Goal: Feedback & Contribution: Contribute content

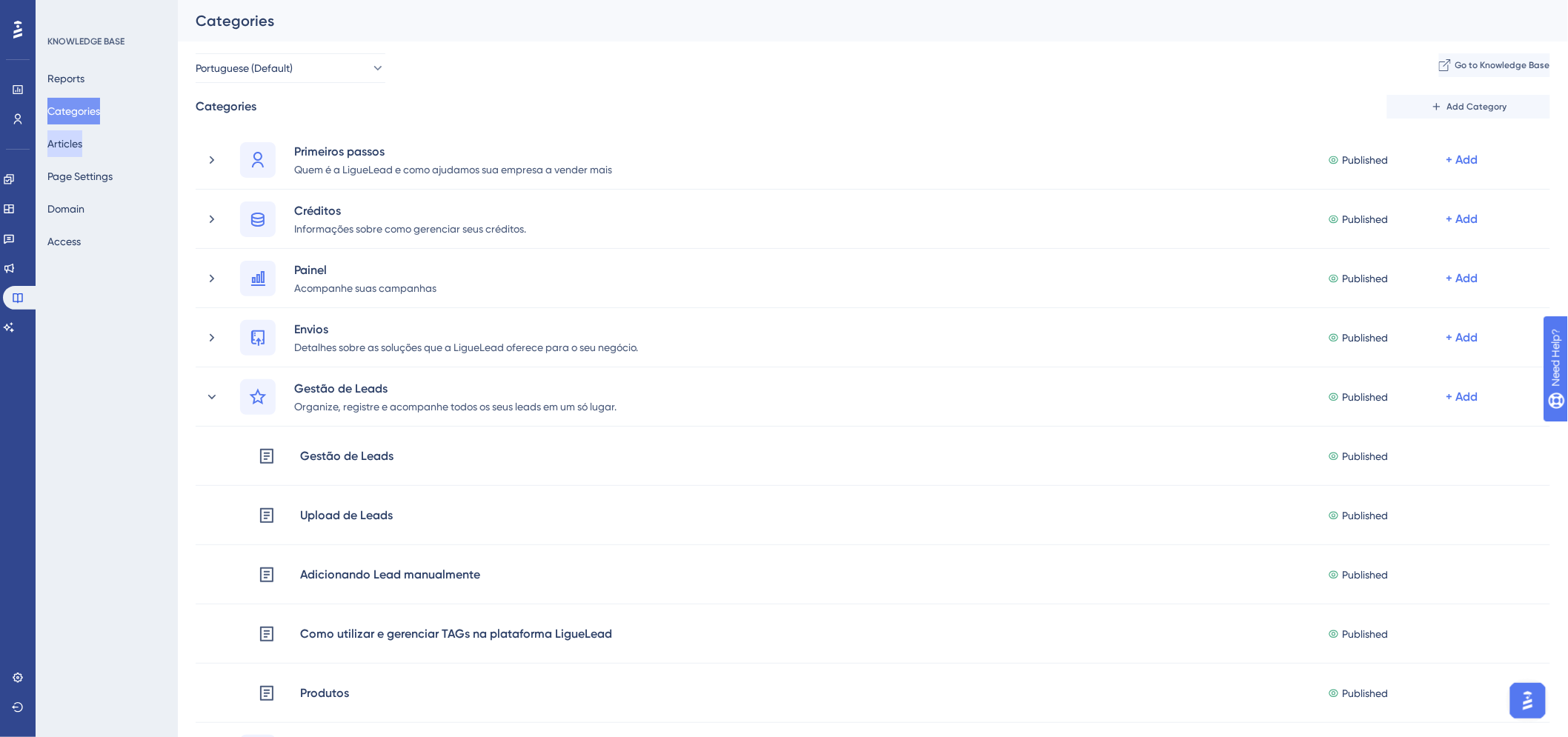
click at [82, 142] on button "Articles" at bounding box center [65, 144] width 35 height 27
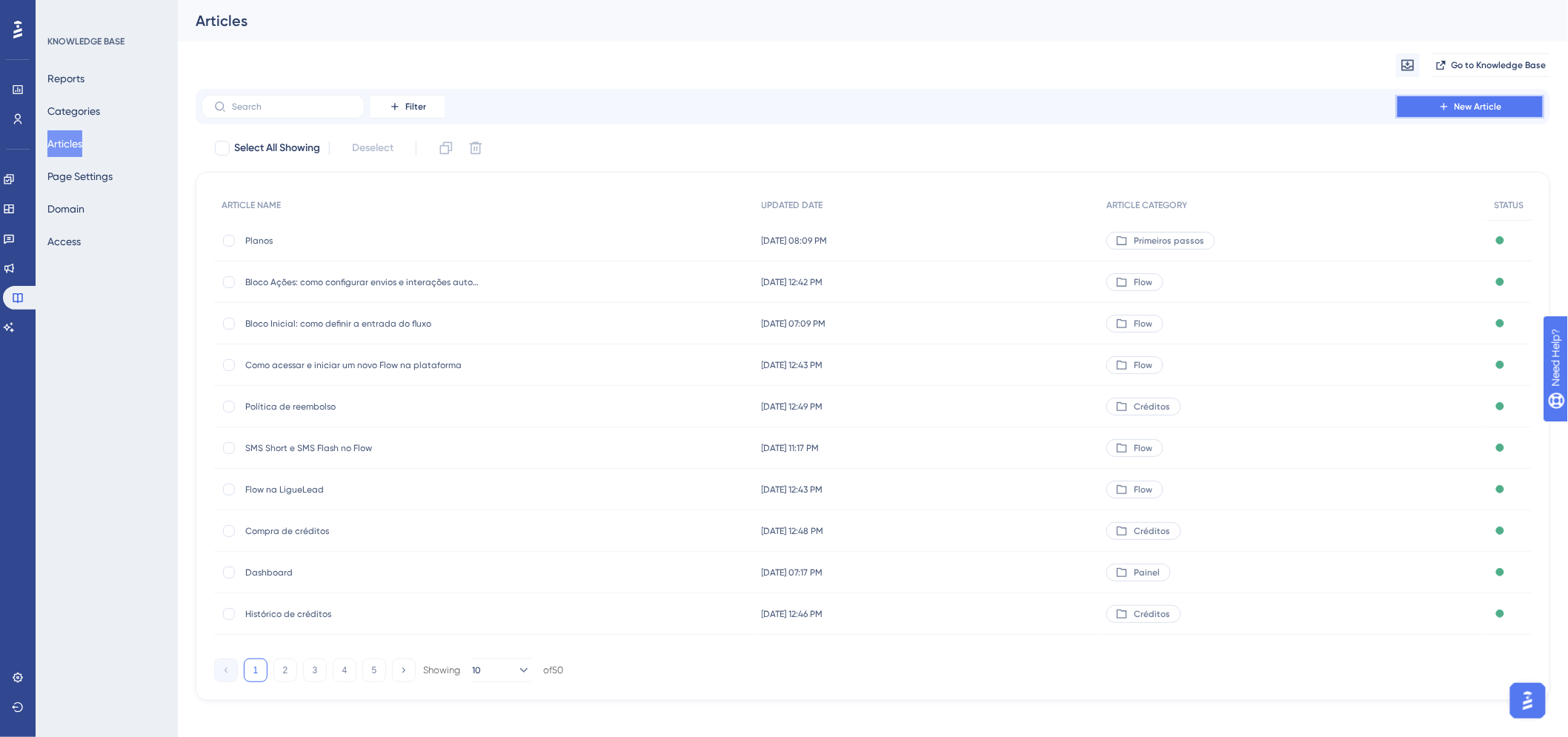
click at [1461, 109] on span "New Article" at bounding box center [1478, 107] width 48 height 12
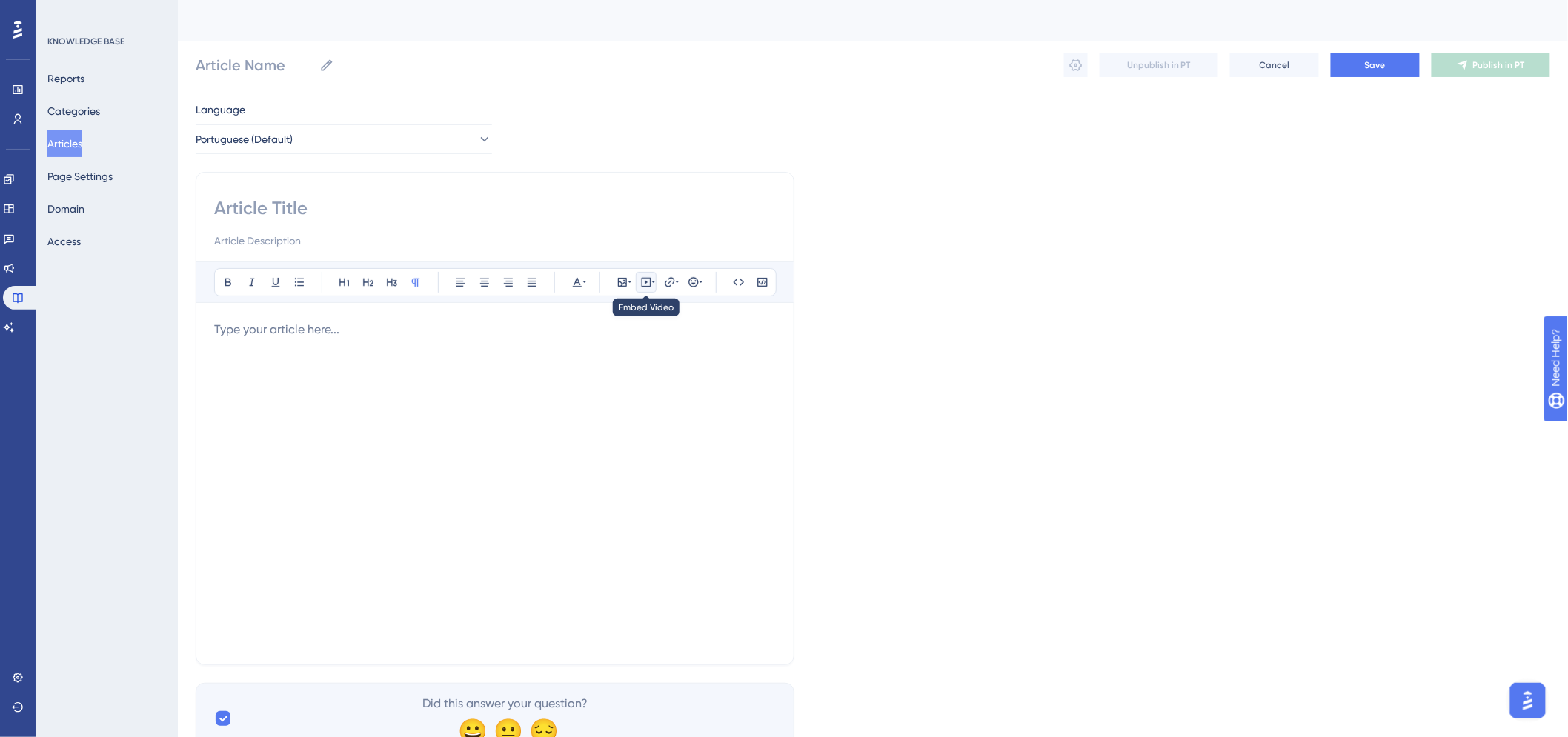
click at [643, 284] on icon at bounding box center [646, 282] width 12 height 12
click at [626, 380] on textarea at bounding box center [646, 374] width 225 height 67
click at [574, 374] on textarea at bounding box center [646, 374] width 225 height 67
click at [655, 356] on textarea at bounding box center [646, 374] width 225 height 67
paste textarea "<iframe width="560" height="315" src="https://www.youtube.com/embed/y6xj-5isU1A…"
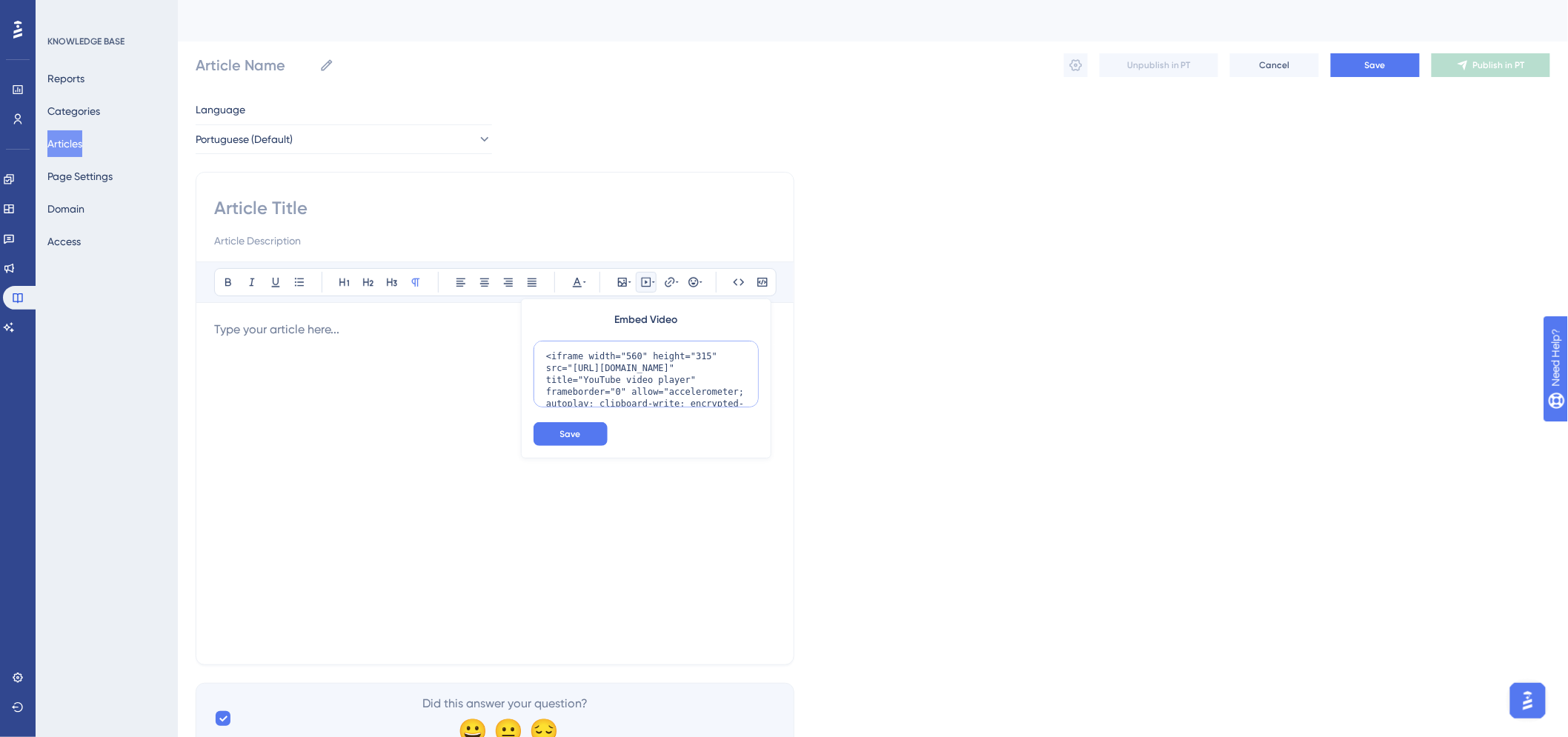
scroll to position [61, 0]
type textarea "<iframe width="560" height="315" src="https://www.youtube.com/embed/y6xj-5isU1A…"
click at [595, 435] on button "Save" at bounding box center [571, 433] width 74 height 23
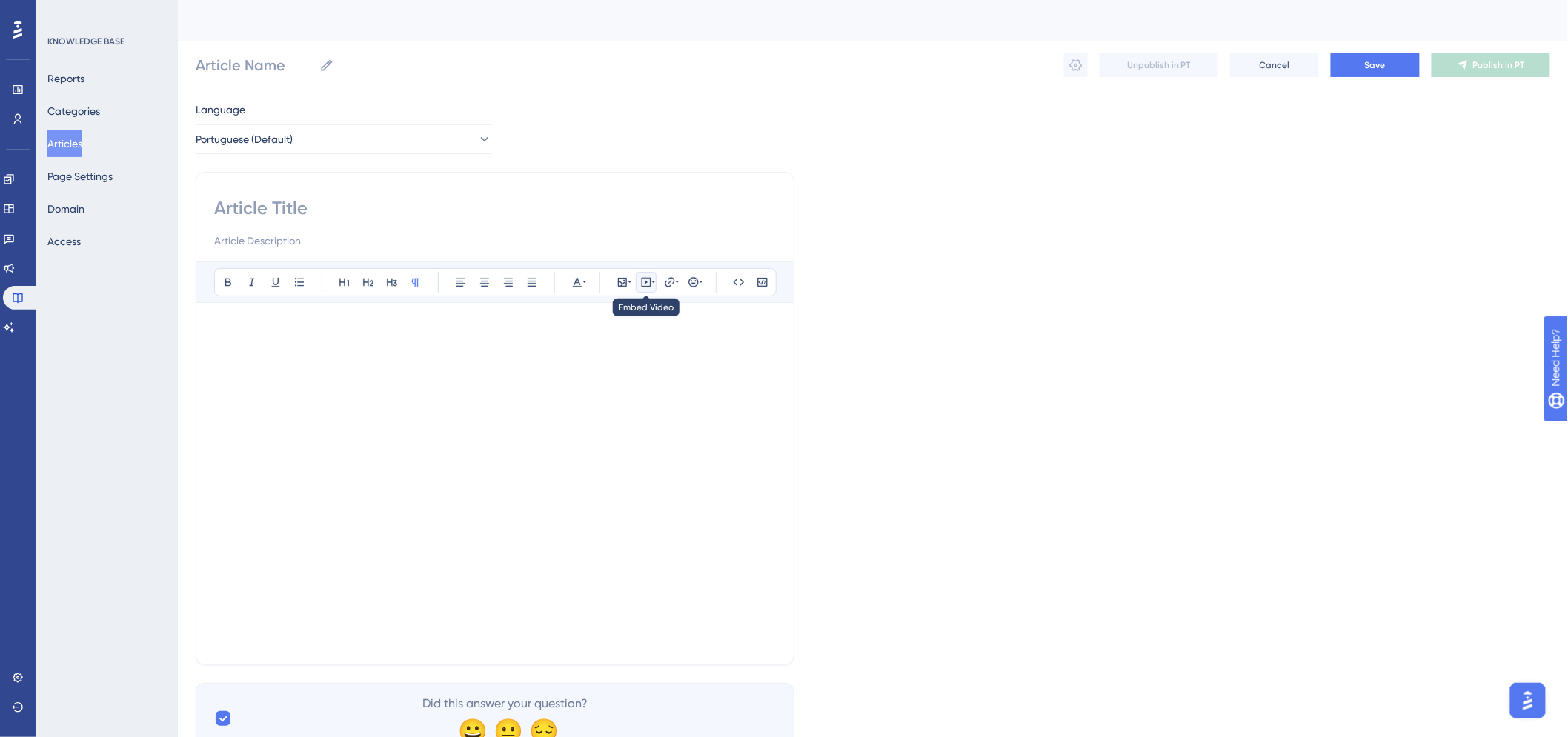
click at [652, 285] on icon at bounding box center [654, 282] width 3 height 12
click at [646, 284] on icon at bounding box center [646, 282] width 12 height 12
click at [758, 610] on div at bounding box center [495, 484] width 562 height 326
click at [642, 282] on icon at bounding box center [647, 283] width 10 height 10
click at [710, 548] on div at bounding box center [495, 456] width 562 height 237
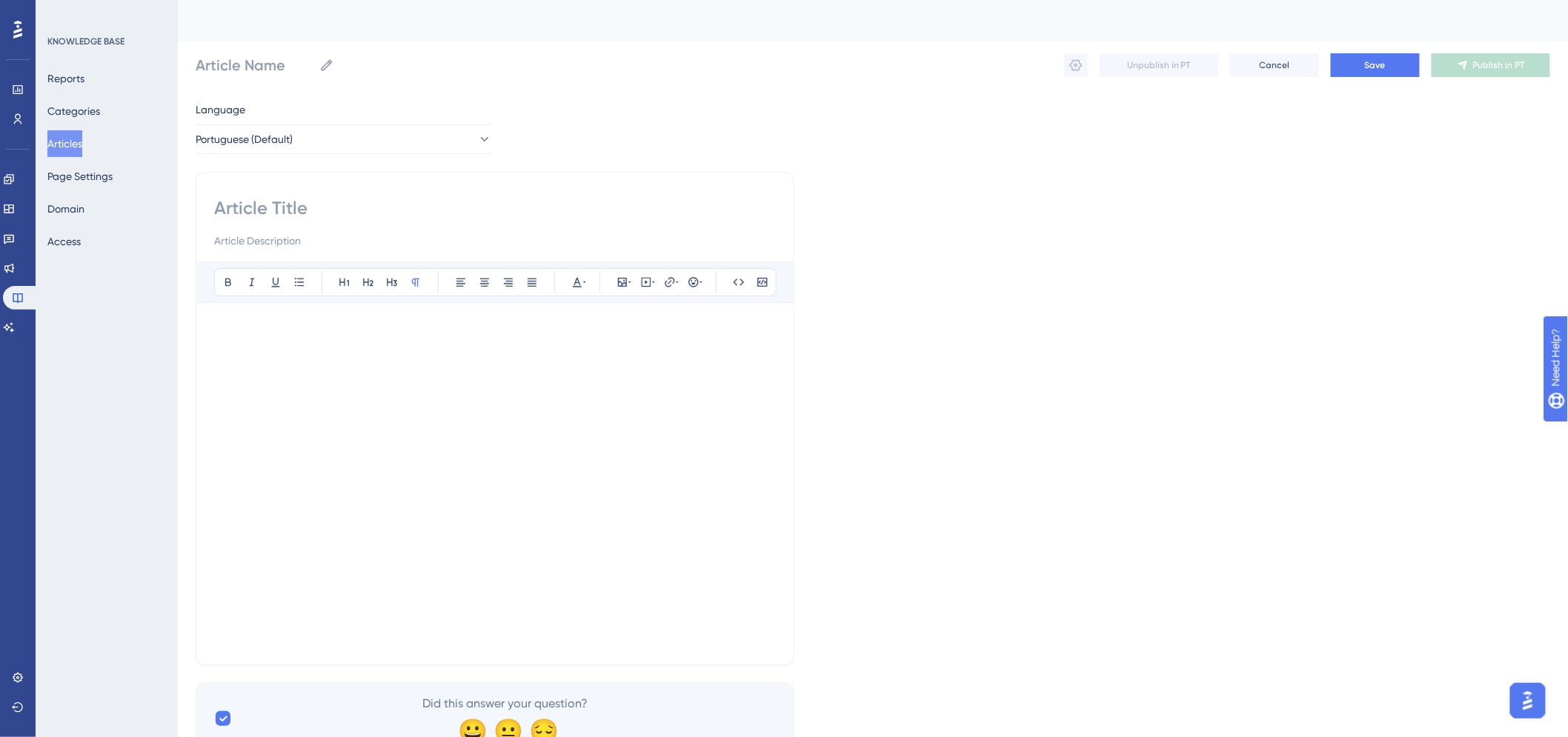
click at [688, 550] on div at bounding box center [495, 456] width 562 height 237
click at [645, 284] on icon at bounding box center [646, 282] width 12 height 12
click at [667, 546] on div at bounding box center [495, 456] width 562 height 237
click at [430, 581] on p at bounding box center [495, 584] width 562 height 18
drag, startPoint x: 484, startPoint y: 639, endPoint x: 420, endPoint y: 621, distance: 66.5
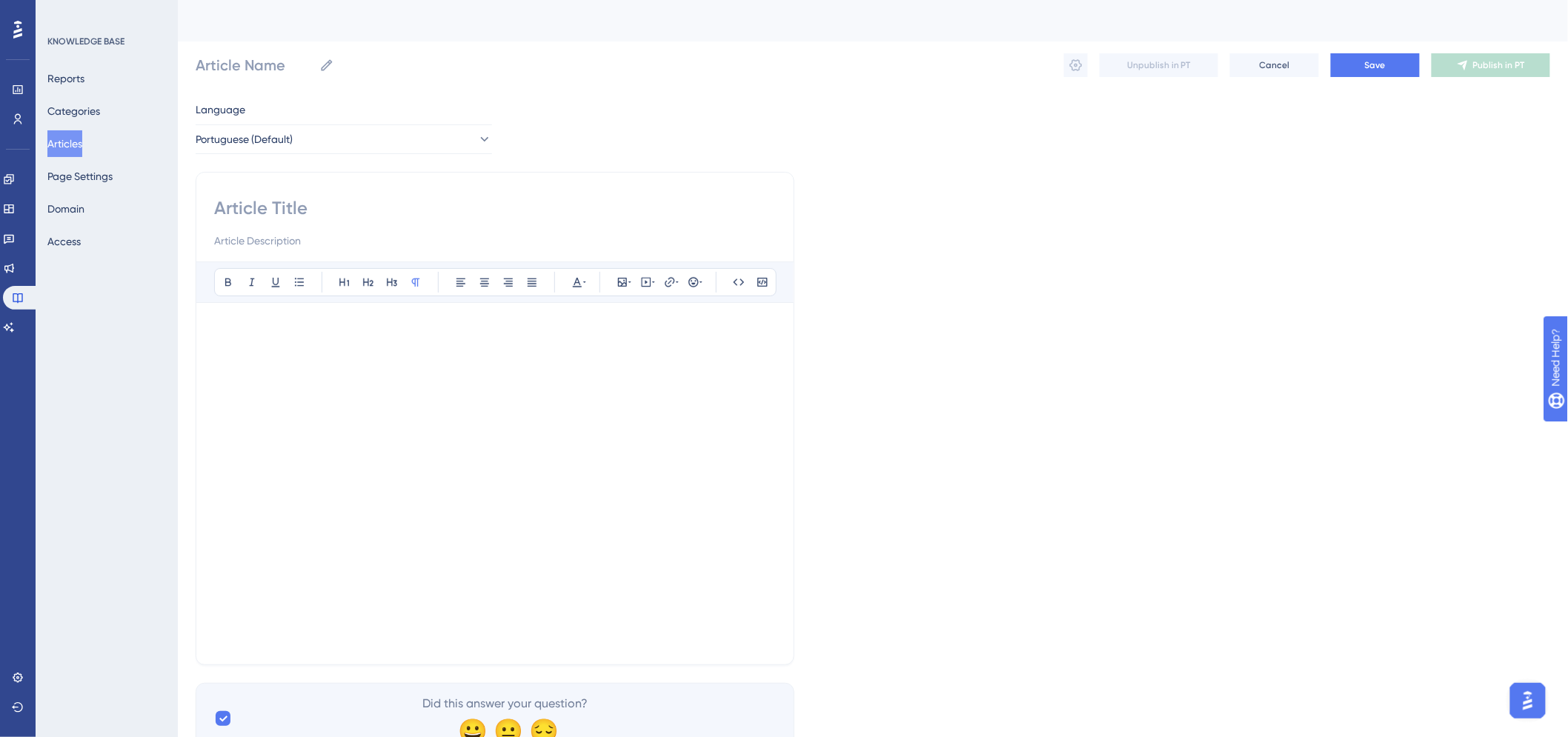
click at [484, 639] on div at bounding box center [495, 484] width 562 height 326
click at [383, 621] on div at bounding box center [495, 484] width 562 height 326
click at [446, 492] on div at bounding box center [495, 484] width 562 height 326
click at [82, 141] on button "Articles" at bounding box center [65, 144] width 35 height 27
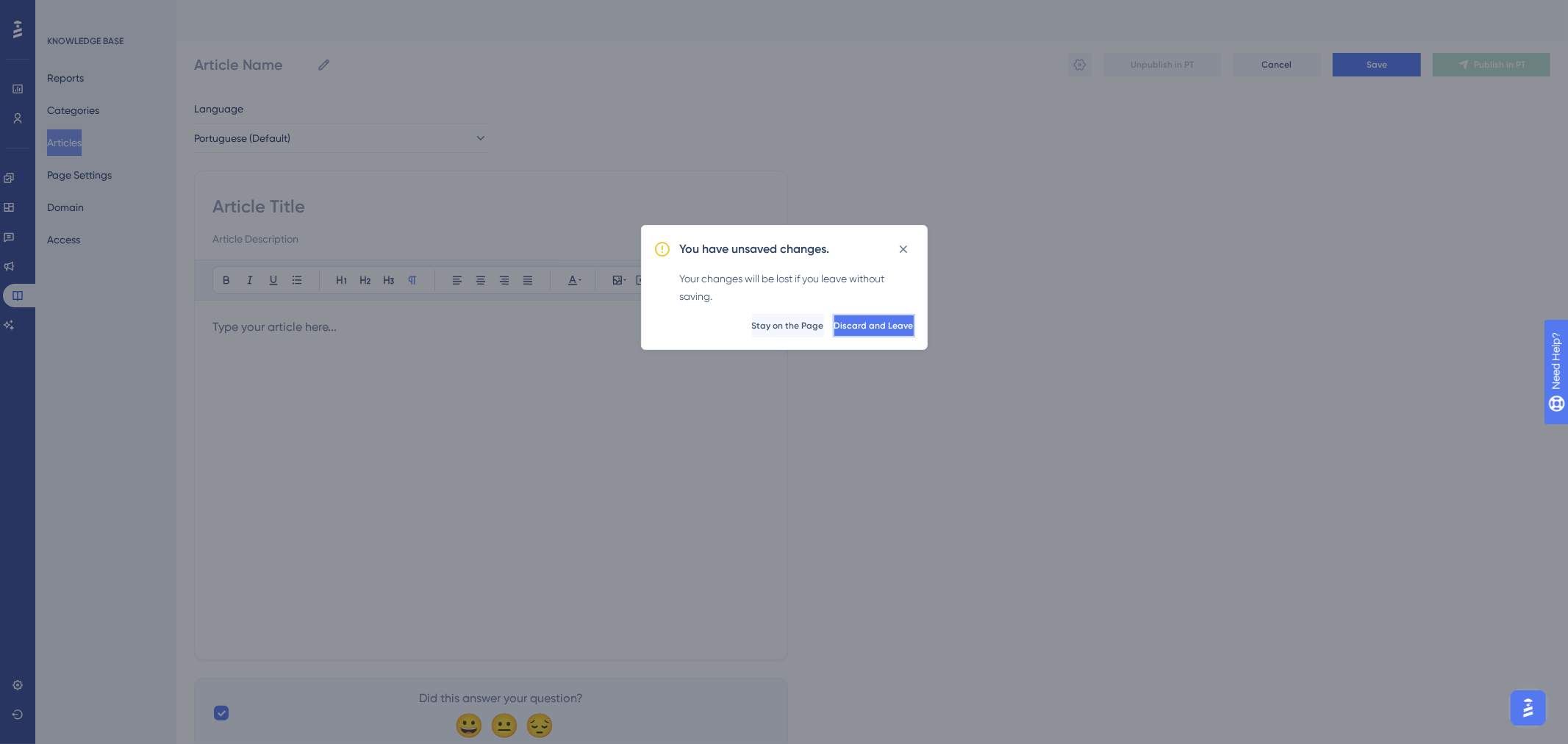
click at [878, 320] on span "Discard and Leave" at bounding box center [874, 325] width 79 height 12
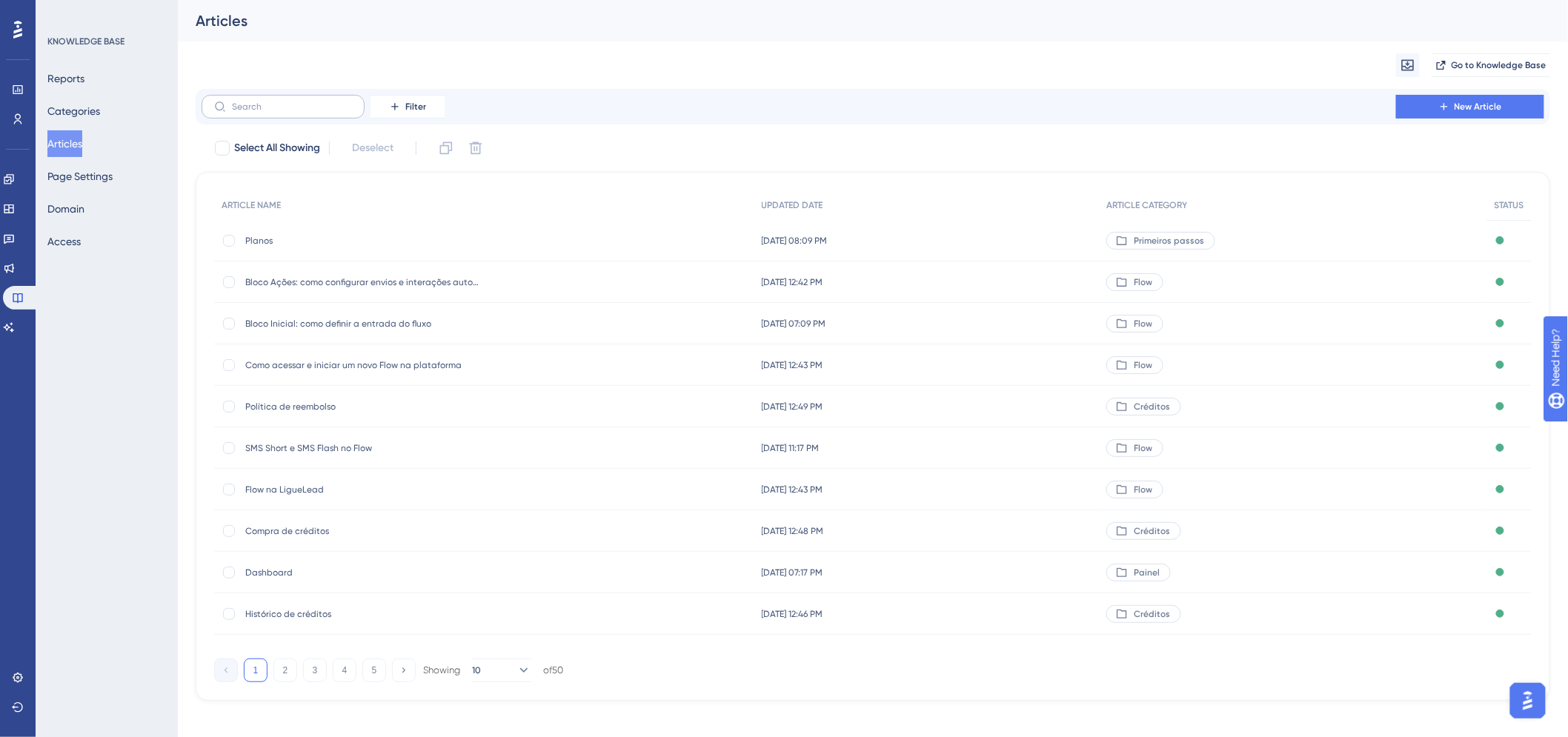
click at [292, 112] on label at bounding box center [283, 106] width 163 height 23
click at [292, 112] on input "text" at bounding box center [291, 107] width 120 height 10
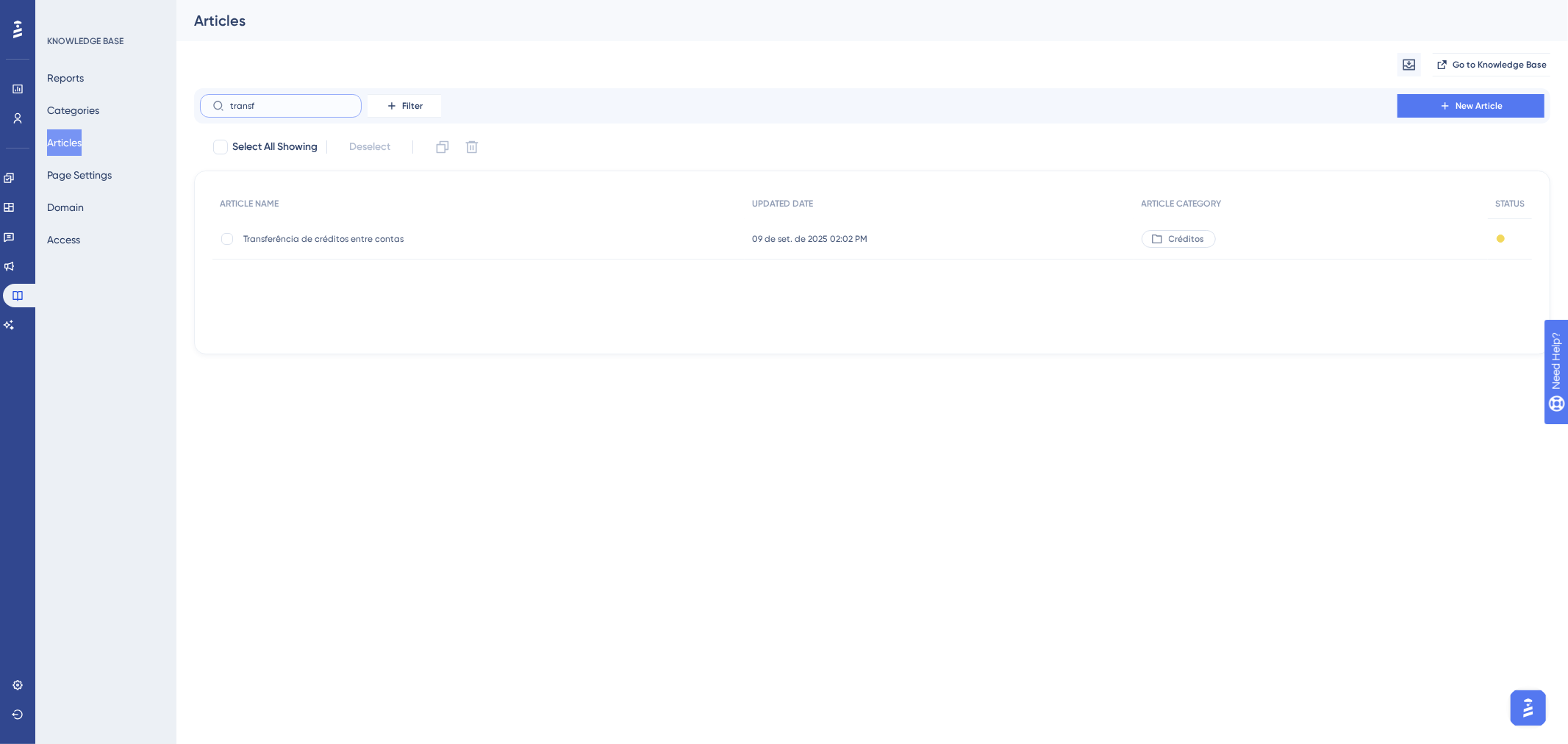
type input "transf"
click at [331, 239] on span "Transferência de créditos entre contas" at bounding box center [361, 239] width 235 height 12
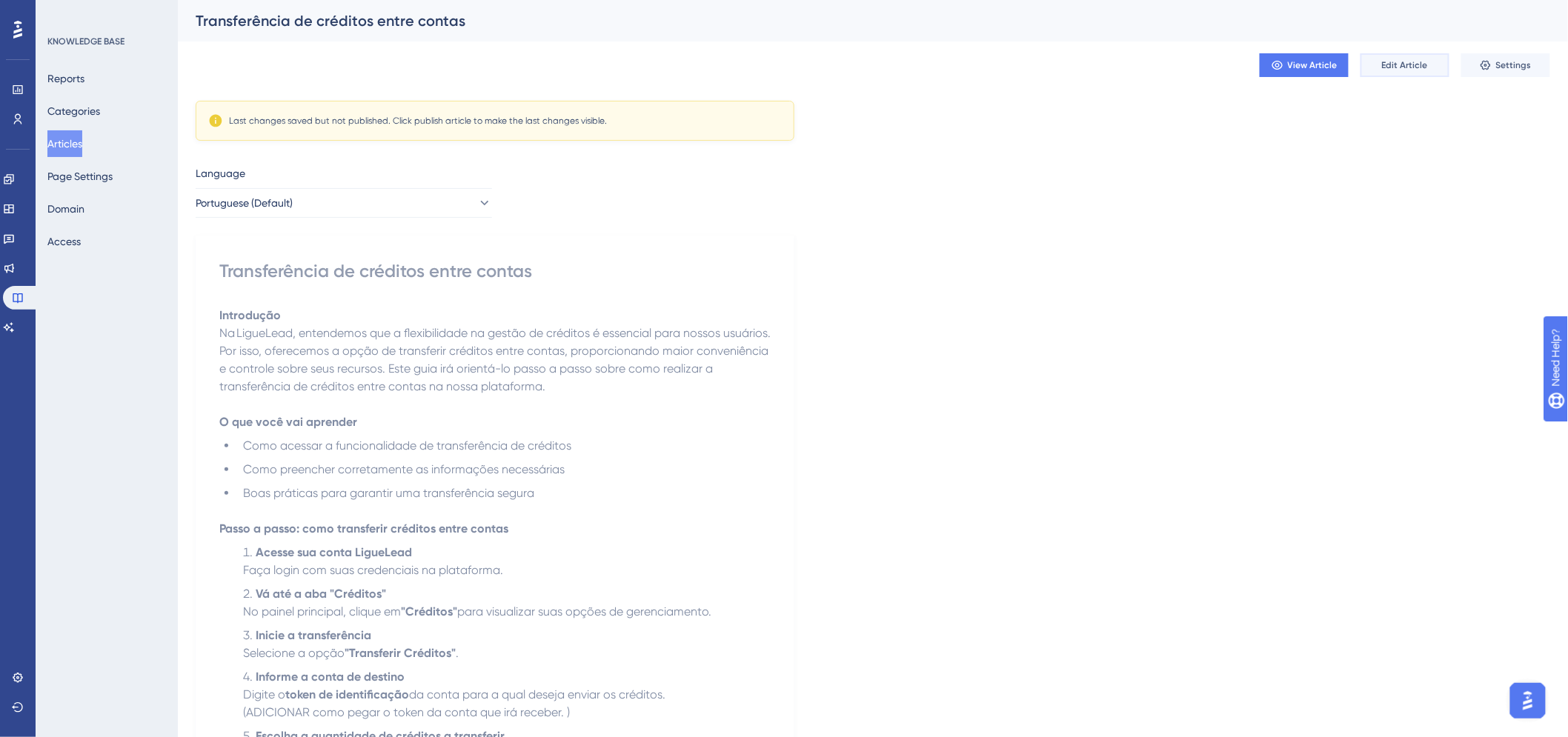
click at [1386, 56] on button "Edit Article" at bounding box center [1405, 65] width 89 height 23
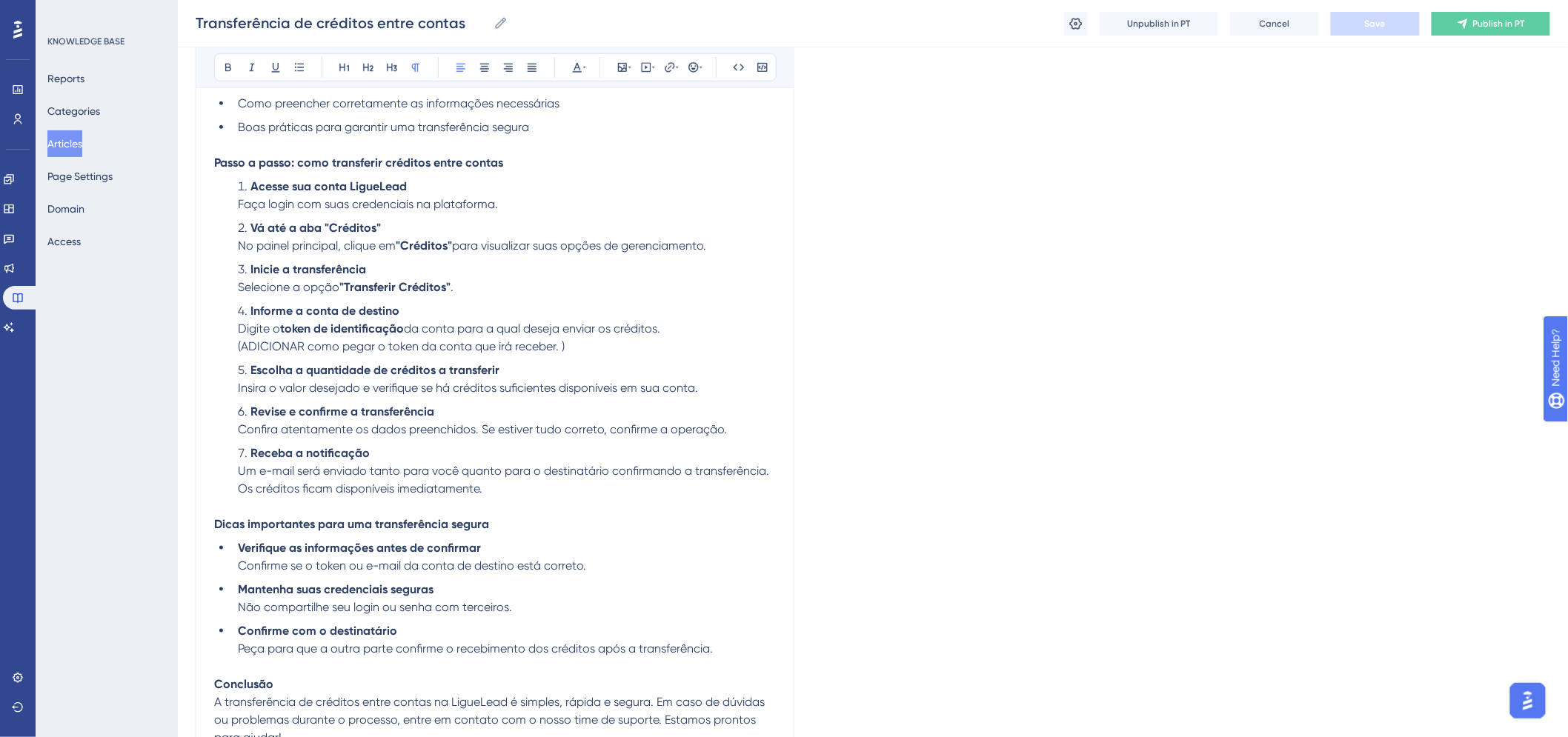
click at [565, 210] on li "Acesse sua conta LigueLead Faça login com suas credenciais na plataforma." at bounding box center [504, 195] width 544 height 36
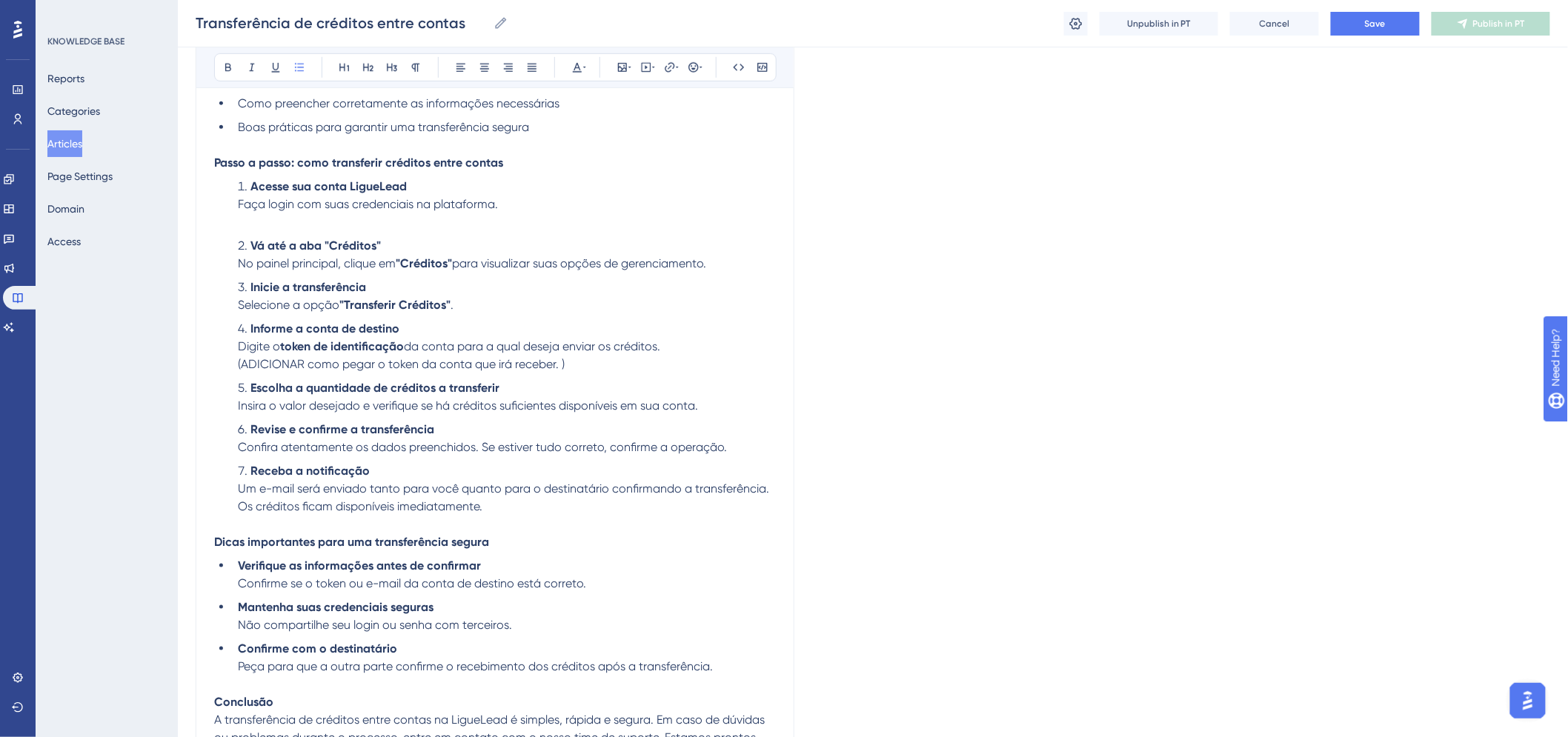
click at [727, 263] on li "Vá até a aba "Créditos" No painel principal, clique em "Créditos" para visualiz…" at bounding box center [504, 255] width 544 height 36
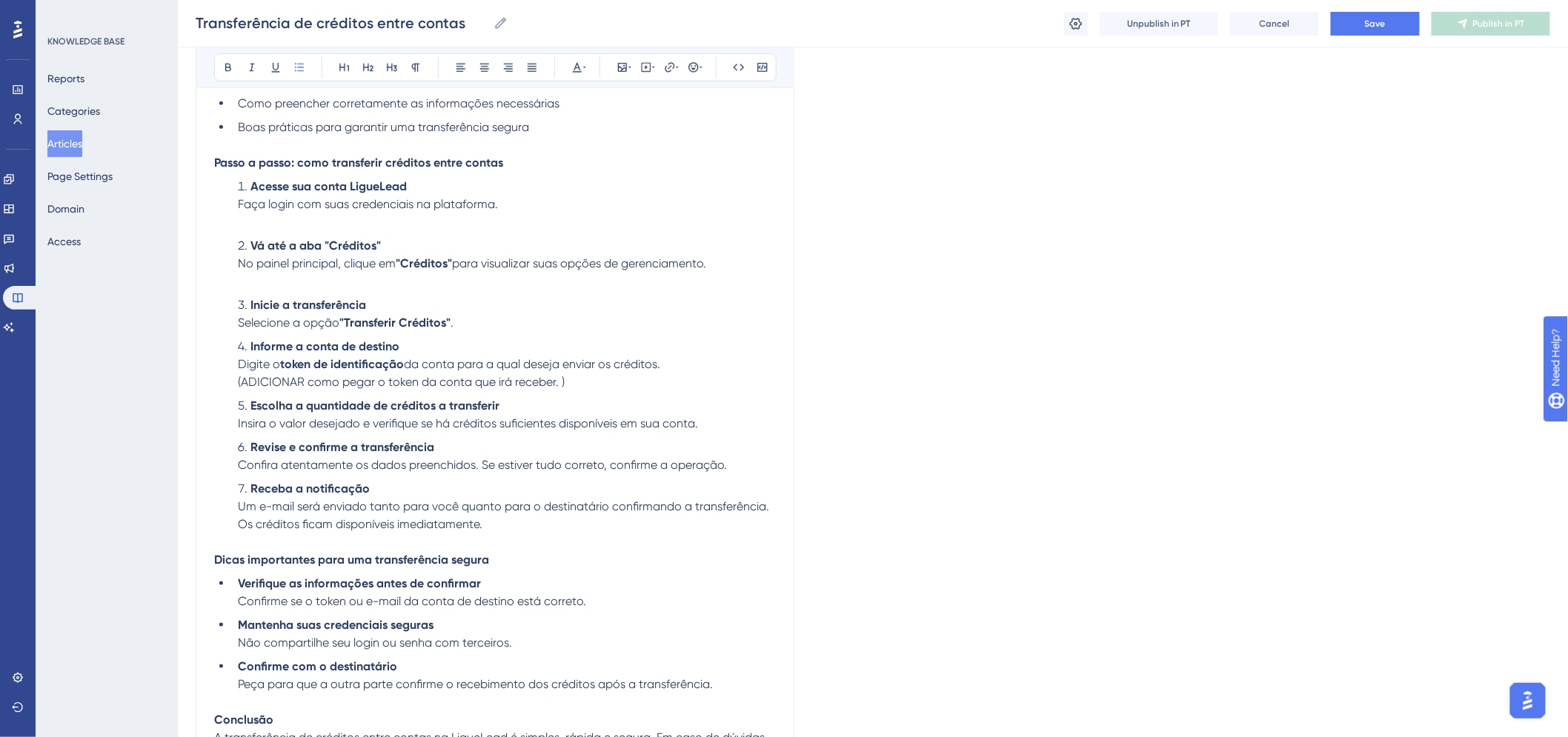
click at [516, 329] on li "Inicie a transferência Selecione a opção "Transferir Créditos" ." at bounding box center [504, 314] width 544 height 36
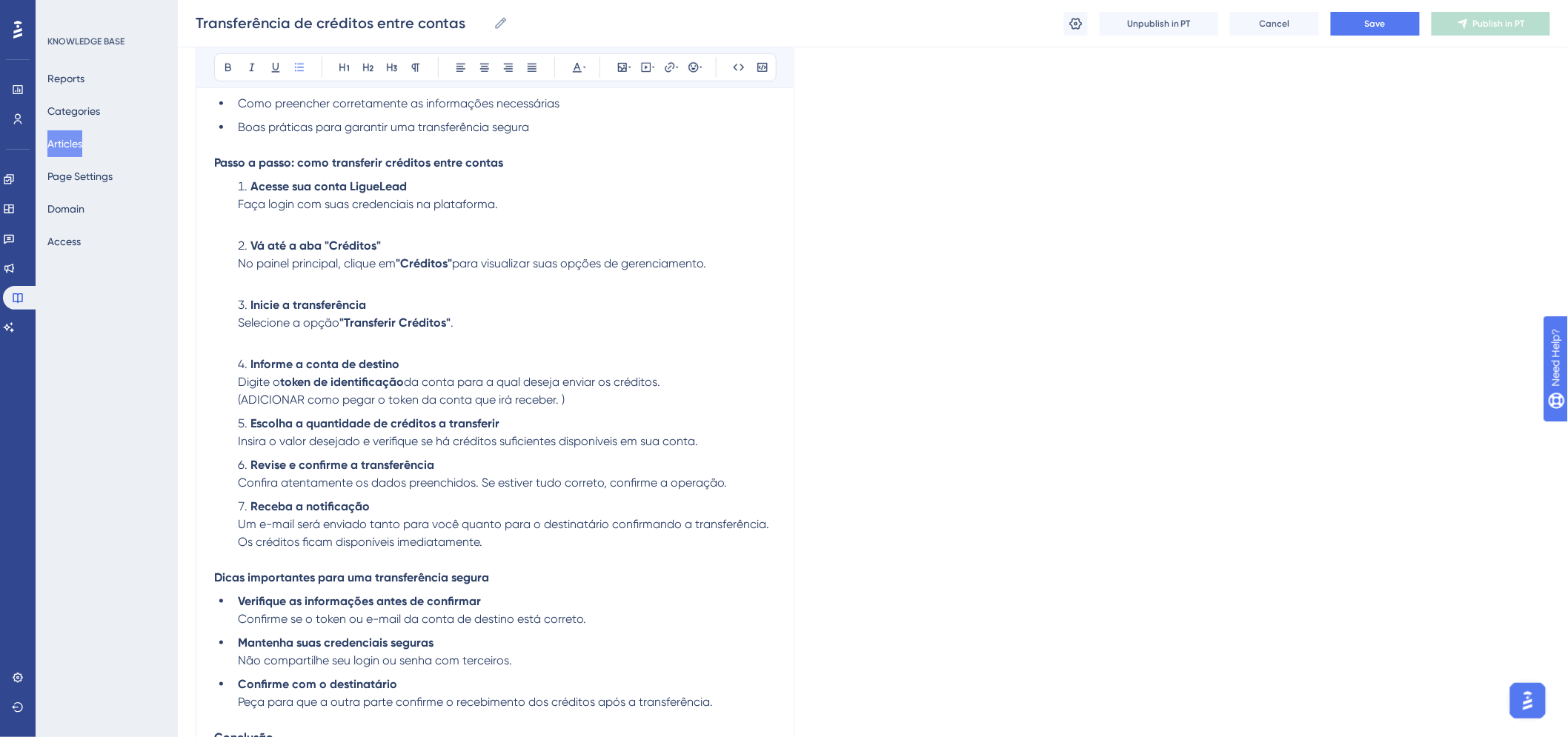
click at [304, 345] on li "Inicie a transferência Selecione a opção "Transferir Créditos" ." at bounding box center [504, 323] width 544 height 53
click at [284, 341] on li "Inicie a transferência Selecione a opção "Transferir Créditos" ." at bounding box center [504, 323] width 544 height 53
click at [285, 337] on li "Inicie a transferência Selecione a opção "Transferir Créditos" ." at bounding box center [504, 323] width 544 height 53
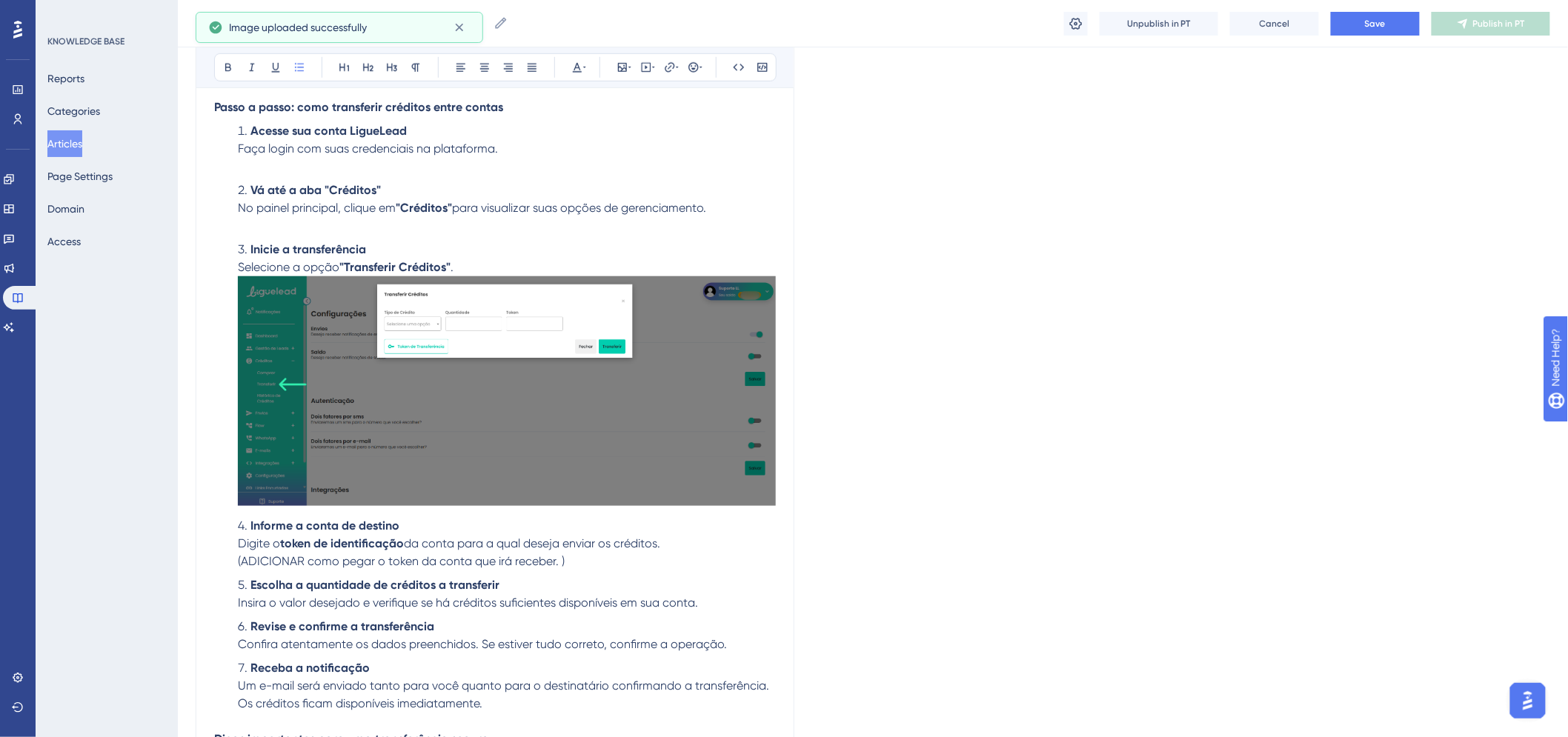
scroll to position [456, 0]
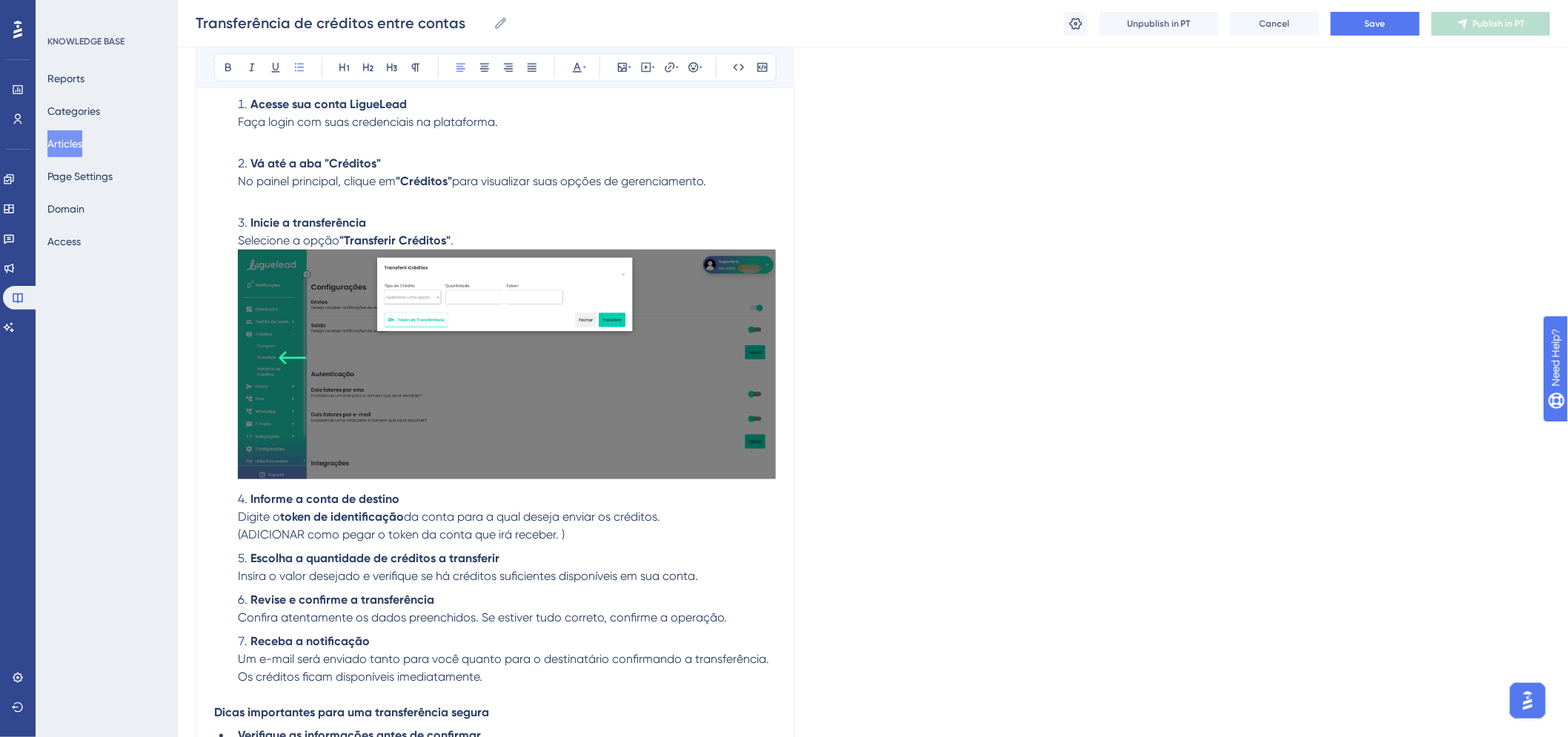
drag, startPoint x: 241, startPoint y: 514, endPoint x: 725, endPoint y: 519, distance: 484.0
click at [725, 519] on li "Informe a conta de destino Digite o token de identificação da conta para a qual…" at bounding box center [504, 517] width 544 height 53
copy li "Digite o token de identificação da conta para a qual deseja enviar os créditos."
click at [465, 534] on span "(ADICIONAR como pegar o token da conta que irá receber. )" at bounding box center [401, 534] width 327 height 14
drag, startPoint x: 581, startPoint y: 534, endPoint x: 175, endPoint y: 538, distance: 406.0
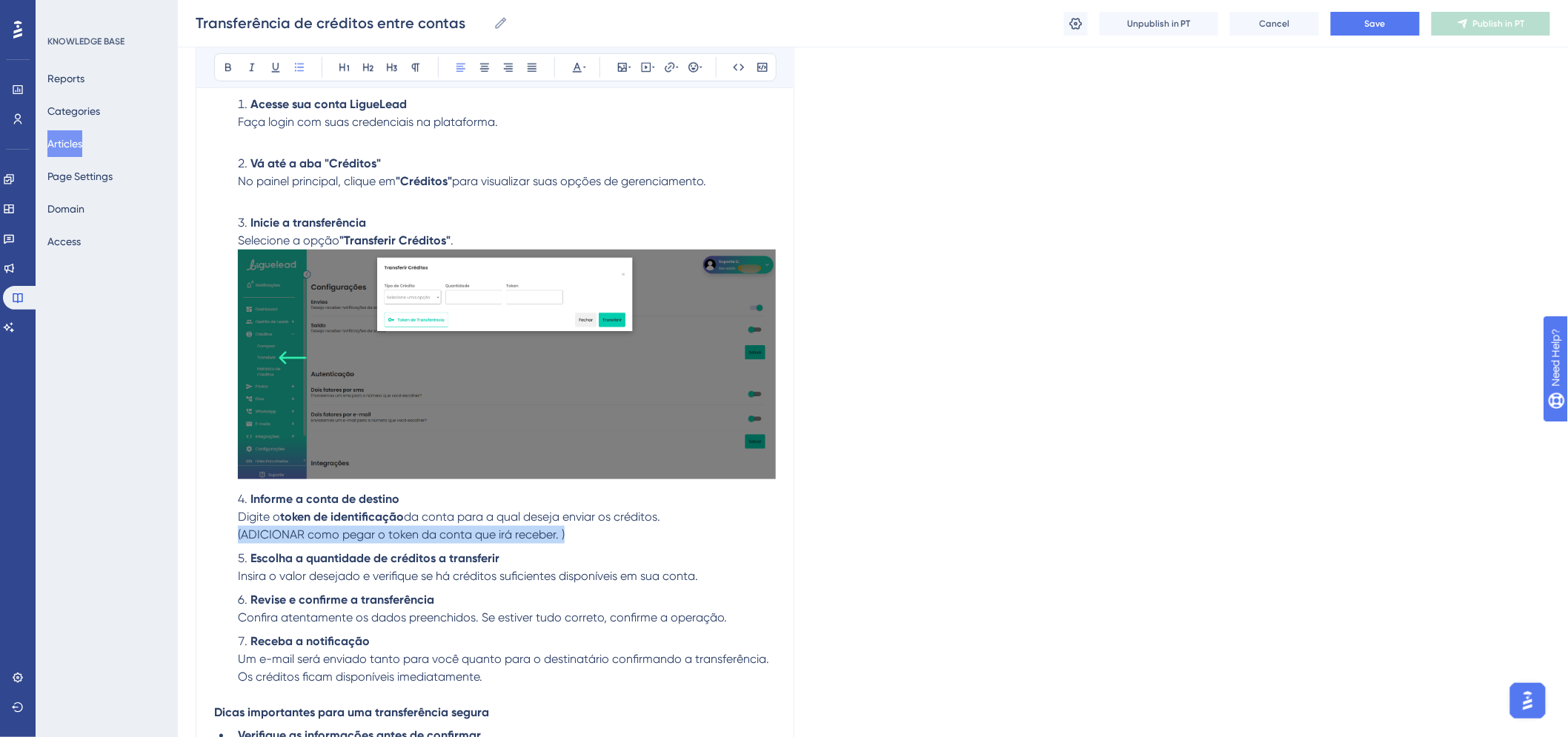
click at [179, 538] on div "Performance Users Engagement Widgets Feedback Product Updates Knowledge Base AI…" at bounding box center [873, 305] width 1390 height 1522
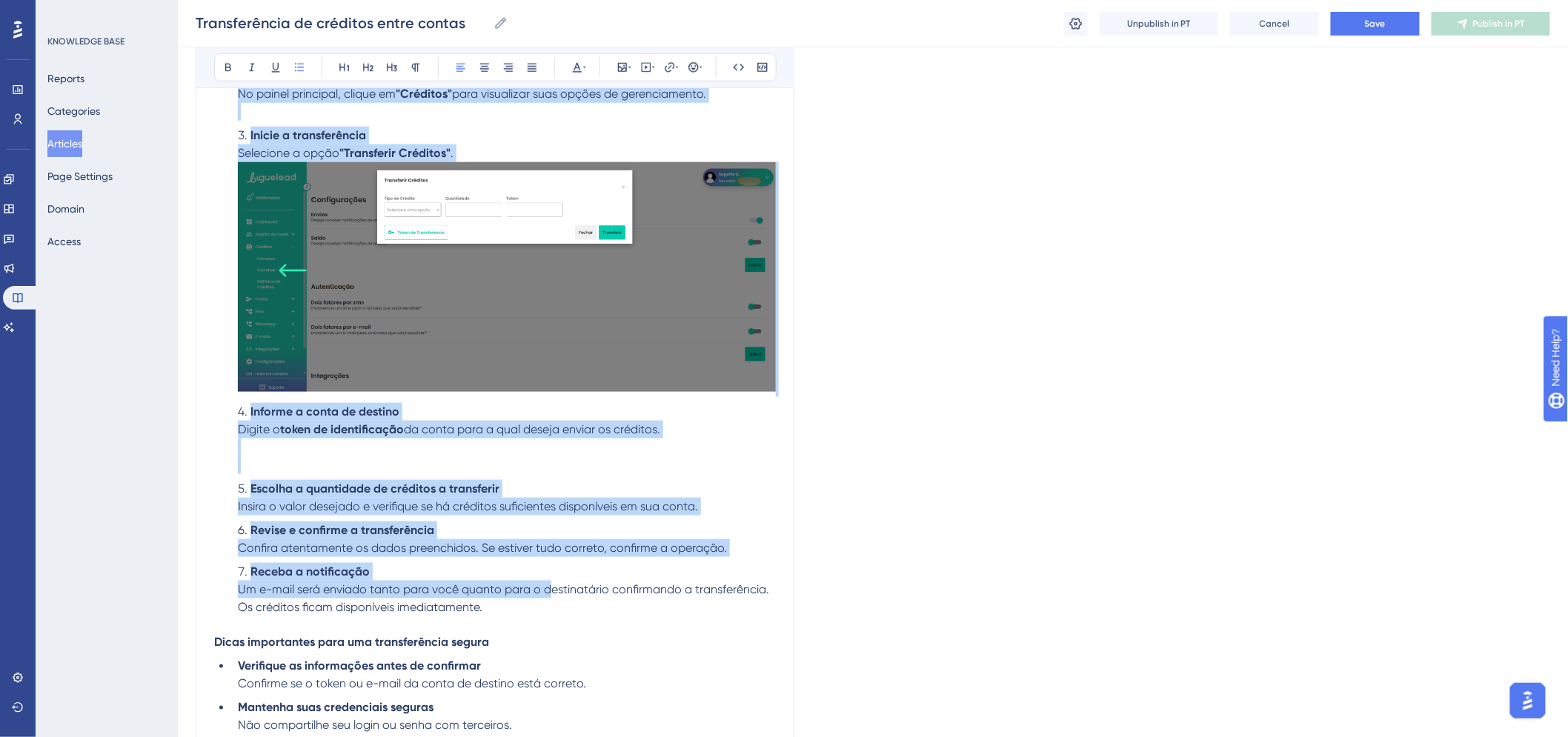
scroll to position [786, 0]
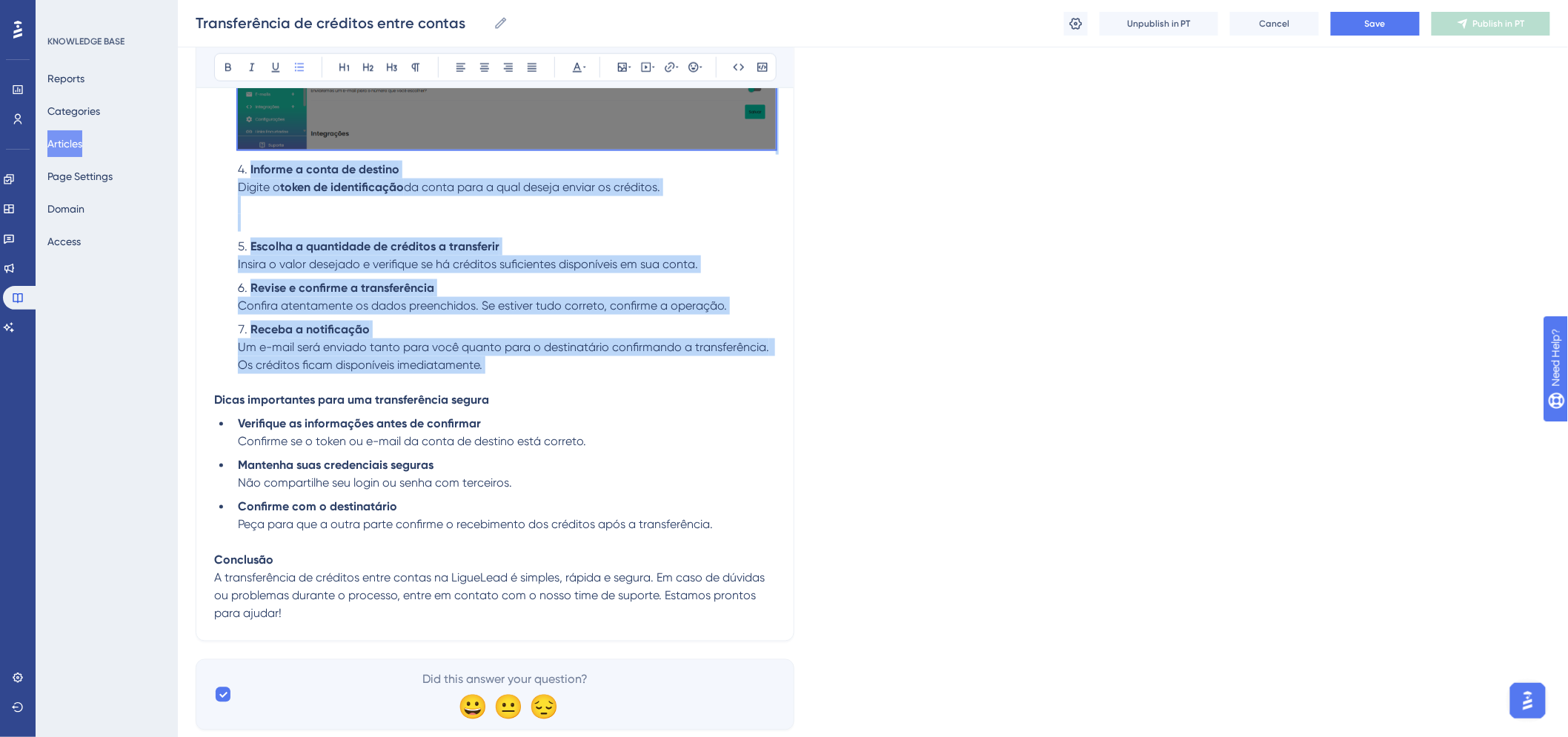
drag, startPoint x: 236, startPoint y: 183, endPoint x: 551, endPoint y: 385, distance: 374.2
click at [551, 385] on ol "Acesse sua conta LigueLead Faça login com suas credenciais na plataforma. Vá at…" at bounding box center [495, 79] width 562 height 626
click at [484, 381] on li "Receba a notificação Um e-mail será enviado tanto para você quanto para o desti…" at bounding box center [504, 356] width 544 height 71
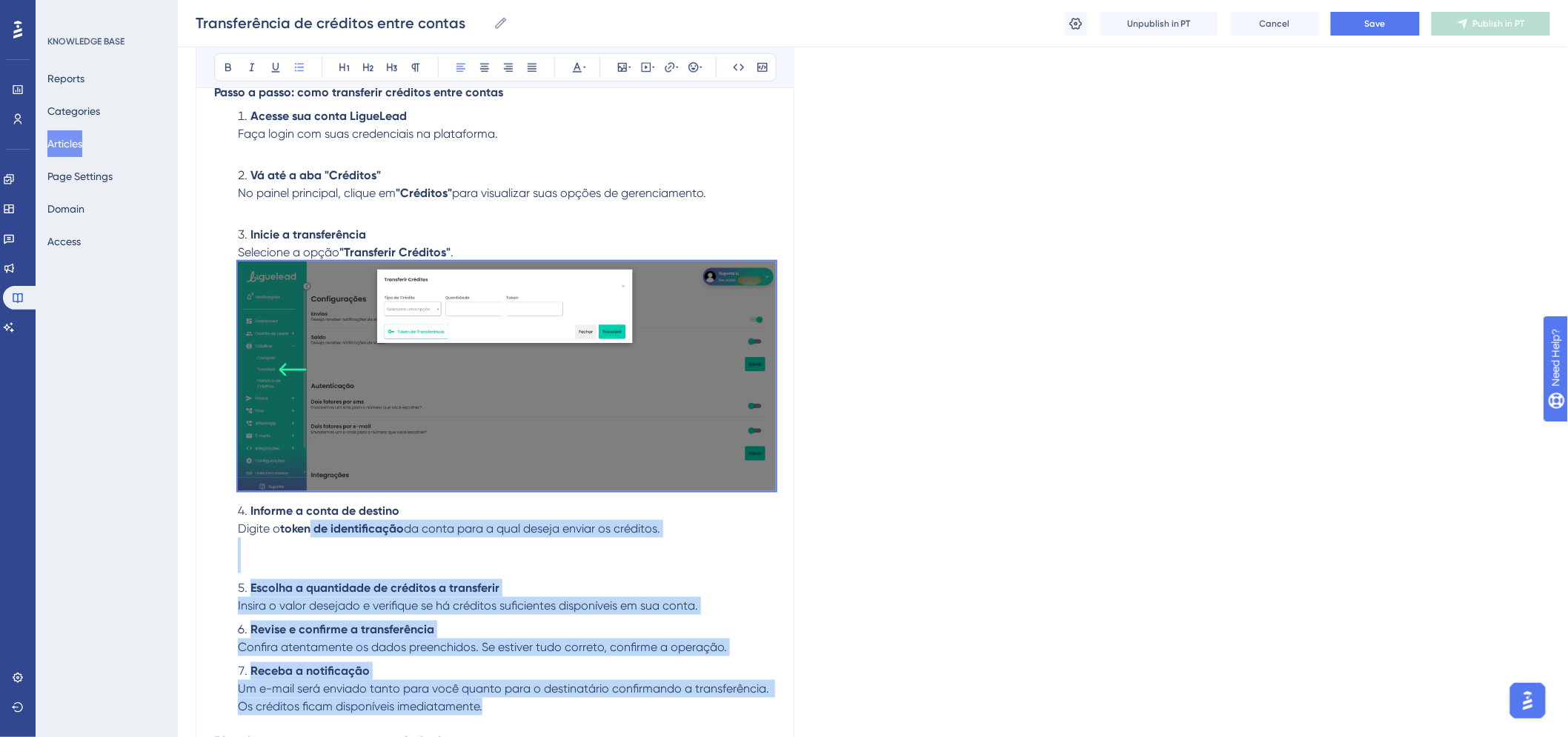
scroll to position [292, 0]
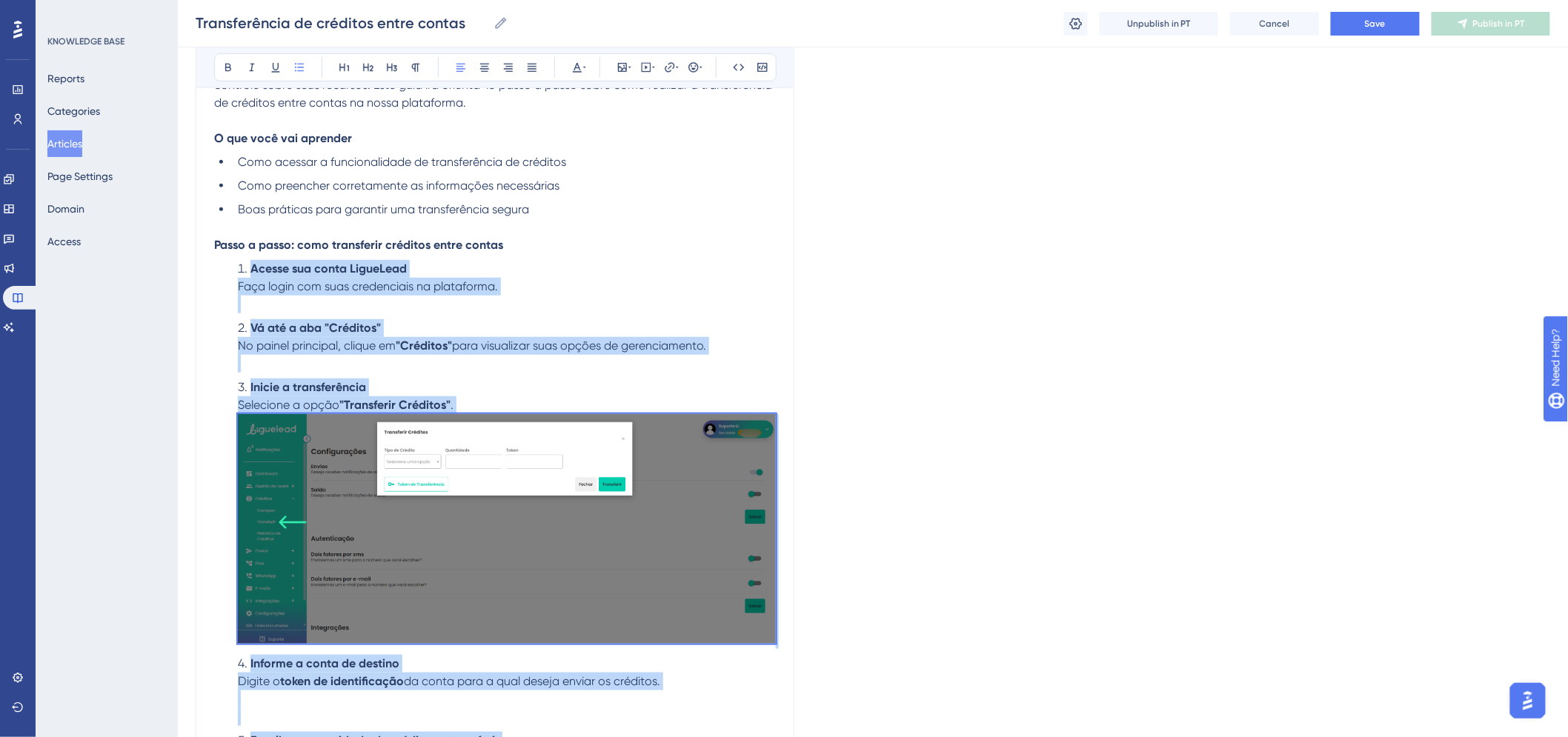
drag, startPoint x: 506, startPoint y: 366, endPoint x: 224, endPoint y: 267, distance: 298.9
click at [224, 267] on ol "Acesse sua conta LigueLead Faça login com suas credenciais na plataforma. Vá at…" at bounding box center [495, 573] width 562 height 626
click at [300, 69] on icon at bounding box center [300, 67] width 12 height 12
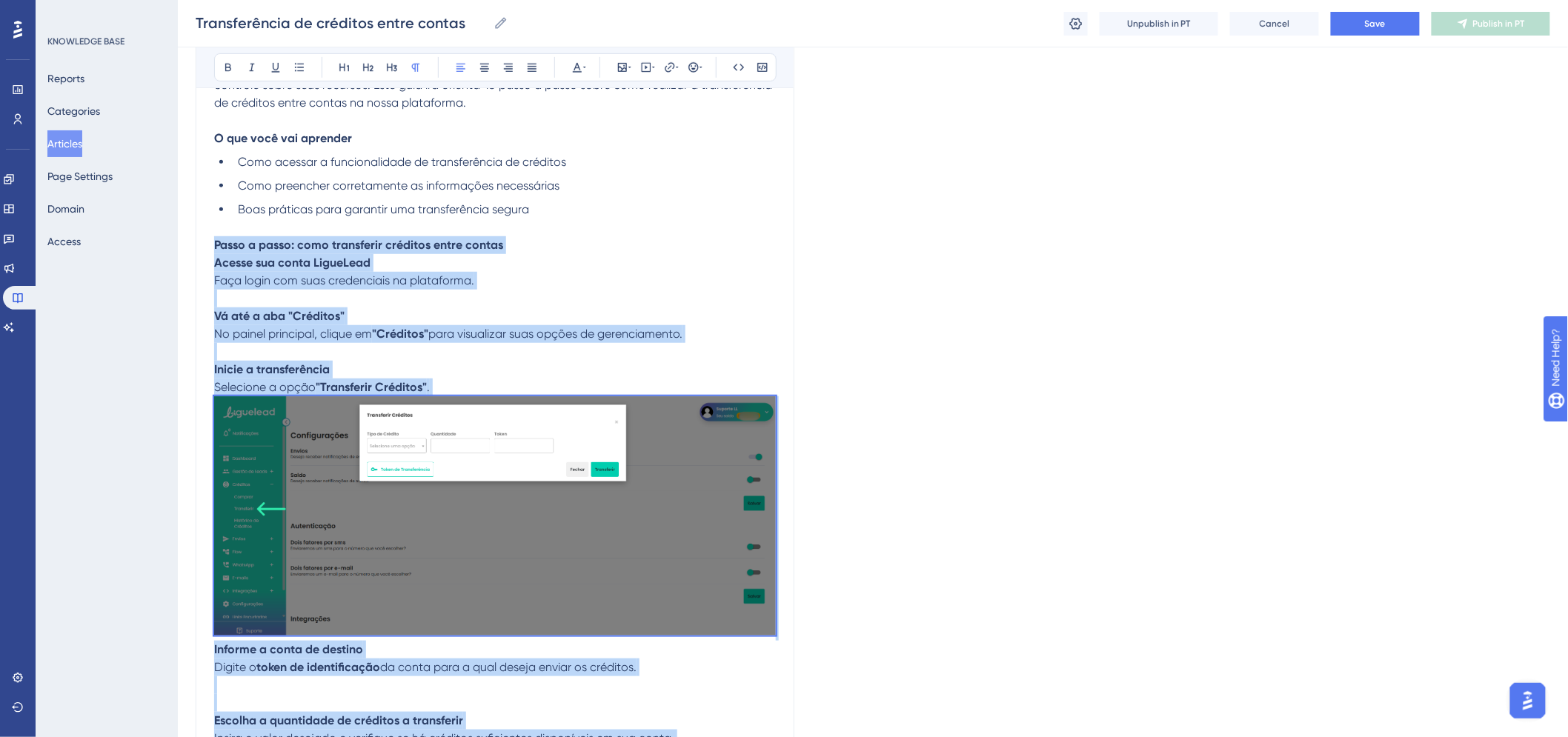
click at [342, 350] on p "Vá até a aba "Créditos" No painel principal, clique em "Créditos" para visualiz…" at bounding box center [495, 334] width 562 height 53
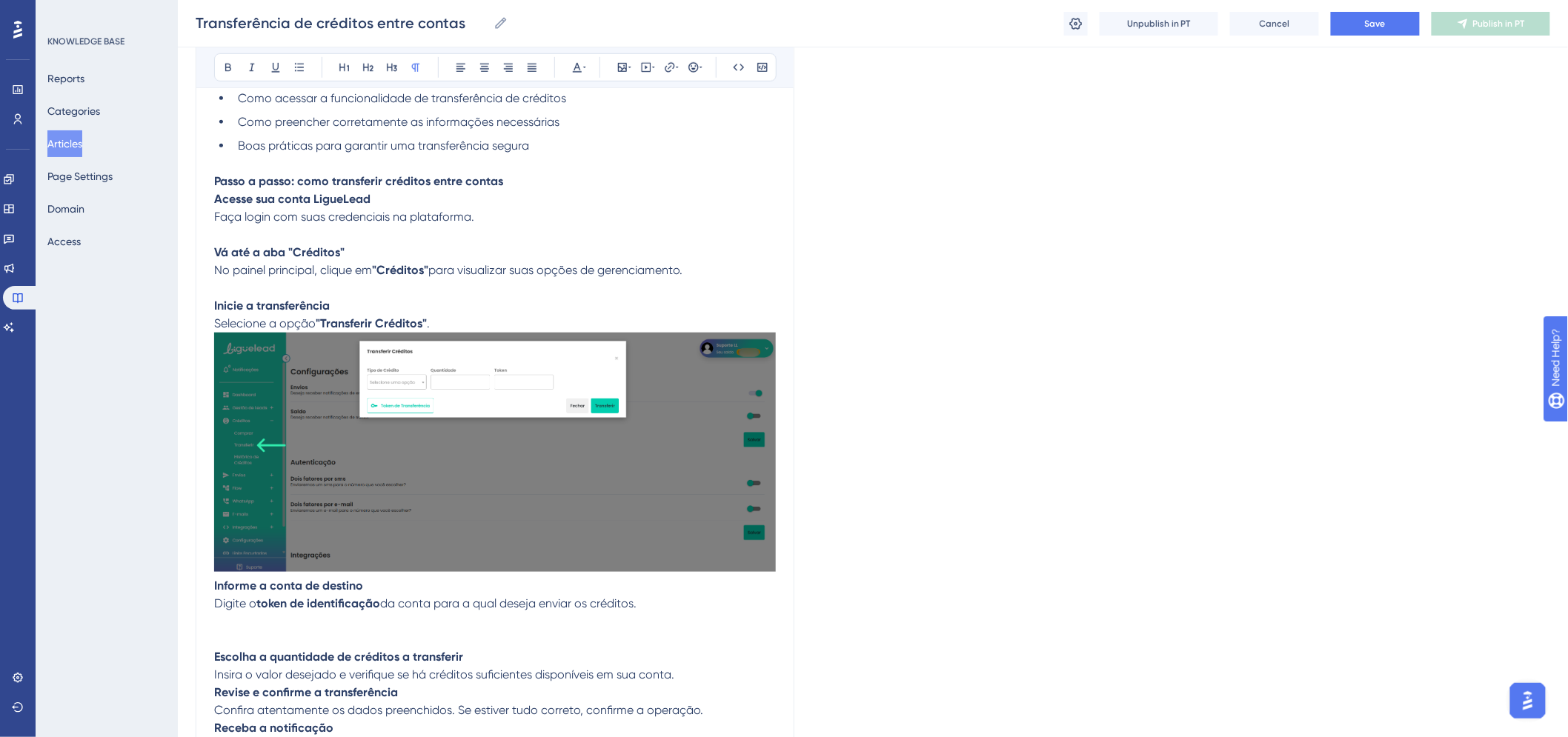
scroll to position [375, 0]
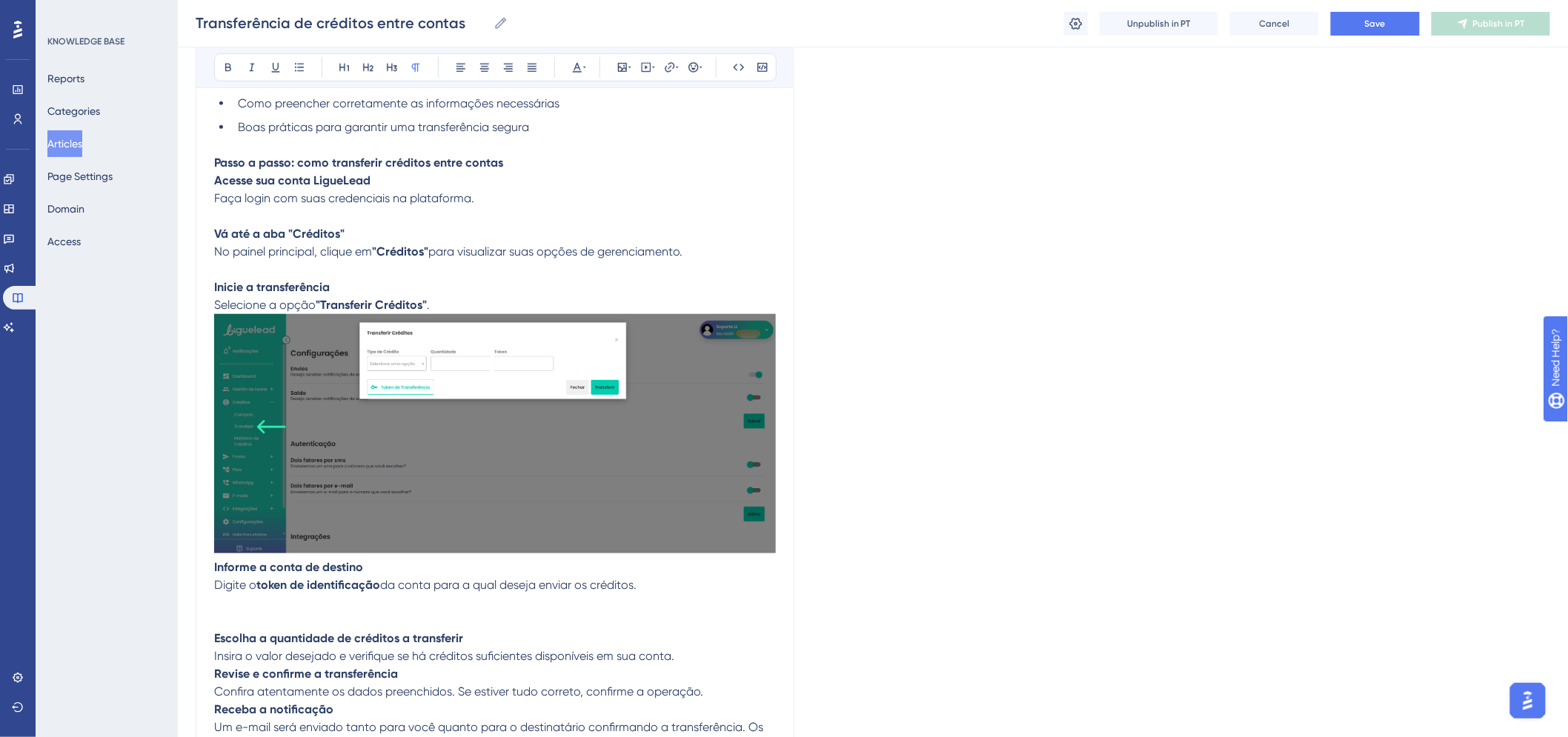
click at [252, 609] on p "Informe a conta de destino Digite o token de identificação da conta para a qual…" at bounding box center [495, 594] width 562 height 71
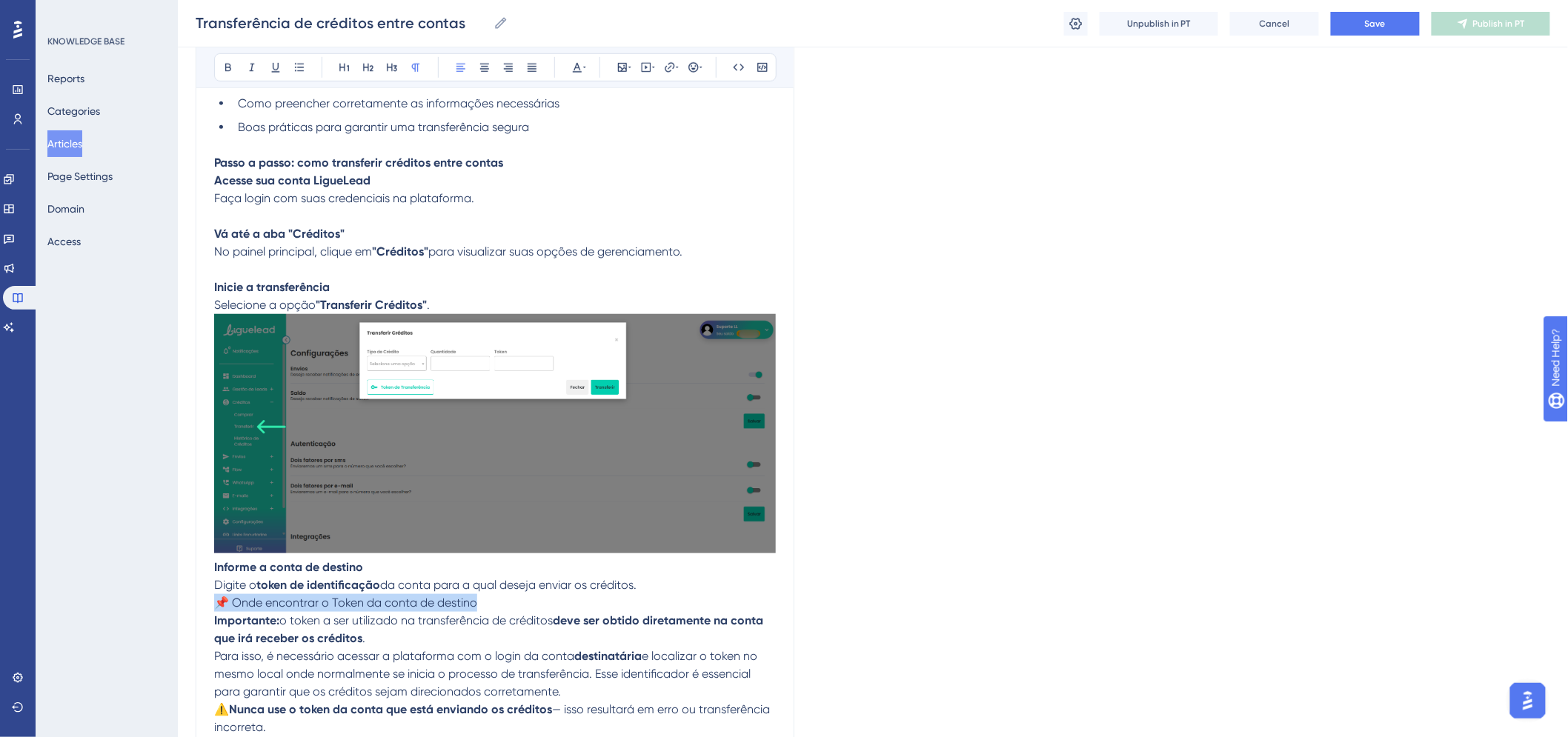
drag, startPoint x: 478, startPoint y: 601, endPoint x: 205, endPoint y: 609, distance: 273.1
click at [205, 609] on div "Transferência de créditos entre contas Bold Italic Underline Bullet Point Headi…" at bounding box center [495, 469] width 599 height 1355
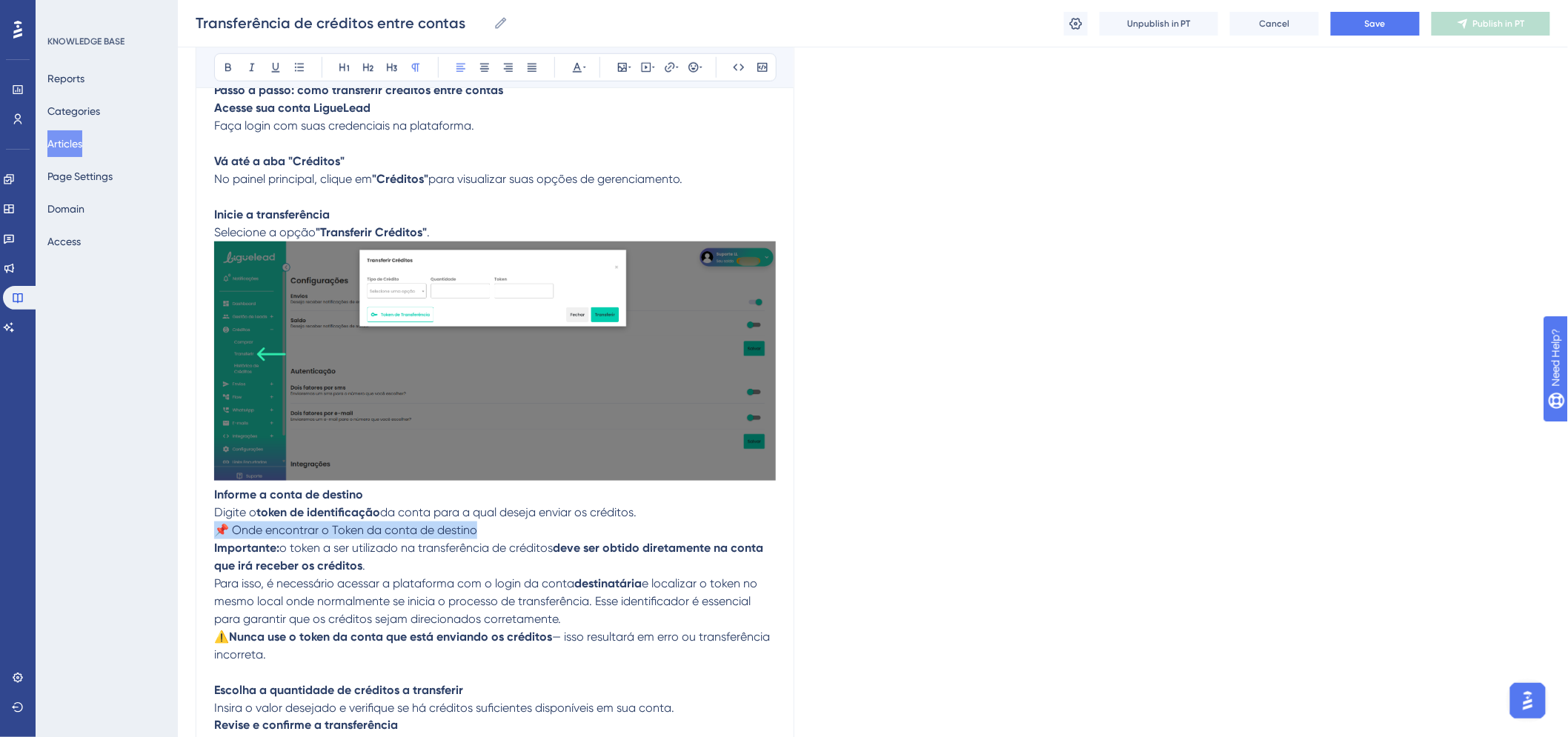
scroll to position [538, 0]
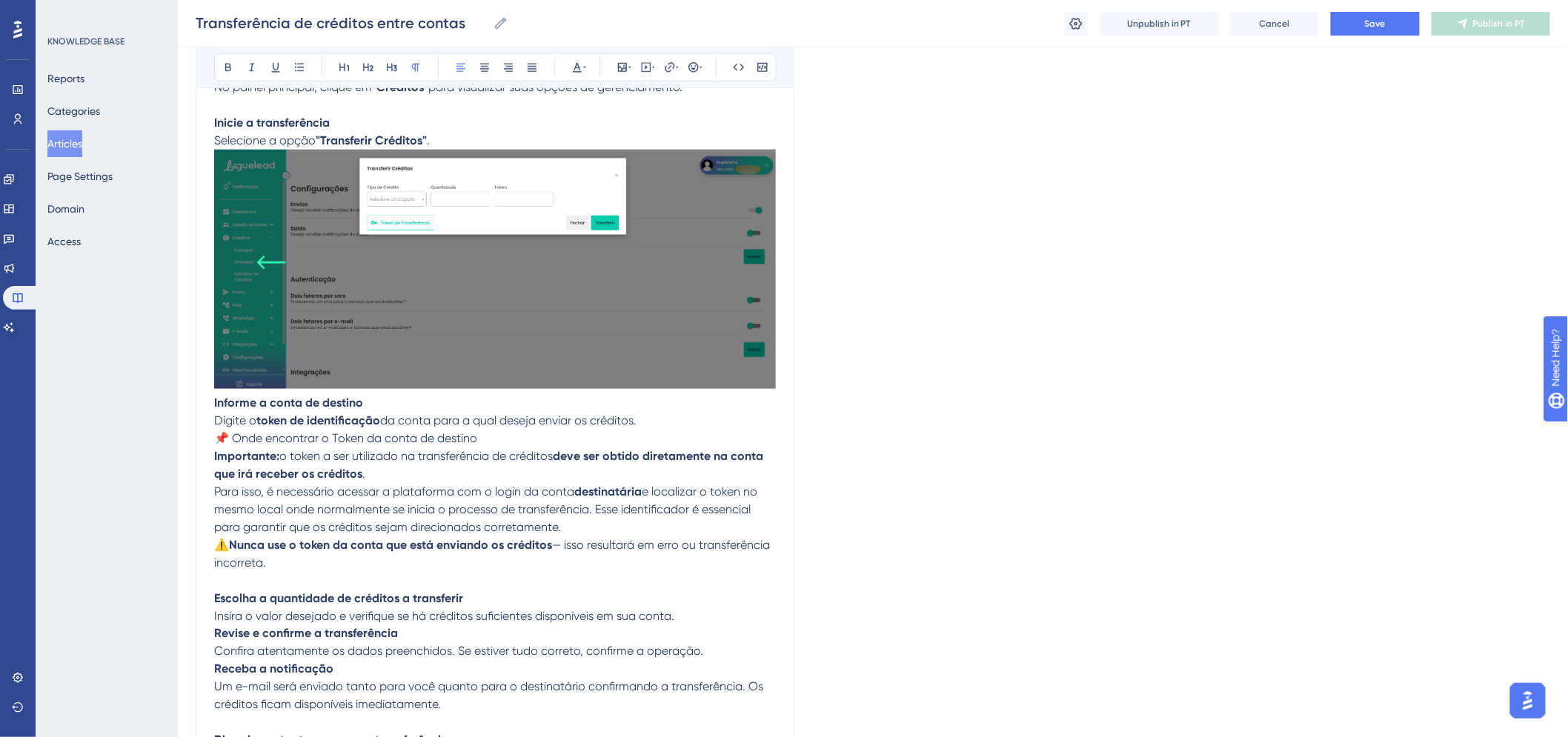
click at [301, 567] on p "⚠️ Nunca use o token da conta que está enviando os créditos — isso resultará em…" at bounding box center [495, 563] width 562 height 53
drag, startPoint x: 264, startPoint y: 555, endPoint x: 172, endPoint y: 424, distance: 160.1
click at [178, 424] on div "Performance Users Engagement Widgets Feedback Product Updates Knowledge Base AI…" at bounding box center [873, 278] width 1390 height 1633
click at [277, 494] on span "Para isso, é necessário acessar a plataforma com o login da conta" at bounding box center [394, 491] width 360 height 14
drag, startPoint x: 275, startPoint y: 566, endPoint x: 202, endPoint y: 438, distance: 147.4
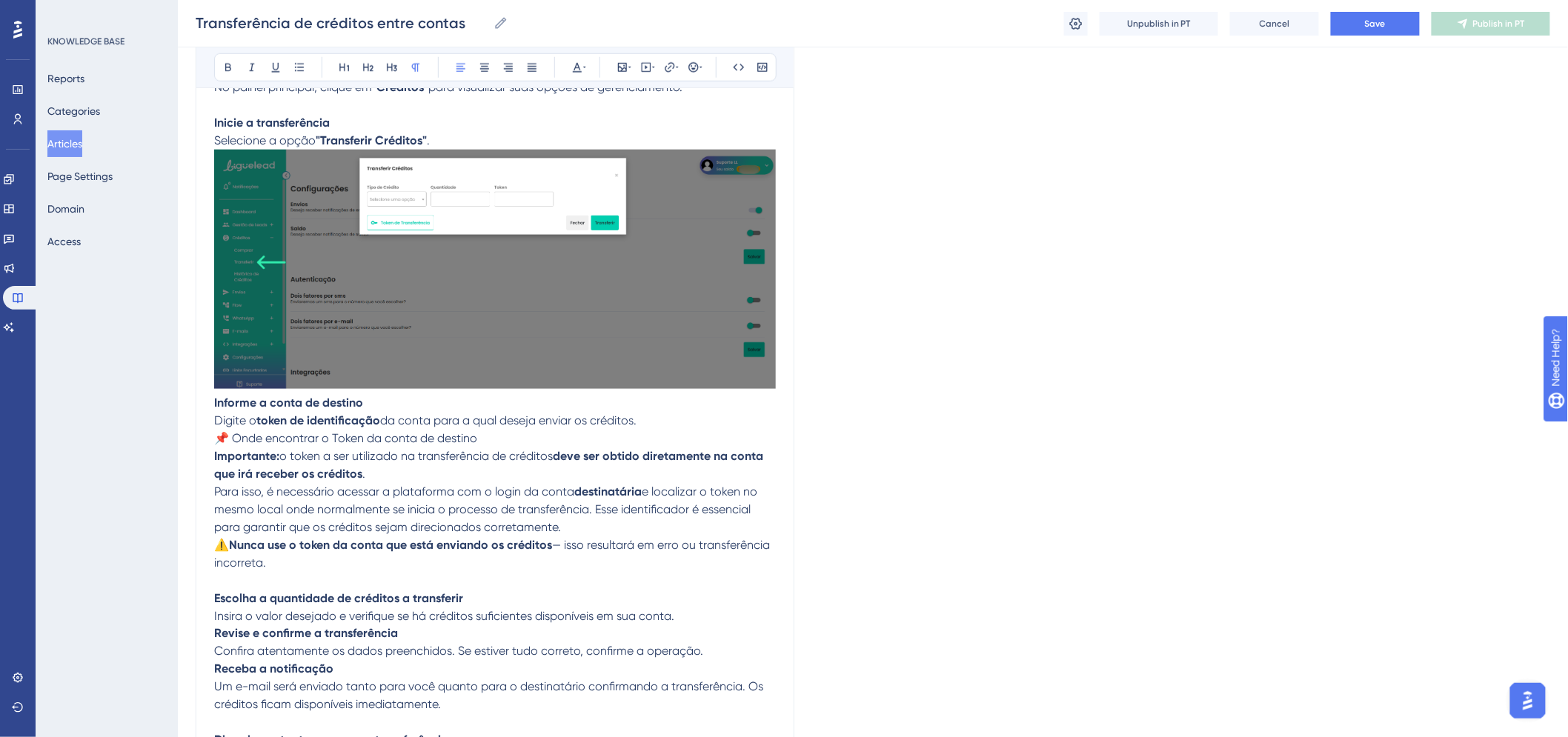
click at [202, 438] on div "Transferência de créditos entre contas Bold Italic Underline Bullet Point Headi…" at bounding box center [495, 304] width 599 height 1355
click at [581, 68] on icon at bounding box center [577, 67] width 12 height 12
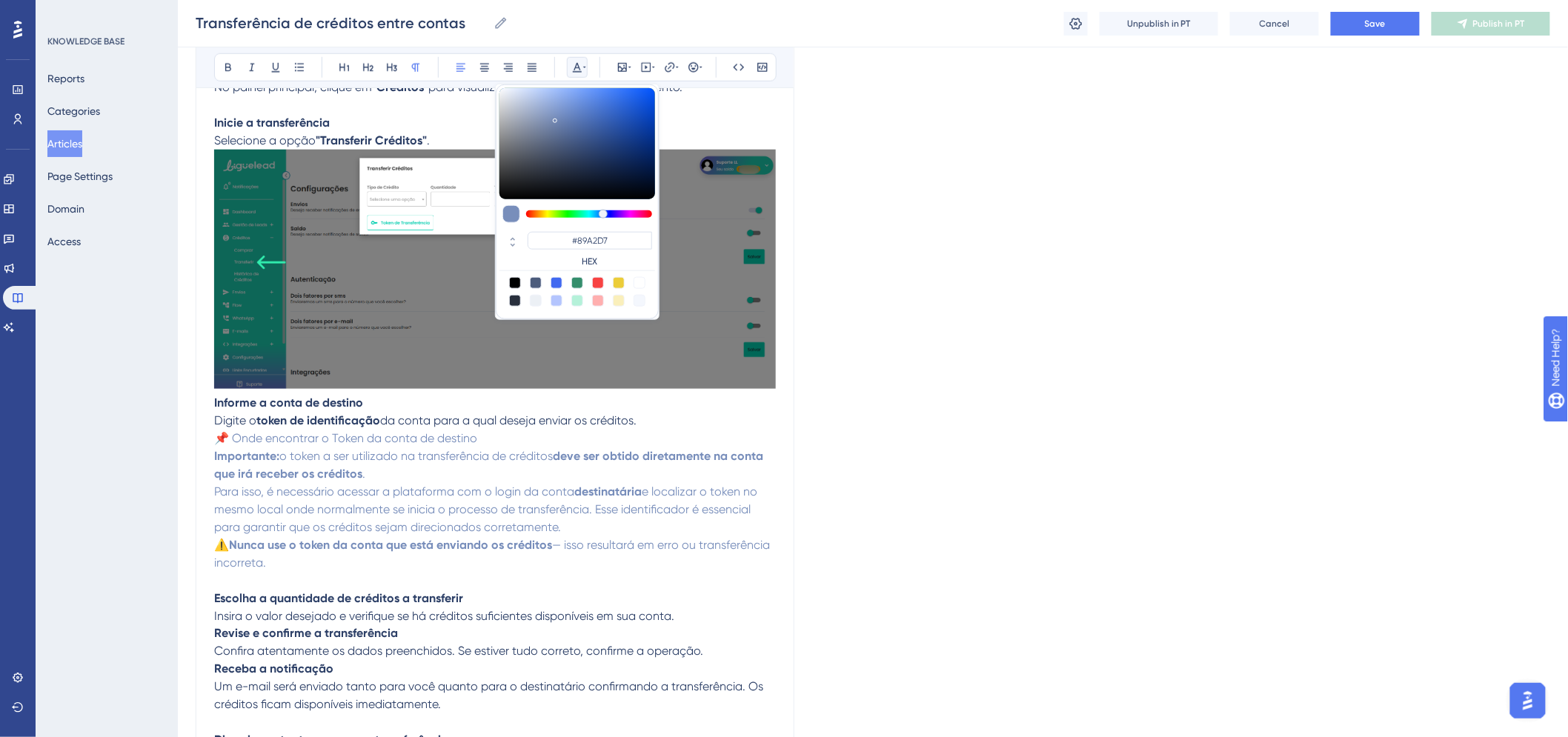
drag, startPoint x: 560, startPoint y: 142, endPoint x: 556, endPoint y: 106, distance: 36.2
click at [556, 106] on div at bounding box center [577, 144] width 156 height 111
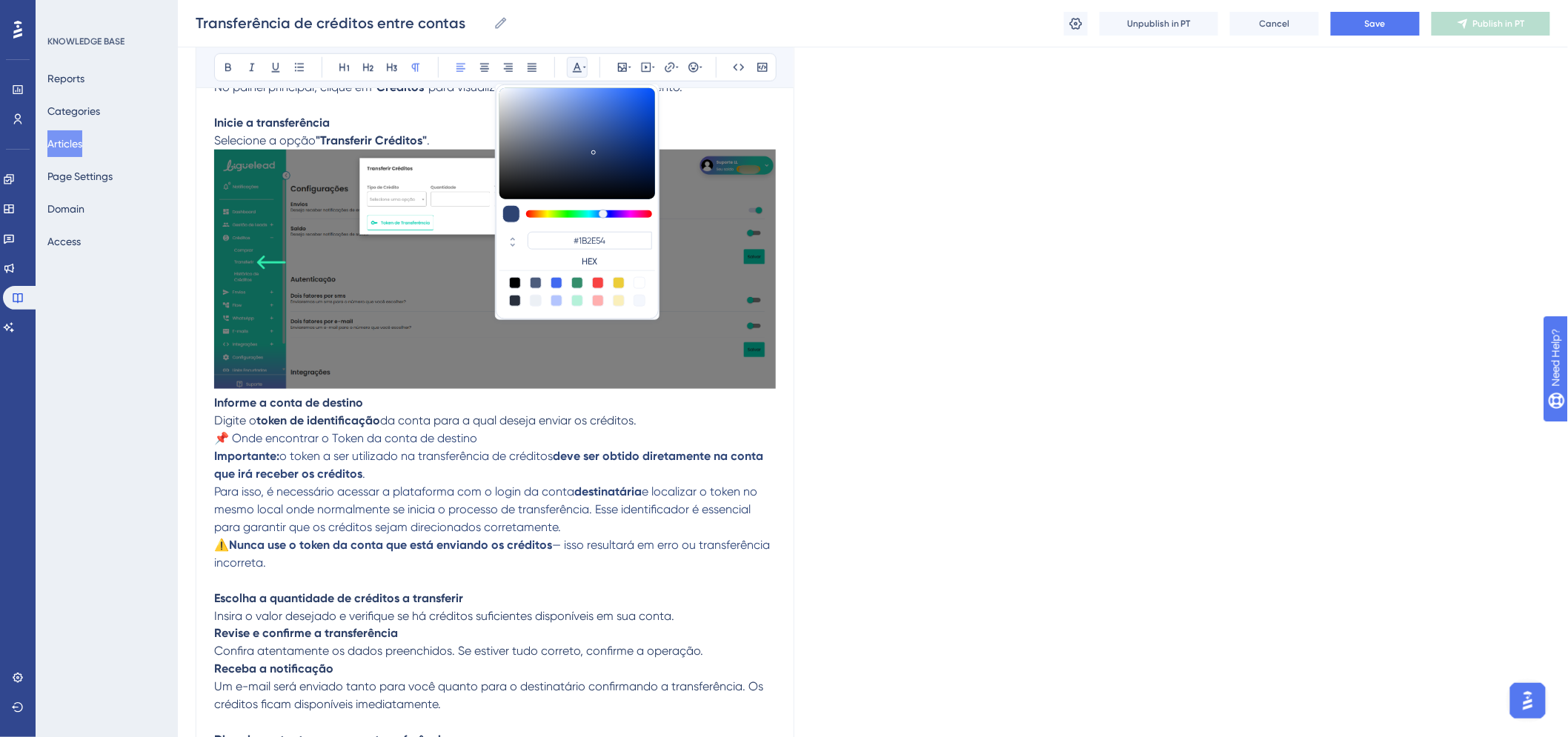
type input "#17284B"
drag, startPoint x: 568, startPoint y: 112, endPoint x: 609, endPoint y: 167, distance: 68.6
click at [609, 167] on div at bounding box center [577, 144] width 156 height 111
click at [572, 494] on span "Para isso, é necessário acessar a plataforma com o login da conta" at bounding box center [394, 491] width 360 height 14
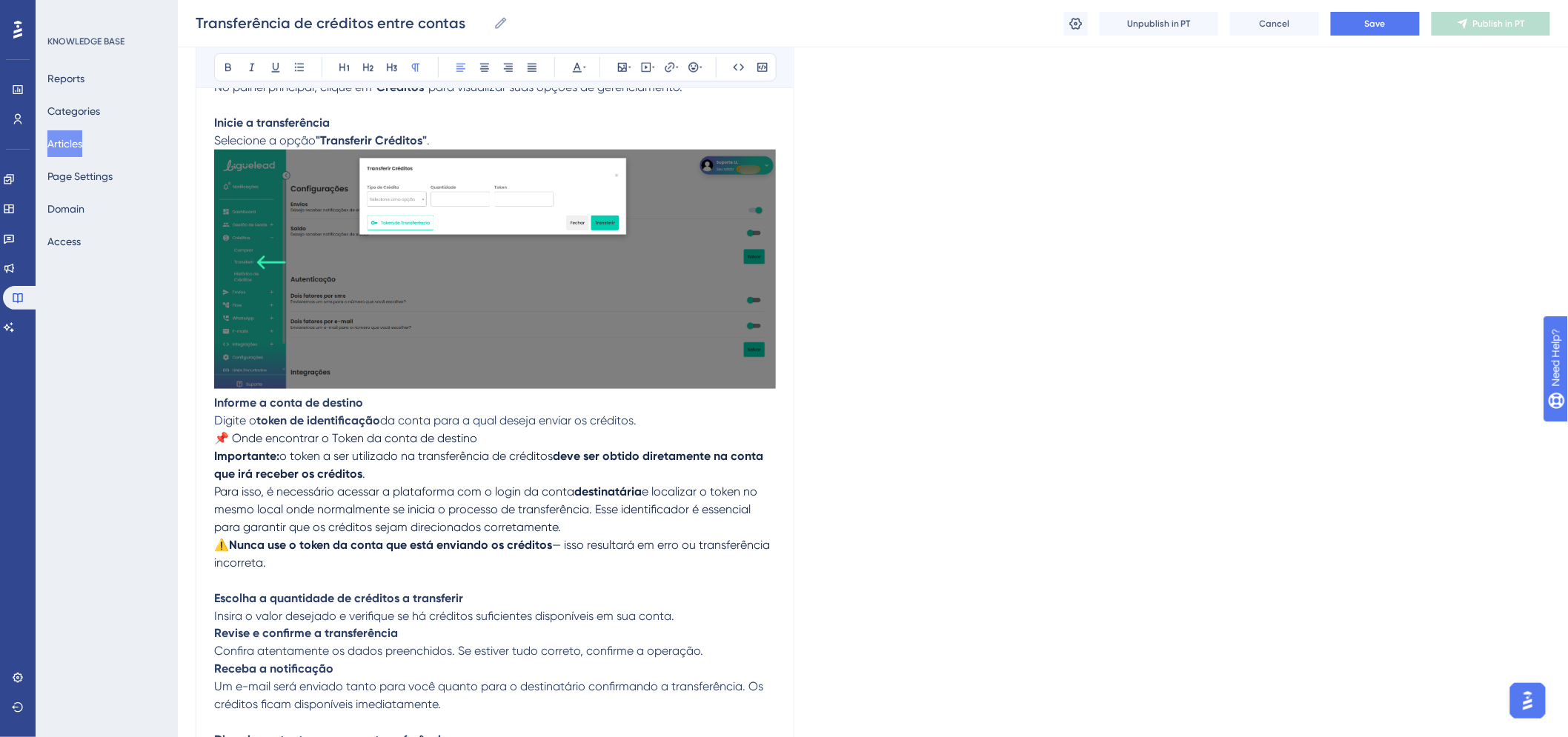
click at [279, 568] on p "⚠️ Nunca use o token da conta que está enviando os créditos — isso resultará em…" at bounding box center [495, 563] width 562 height 53
click at [282, 567] on p "⚠️ Nunca use o token da conta que está enviando os créditos — isso resultará em…" at bounding box center [495, 563] width 562 height 53
click at [667, 408] on p "Informe a conta de destino Digite o token de identificação da conta para a qual…" at bounding box center [495, 421] width 562 height 53
click at [675, 420] on p "Informe a conta de destino Digite o token de identificação da conta para a qual…" at bounding box center [495, 421] width 562 height 53
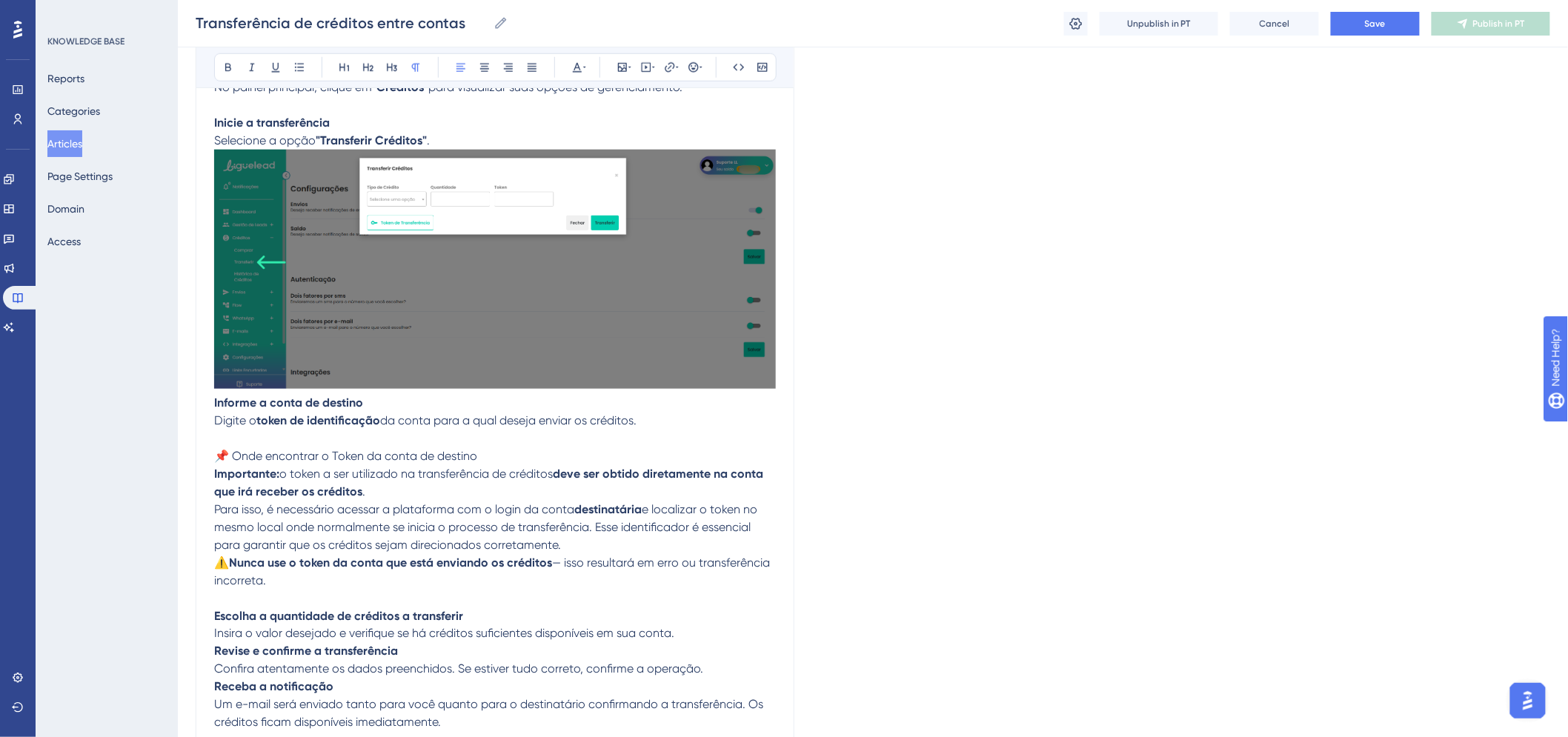
click at [442, 456] on span "📌 Onde encontrar o Token da conta de destino" at bounding box center [346, 455] width 263 height 14
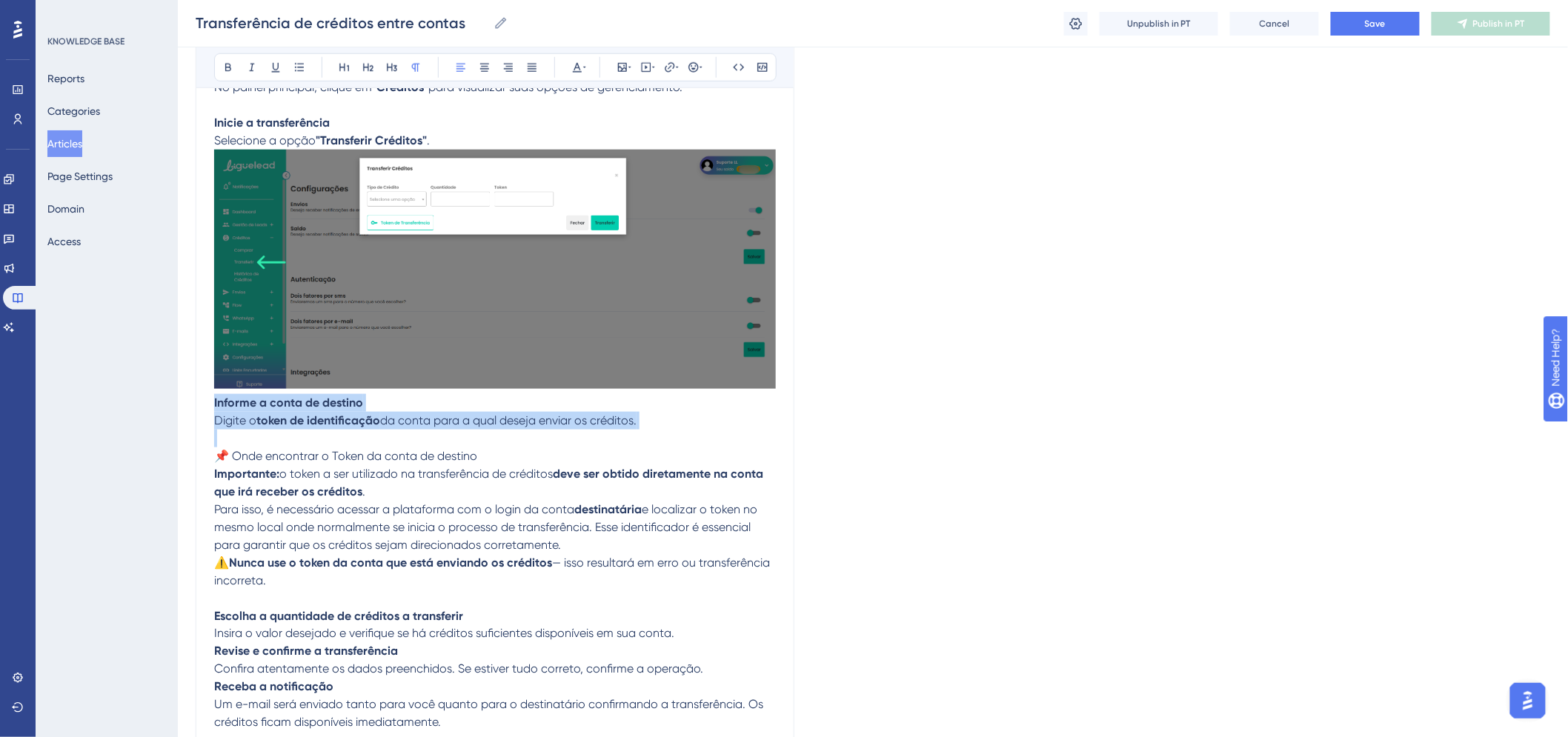
click at [442, 456] on span "📌 Onde encontrar o Token da conta de destino" at bounding box center [346, 455] width 263 height 14
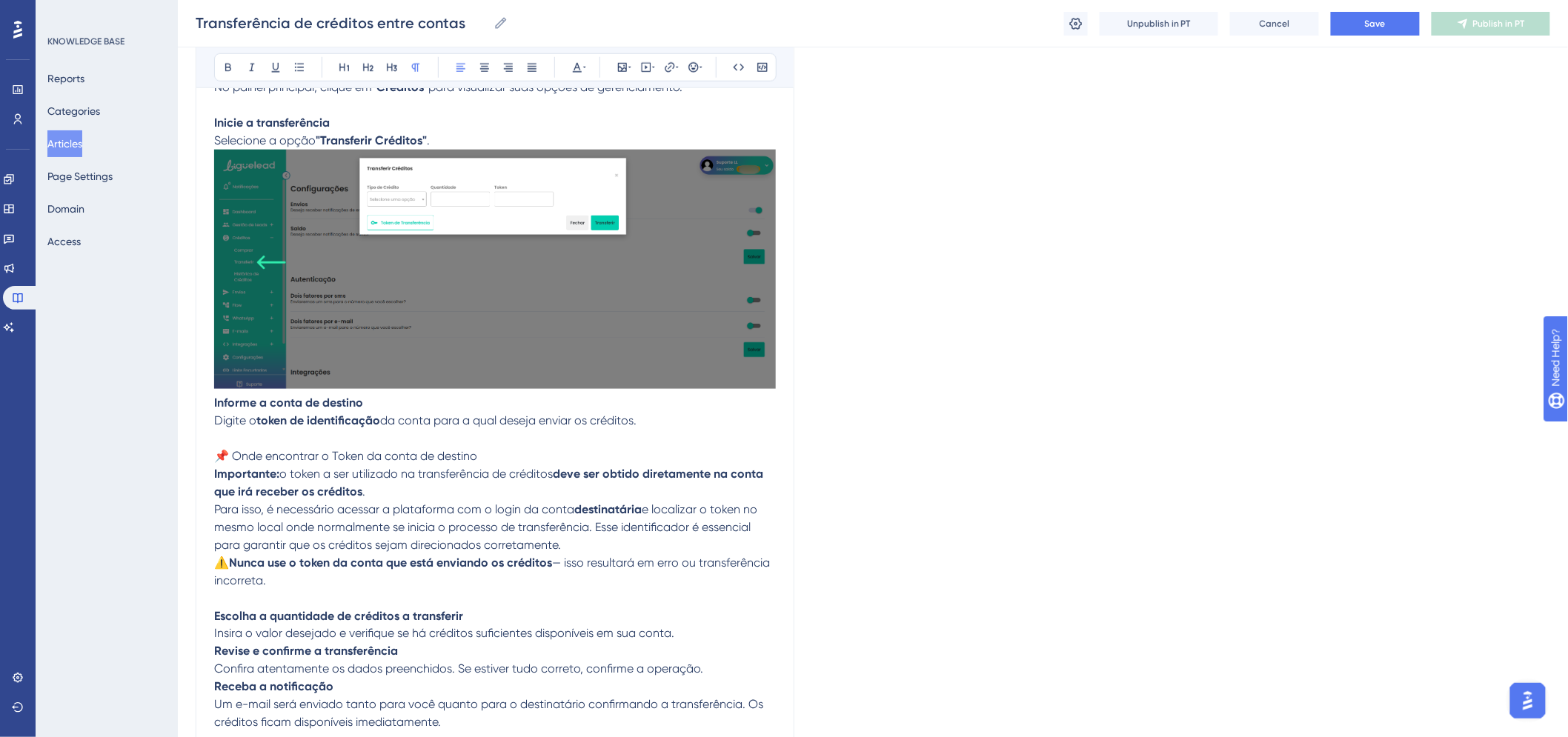
click at [262, 447] on p "Informe a conta de destino Digite o token de identificação da conta para a qual…" at bounding box center [495, 429] width 562 height 71
click at [697, 67] on icon at bounding box center [694, 67] width 12 height 12
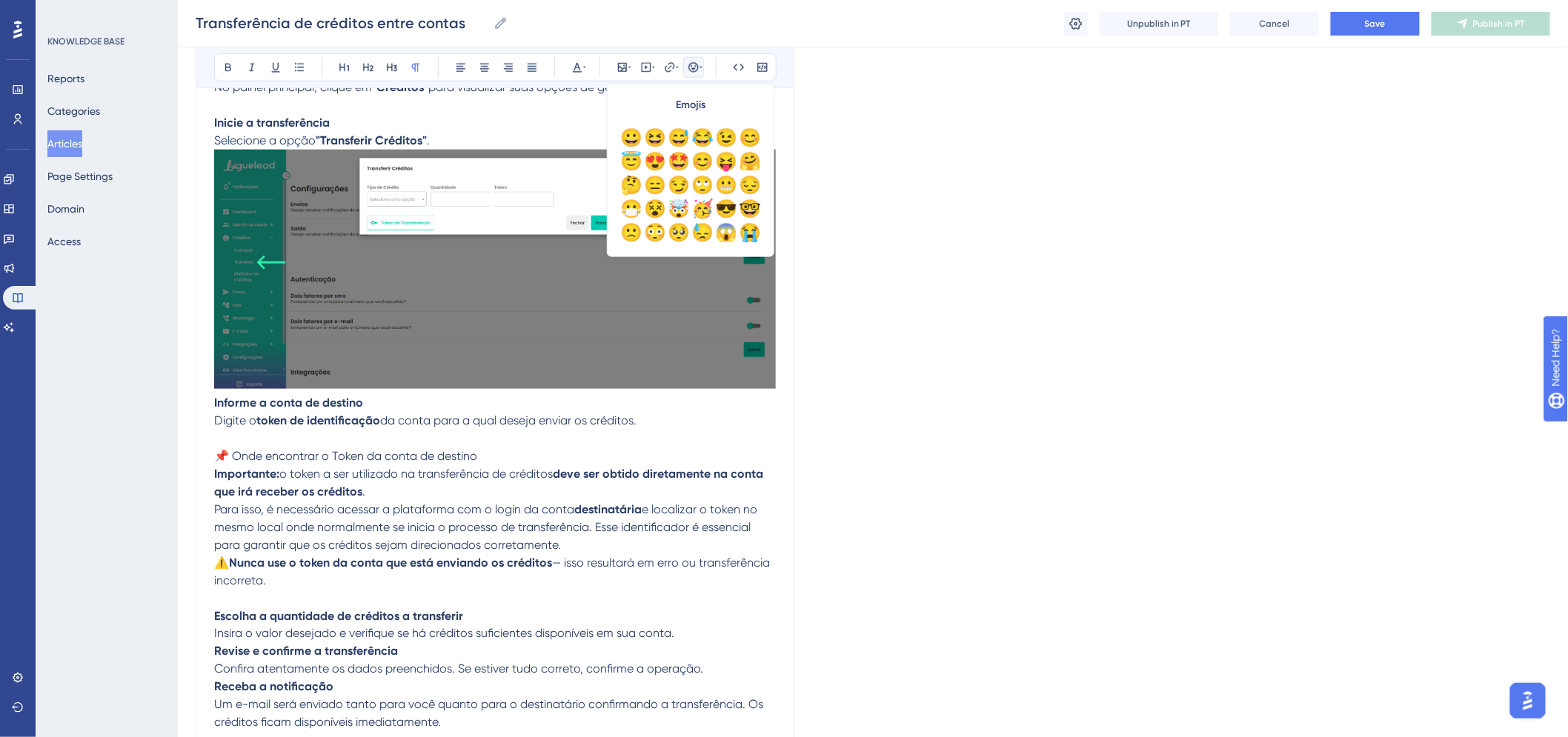
click at [697, 67] on icon at bounding box center [694, 67] width 12 height 12
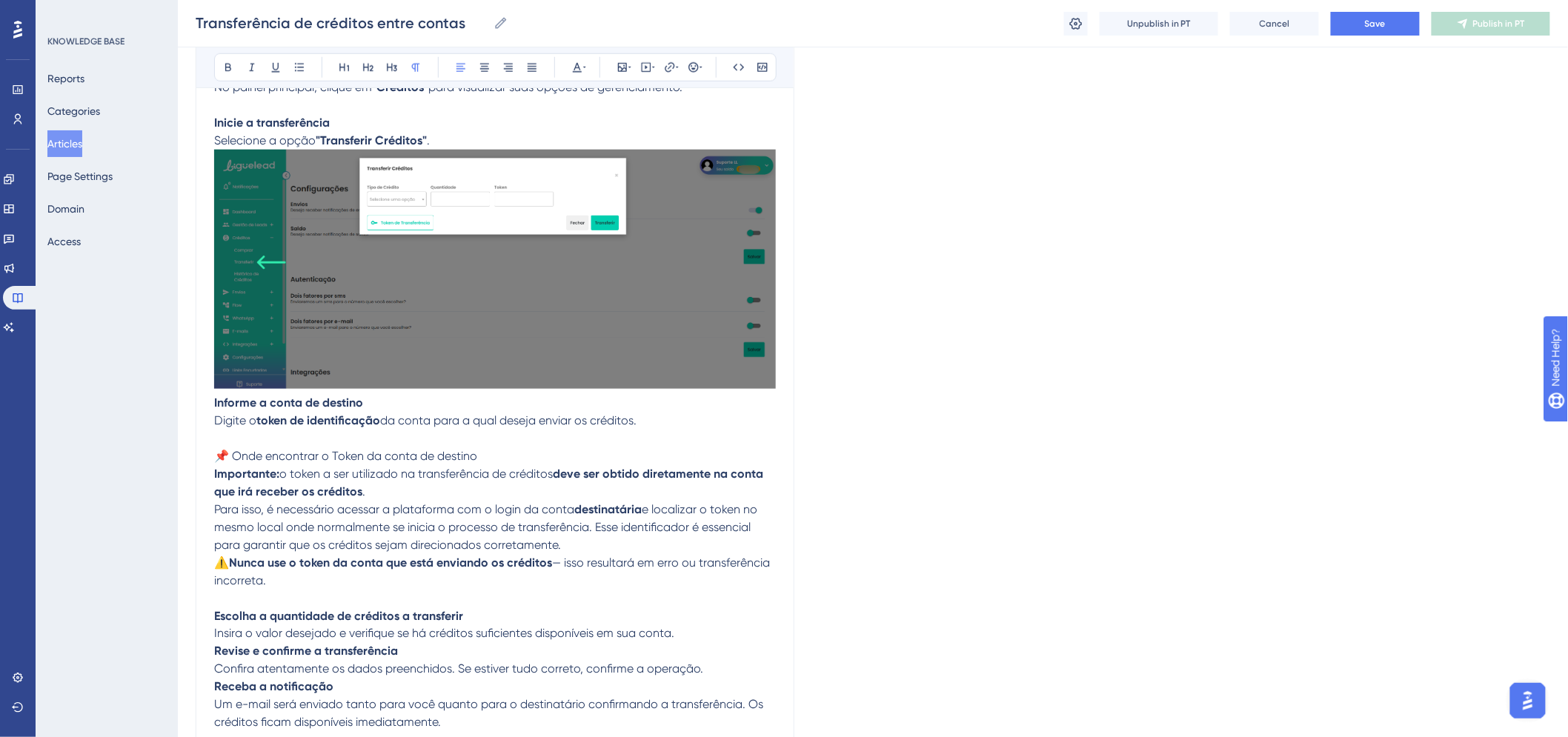
drag, startPoint x: 284, startPoint y: 587, endPoint x: 212, endPoint y: 456, distance: 149.5
click at [212, 456] on div "Transferência de créditos entre contas Bold Italic Underline Bullet Point Headi…" at bounding box center [495, 313] width 599 height 1372
click at [761, 67] on icon at bounding box center [762, 67] width 12 height 12
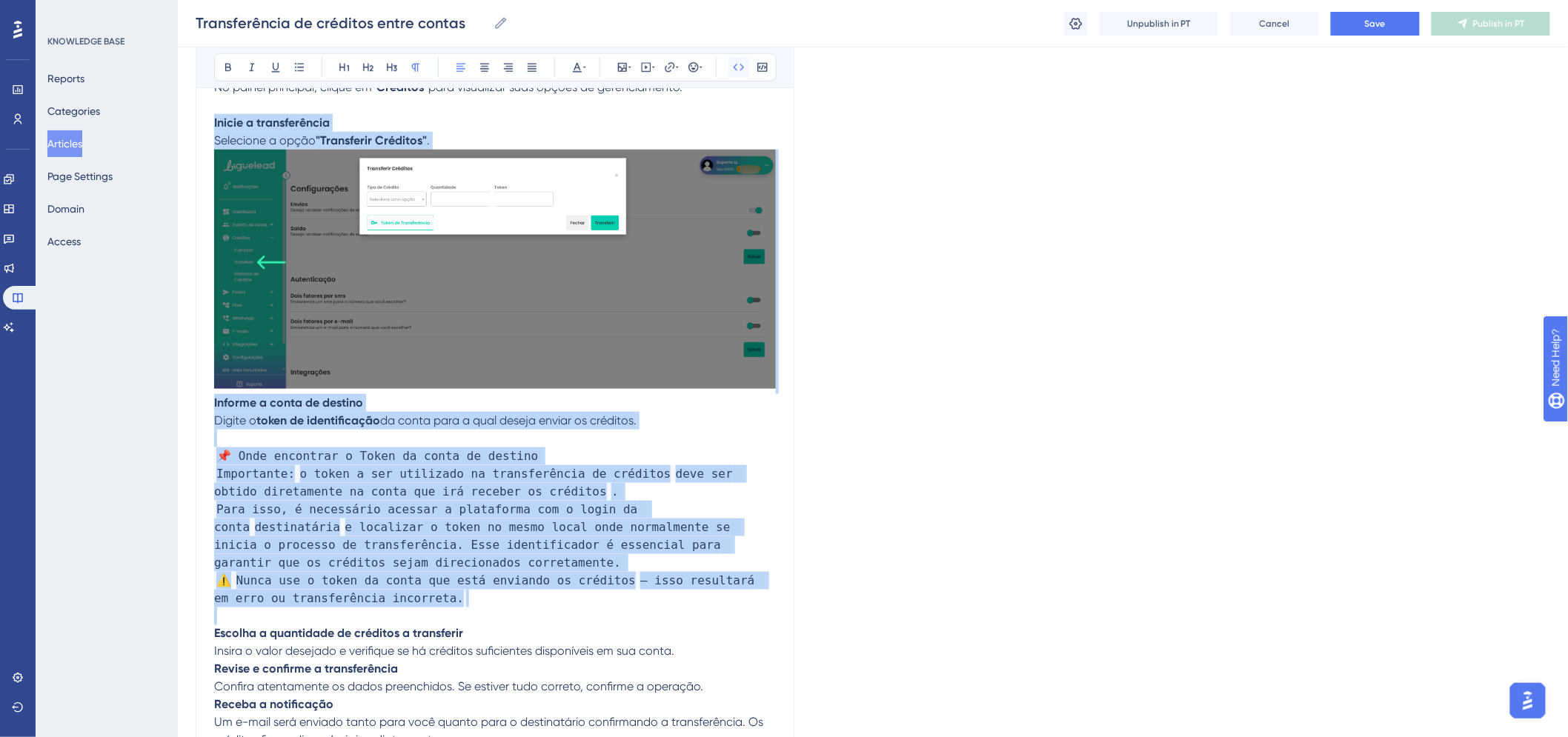
click at [739, 69] on icon at bounding box center [739, 67] width 12 height 12
click at [530, 555] on p "Para isso, é necessário acessar a plataforma com o login da conta destinatária …" at bounding box center [495, 537] width 562 height 71
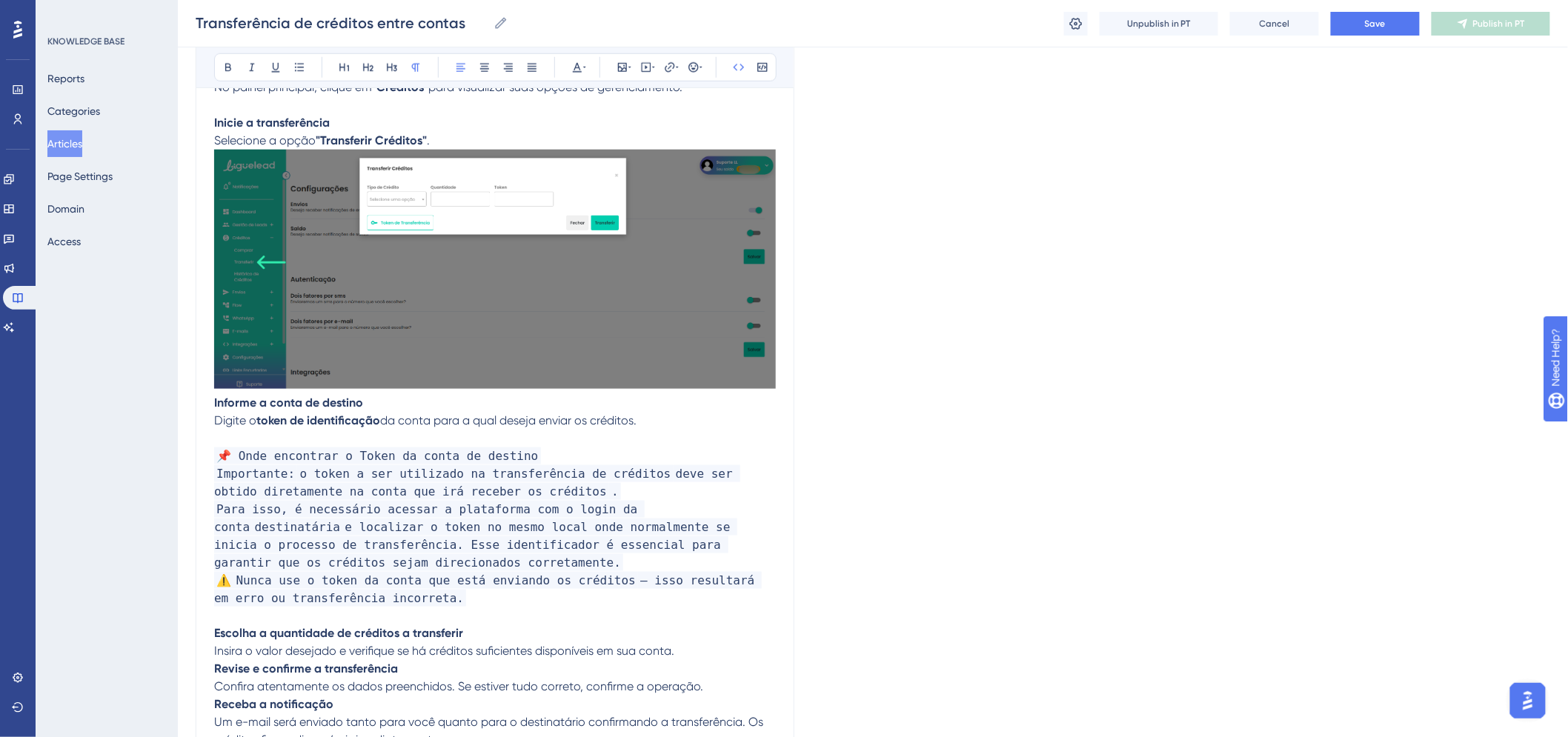
click at [567, 628] on p "Escolha a quantidade de créditos a transferir Insira o valor desejado e verifiq…" at bounding box center [495, 643] width 562 height 36
drag, startPoint x: 445, startPoint y: 593, endPoint x: 209, endPoint y: 456, distance: 272.9
click at [209, 456] on div "Transferência de créditos entre contas Bold Italic Underline Bullet Point Headi…" at bounding box center [495, 322] width 599 height 1390
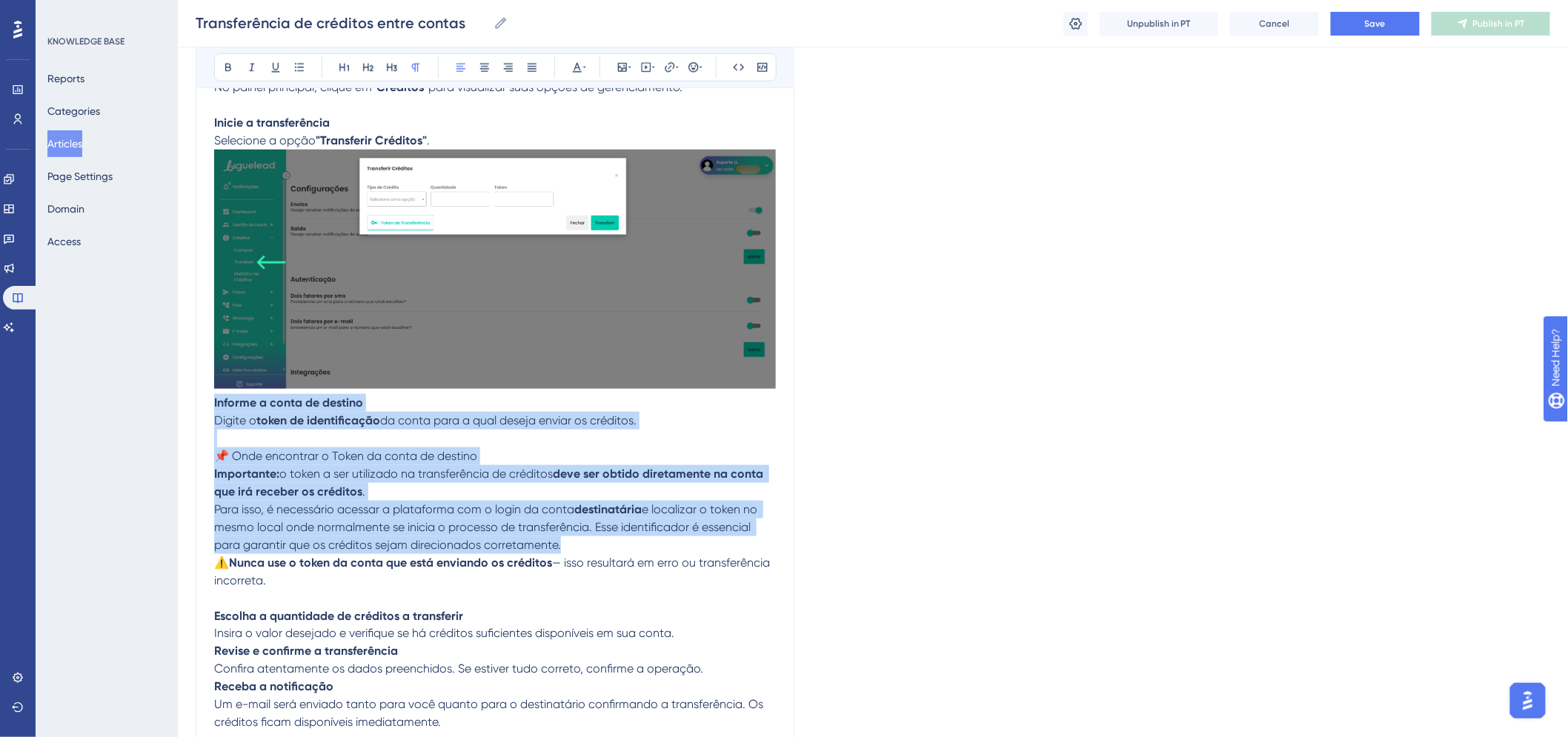
click at [368, 561] on strong "Nunca use o token da conta que está enviando os créditos" at bounding box center [391, 562] width 323 height 14
drag, startPoint x: 279, startPoint y: 587, endPoint x: 205, endPoint y: 454, distance: 152.2
click at [205, 454] on div "Transferência de créditos entre contas Bold Italic Underline Bullet Point Headi…" at bounding box center [495, 313] width 599 height 1372
click at [579, 64] on icon at bounding box center [577, 67] width 12 height 12
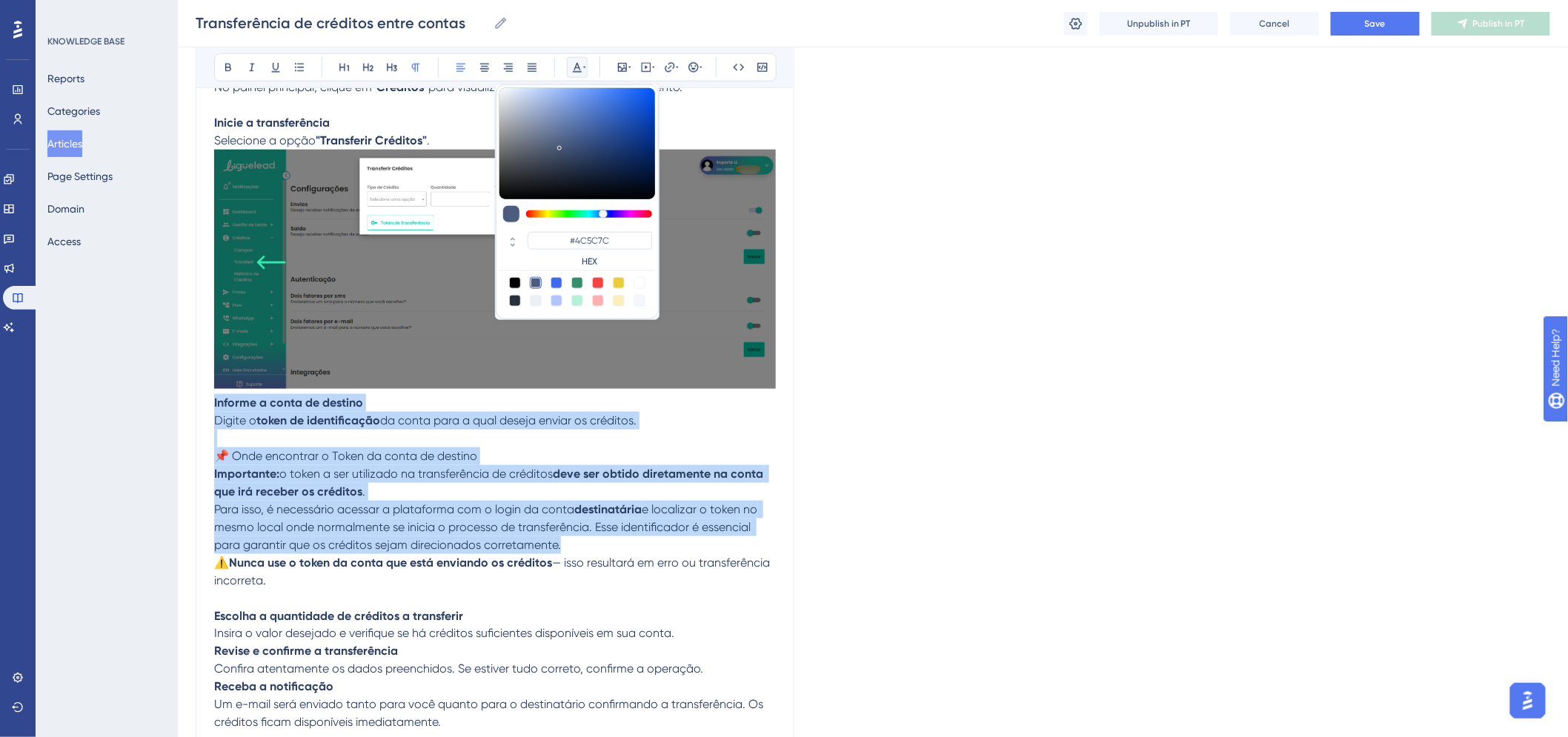
click at [579, 64] on icon at bounding box center [577, 67] width 12 height 12
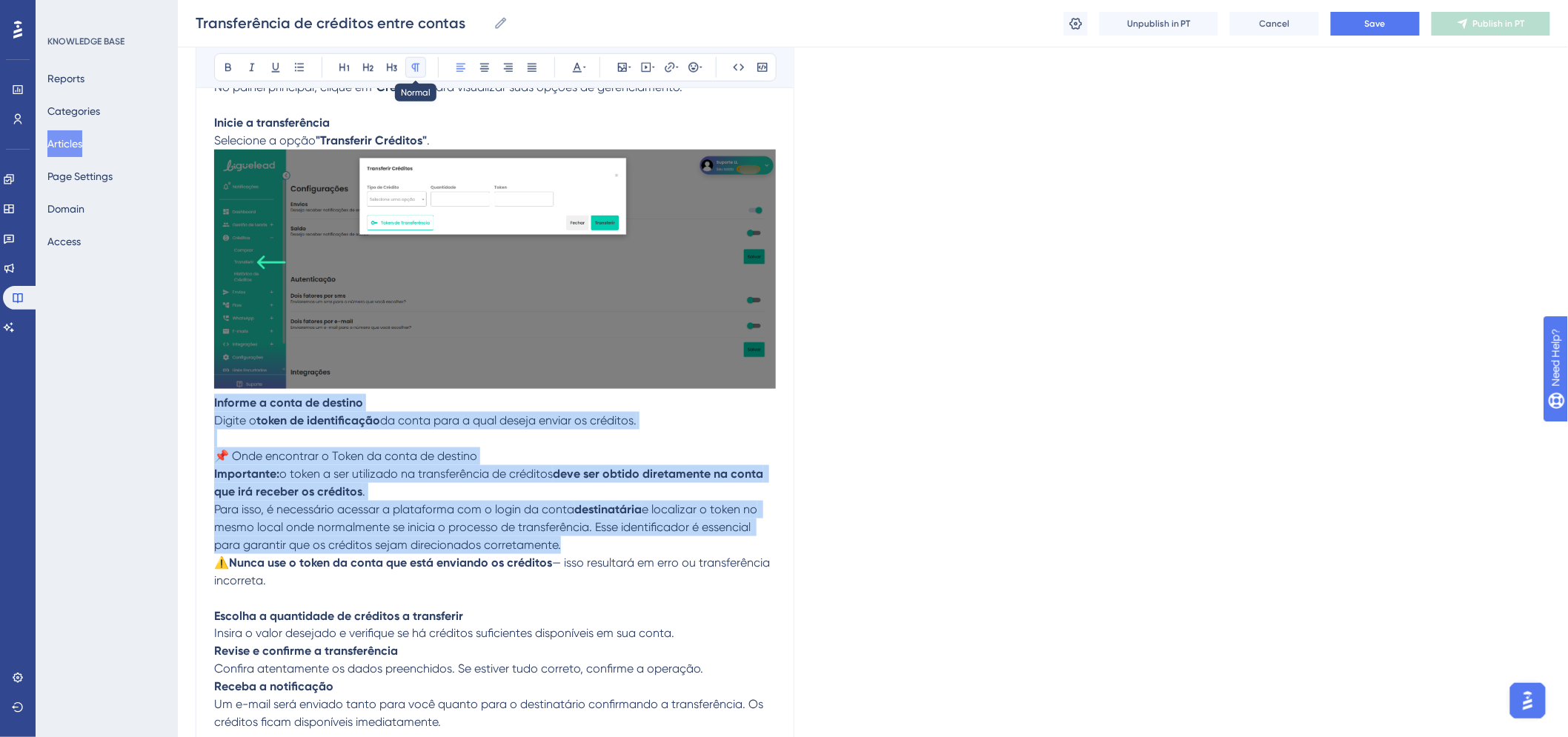
click at [417, 69] on icon at bounding box center [416, 68] width 8 height 8
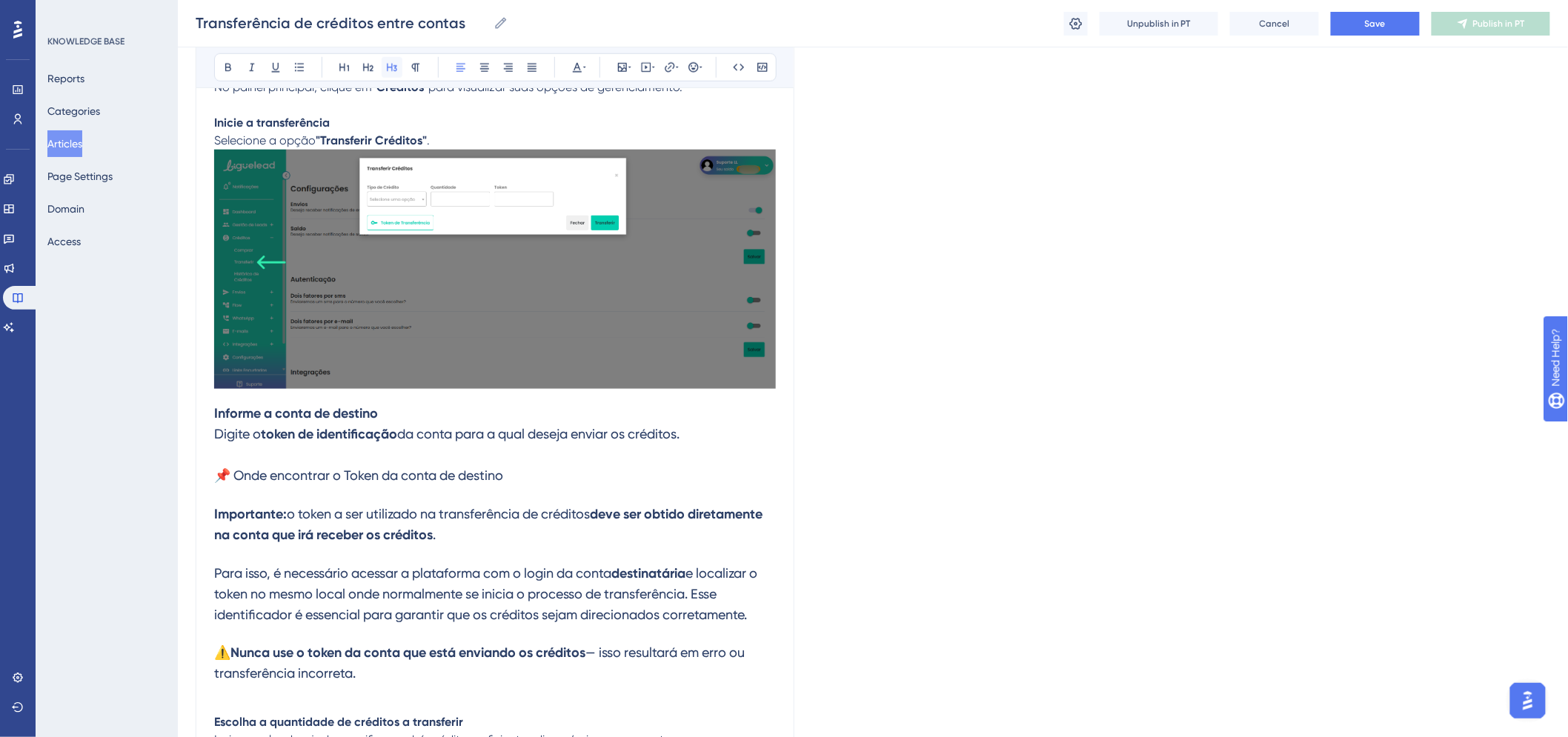
click at [397, 68] on icon at bounding box center [392, 67] width 12 height 12
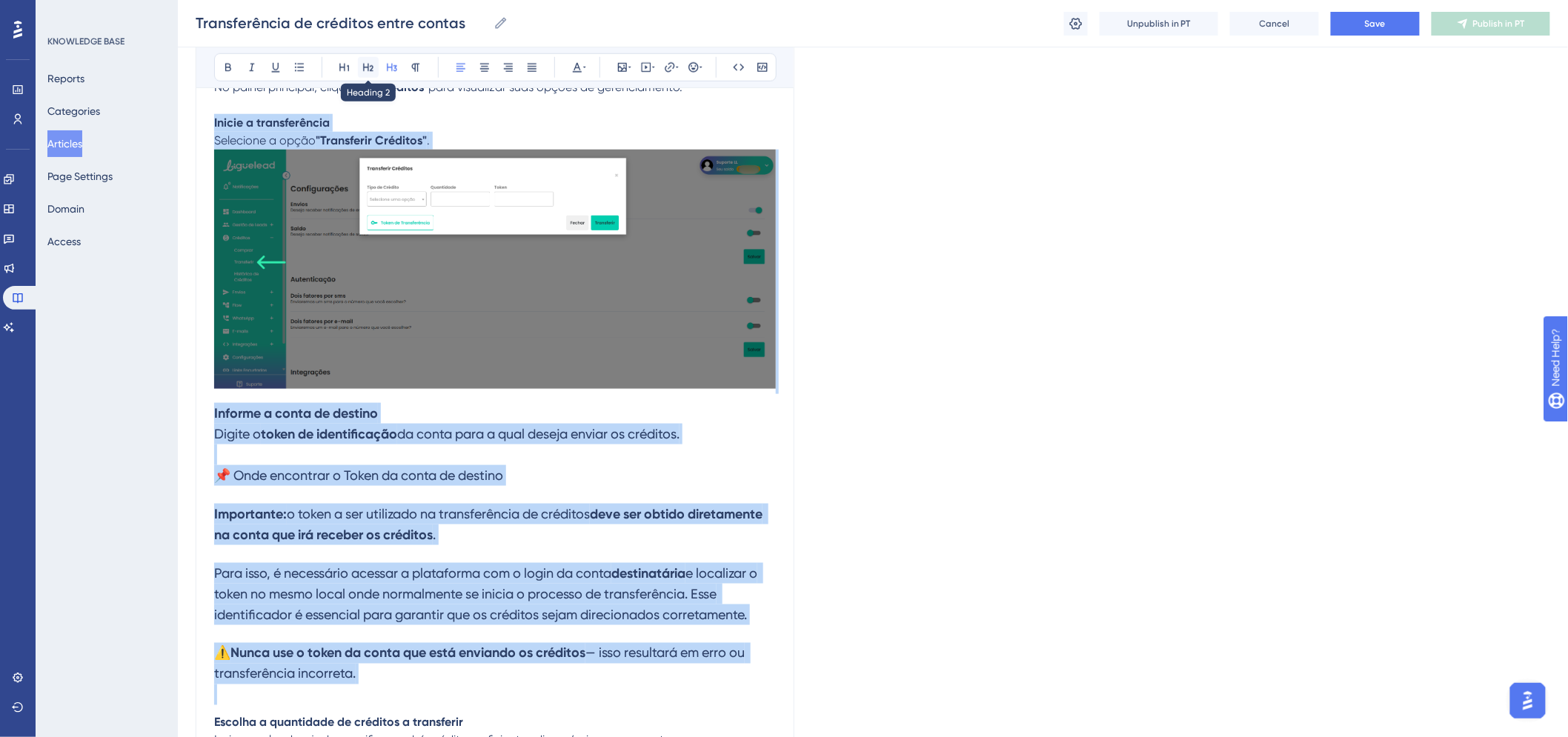
click at [374, 68] on icon at bounding box center [368, 67] width 12 height 12
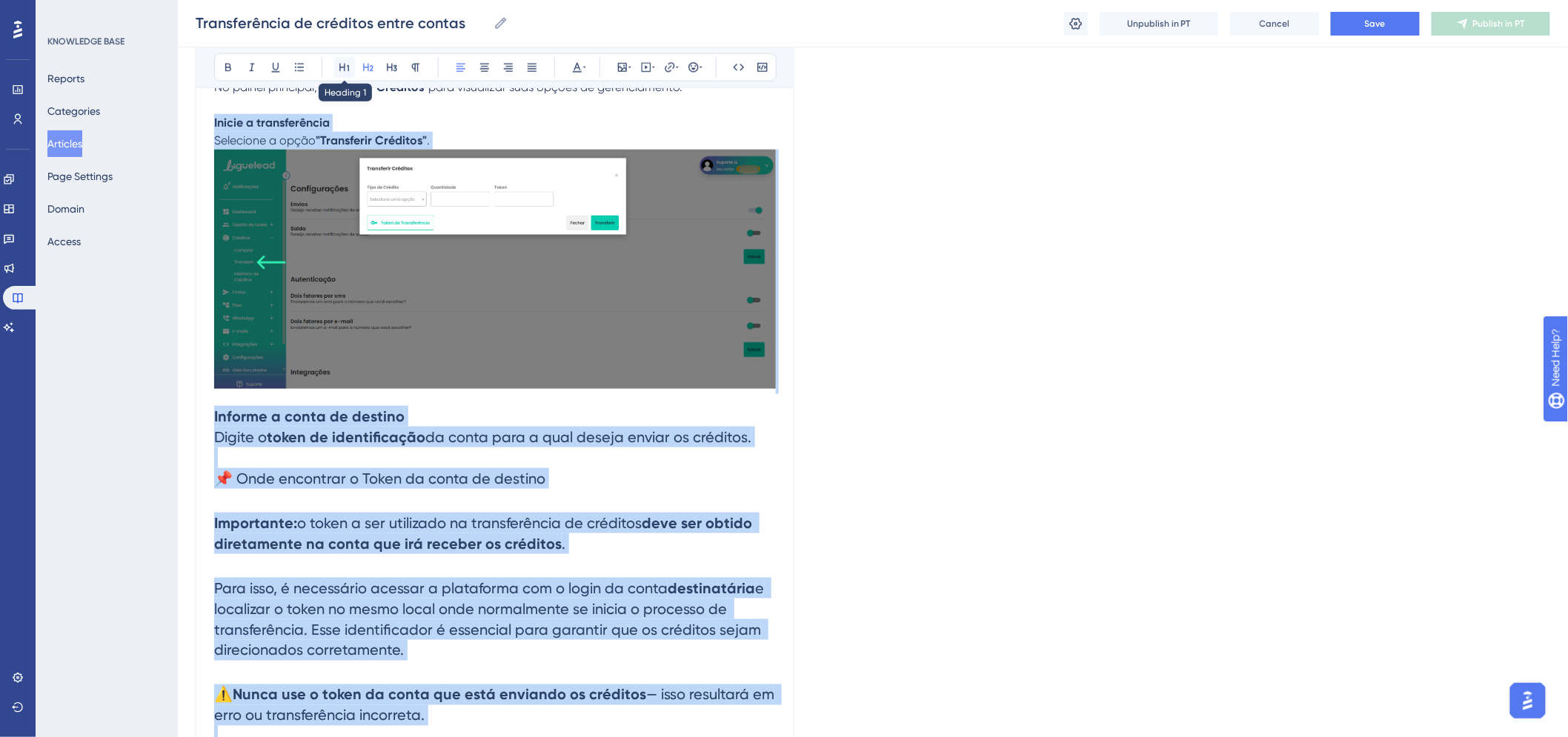
click at [350, 67] on button at bounding box center [345, 68] width 21 height 21
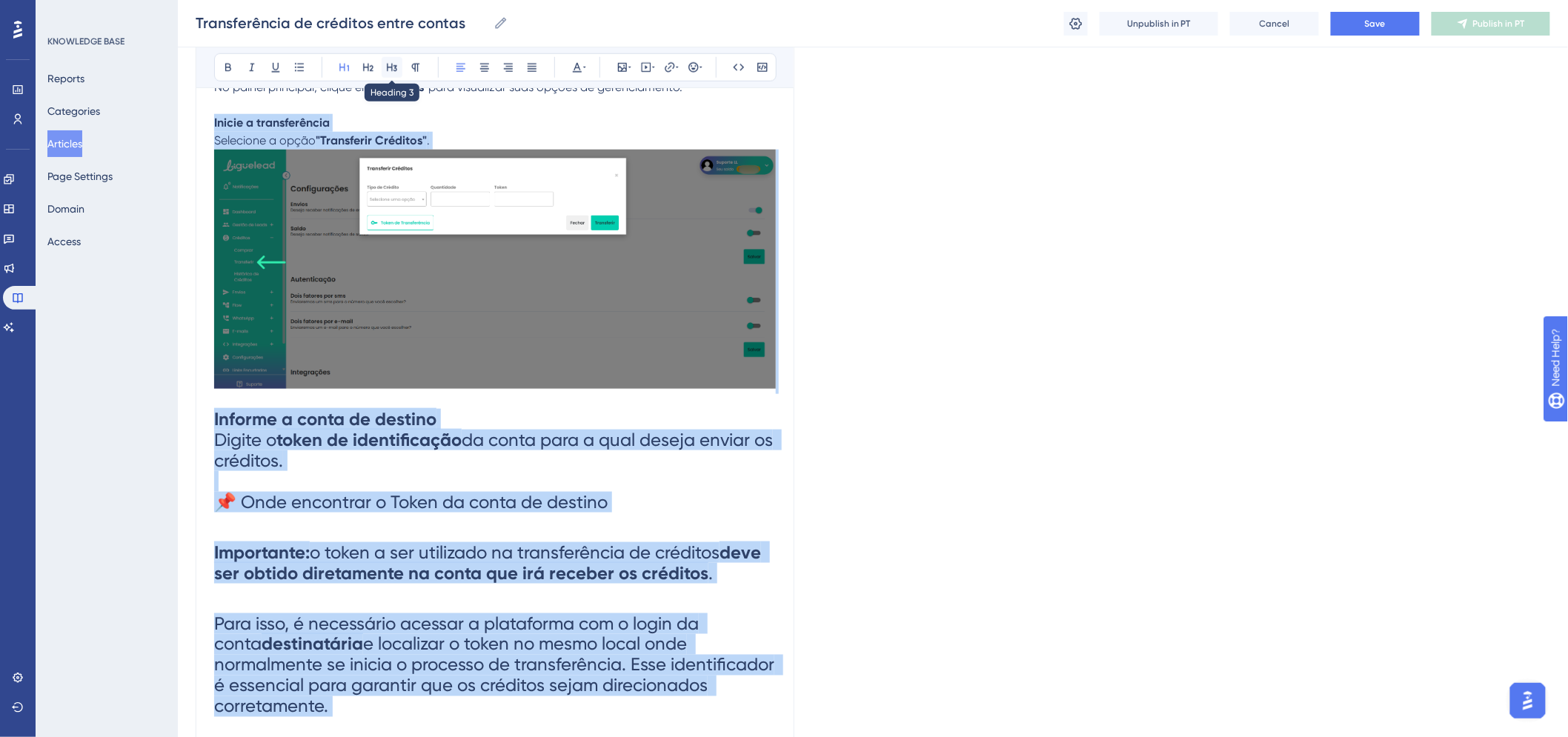
click at [393, 71] on icon at bounding box center [392, 67] width 12 height 12
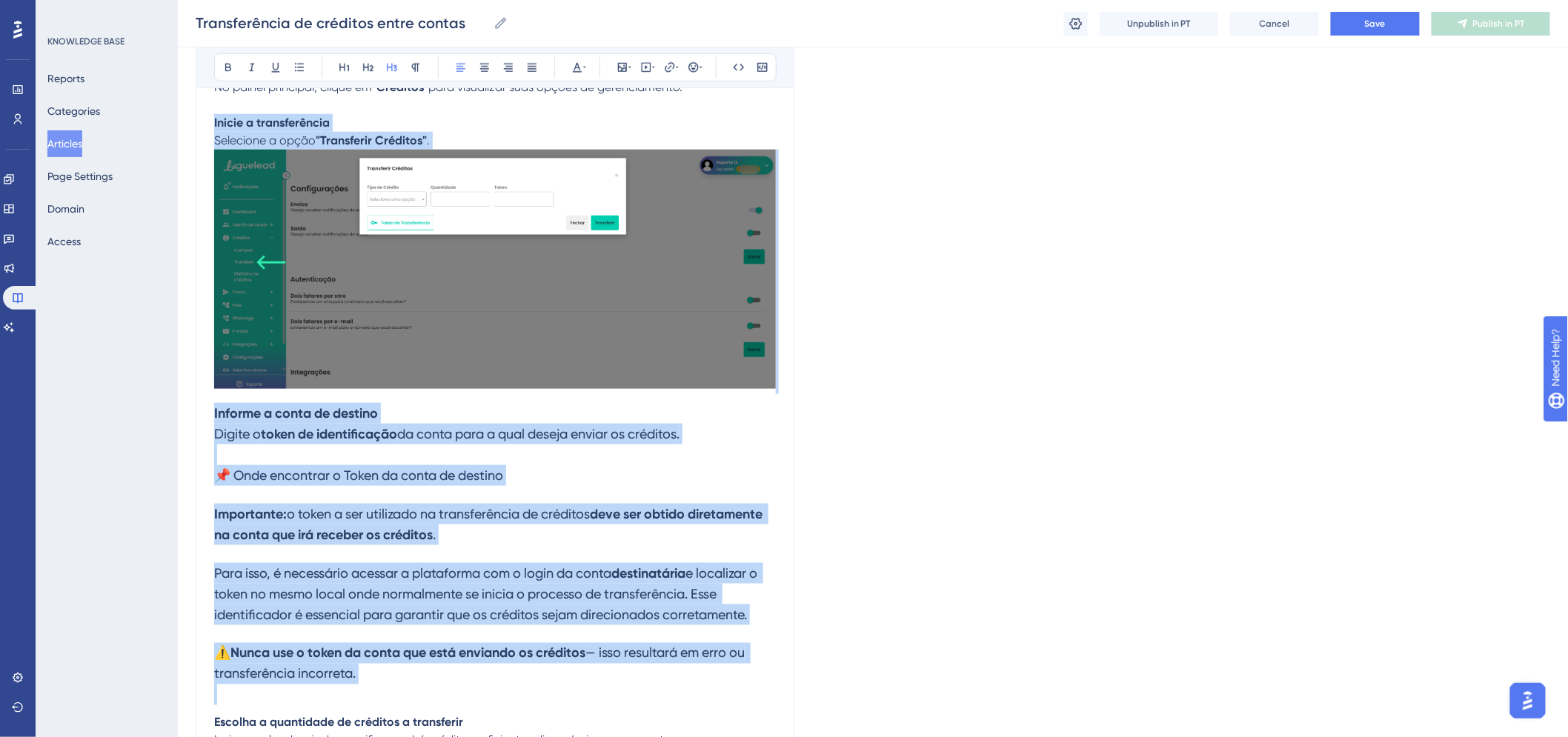
click at [447, 471] on span "📌 Onde encontrar o Token da conta de destino" at bounding box center [358, 475] width 289 height 15
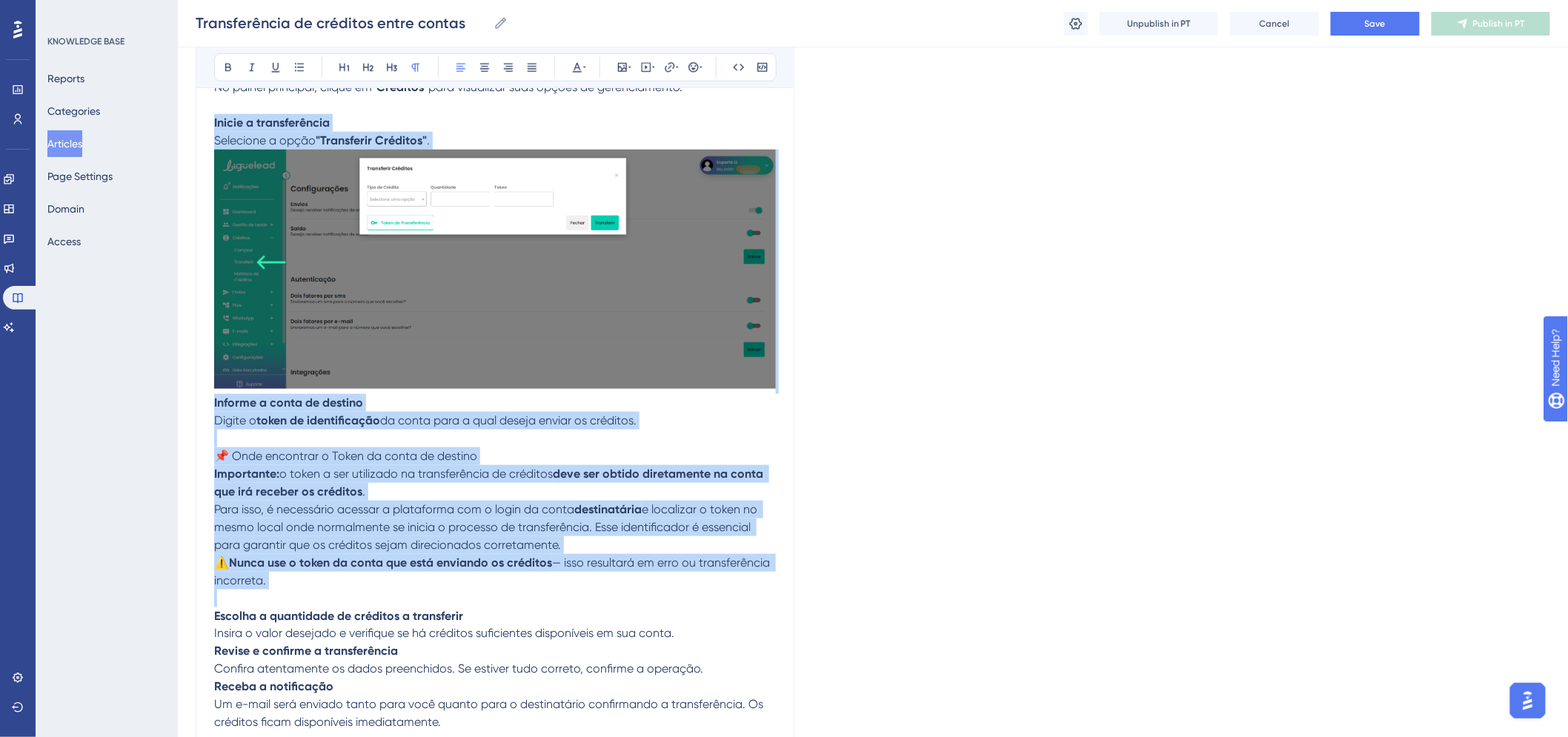
click at [359, 490] on strong "deve ser obtido diretamente na conta que irá receber os créditos" at bounding box center [490, 482] width 552 height 31
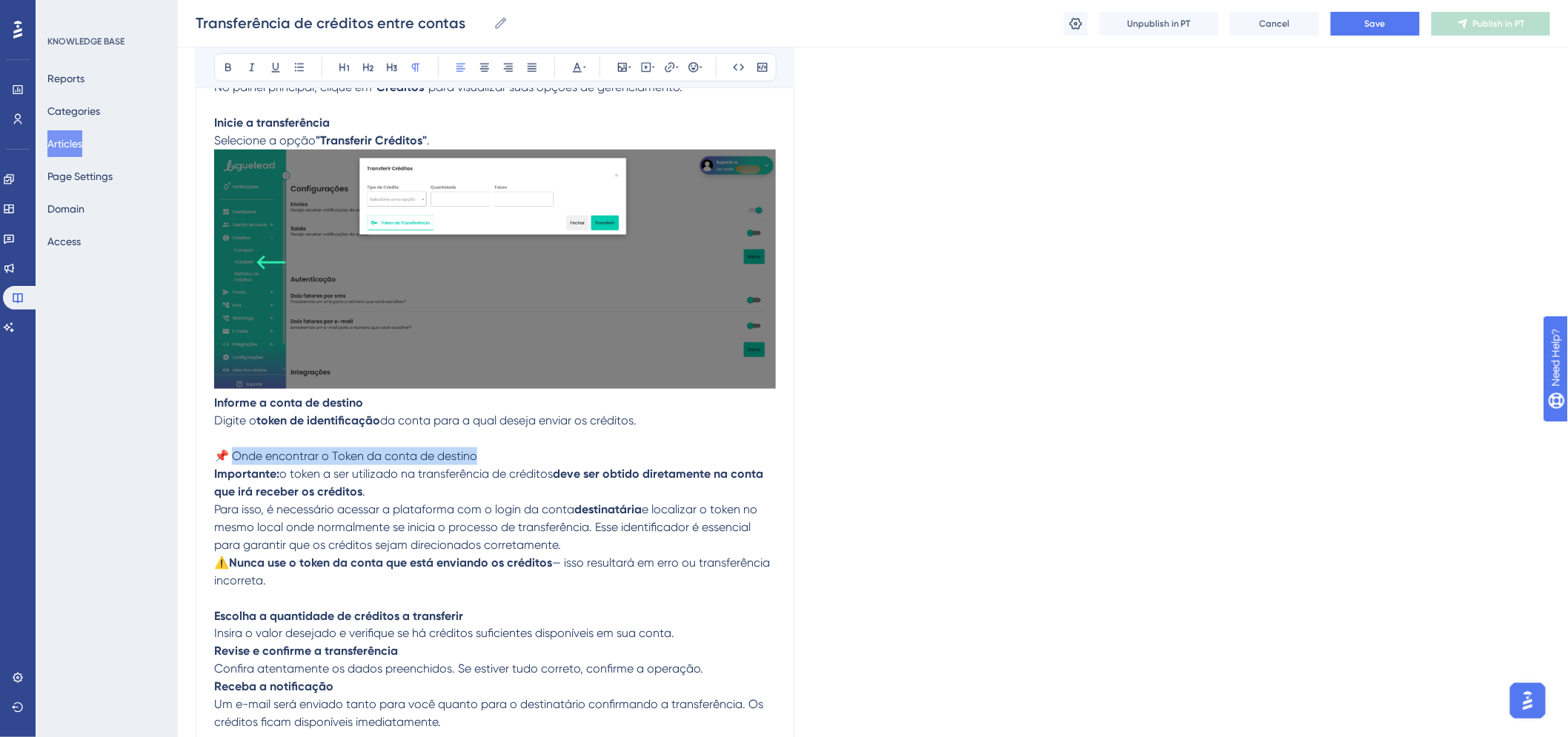
drag, startPoint x: 475, startPoint y: 456, endPoint x: 237, endPoint y: 452, distance: 238.0
click at [237, 452] on p "Informe a conta de destino Digite o token de identificação da conta para a qual…" at bounding box center [495, 429] width 562 height 71
click at [277, 67] on icon at bounding box center [275, 67] width 12 height 12
click at [227, 71] on icon at bounding box center [228, 67] width 12 height 12
click at [298, 517] on p "Para isso, é necessário acessar a plataforma com o login da conta destinatária …" at bounding box center [495, 528] width 562 height 53
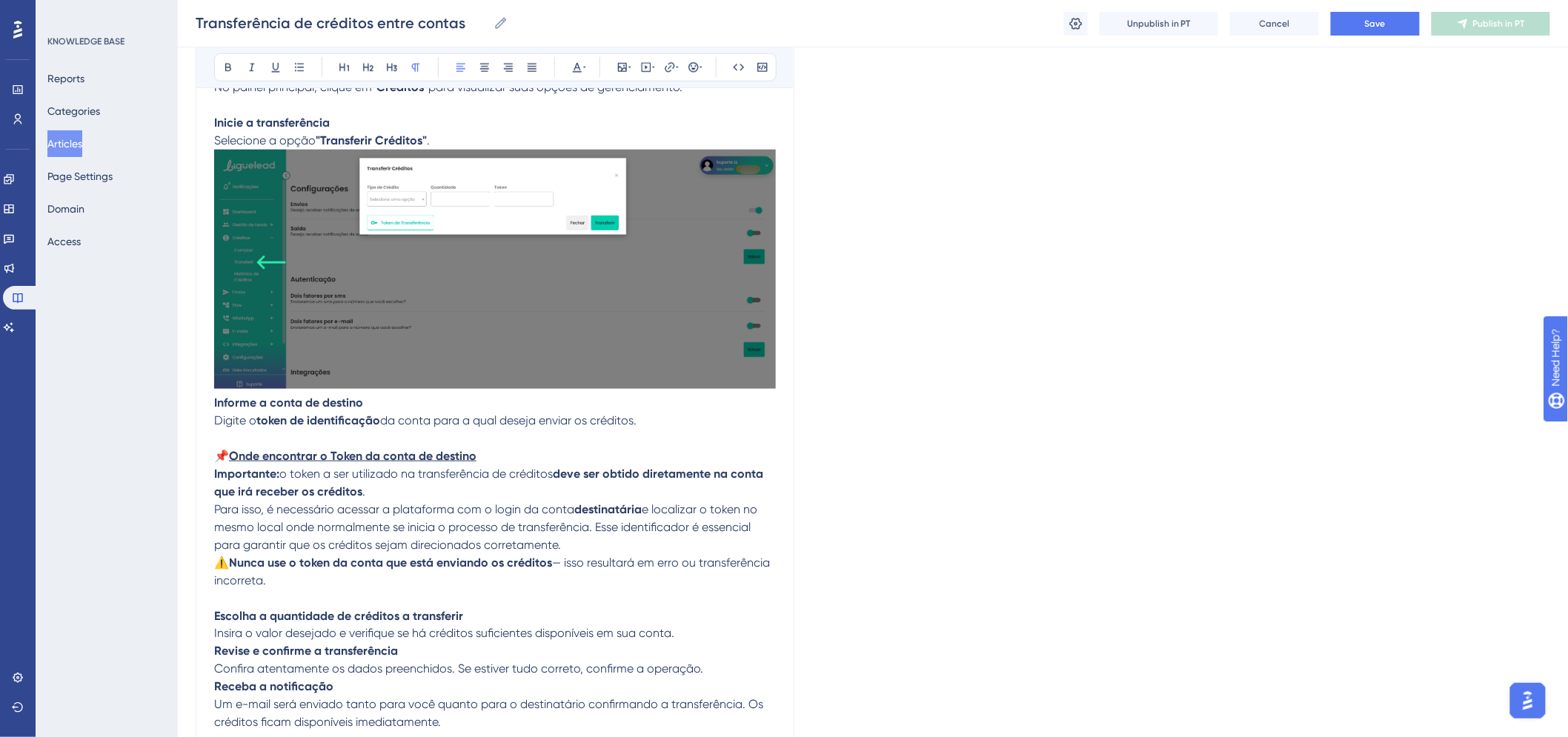
click at [399, 494] on p "Importante: o token a ser utilizado na transferência de créditos deve ser obtid…" at bounding box center [495, 483] width 562 height 36
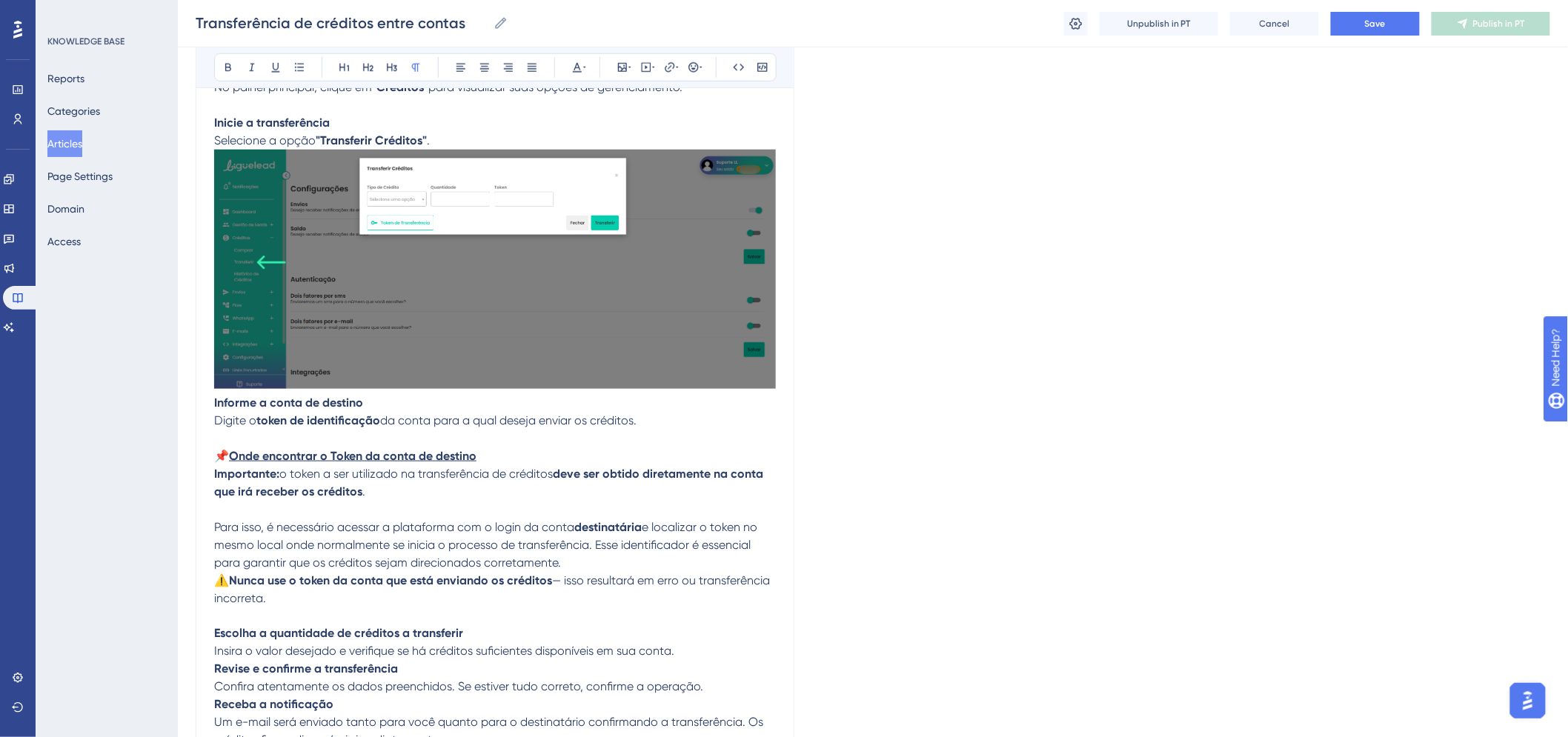
click at [480, 459] on p "Informe a conta de destino Digite o token de identificação da conta para a qual…" at bounding box center [495, 429] width 562 height 71
drag, startPoint x: 267, startPoint y: 604, endPoint x: 211, endPoint y: 582, distance: 60.2
click at [211, 582] on div "Transferência de créditos entre contas Bold Italic Underline Bullet Point Headi…" at bounding box center [495, 322] width 599 height 1390
click at [342, 598] on p "⚠️ Nunca use o token da conta que está enviando os créditos — isso resultará em…" at bounding box center [495, 599] width 562 height 53
drag, startPoint x: 223, startPoint y: 588, endPoint x: 191, endPoint y: 580, distance: 33.0
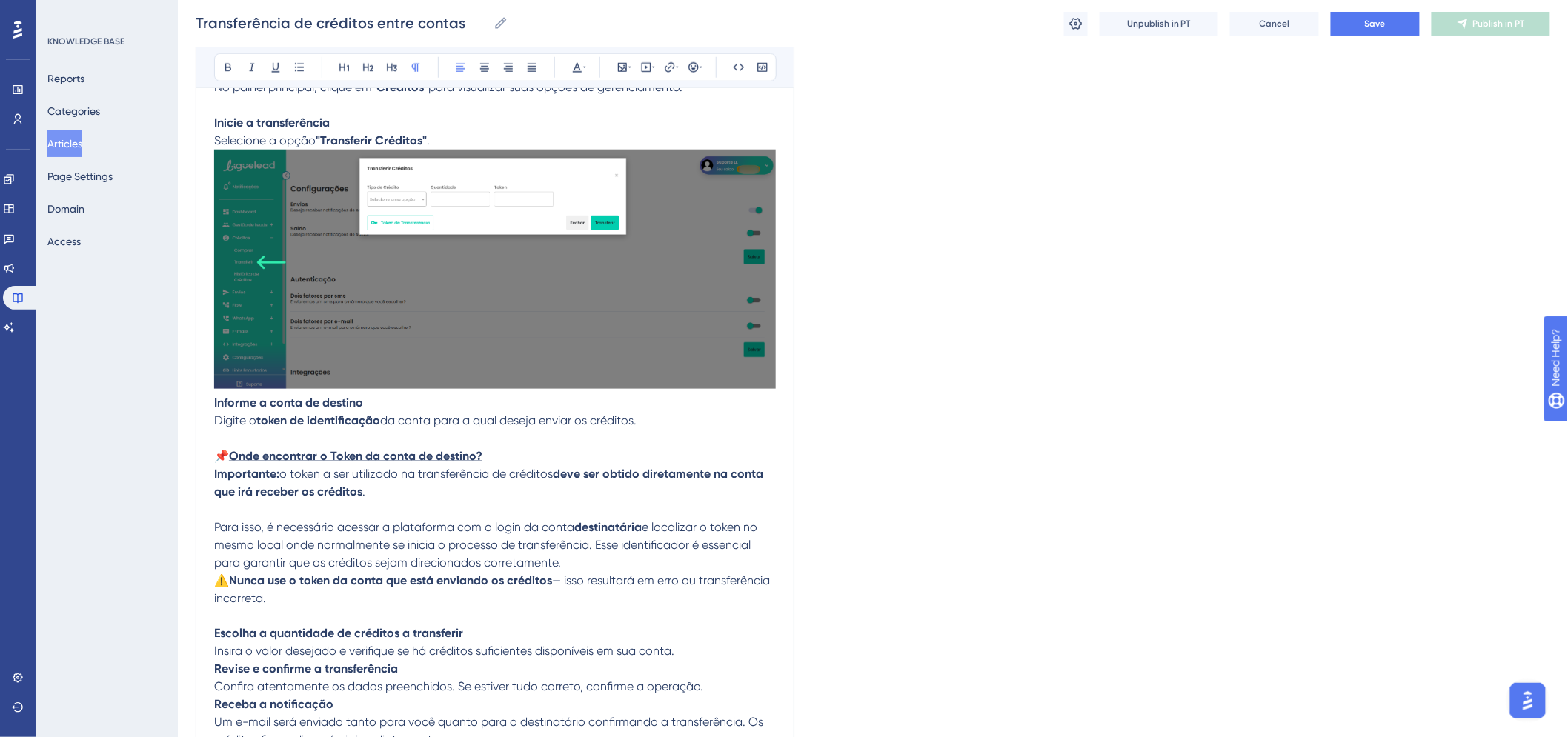
click at [191, 580] on div "Performance Users Engagement Widgets Feedback Product Updates Knowledge Base AI…" at bounding box center [873, 295] width 1390 height 1669
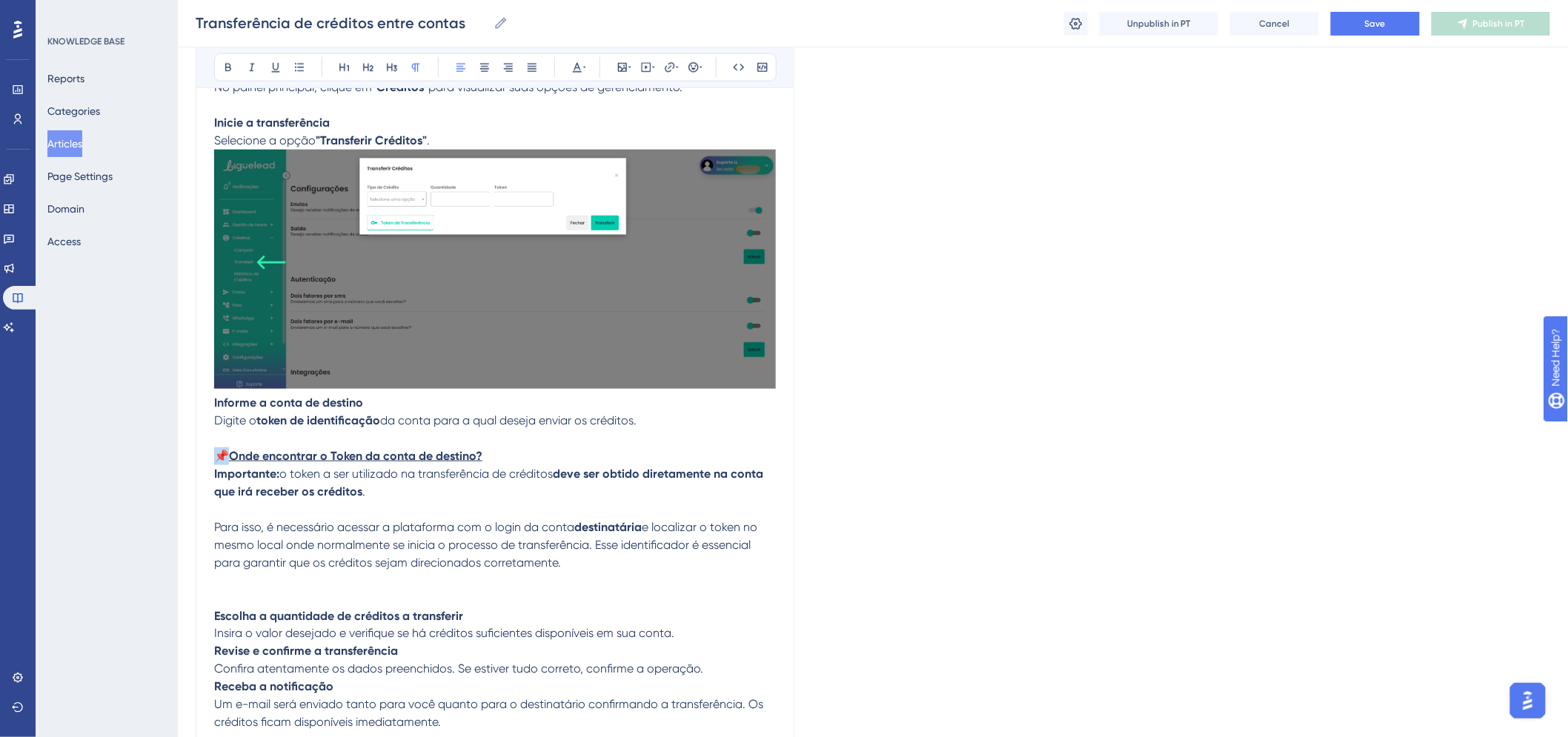
drag, startPoint x: 227, startPoint y: 453, endPoint x: 211, endPoint y: 456, distance: 16.3
click at [211, 456] on div "Transferência de créditos entre contas Bold Italic Underline Bullet Point Headi…" at bounding box center [495, 313] width 599 height 1372
copy span "📌"
click at [536, 448] on p "Informe a conta de destino Digite o token de identificação da conta para a qual…" at bounding box center [495, 429] width 562 height 71
click at [489, 458] on span "📌" at bounding box center [490, 455] width 15 height 14
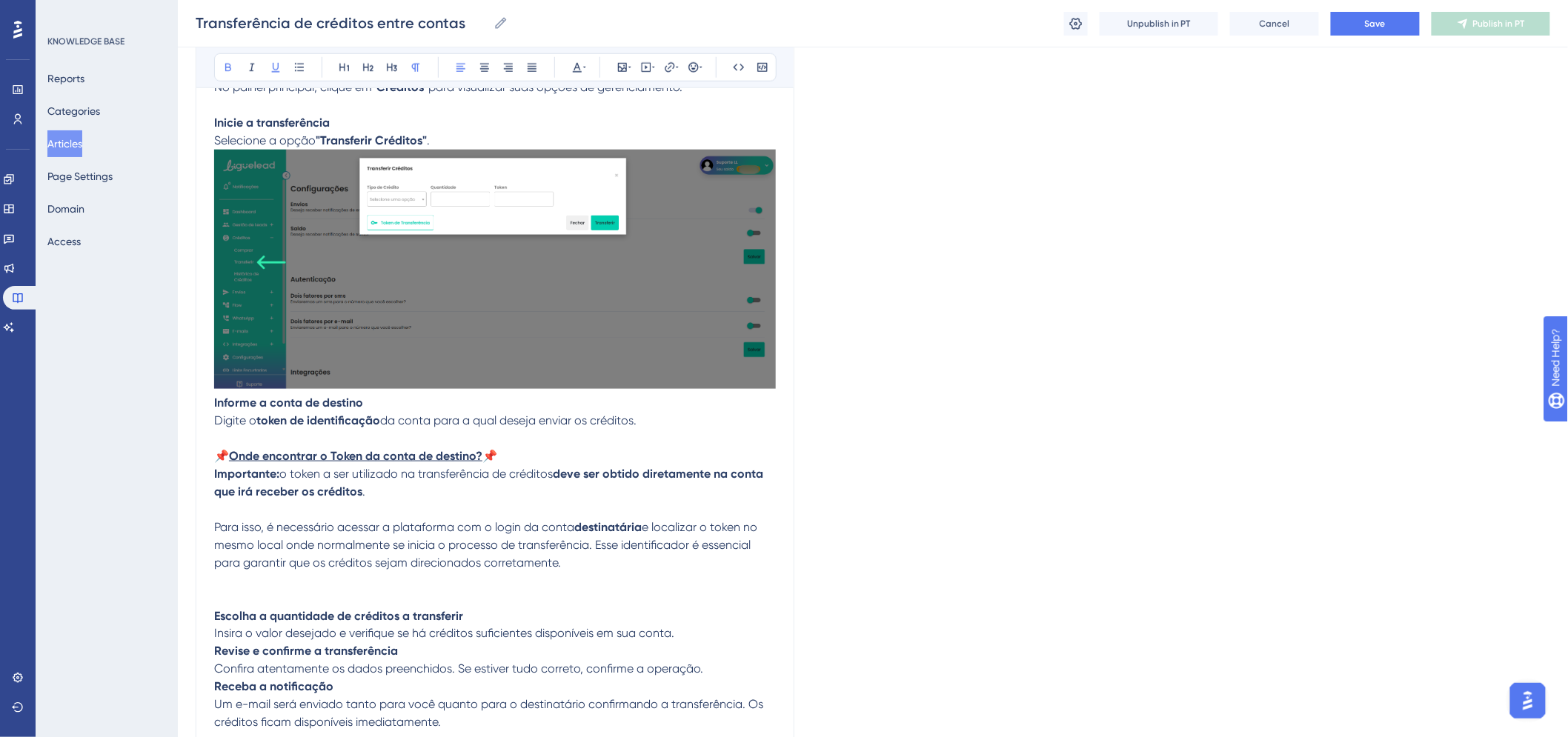
click at [484, 457] on p "Informe a conta de destino Digite o token de identificação da conta para a qual…" at bounding box center [495, 429] width 562 height 71
click at [277, 68] on icon at bounding box center [275, 67] width 12 height 12
click at [484, 580] on p at bounding box center [495, 590] width 562 height 36
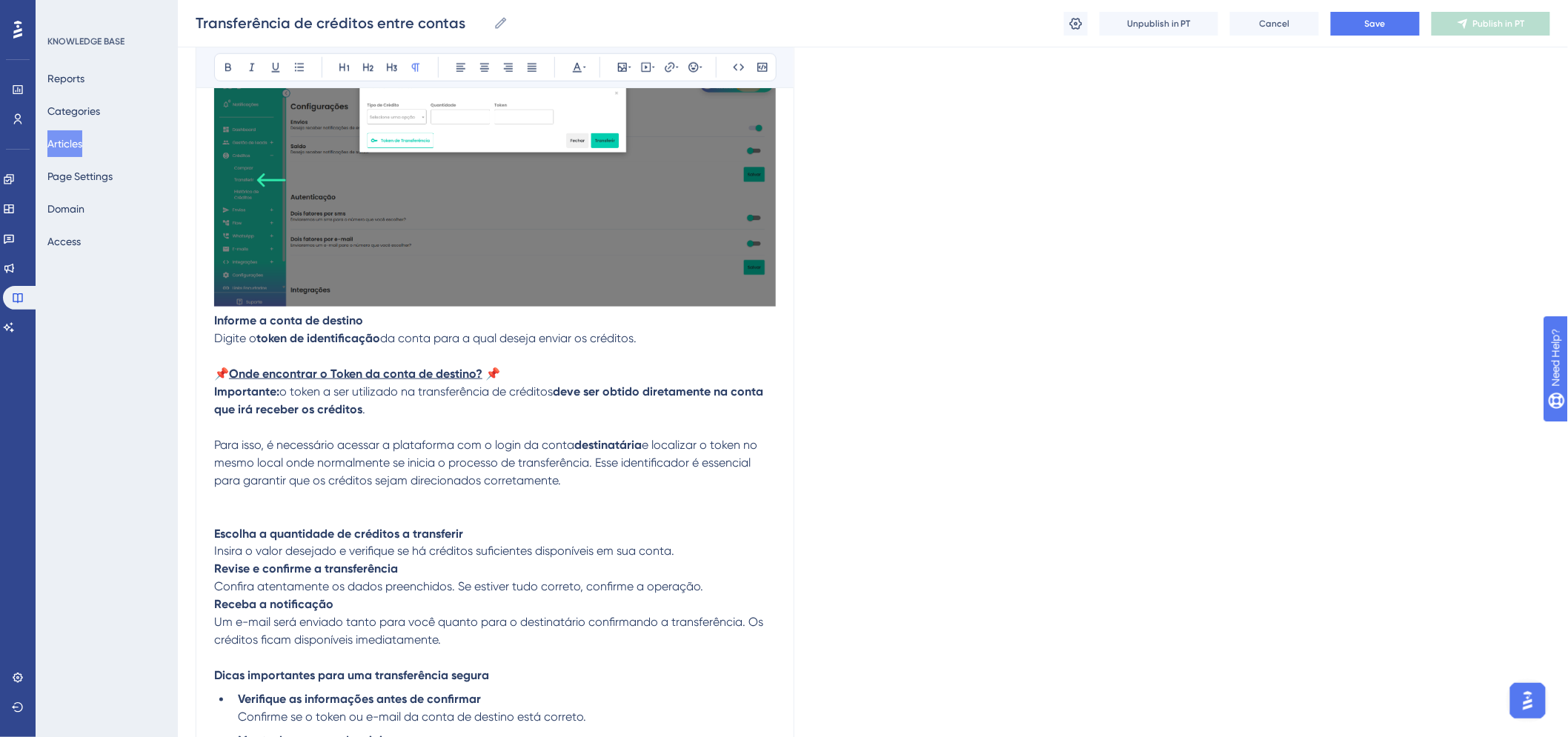
click at [441, 517] on p at bounding box center [495, 508] width 562 height 36
click at [694, 564] on p "Revise e confirme a transferência Confira atentamente os dados preenchidos. Se …" at bounding box center [495, 579] width 562 height 36
click at [693, 552] on p "Escolha a quantidade de créditos a transferir Insira o valor desejado e verifiq…" at bounding box center [495, 543] width 562 height 36
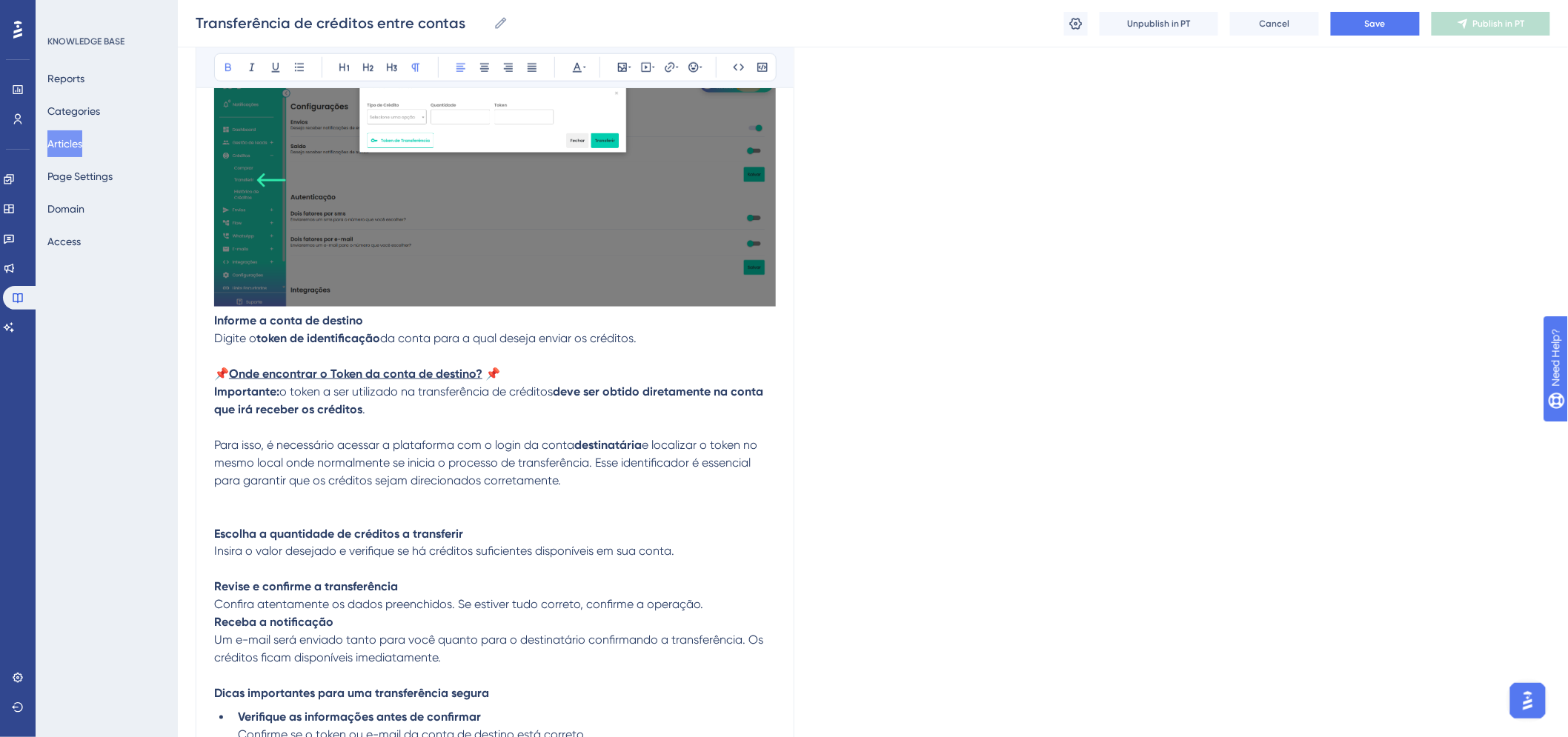
click at [442, 585] on p "Revise e confirme a transferência Confira atentamente os dados preenchidos. Se …" at bounding box center [495, 597] width 562 height 36
click at [439, 612] on p "Revise e confirme a transferência Confira atentamente os dados preenchidos. Se …" at bounding box center [495, 597] width 562 height 36
click at [709, 603] on p "Revise e confirme a transferência Confira atentamente os dados preenchidos. Se …" at bounding box center [495, 597] width 562 height 36
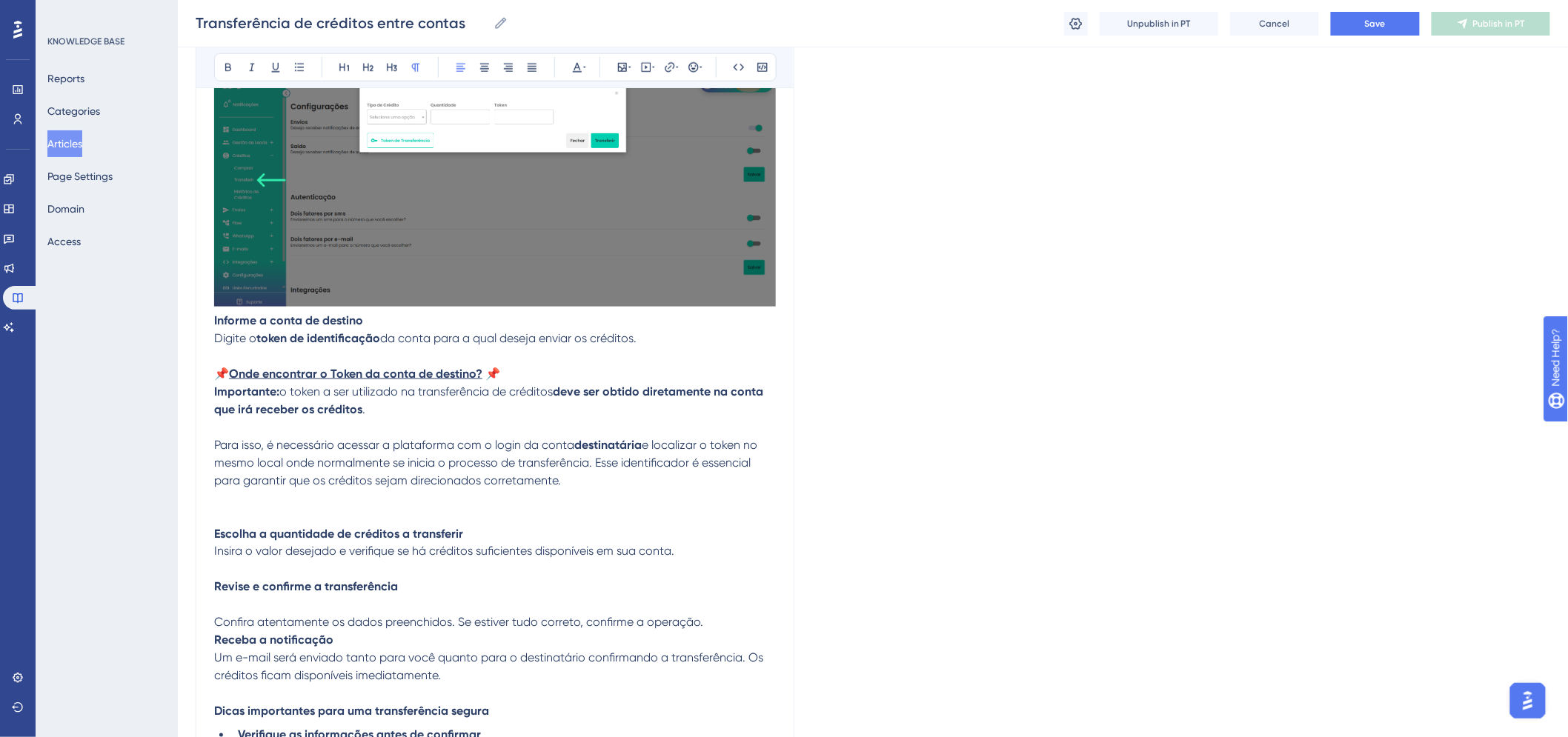
click at [727, 619] on p "Confira atentamente os dados preenchidos. Se estiver tudo correto, confirme a o…" at bounding box center [495, 614] width 562 height 36
click at [693, 601] on p "Confira atentamente os dados preenchidos. Se estiver tudo correto, confirme a o…" at bounding box center [495, 614] width 562 height 36
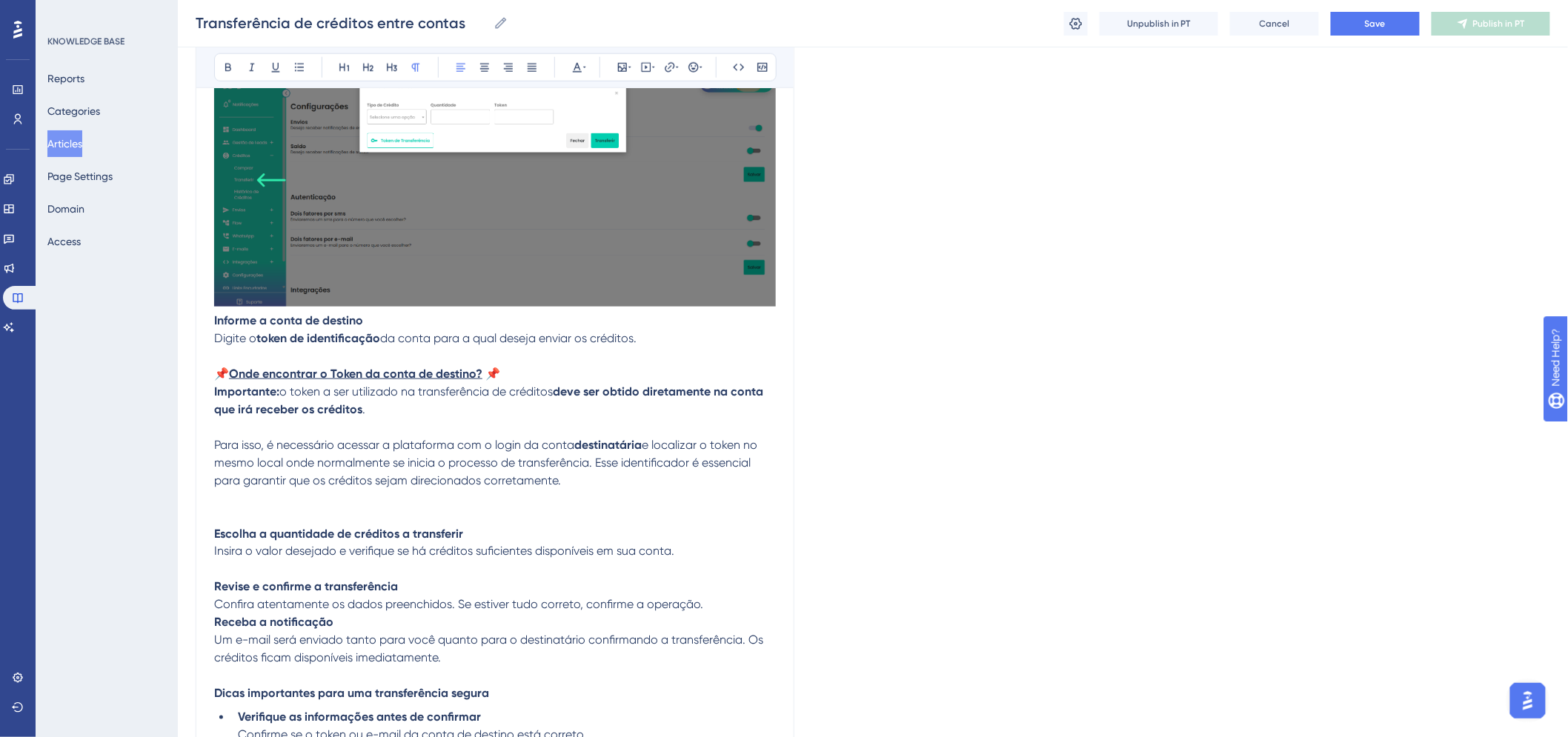
click at [719, 605] on p "Revise e confirme a transferência Confira atentamente os dados preenchidos. Se …" at bounding box center [495, 597] width 562 height 36
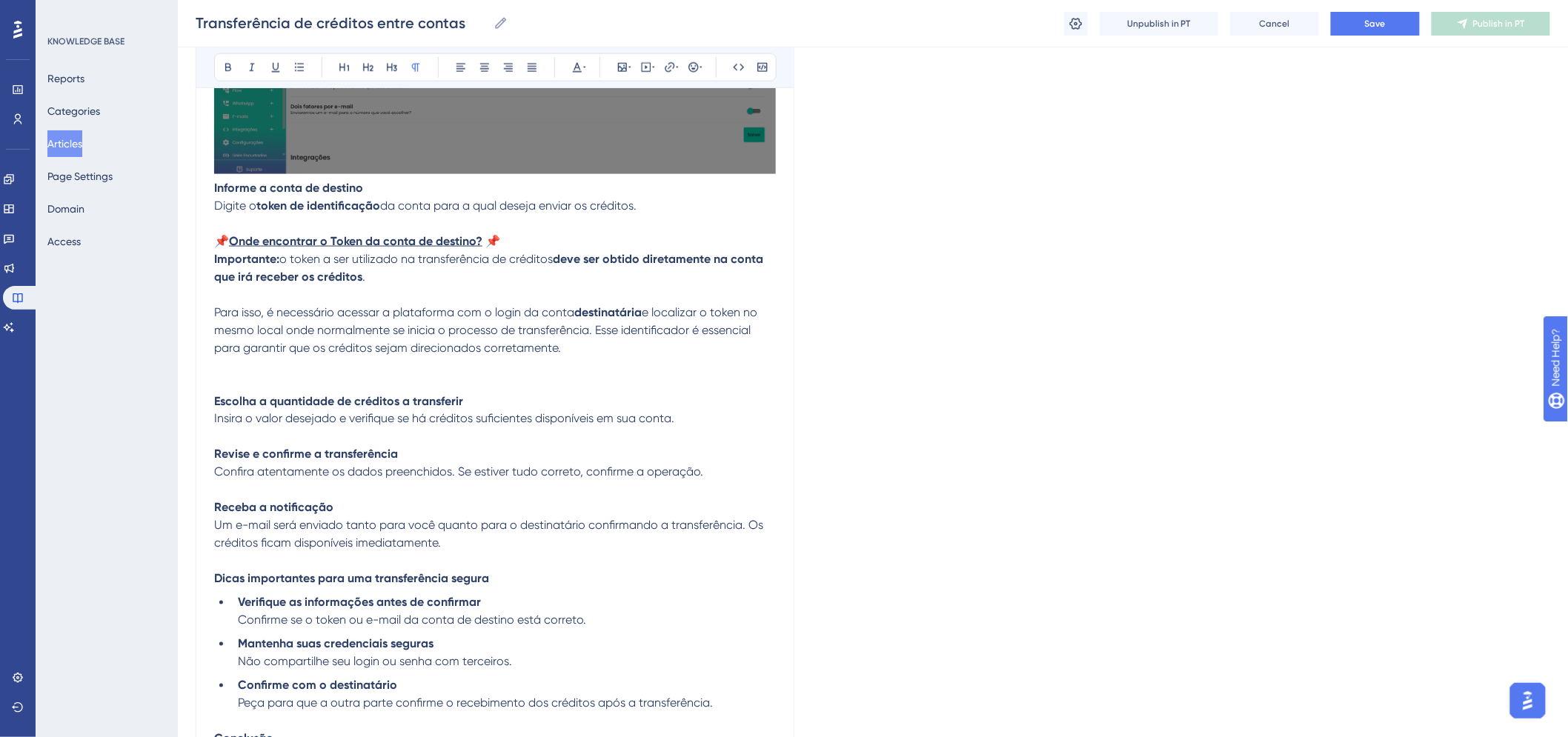
scroll to position [786, 0]
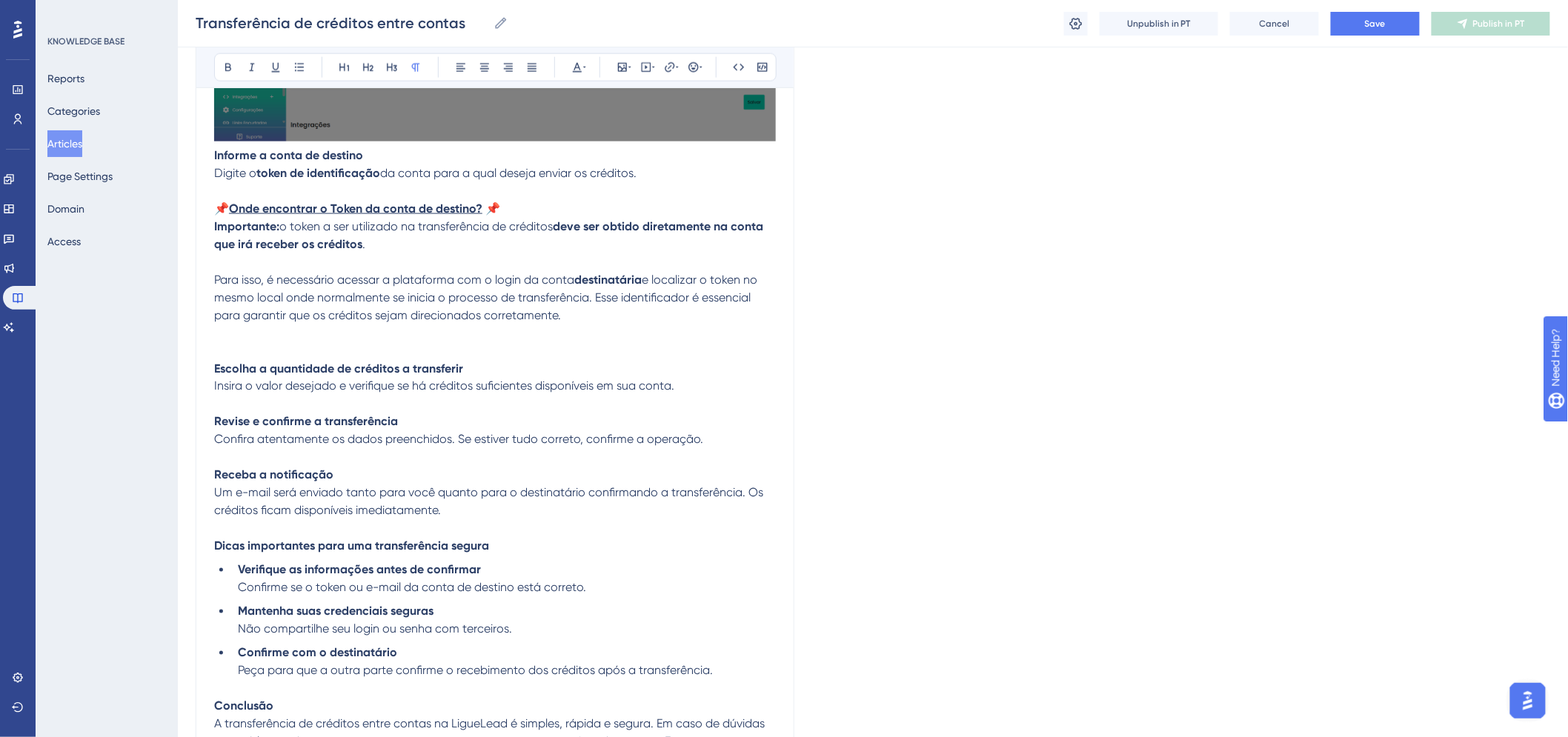
click at [392, 531] on p "Receba a notificação Um e-mail será enviado tanto para você quanto para o desti…" at bounding box center [495, 502] width 562 height 71
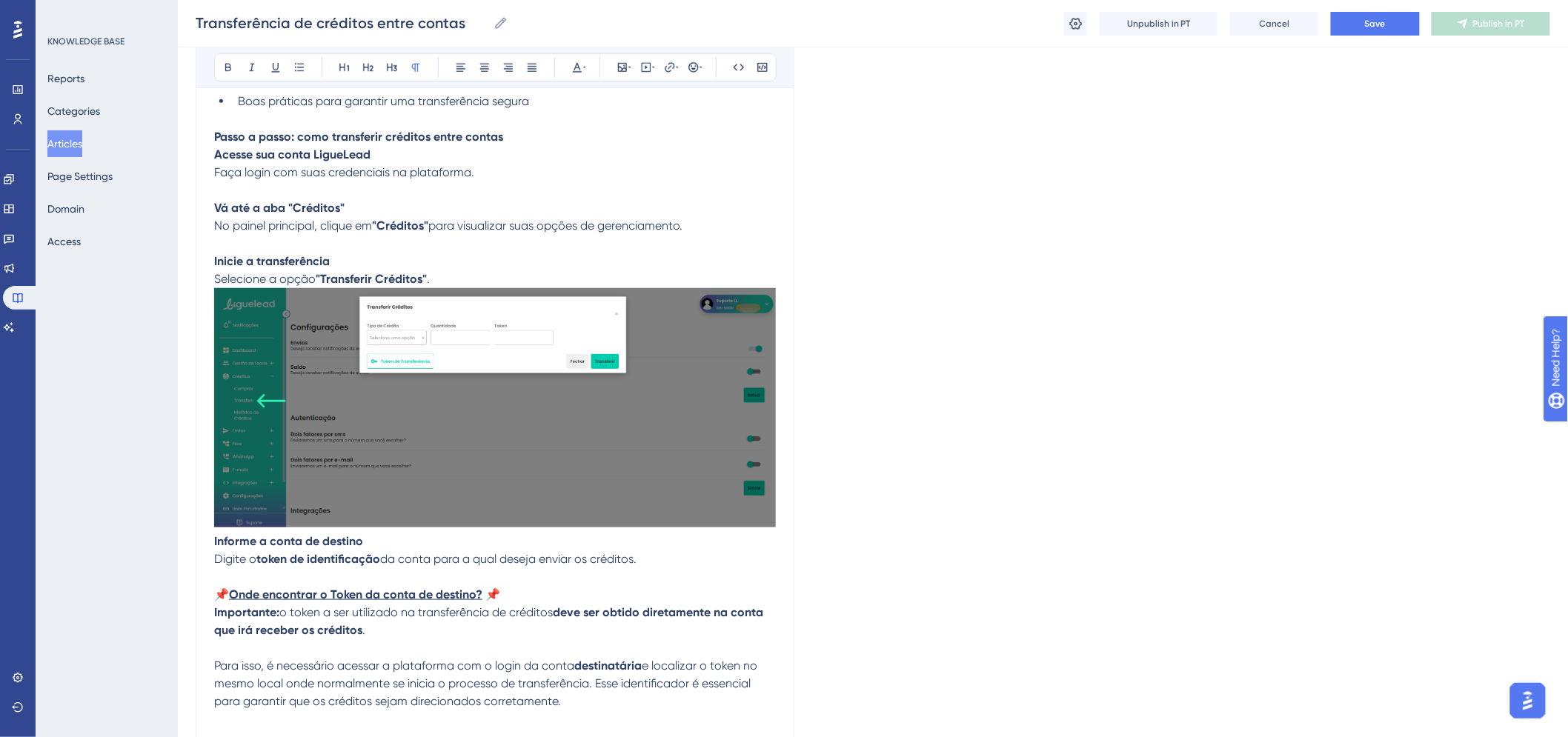
scroll to position [538, 0]
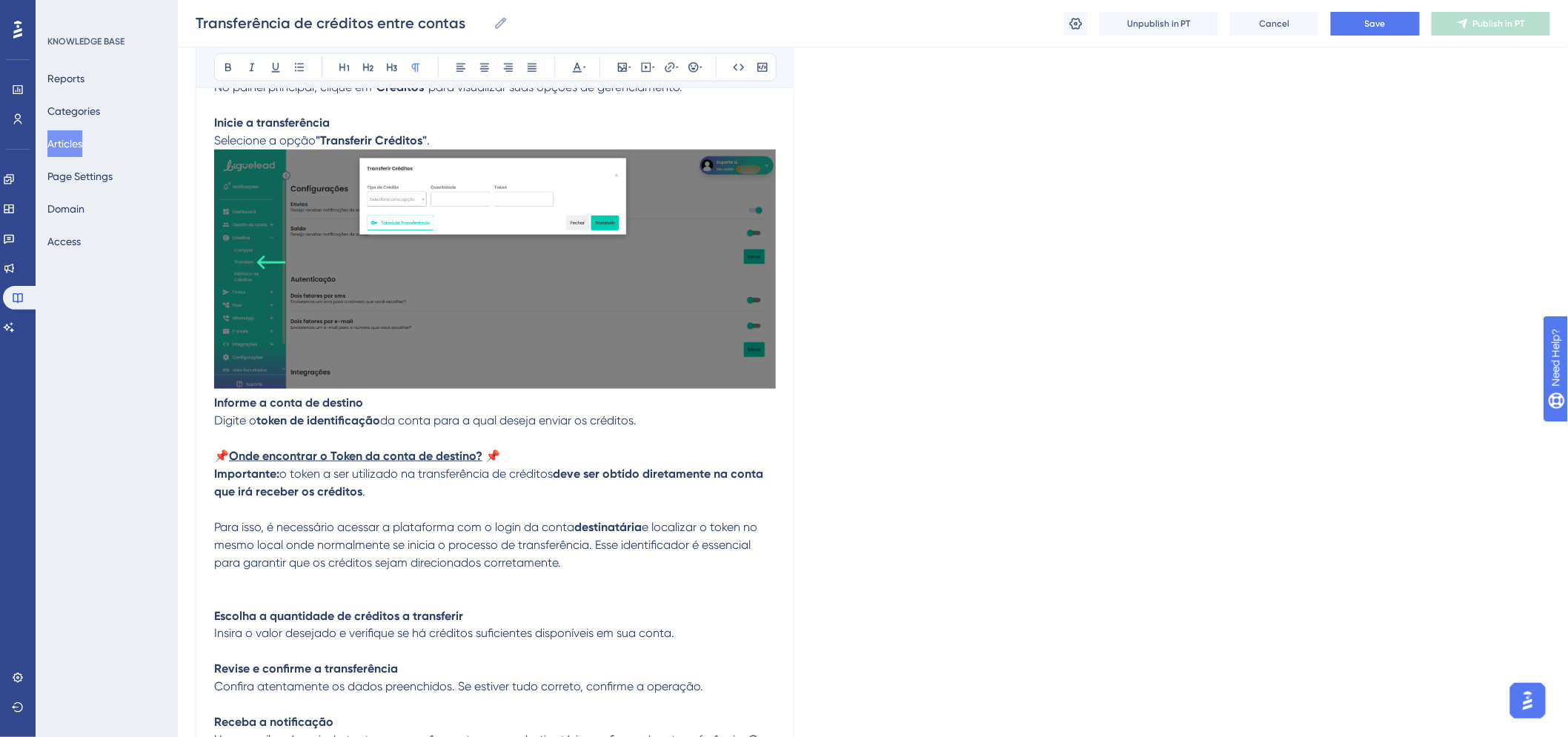
click at [330, 573] on p at bounding box center [495, 590] width 562 height 36
click at [312, 509] on p "Importante: o token a ser utilizado na transferência de créditos deve ser obtid…" at bounding box center [495, 492] width 562 height 53
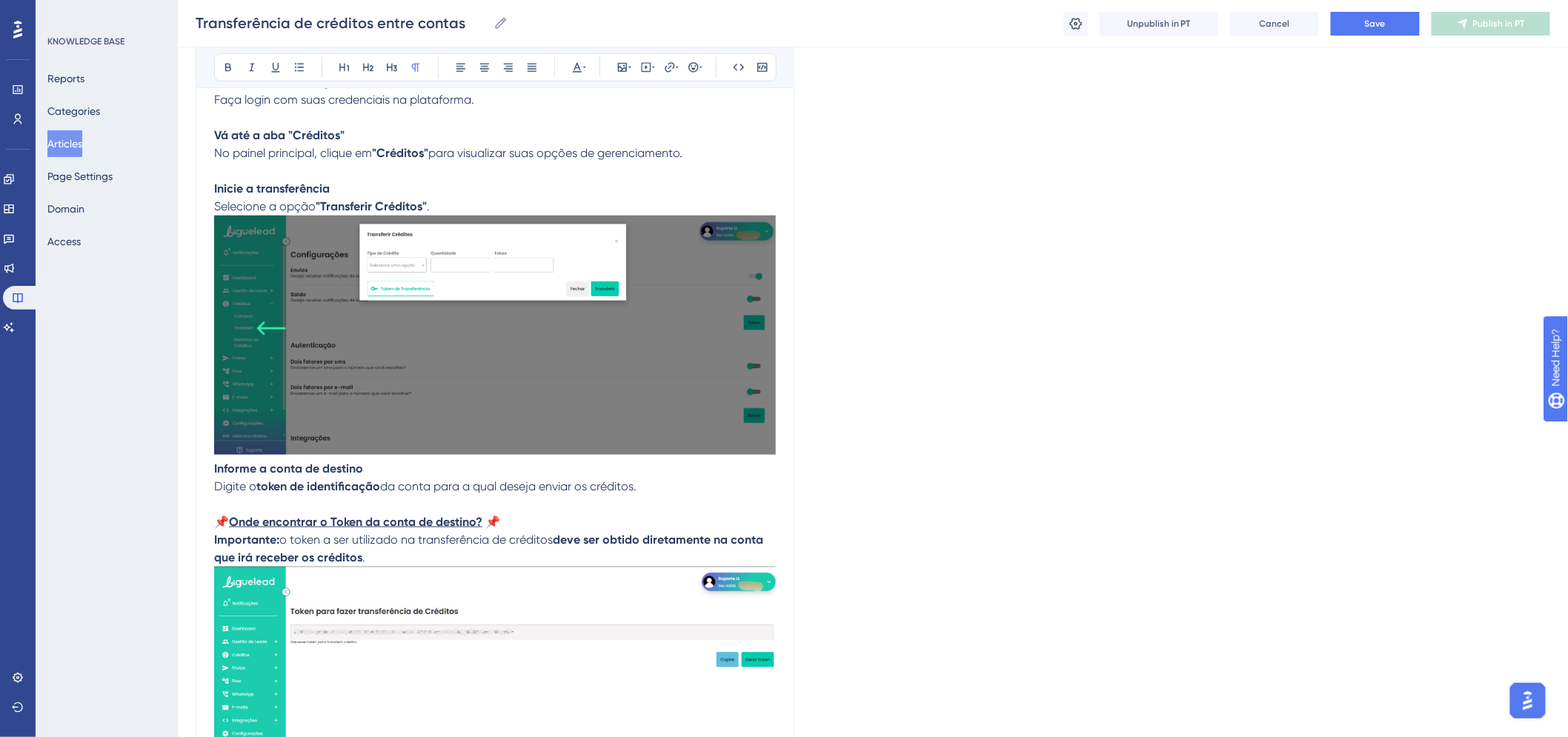
scroll to position [292, 0]
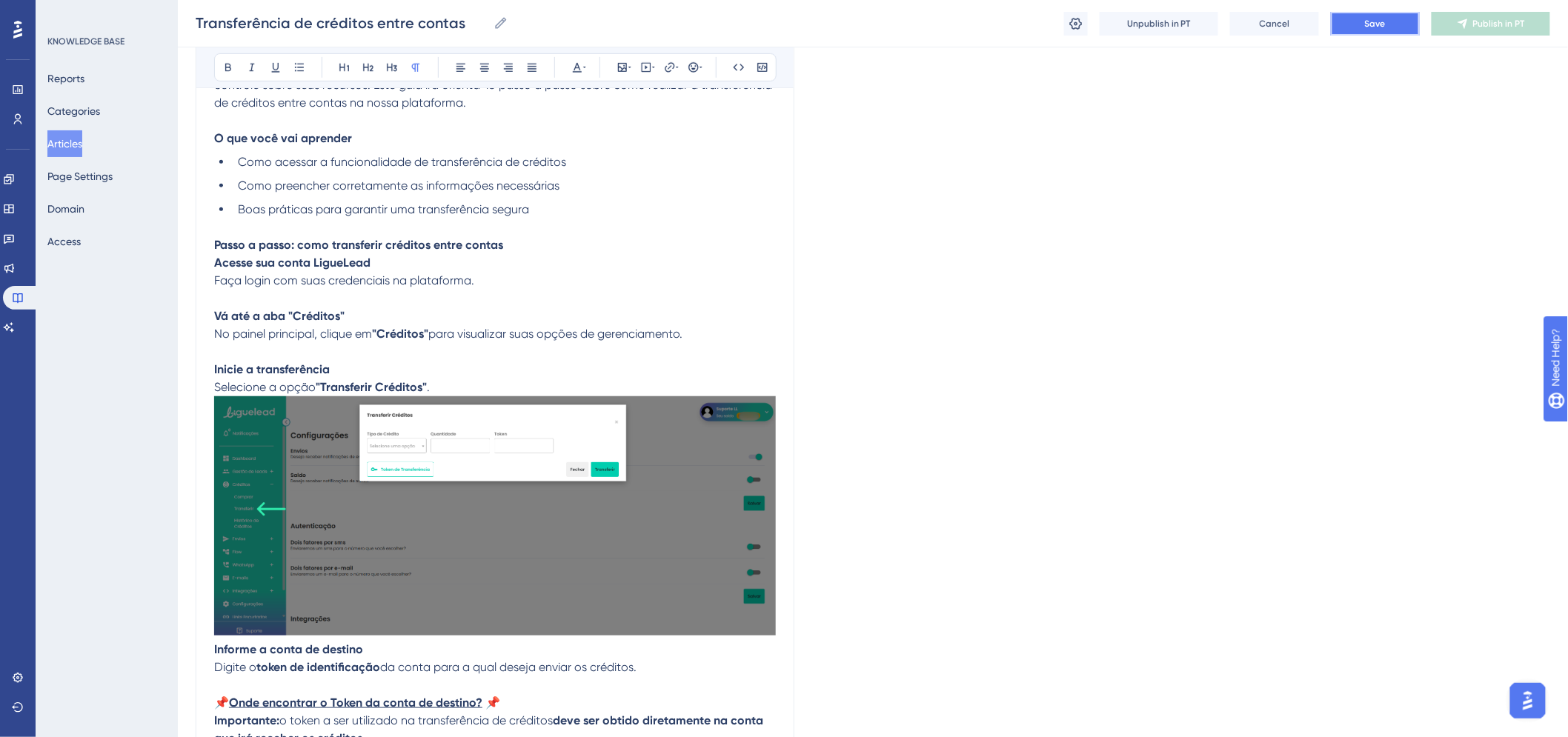
click at [1375, 28] on span "Save" at bounding box center [1376, 23] width 21 height 12
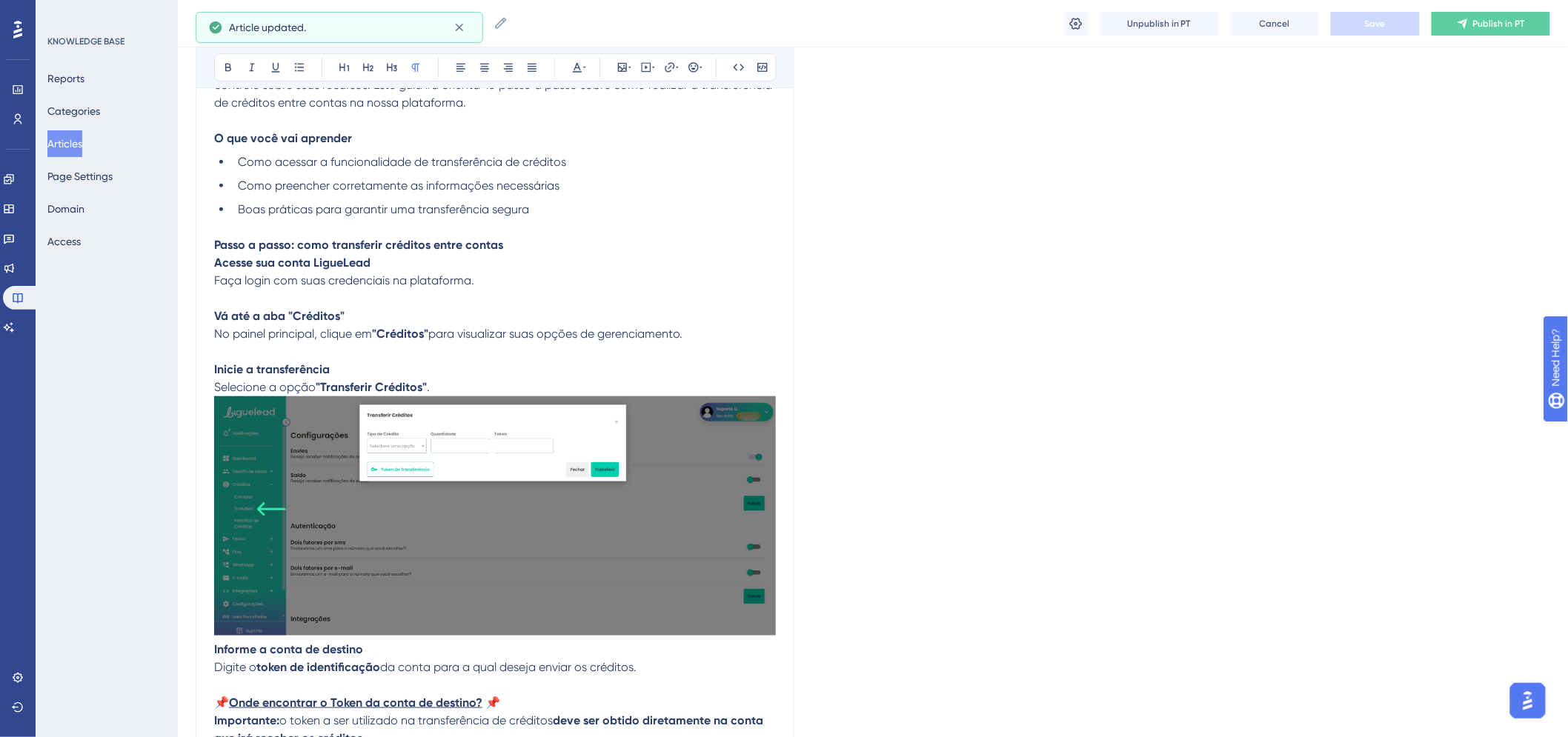
click at [1469, 28] on icon at bounding box center [1463, 23] width 12 height 12
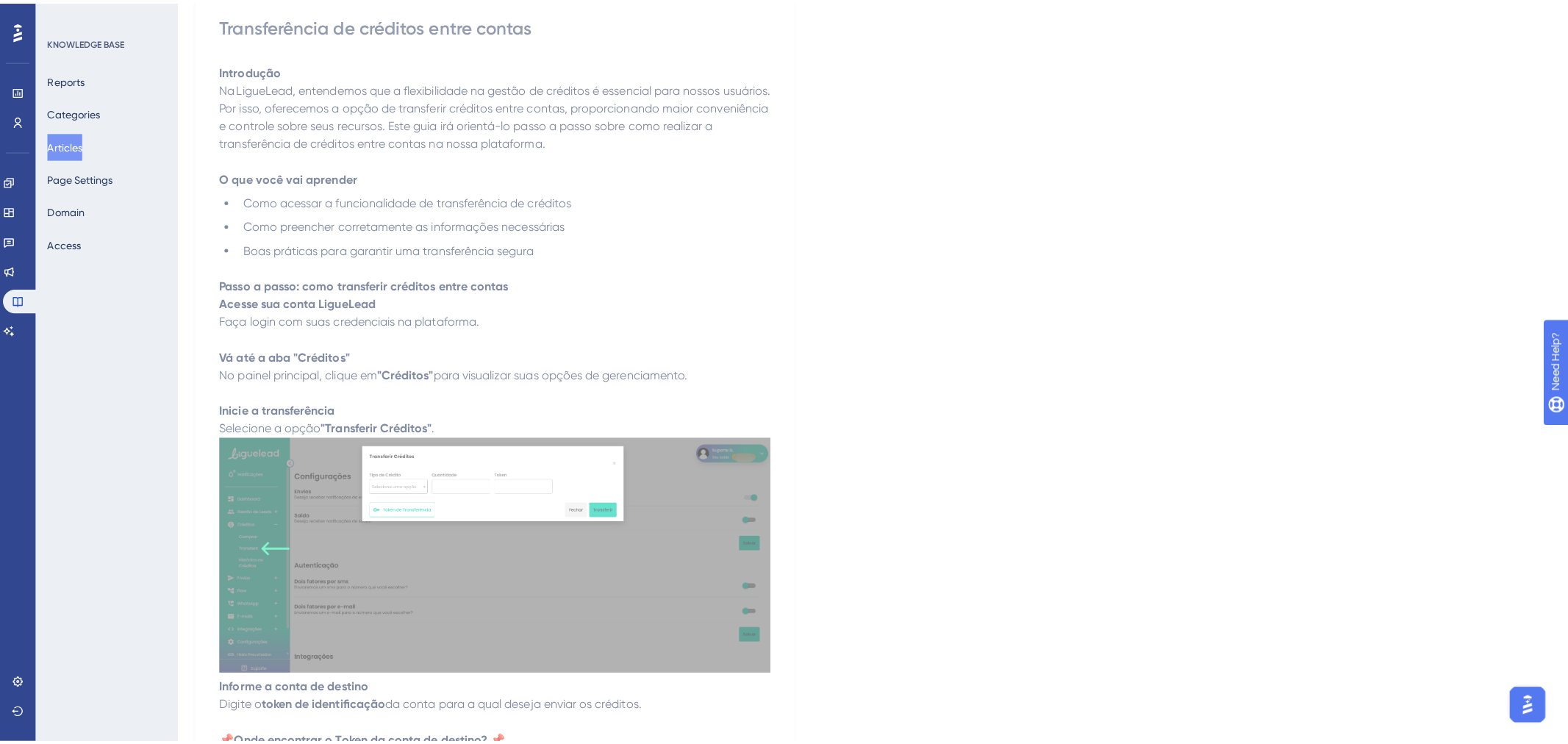
scroll to position [0, 0]
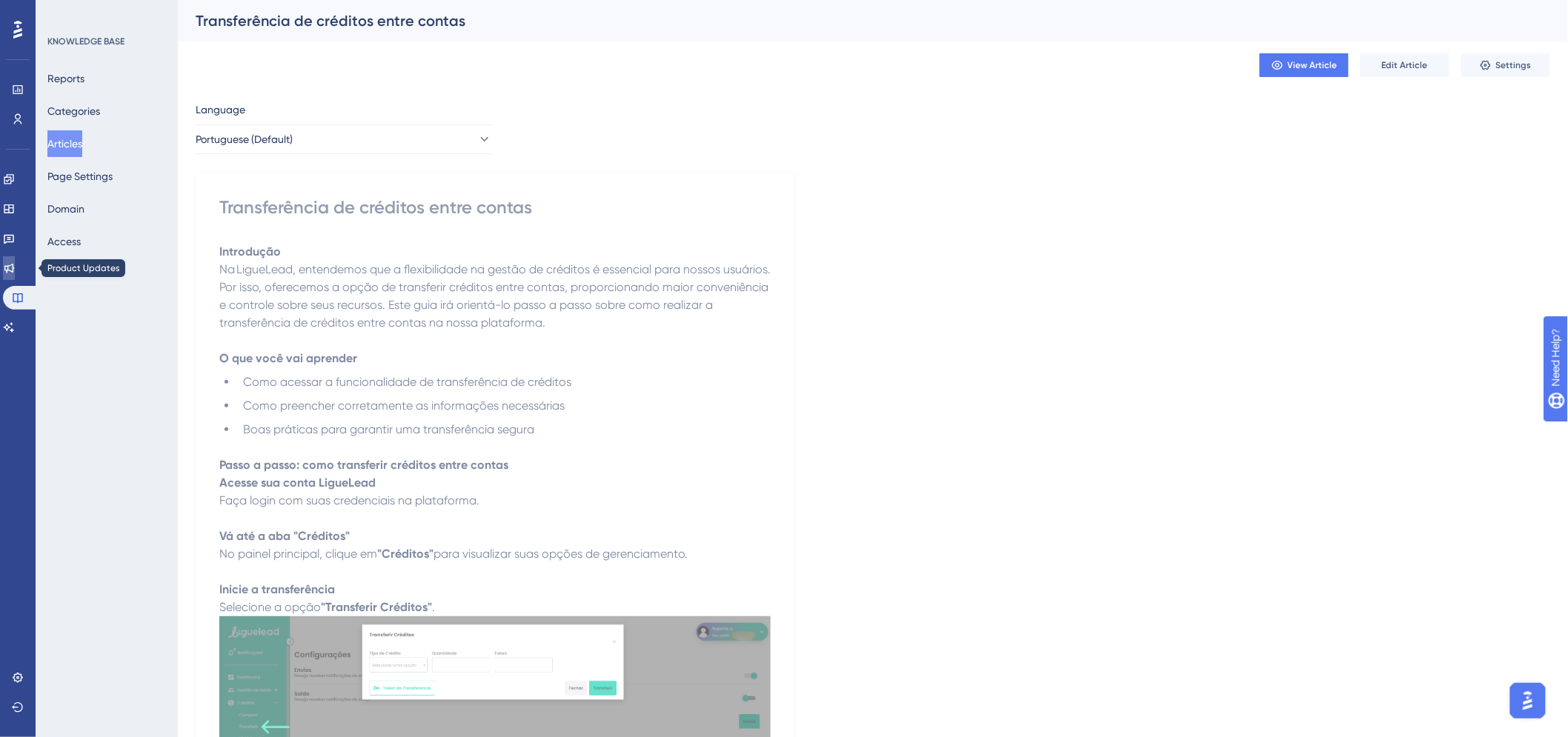
click at [14, 266] on icon at bounding box center [10, 269] width 10 height 10
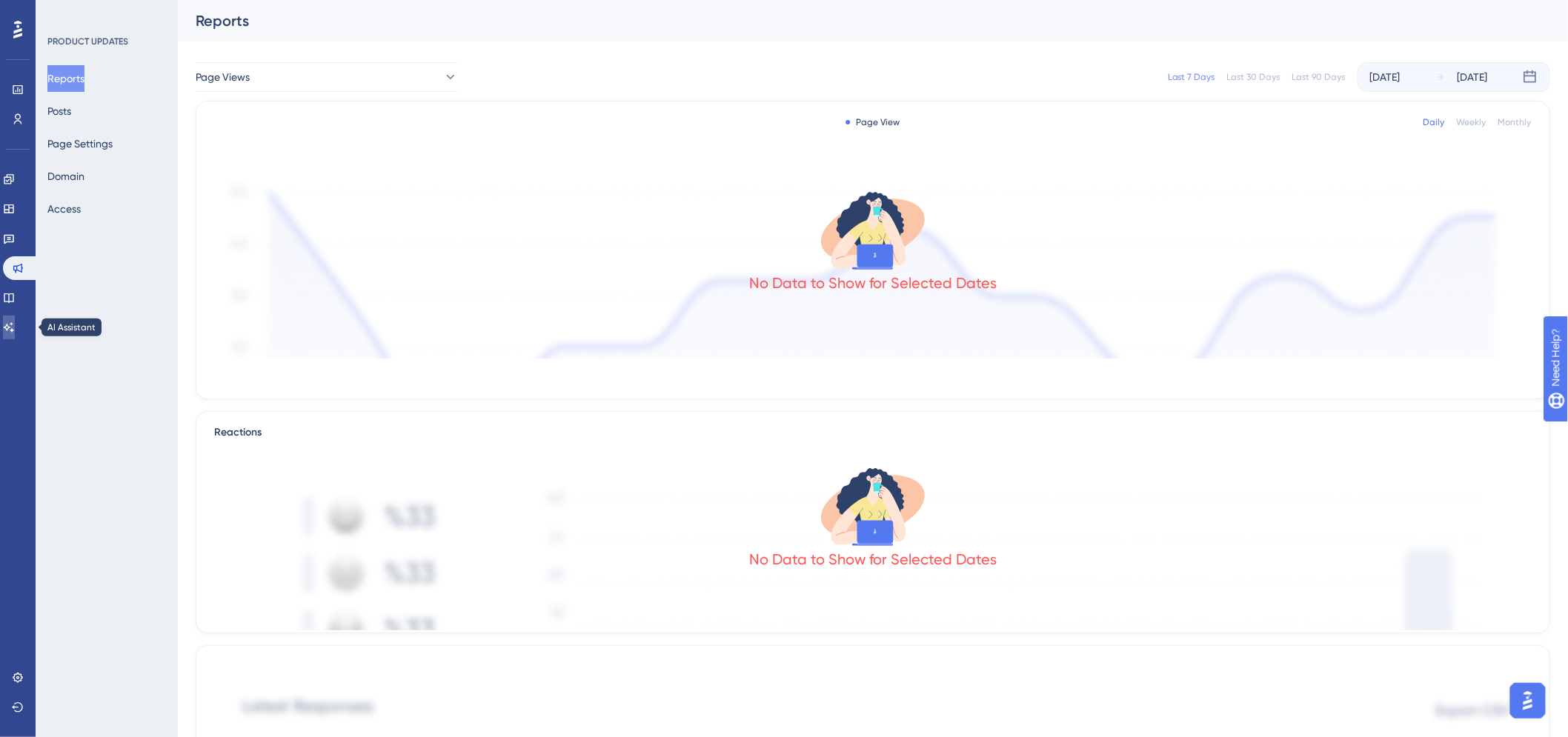
click at [15, 323] on icon at bounding box center [9, 327] width 12 height 12
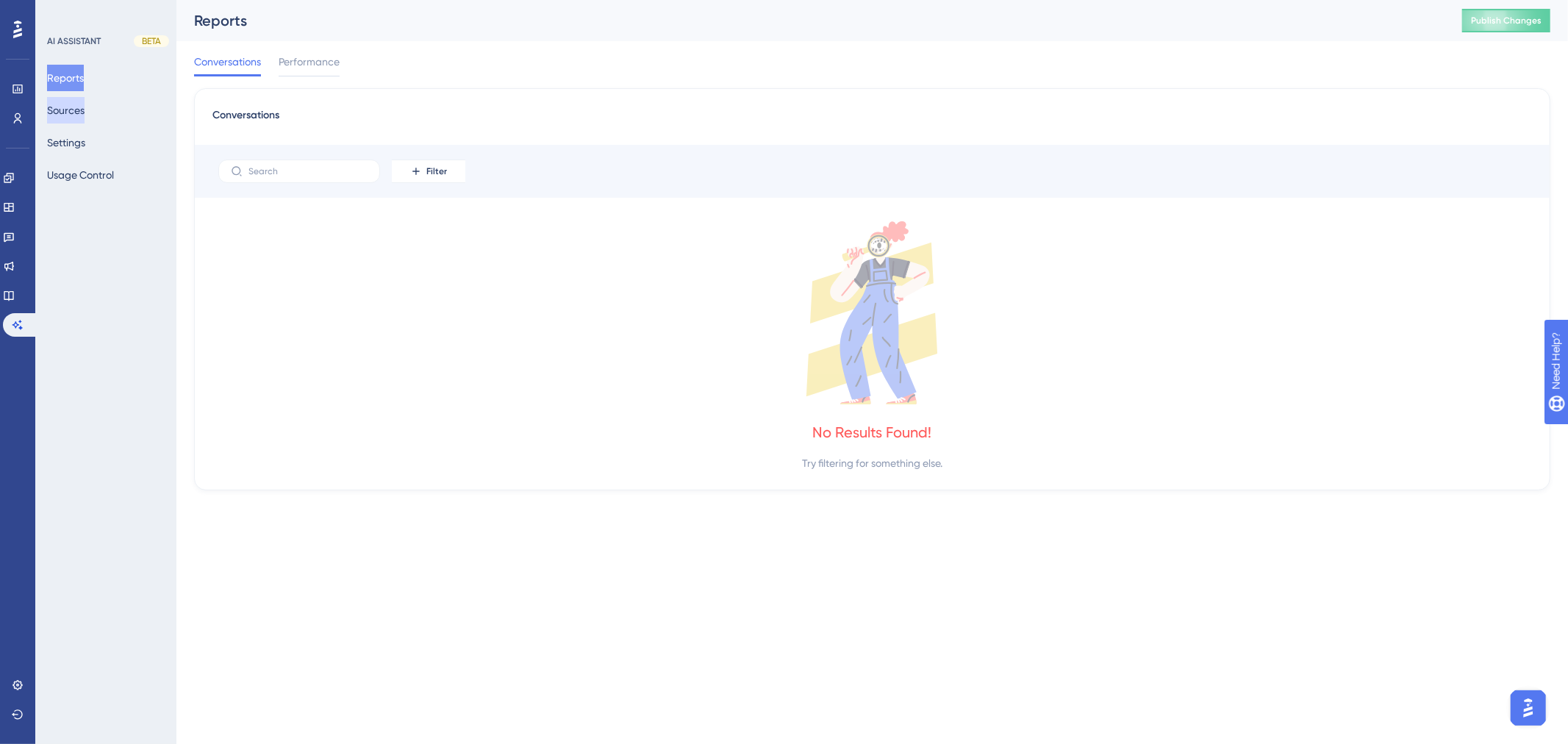
click at [78, 111] on button "Sources" at bounding box center [66, 110] width 38 height 26
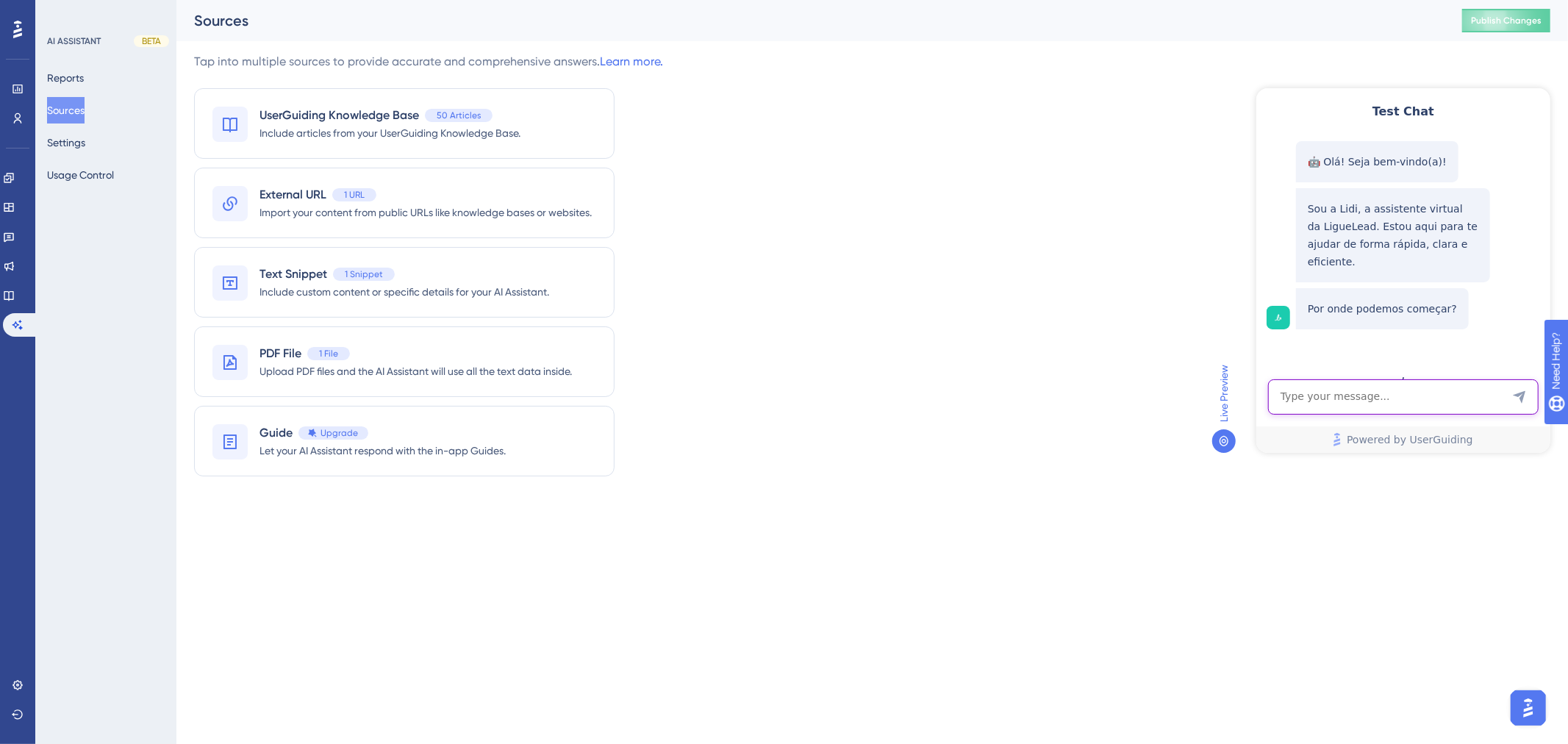
click at [1297, 398] on textarea "AI Assistant Text Input" at bounding box center [1403, 396] width 271 height 35
type textarea "token"
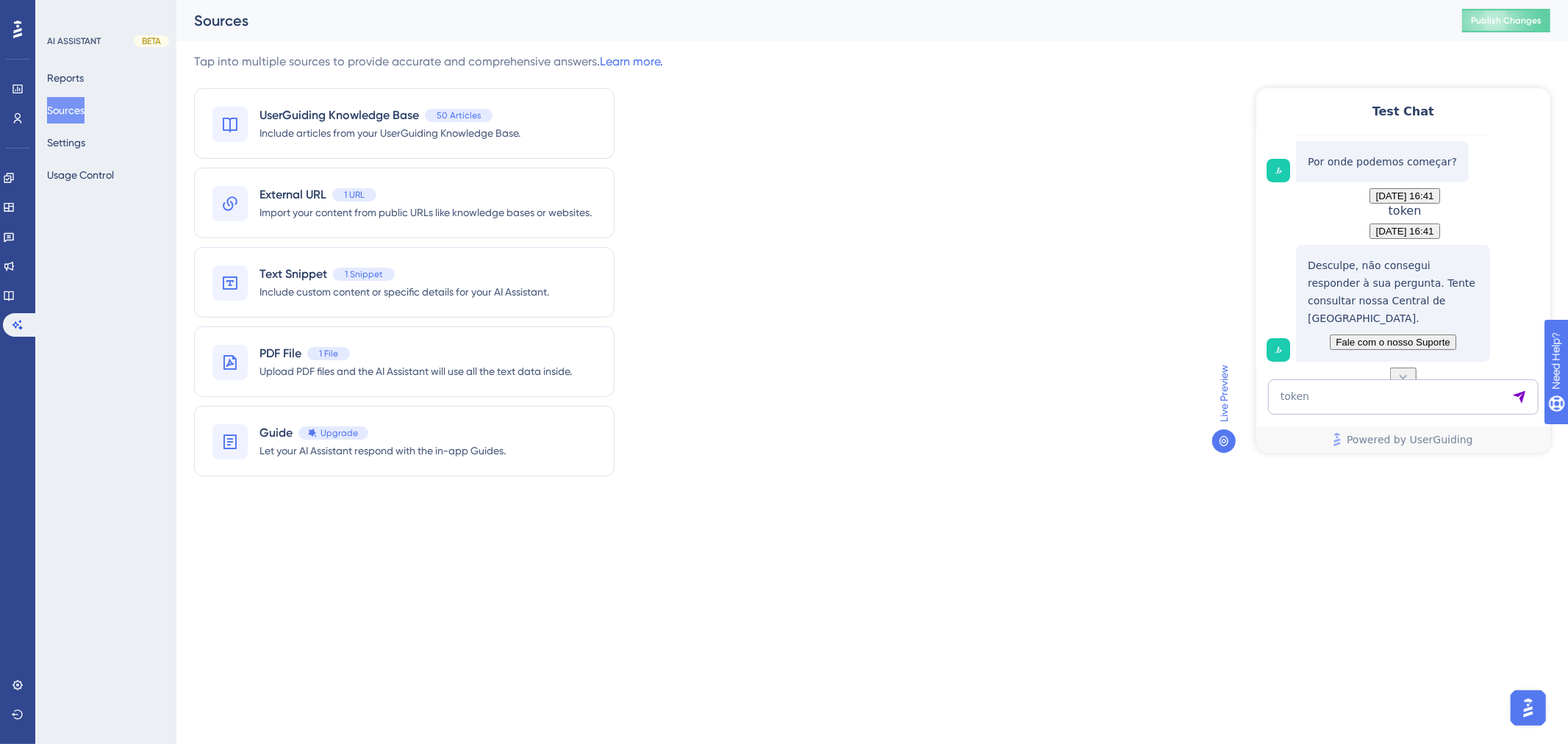
scroll to position [186, 0]
click at [1501, 22] on span "Publish Changes" at bounding box center [1506, 20] width 70 height 12
click at [1364, 380] on textarea "token" at bounding box center [1403, 396] width 271 height 35
drag, startPoint x: 22, startPoint y: 292, endPoint x: 61, endPoint y: 282, distance: 40.3
click at [14, 292] on icon at bounding box center [9, 296] width 12 height 12
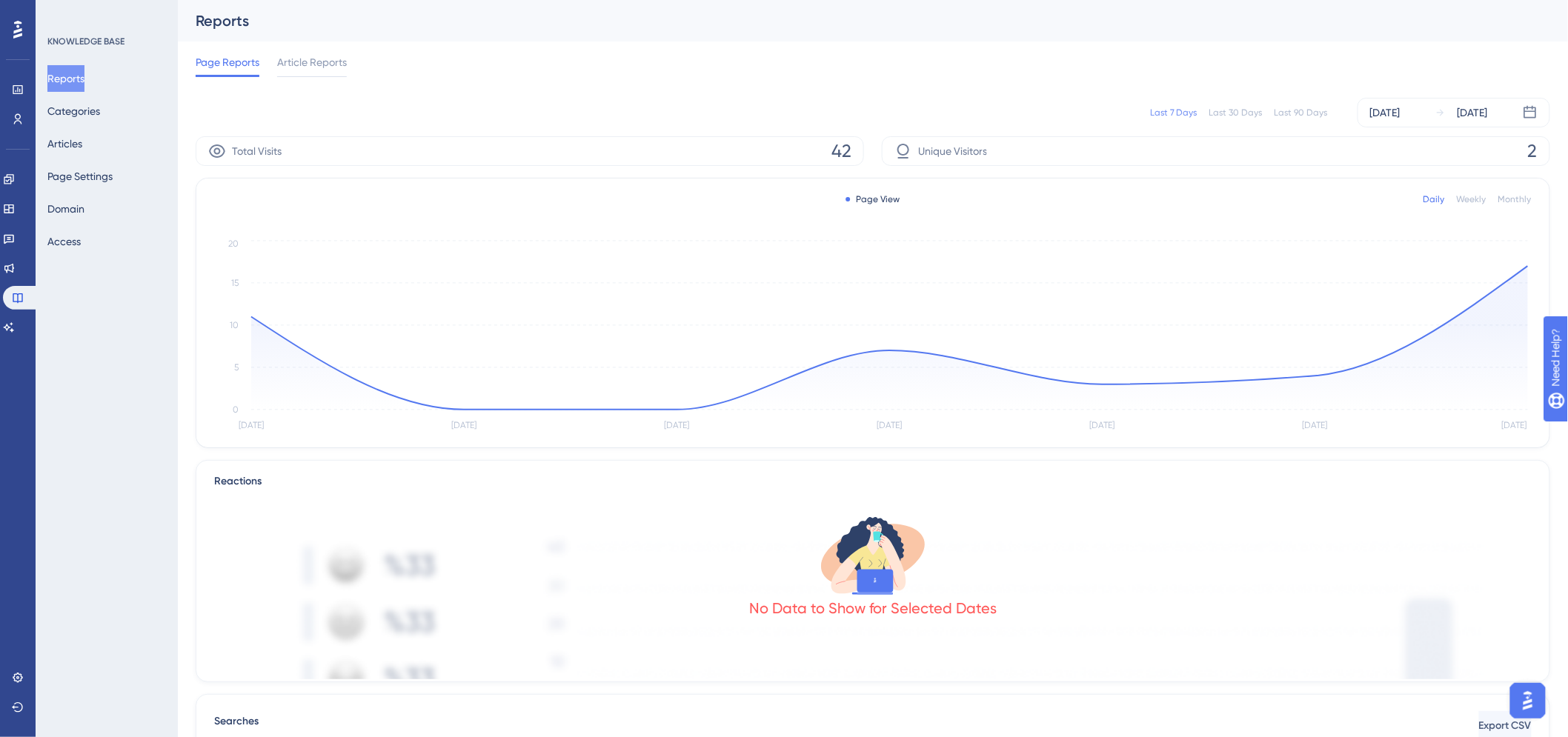
click at [102, 144] on div "Reports Categories Articles Page Settings Domain Access" at bounding box center [107, 160] width 120 height 190
click at [82, 147] on button "Articles" at bounding box center [65, 144] width 35 height 27
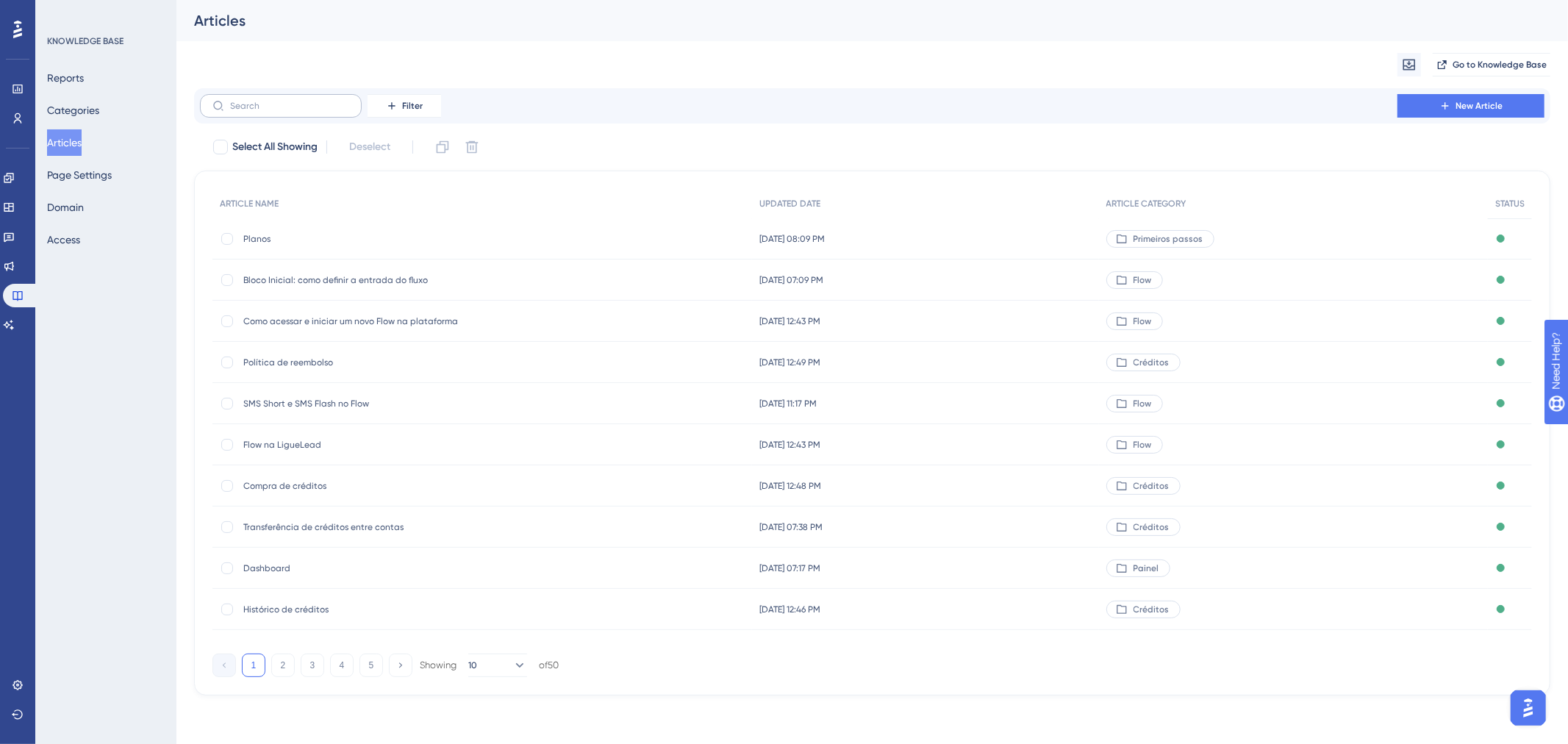
click at [251, 111] on label at bounding box center [281, 105] width 162 height 23
click at [251, 111] on input "text" at bounding box center [289, 106] width 119 height 10
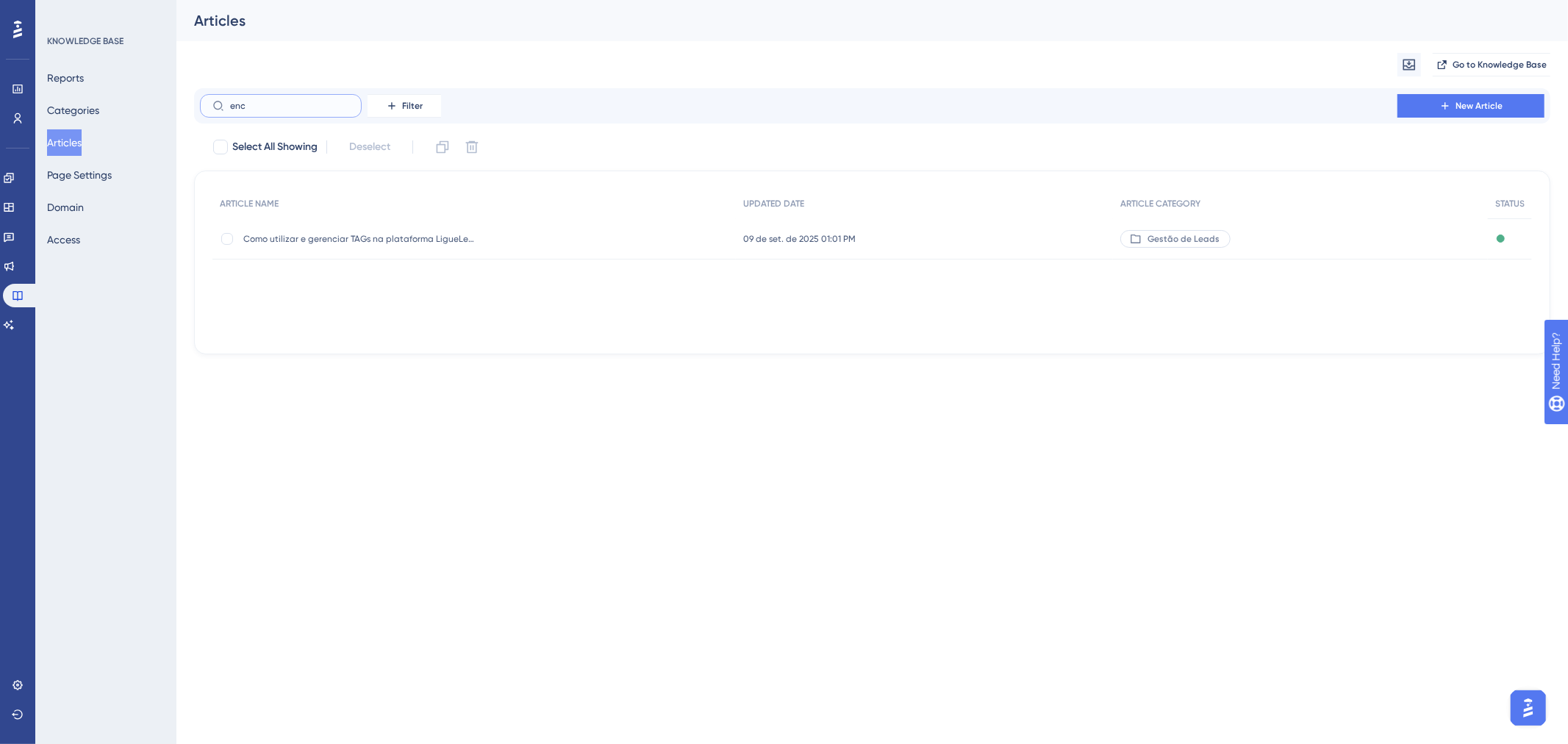
type input "encu"
checkbox input "true"
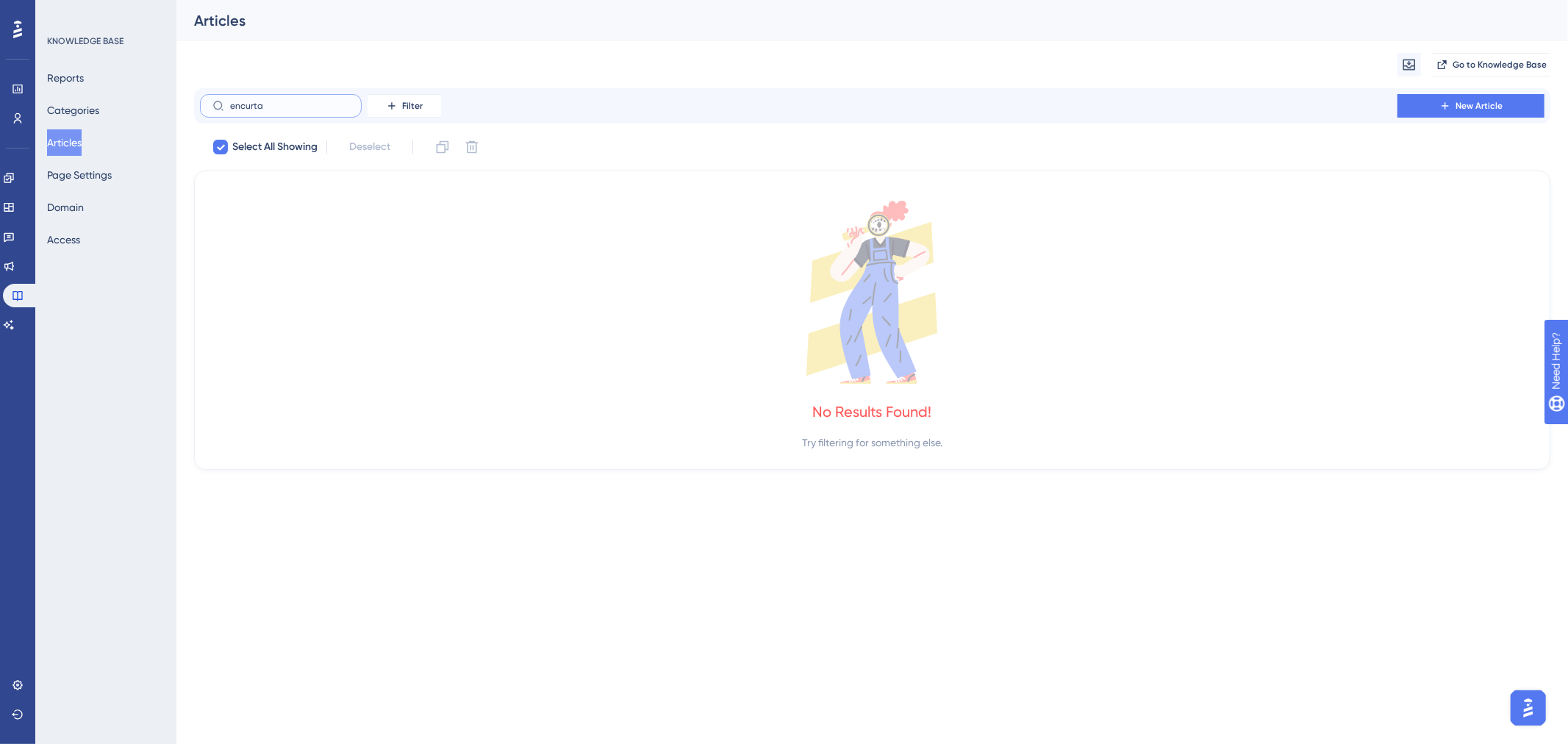
type input "encurta"
click at [82, 135] on button "Articles" at bounding box center [64, 143] width 34 height 26
click at [82, 142] on button "Articles" at bounding box center [64, 143] width 34 height 26
click at [1486, 105] on span "New Article" at bounding box center [1479, 106] width 47 height 12
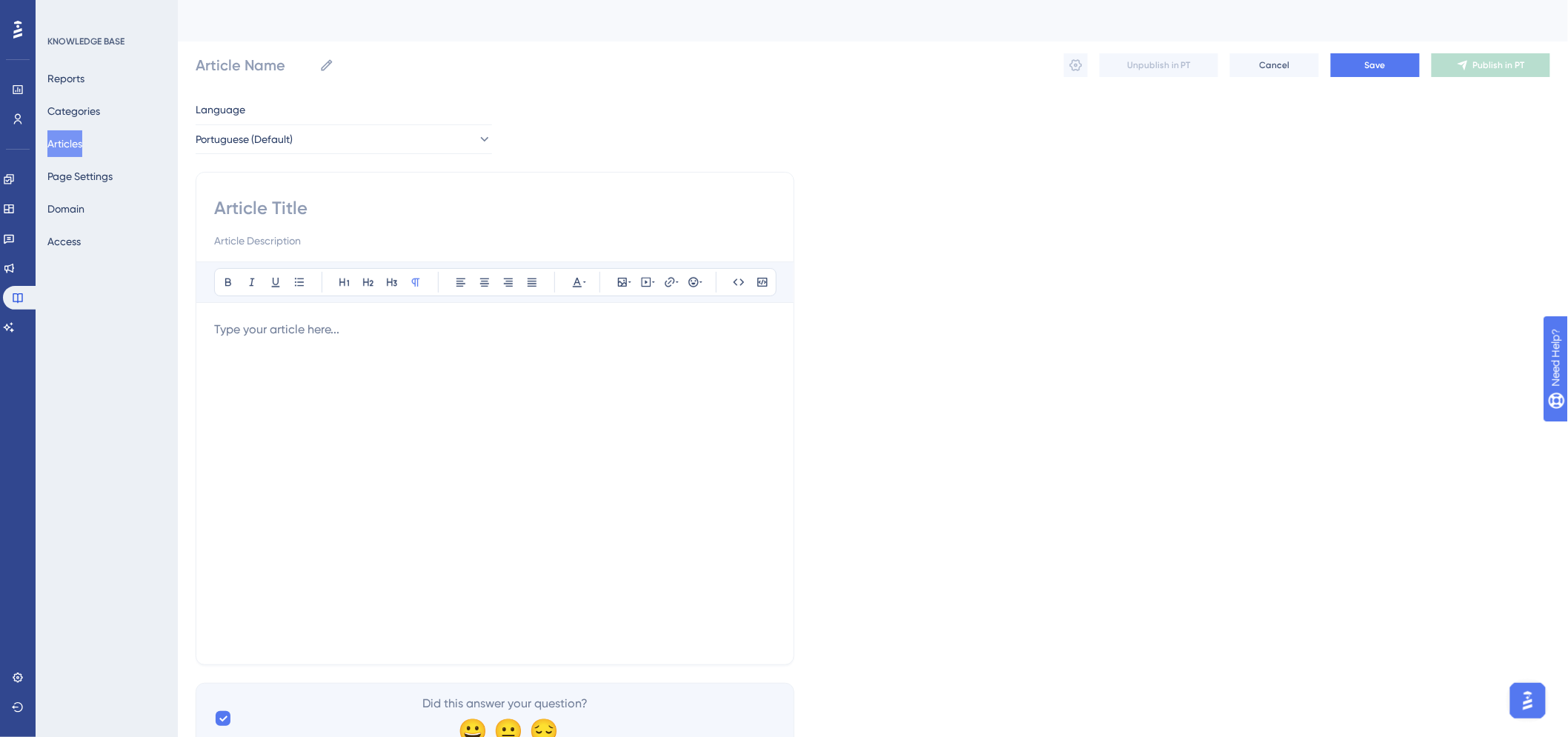
click at [401, 191] on div "Bold Italic Underline Bullet Point Heading 1 Heading 2 Heading 3 Normal Align L…" at bounding box center [495, 418] width 599 height 493
click at [404, 206] on input at bounding box center [495, 207] width 562 height 23
type input "Como encurtar links"
type input "Como encurtar links na Plataforma?"
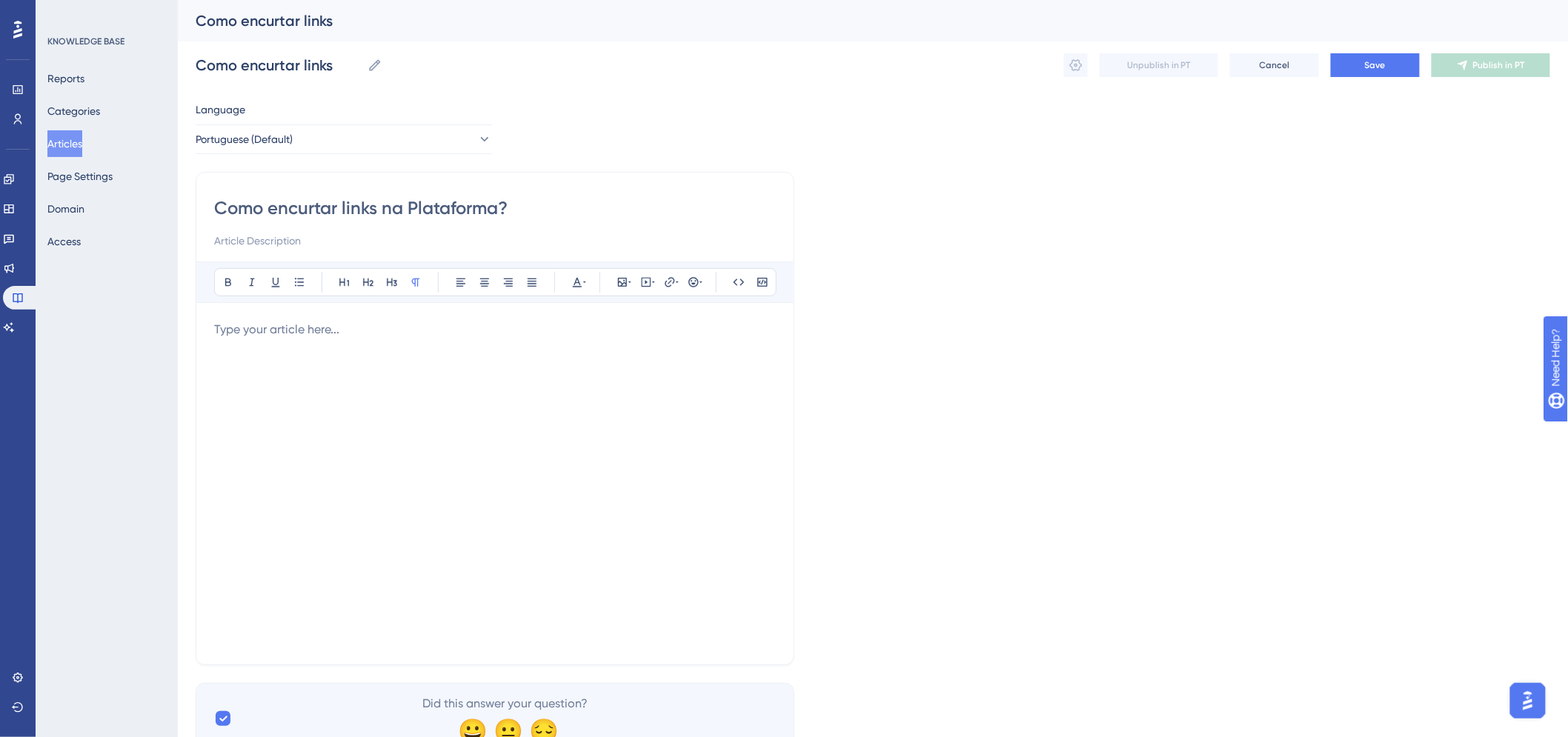
type input "Como encurtar links na Plataforma?"
click at [332, 338] on p at bounding box center [495, 329] width 562 height 18
click at [546, 347] on div at bounding box center [495, 484] width 562 height 326
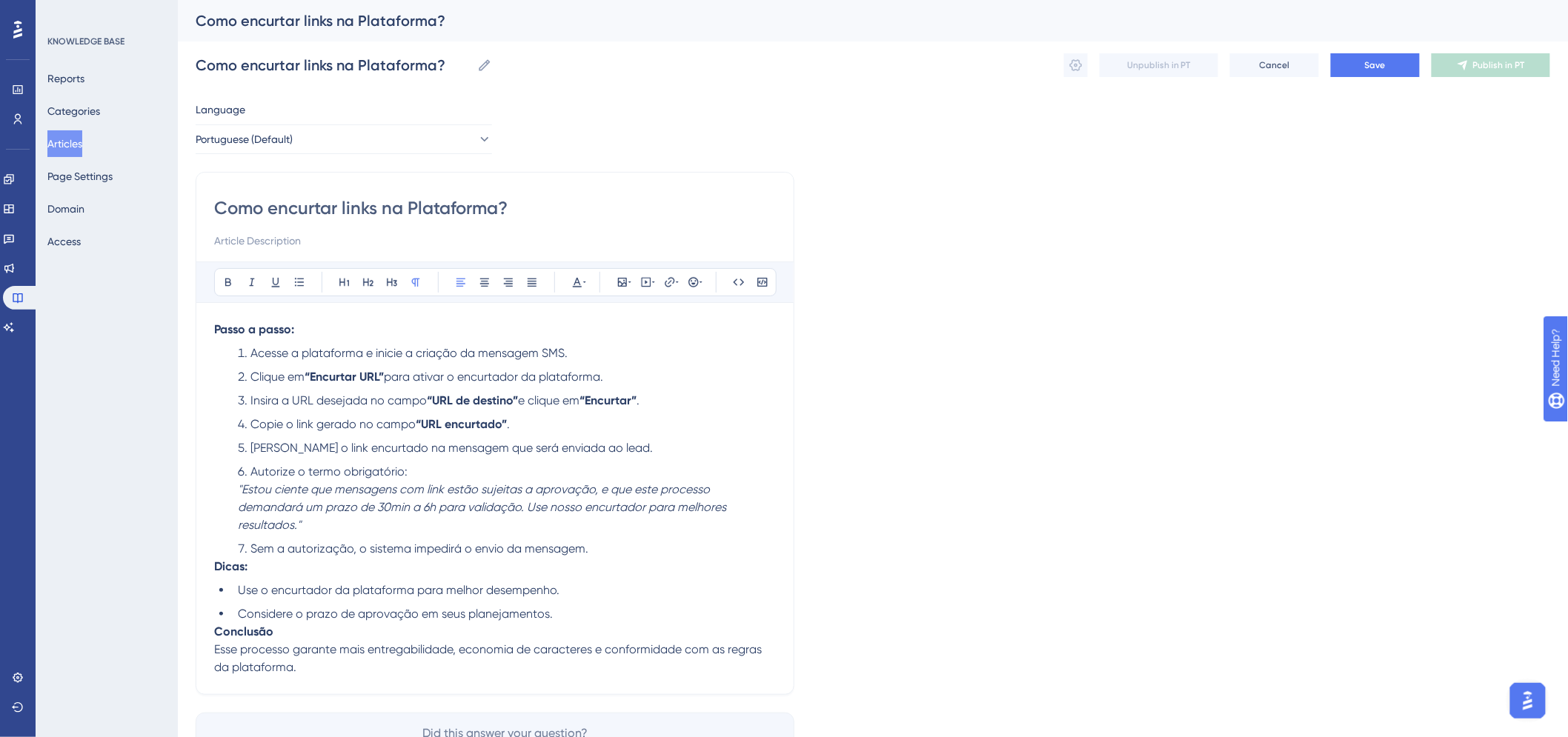
scroll to position [82, 0]
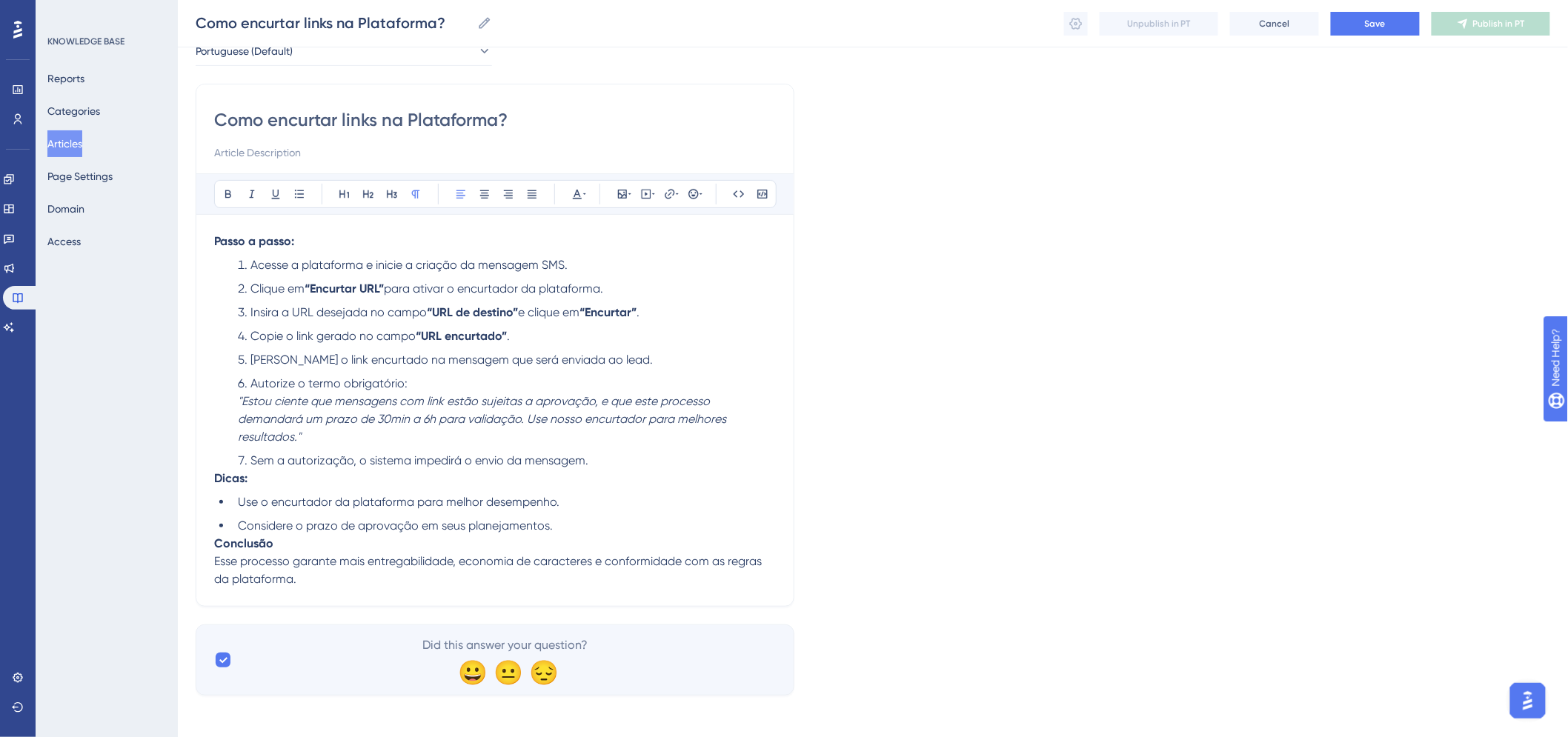
click at [639, 468] on li "Sem a autorização, o sistema impedirá o envio da mensagem." at bounding box center [504, 461] width 544 height 18
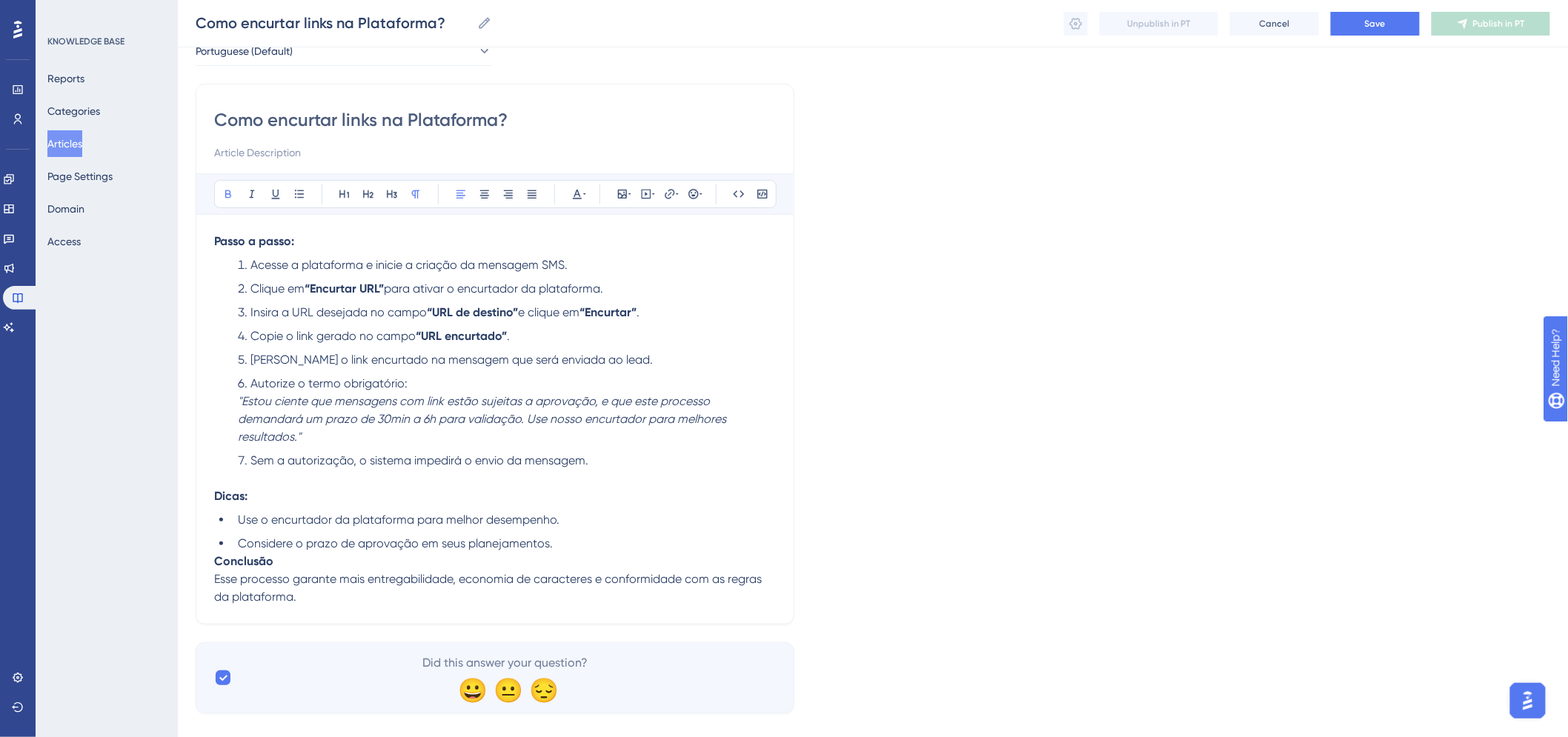
click at [374, 497] on p "Dicas:" at bounding box center [495, 496] width 562 height 18
click at [581, 541] on li "Considere o prazo de aprovação em seus planejamentos." at bounding box center [504, 544] width 544 height 18
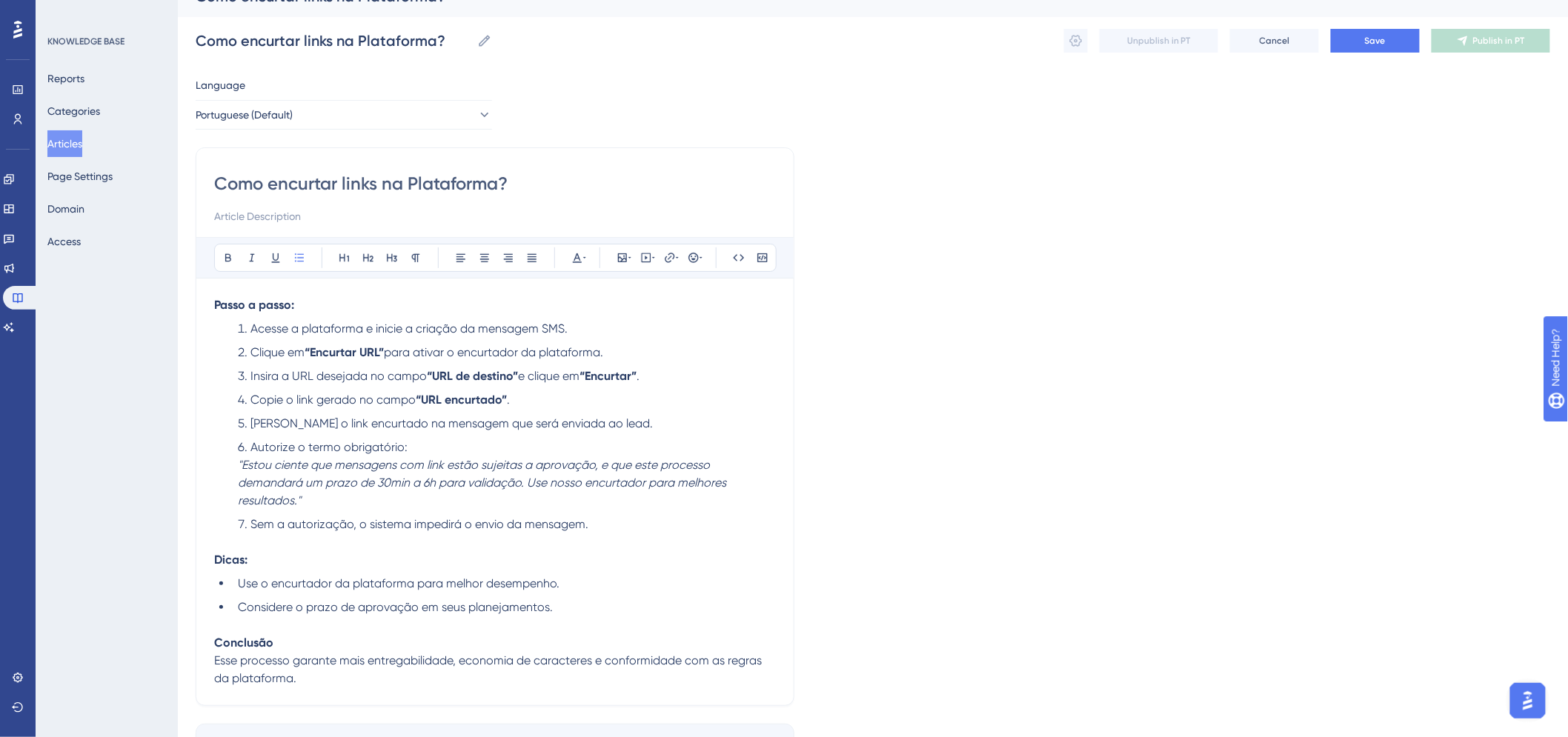
scroll to position [0, 0]
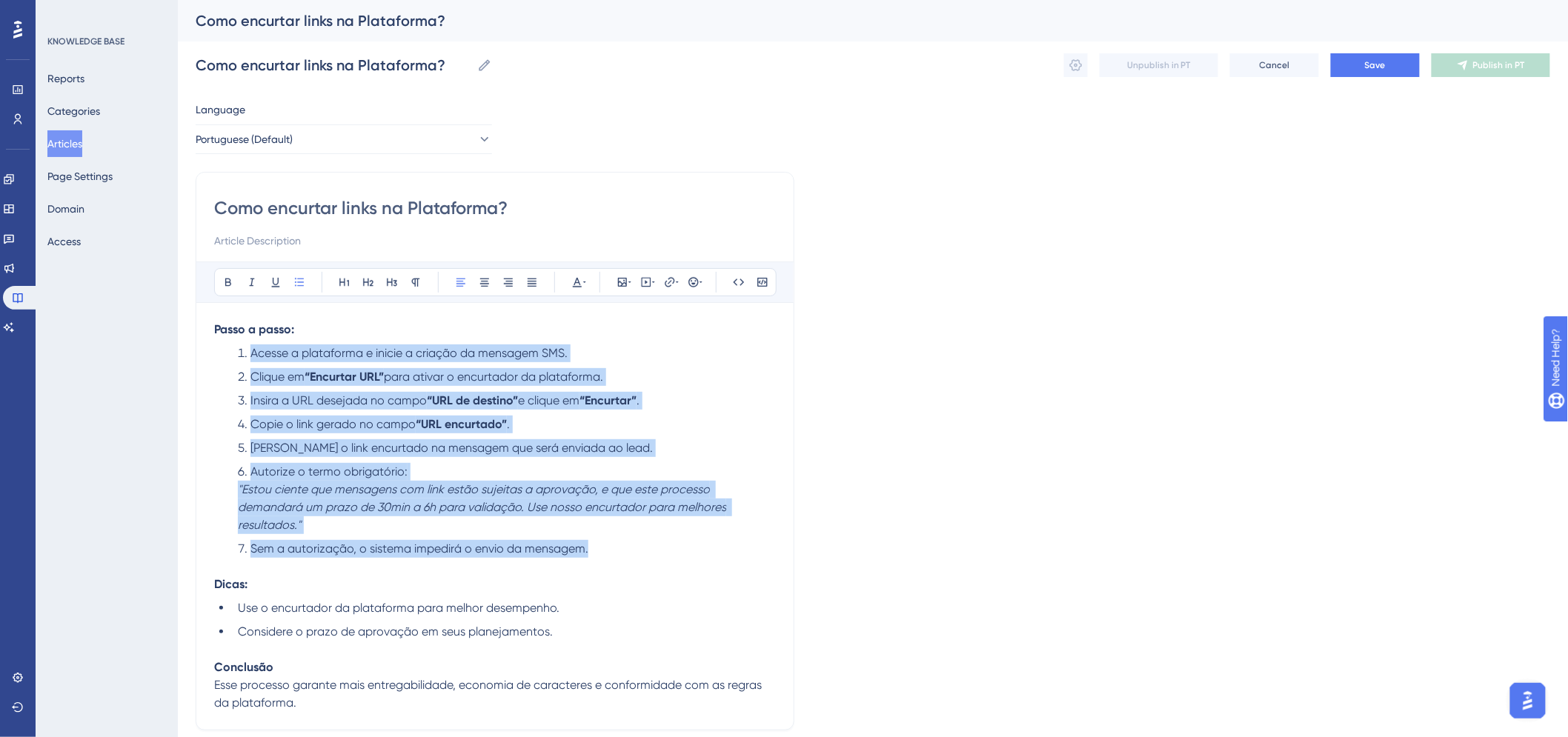
drag, startPoint x: 238, startPoint y: 351, endPoint x: 637, endPoint y: 542, distance: 442.4
click at [637, 542] on ol "Acesse a plataforma e inicie a criação da mensagem SMS. Clique em “Encurtar URL…" at bounding box center [495, 460] width 562 height 231
click at [301, 283] on icon at bounding box center [299, 282] width 9 height 8
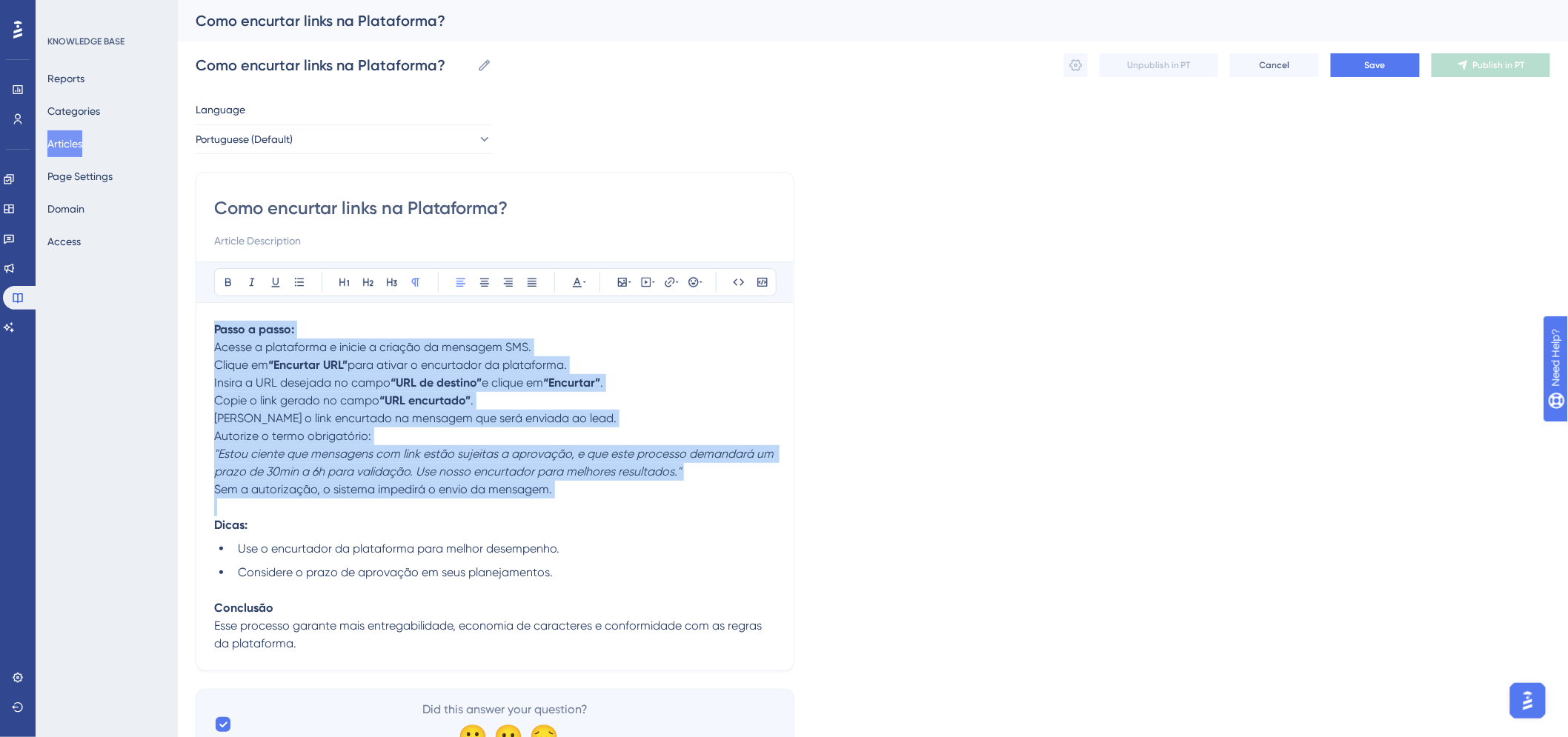
click at [422, 463] on p "Autorize o termo obrigatório: "Estou ciente que mensagens com link estão sujeit…" at bounding box center [495, 454] width 562 height 53
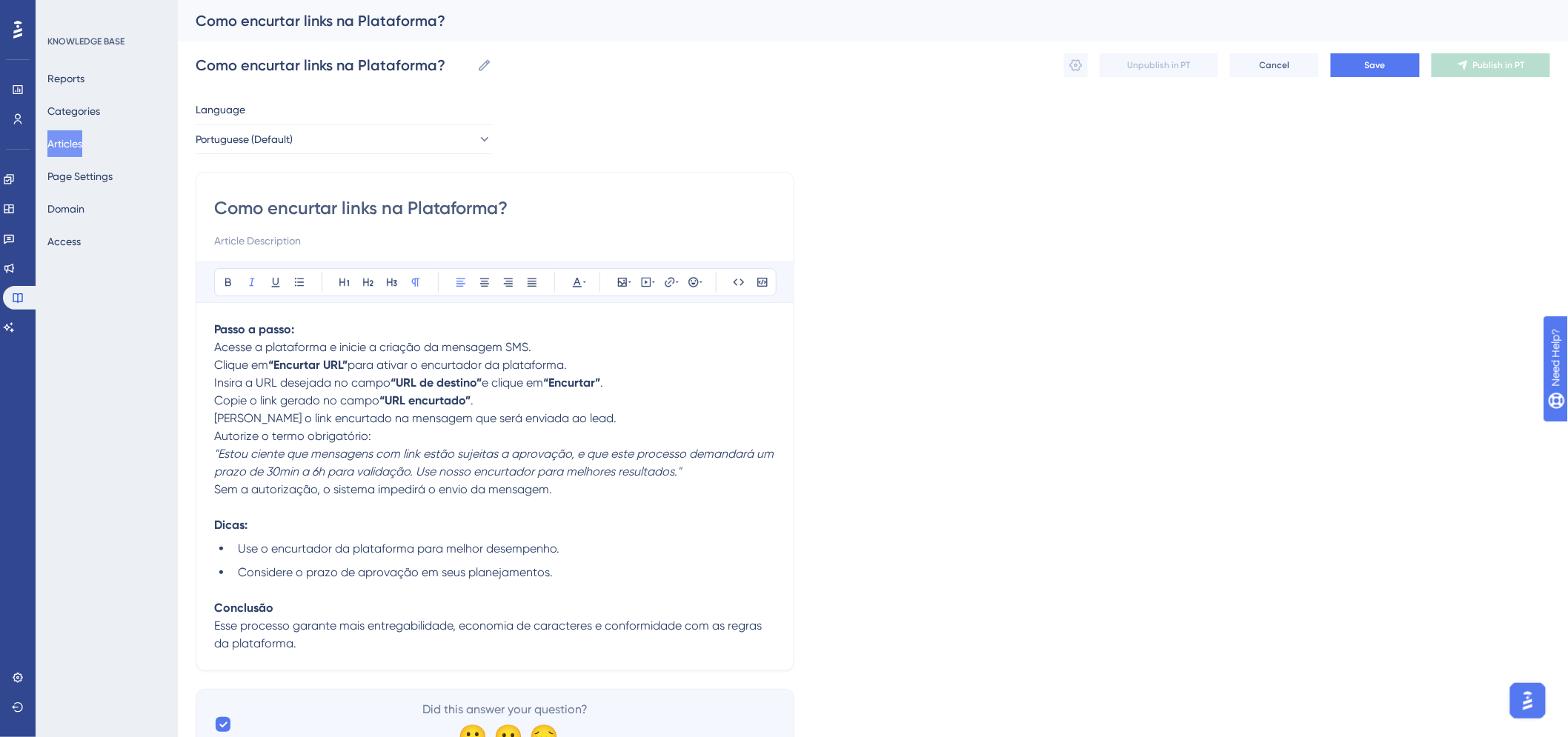
click at [605, 362] on p "Clique em “Encurtar URL” para ativar o encurtador da plataforma." at bounding box center [495, 366] width 562 height 18
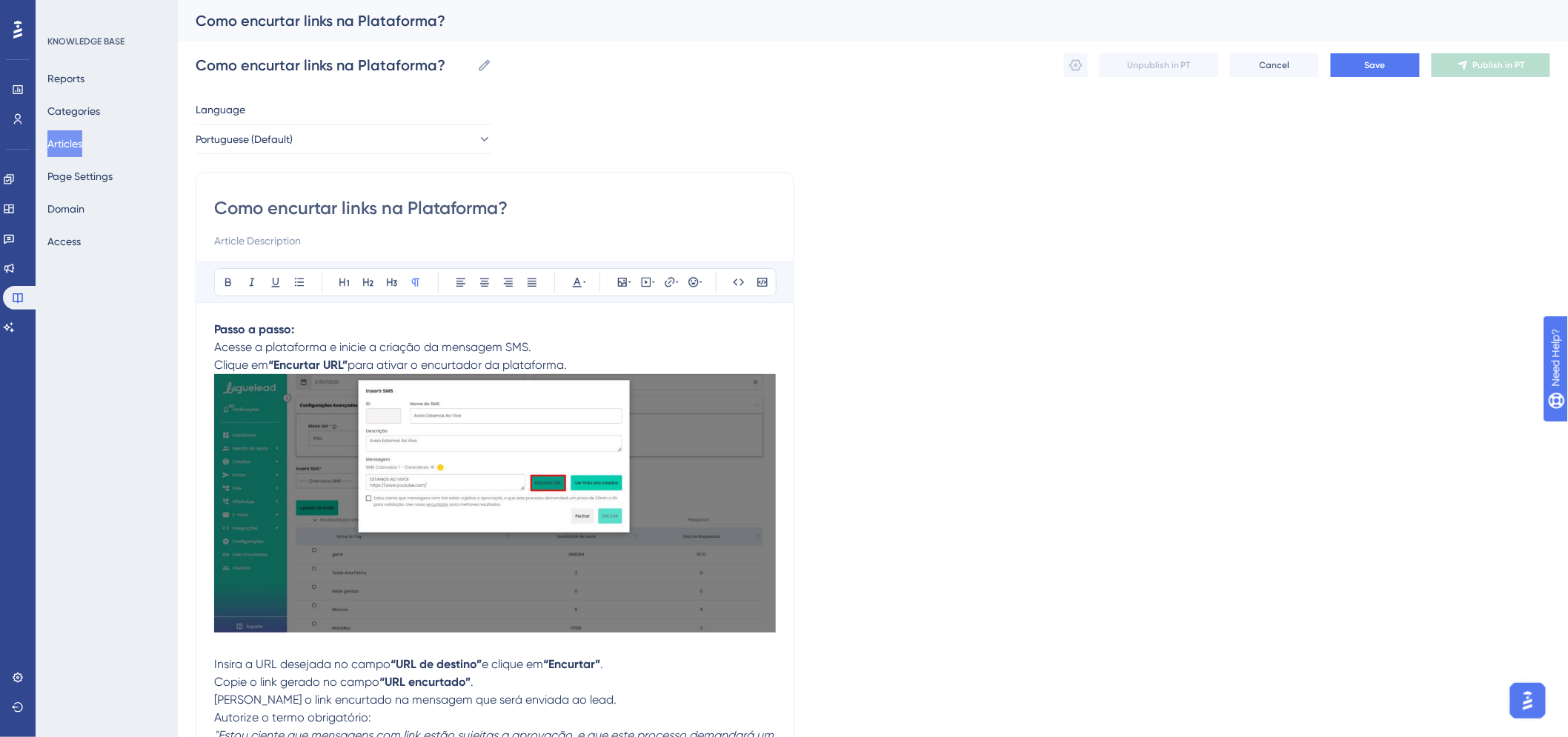
click at [698, 662] on p "Insira a URL desejada no campo “URL de destino” e clique em “Encurtar” ." at bounding box center [495, 664] width 562 height 18
click at [671, 668] on p "Insira a URL desejada no campo “URL de destino” e clique em “Encurtar” ." at bounding box center [495, 664] width 562 height 18
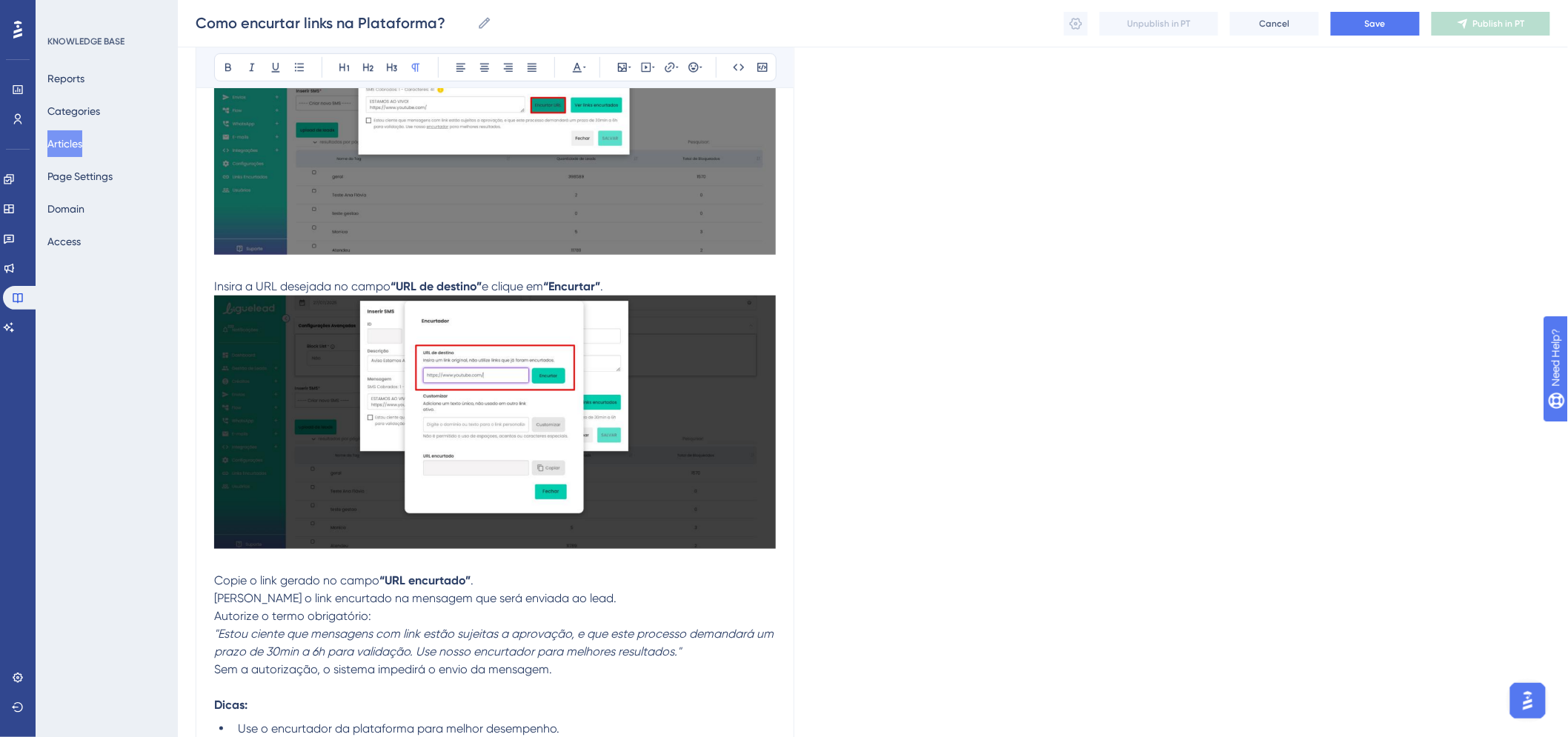
scroll to position [411, 0]
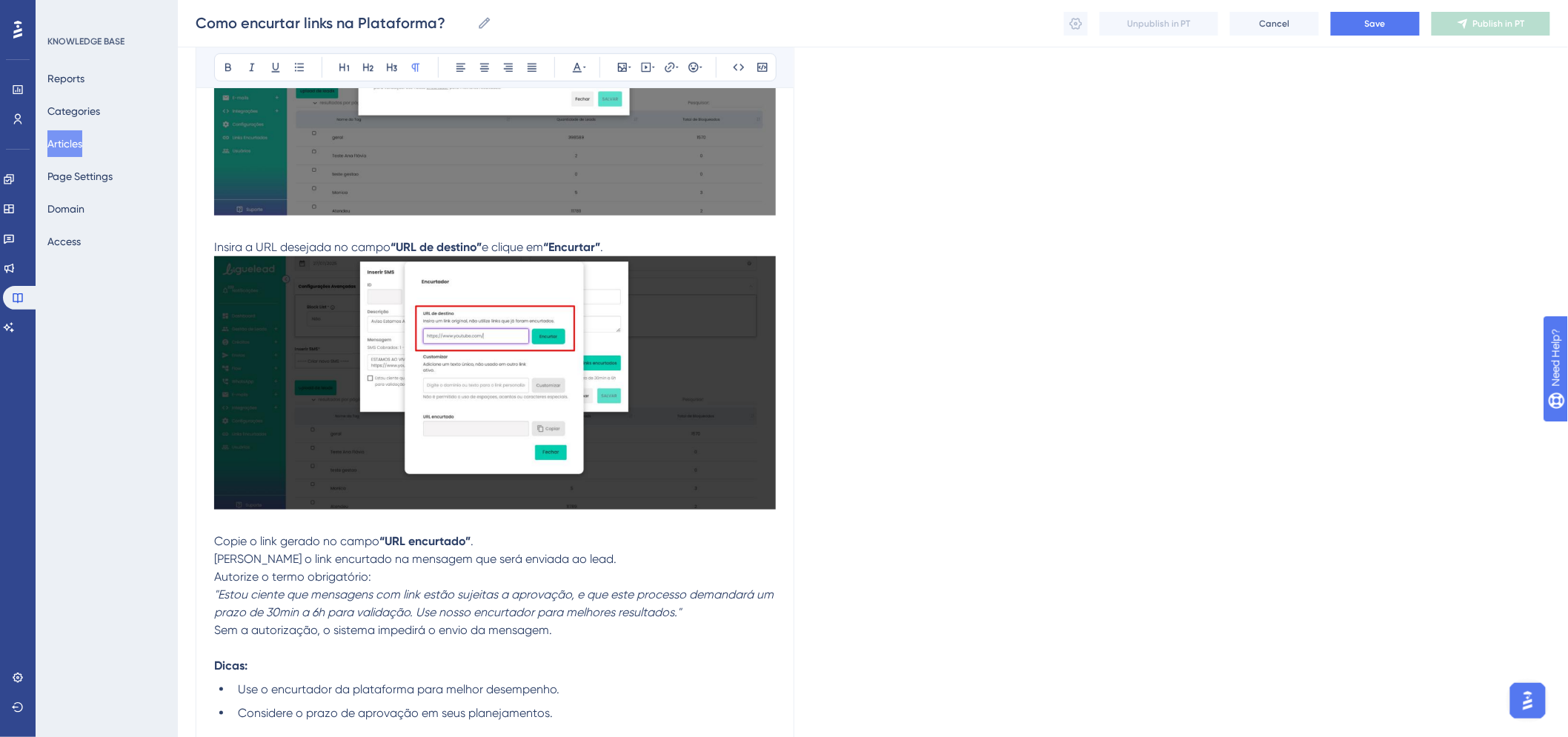
drag, startPoint x: 452, startPoint y: 530, endPoint x: 484, endPoint y: 538, distance: 33.0
click at [452, 530] on p "Insira a URL desejada no campo “URL de destino” e clique em “Encurtar” ." at bounding box center [495, 386] width 562 height 294
click at [488, 536] on p "Copie o link gerado no campo “URL encurtado” ." at bounding box center [495, 542] width 562 height 18
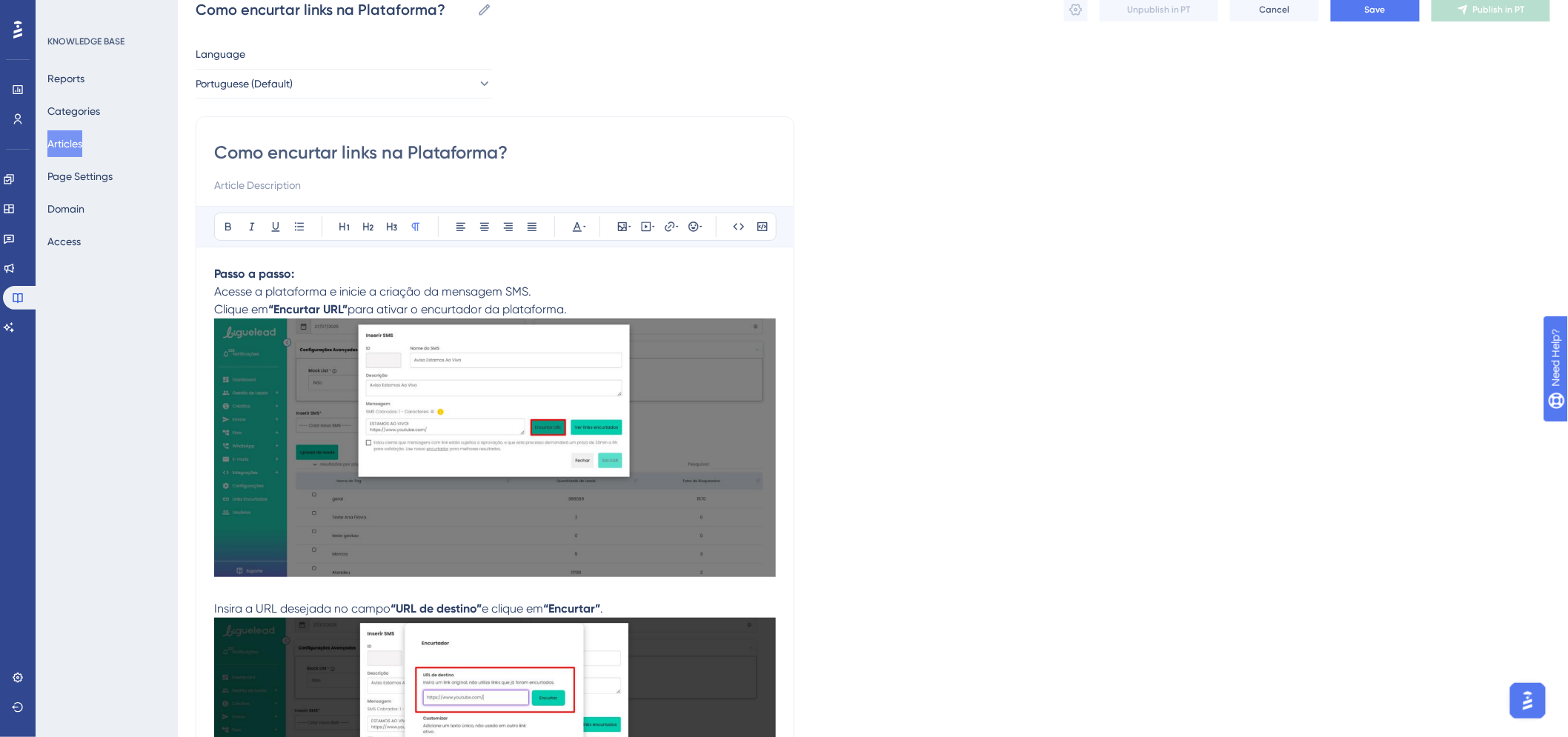
scroll to position [0, 0]
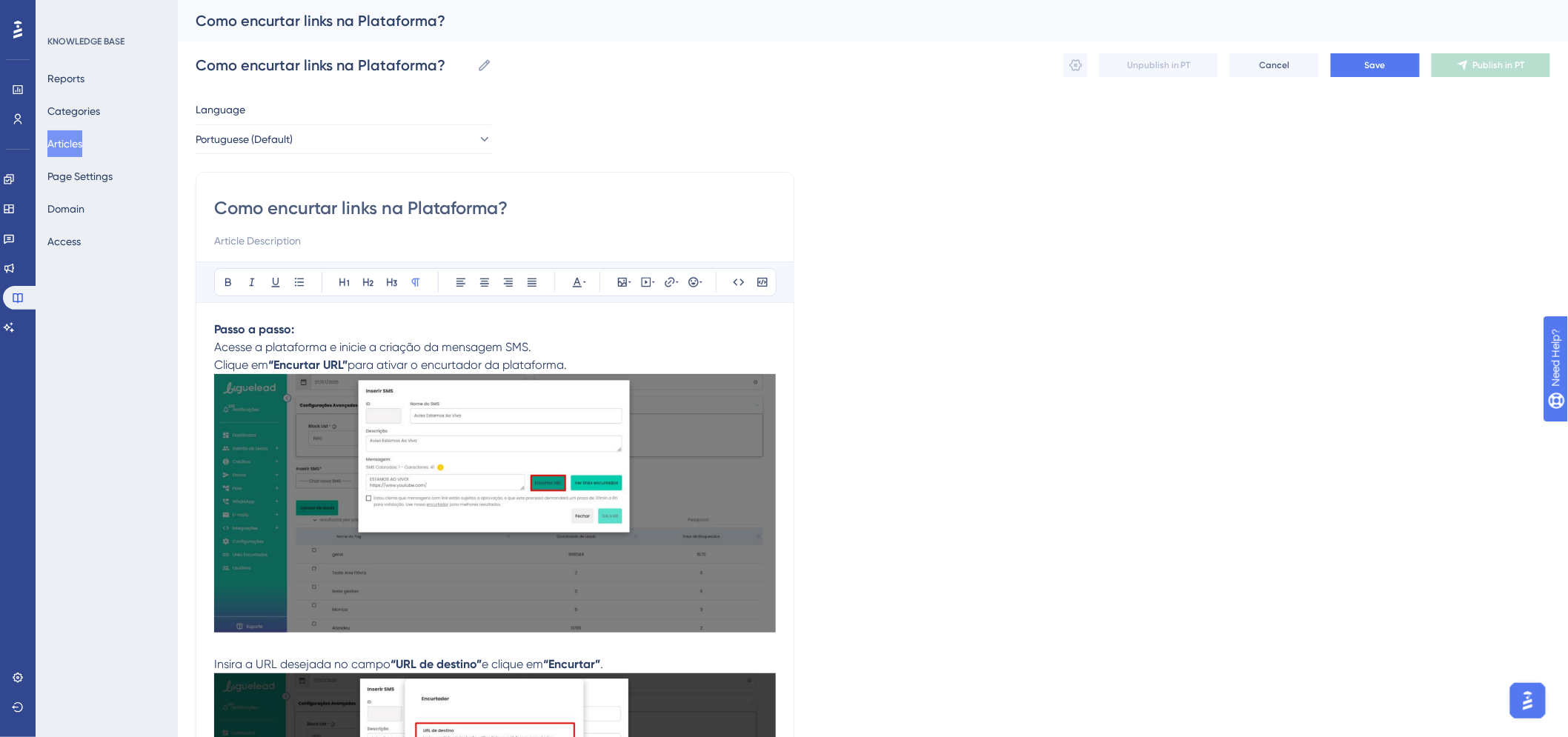
click at [217, 326] on strong "Passo a passo:" at bounding box center [254, 329] width 80 height 14
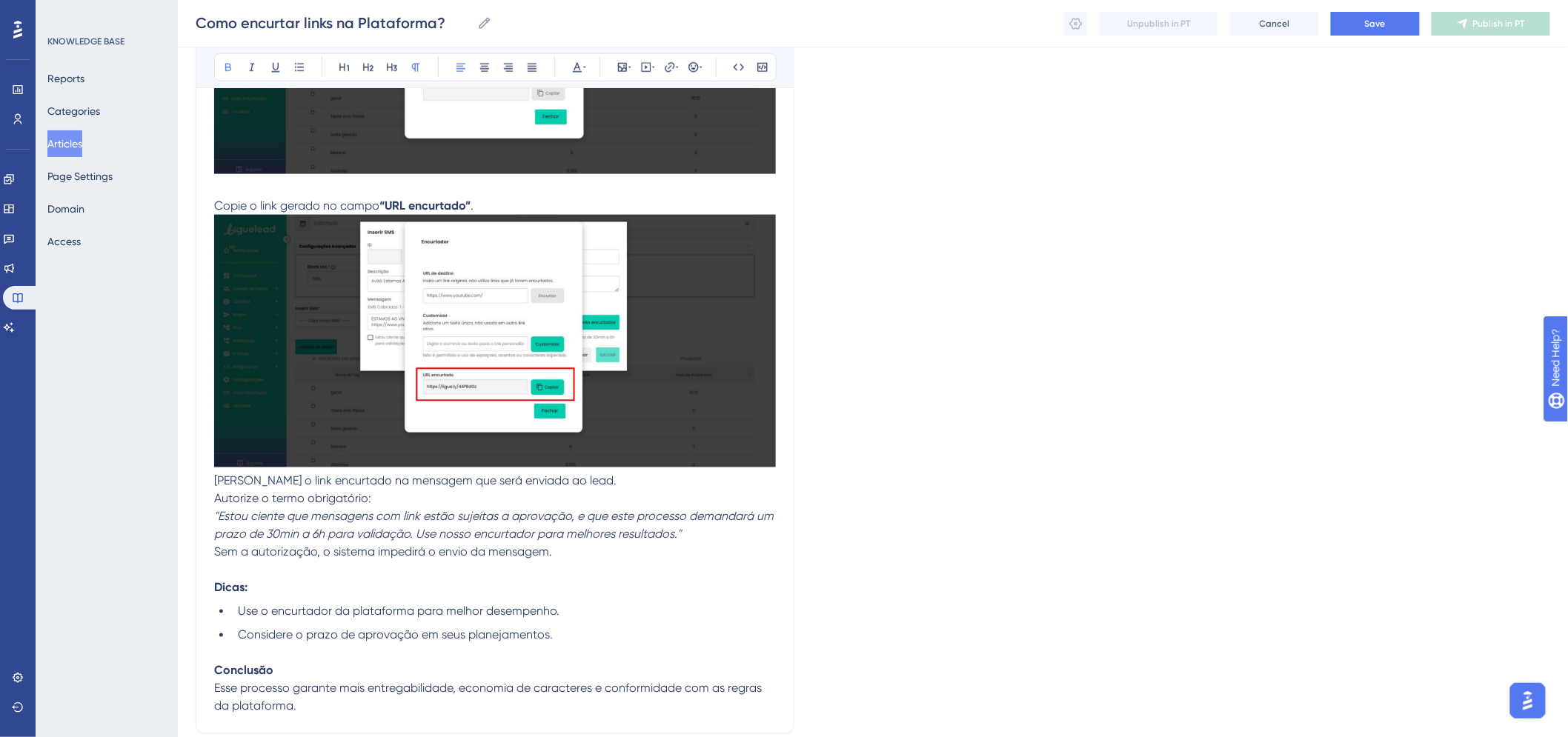
scroll to position [881, 0]
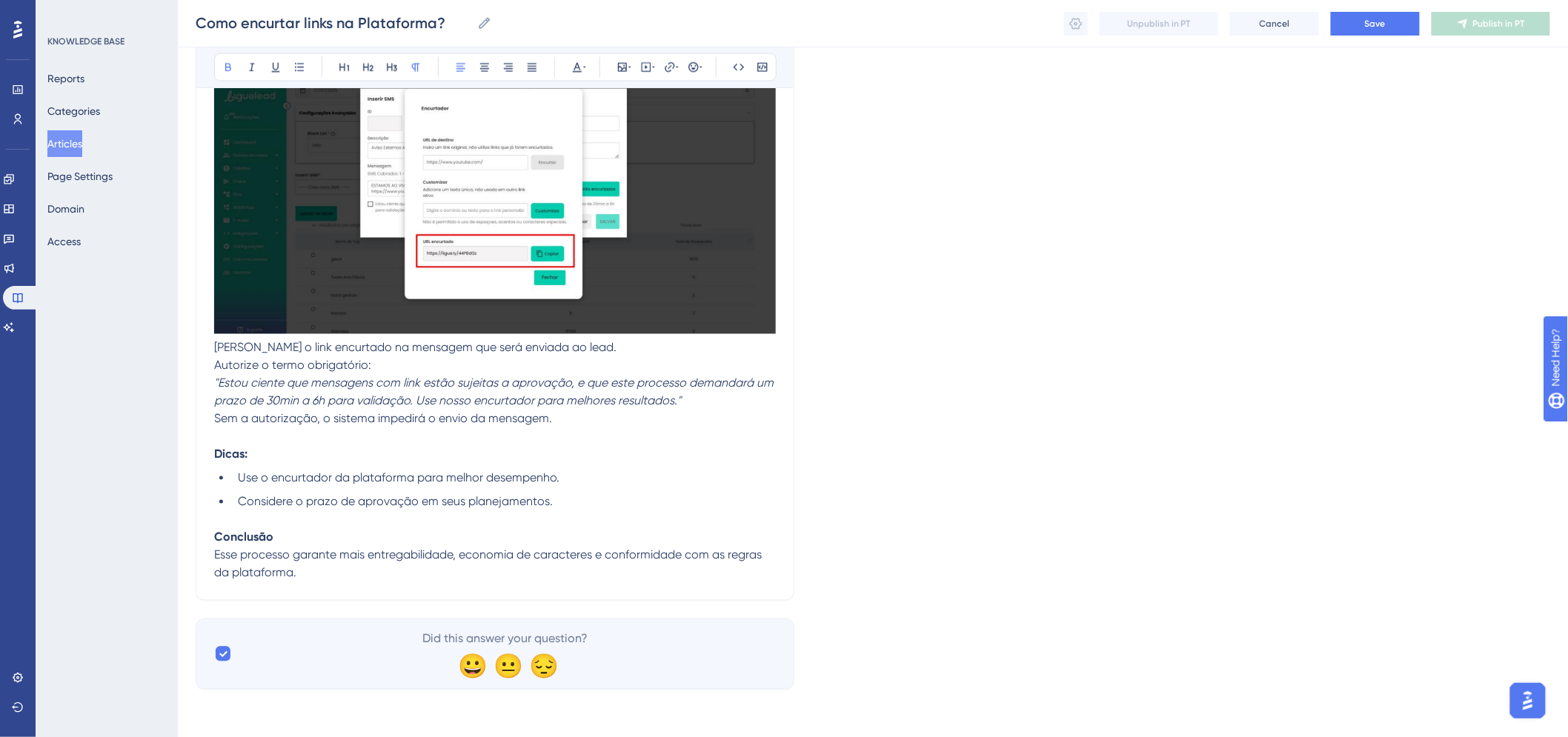
click at [321, 440] on p "Sem a autorização, o sistema impedirá o envio da mensagem." at bounding box center [495, 429] width 562 height 36
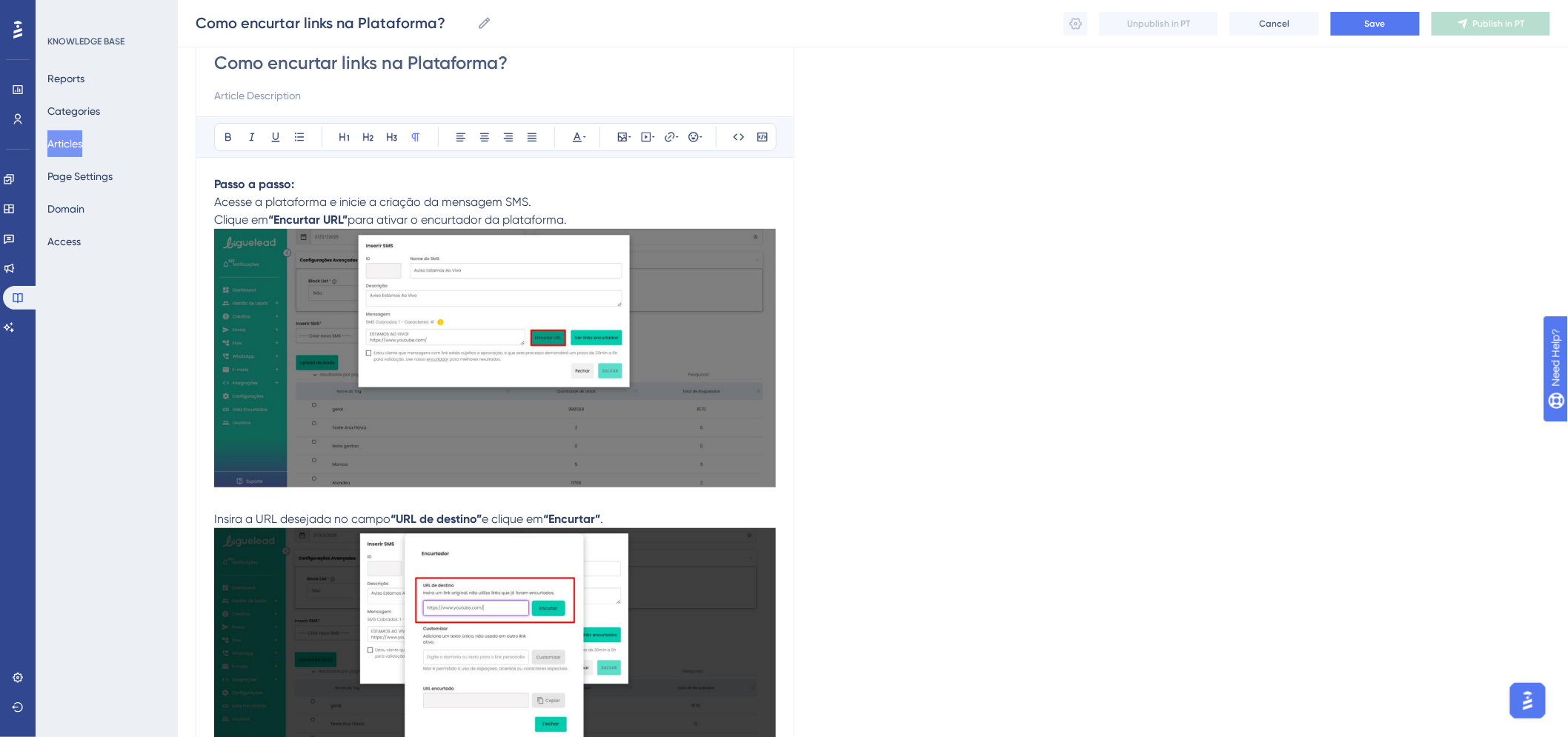
scroll to position [0, 0]
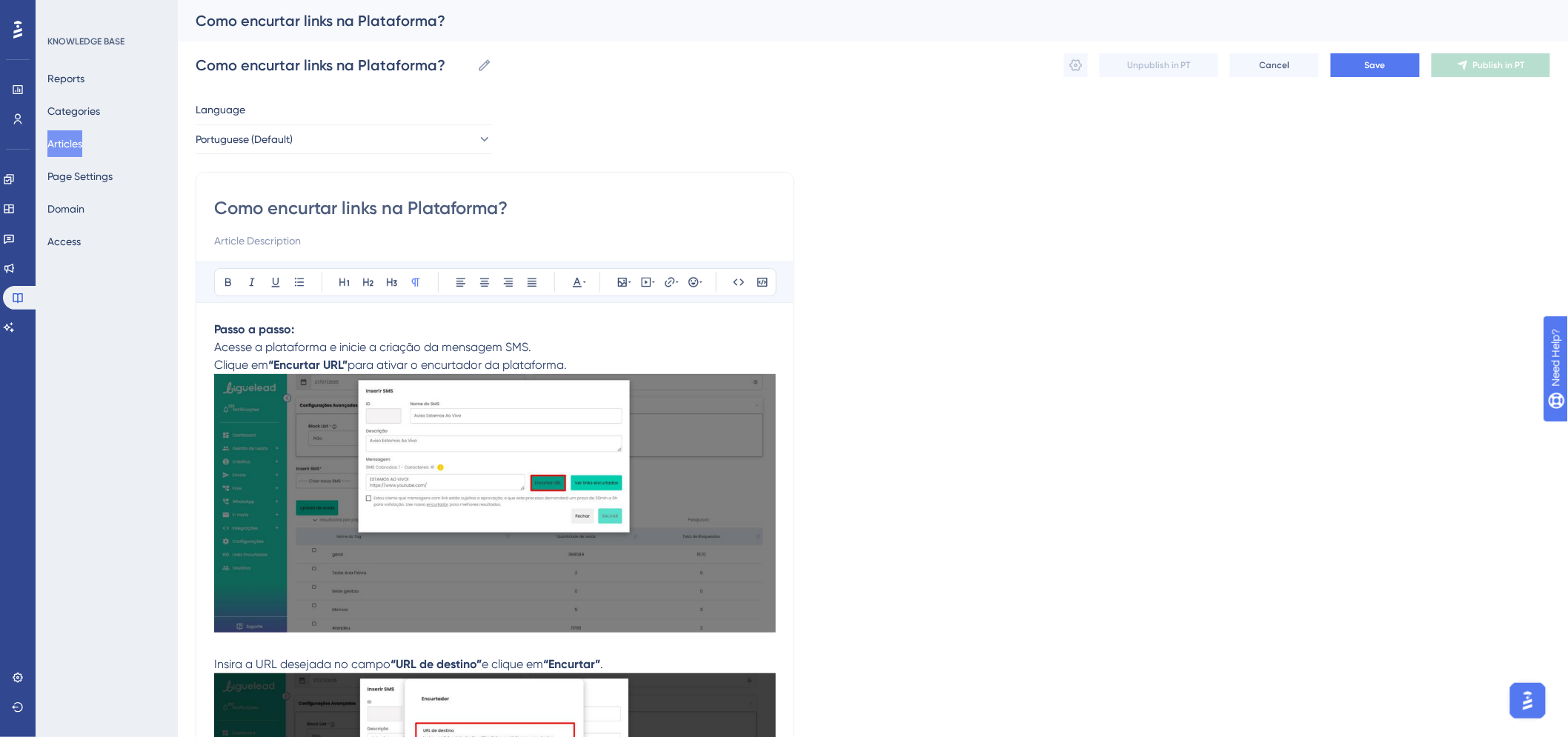
click at [294, 321] on p "Passo a passo:" at bounding box center [495, 329] width 562 height 18
click at [220, 333] on strong "Passo a passo:" at bounding box center [254, 329] width 80 height 14
click at [216, 330] on strong "Passo a passo:" at bounding box center [254, 329] width 80 height 14
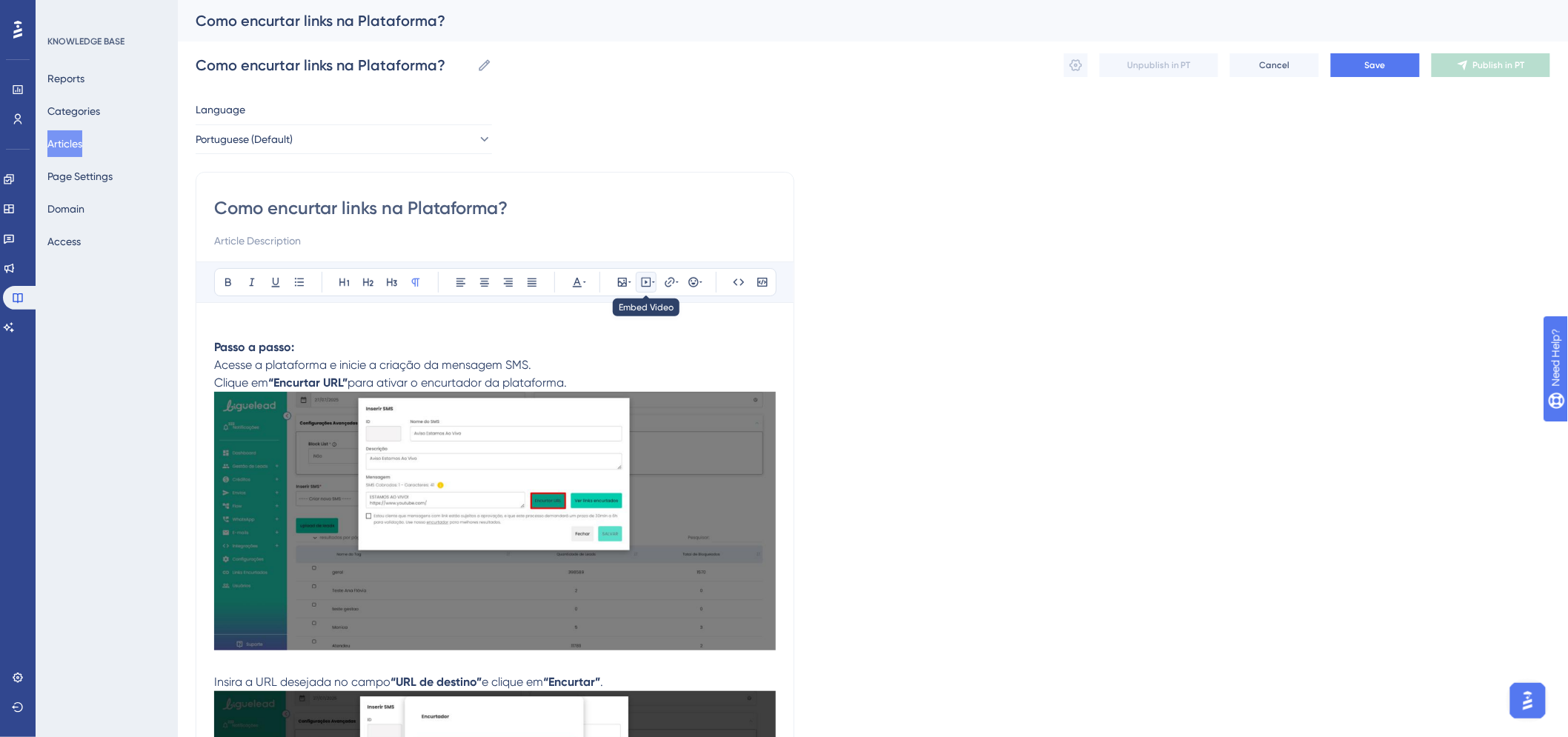
click at [642, 284] on icon at bounding box center [647, 283] width 10 height 10
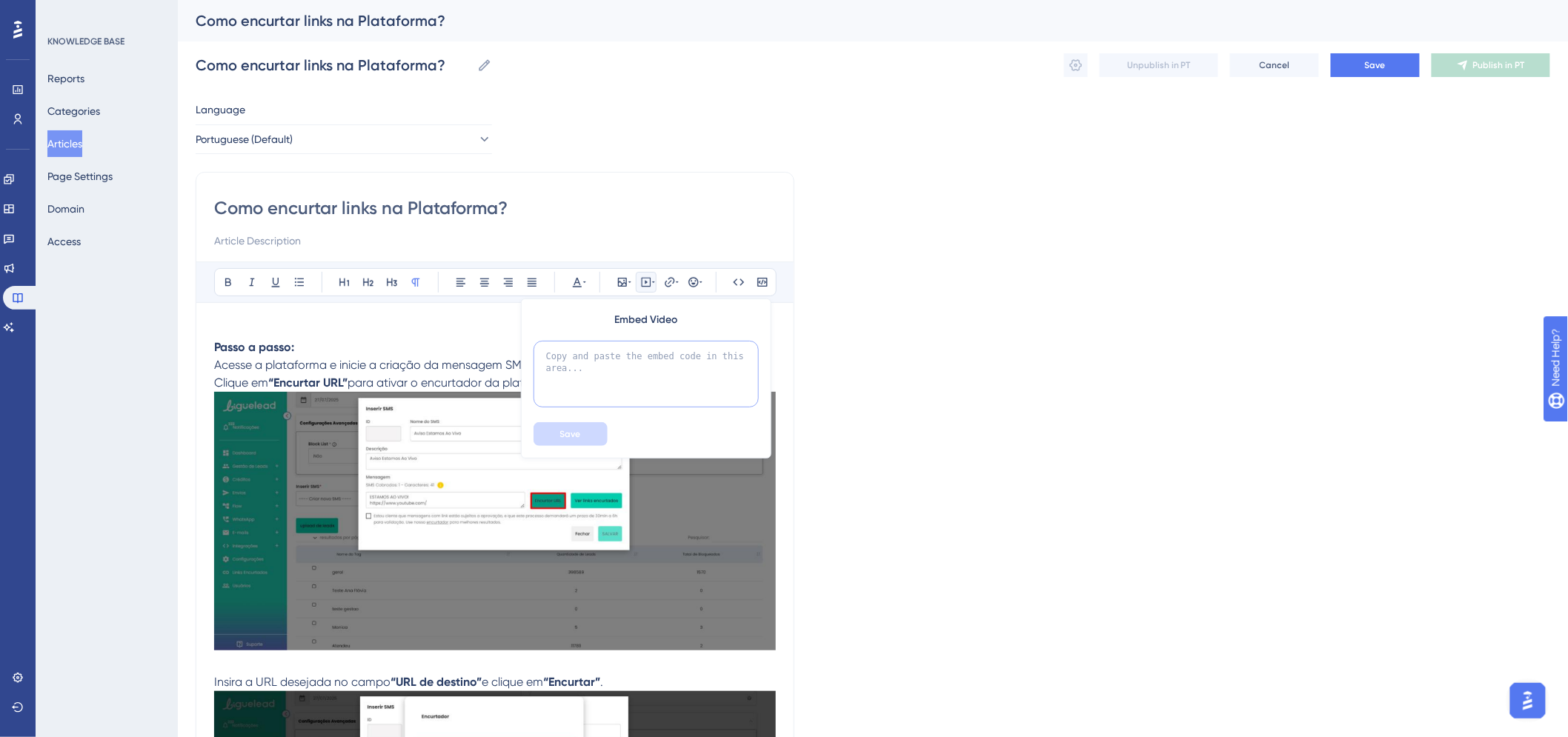
click at [619, 359] on textarea at bounding box center [646, 374] width 225 height 67
click at [610, 360] on textarea at bounding box center [646, 374] width 225 height 67
click at [625, 372] on textarea at bounding box center [646, 374] width 225 height 67
paste textarea "<iframe width="560" height="315" src="https://www.youtube.com/embed/y6xj-5isU1A…"
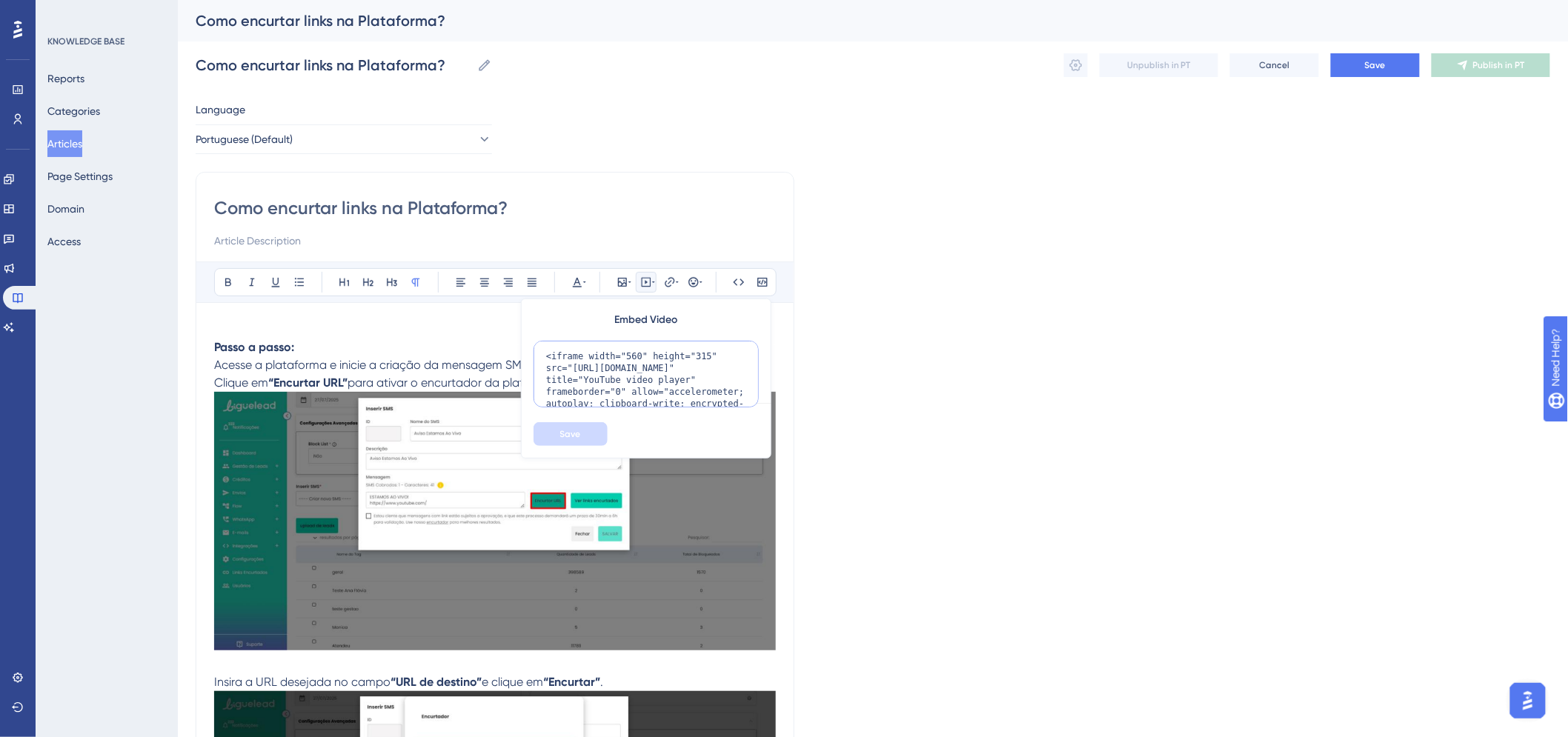
scroll to position [61, 0]
type textarea "<iframe width="560" height="315" src="https://www.youtube.com/embed/y6xj-5isU1A…"
click at [593, 433] on button "Save" at bounding box center [571, 433] width 74 height 23
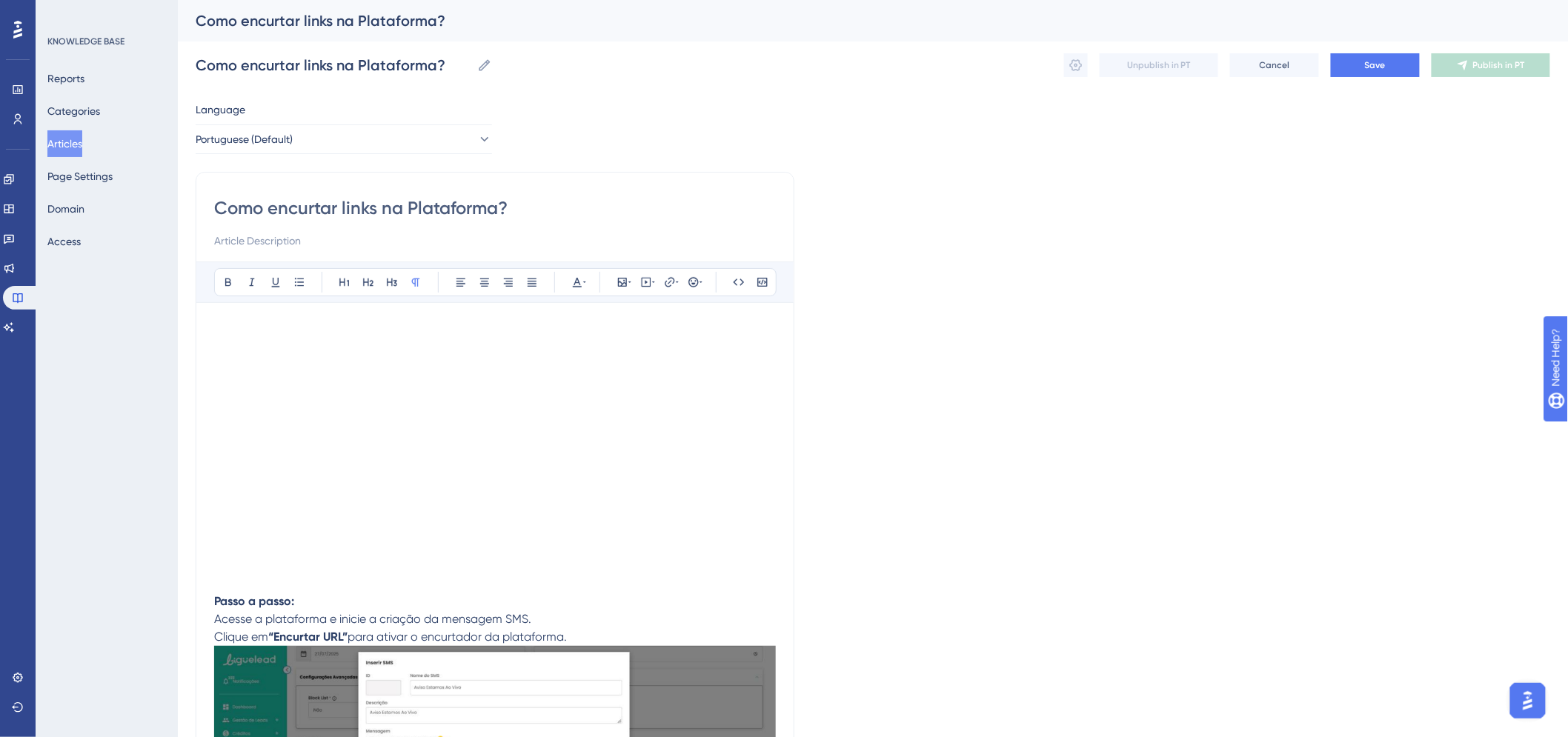
click at [270, 589] on p "Passo a passo:" at bounding box center [495, 593] width 562 height 36
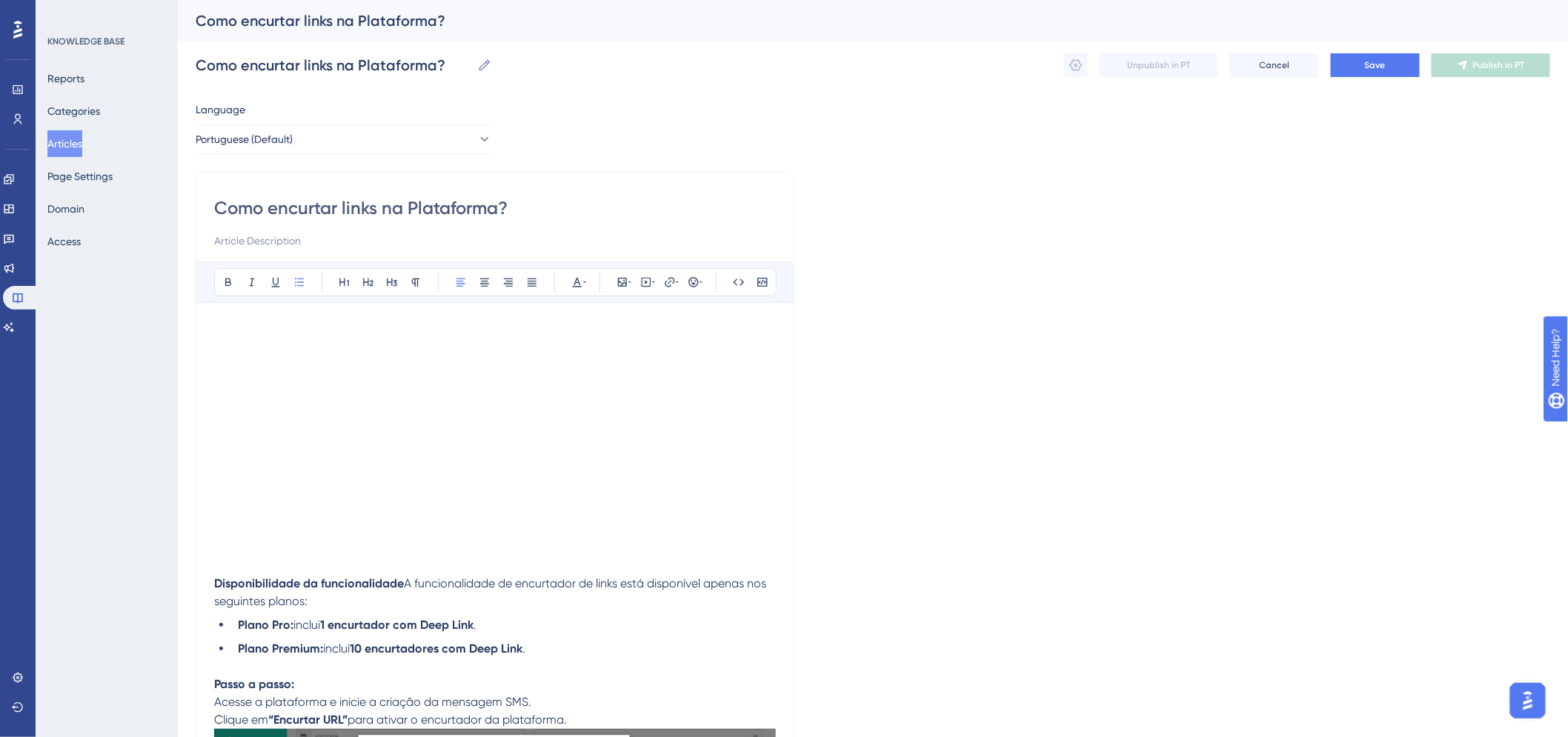
click at [722, 549] on div at bounding box center [495, 456] width 562 height 237
click at [736, 560] on div at bounding box center [495, 456] width 562 height 237
click at [710, 573] on div at bounding box center [495, 456] width 562 height 237
click at [677, 576] on span "A funcionalidade de encurtador de links está disponível apenas nos seguintes pl…" at bounding box center [492, 592] width 556 height 31
click at [215, 586] on strong "Disponibilidade da funcionalidade" at bounding box center [308, 583] width 190 height 14
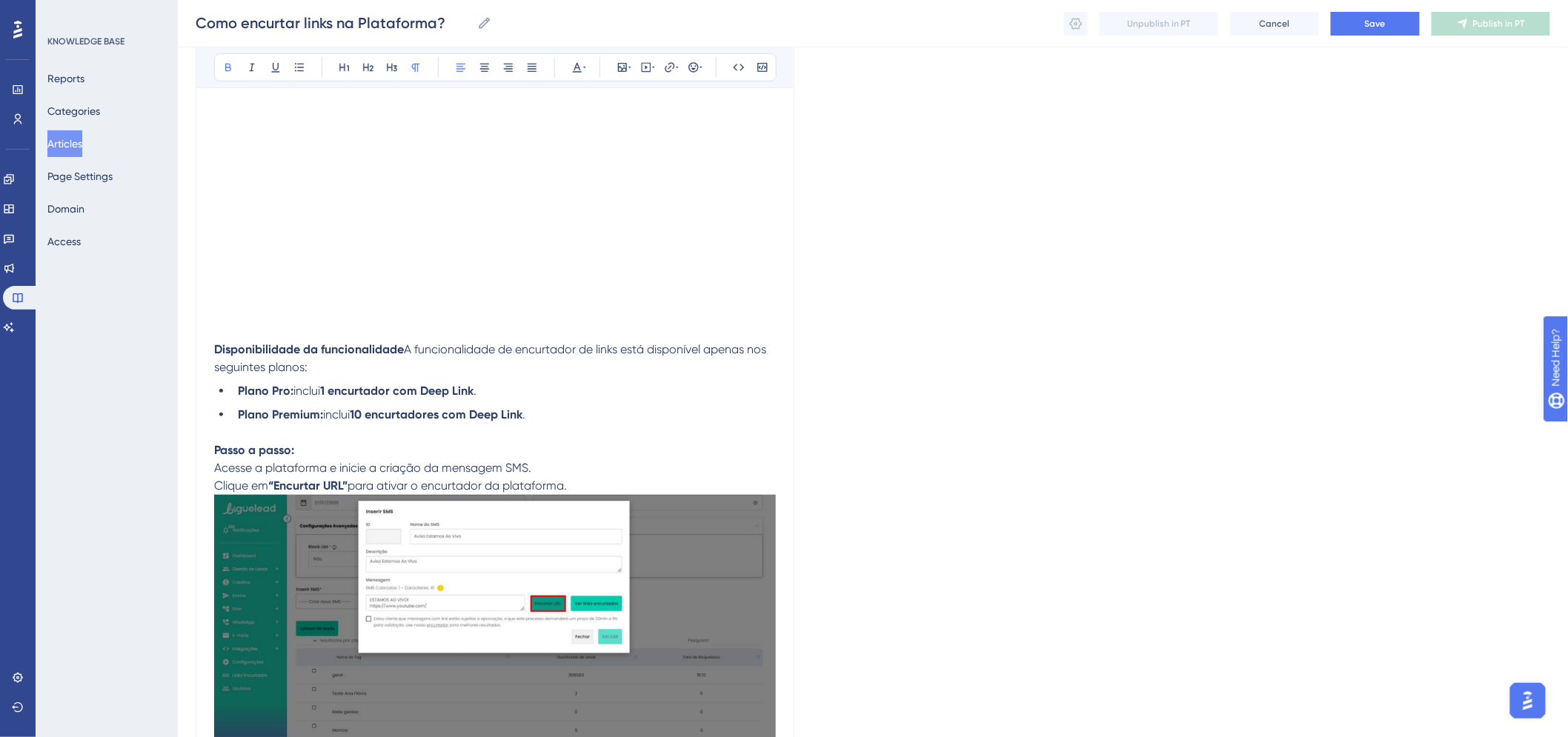
scroll to position [247, 0]
drag, startPoint x: 539, startPoint y: 417, endPoint x: 354, endPoint y: 417, distance: 185.0
click at [354, 417] on li "Plano Premium: inclui 10 encurtadores com Deep Link ." at bounding box center [504, 414] width 544 height 18
click at [226, 69] on icon at bounding box center [228, 67] width 12 height 12
drag, startPoint x: 497, startPoint y: 383, endPoint x: 324, endPoint y: 396, distance: 173.5
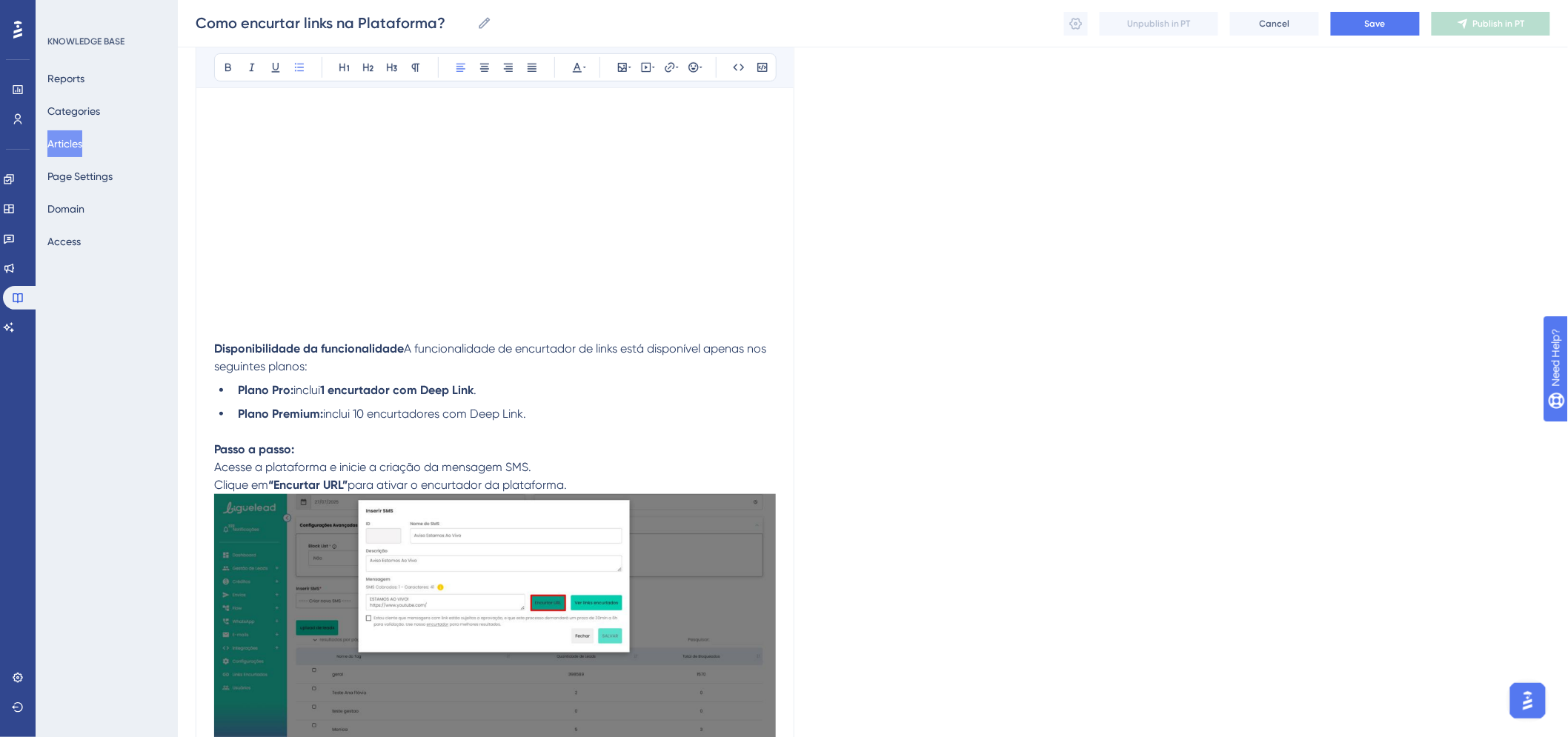
click at [324, 396] on li "Plano Pro: inclui 1 encurtador com Deep Link ." at bounding box center [504, 391] width 544 height 18
click at [227, 62] on icon at bounding box center [228, 67] width 12 height 12
click at [327, 395] on strong "1 encurtador com Deep Link." at bounding box center [399, 390] width 157 height 14
click at [424, 411] on span "inclui 10 encurtadores com Deep Link." at bounding box center [425, 413] width 203 height 14
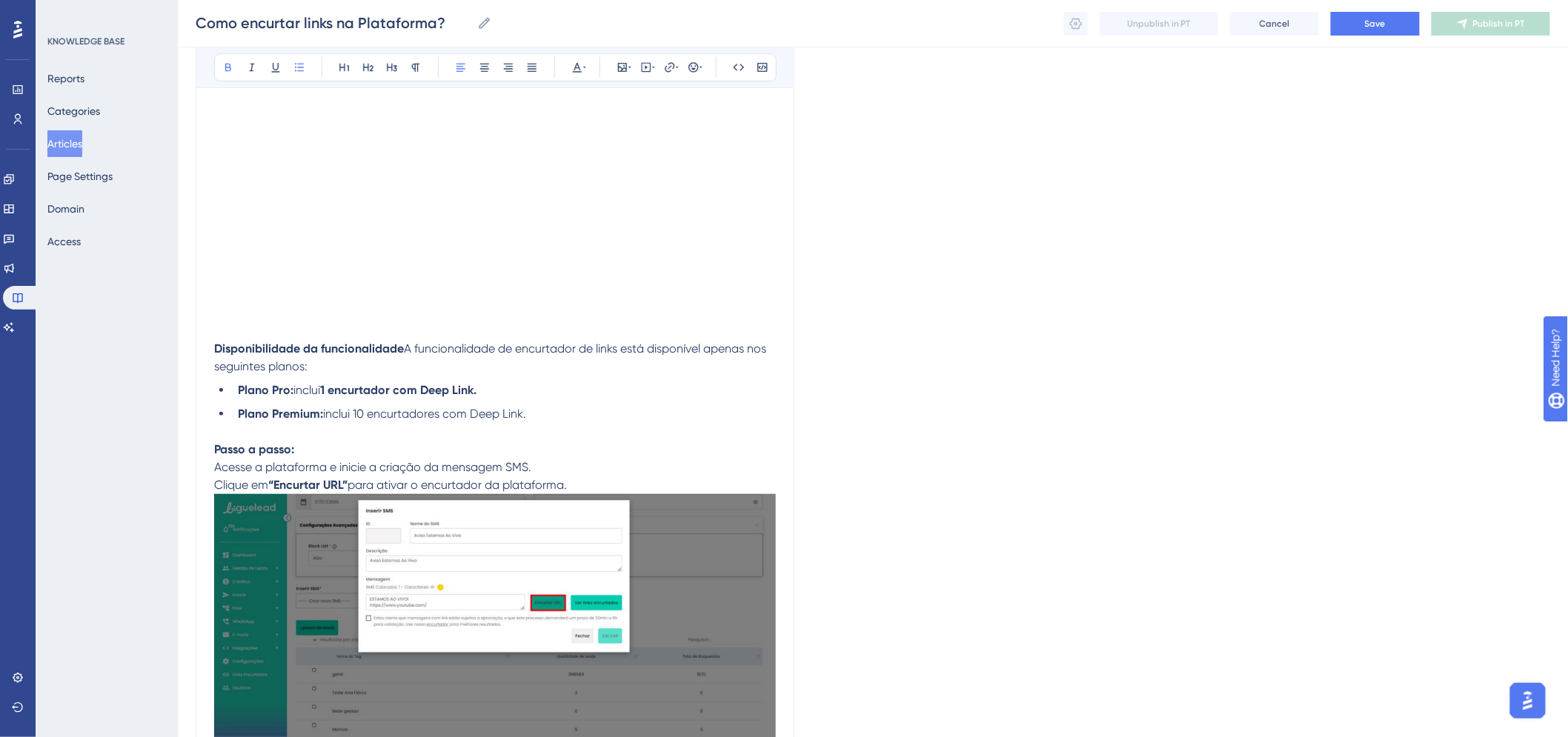
drag, startPoint x: 488, startPoint y: 389, endPoint x: 336, endPoint y: 391, distance: 152.0
click at [336, 391] on li "Plano Pro: inclui 1 encurtador com Deep Link." at bounding box center [504, 391] width 544 height 18
click at [223, 69] on icon at bounding box center [228, 67] width 12 height 12
click at [361, 412] on span "inclui 10 encurtadores com Deep Link." at bounding box center [425, 413] width 203 height 14
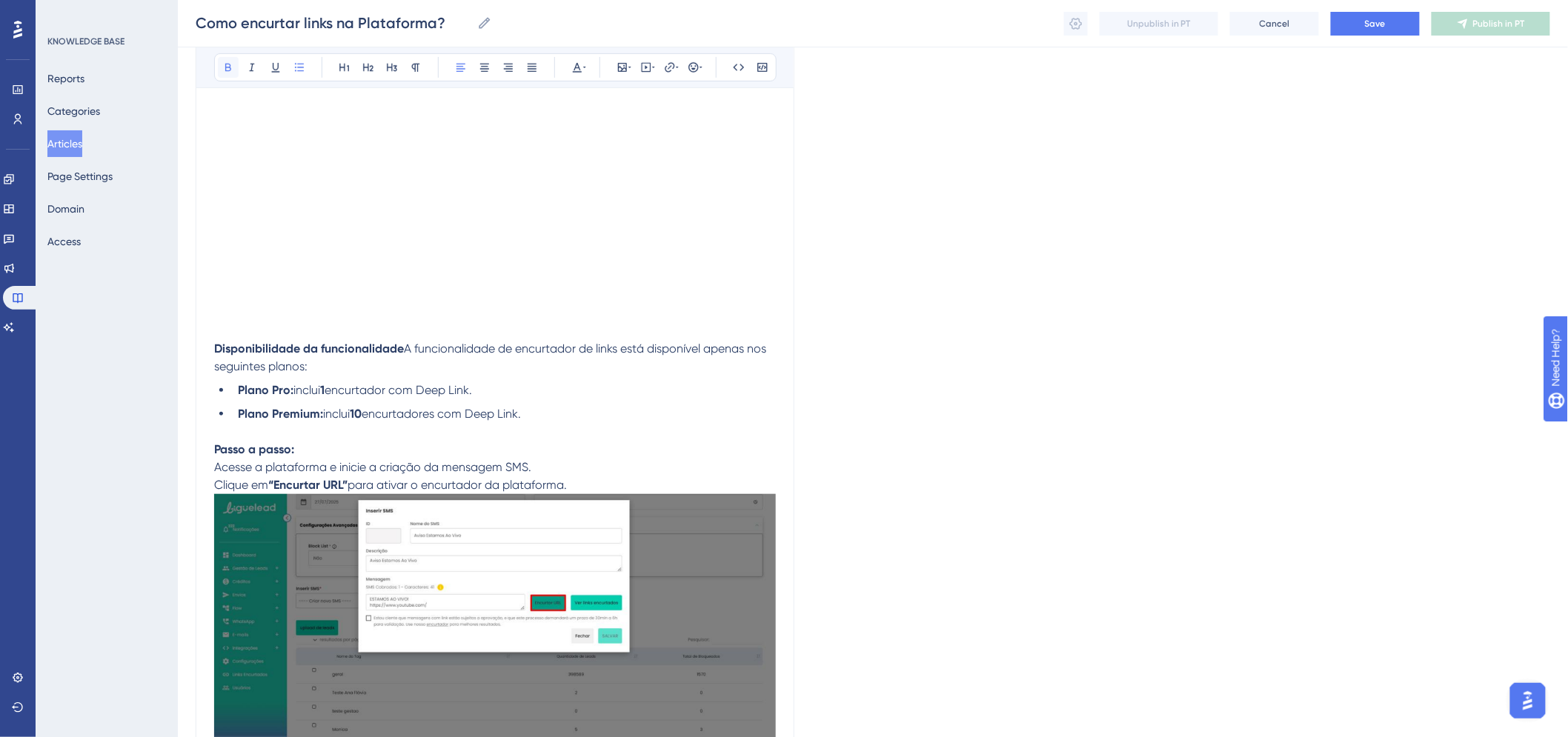
click at [225, 65] on icon at bounding box center [228, 68] width 6 height 8
click at [1350, 21] on button "Save" at bounding box center [1376, 23] width 89 height 23
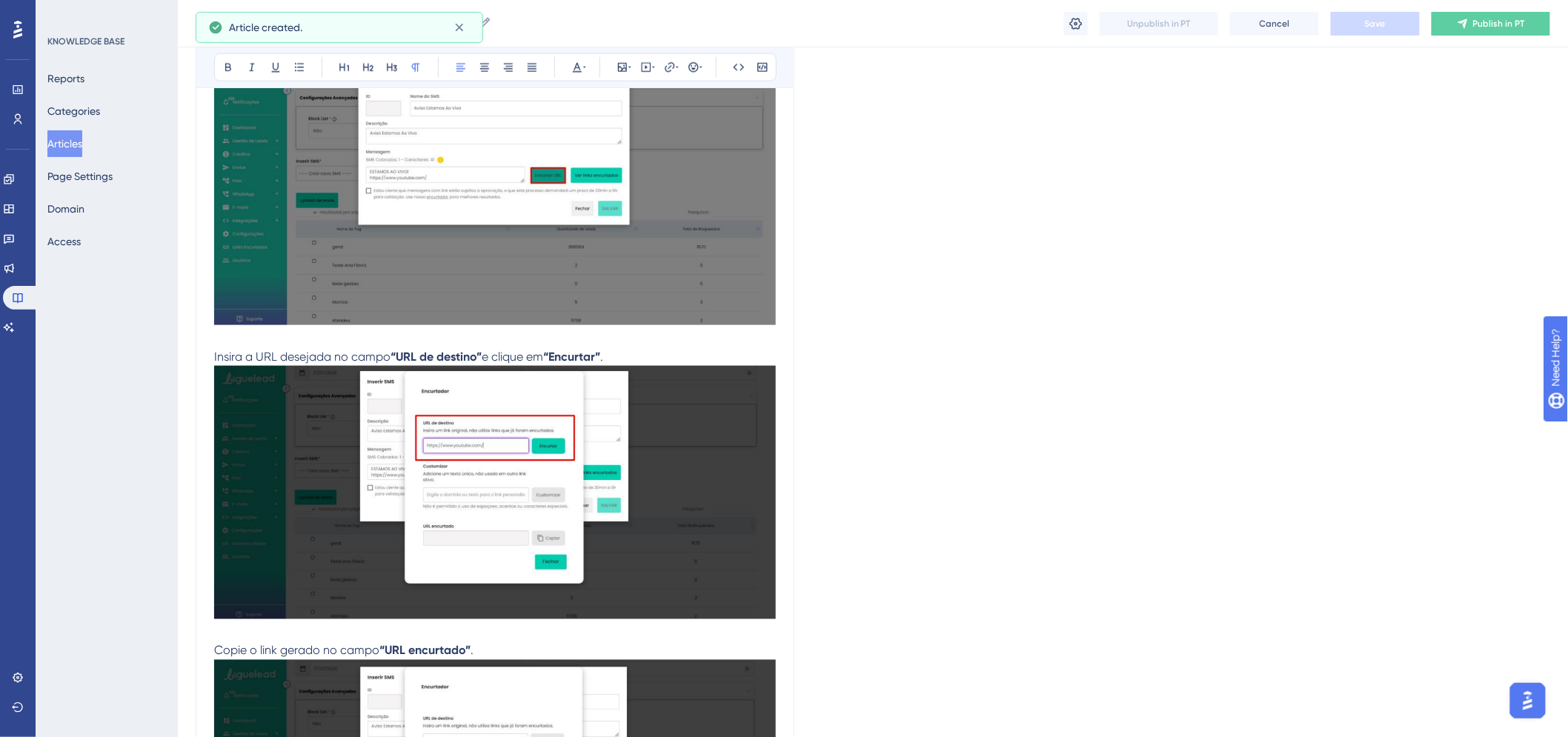
scroll to position [429, 0]
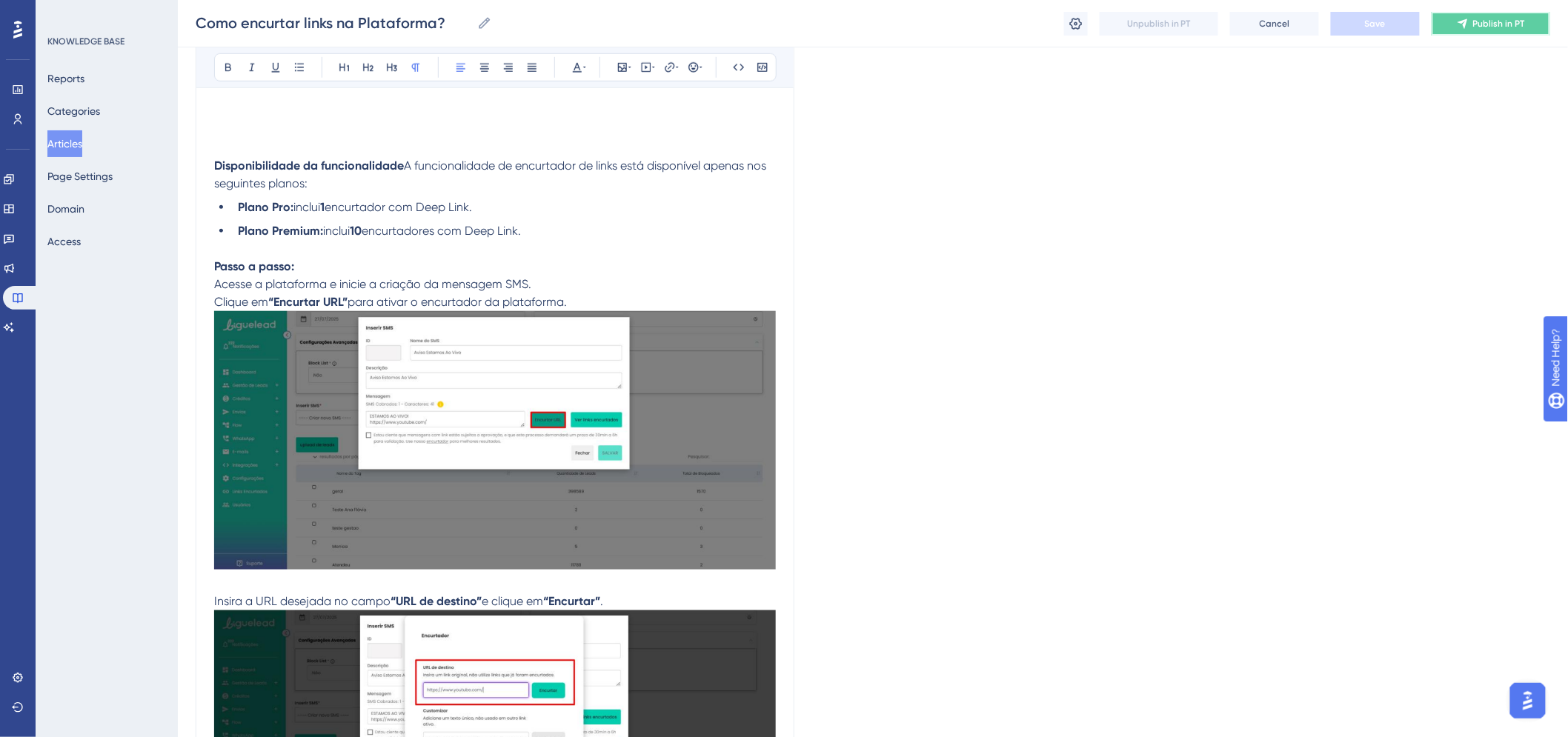
click at [1505, 24] on span "Publish in PT" at bounding box center [1499, 23] width 52 height 12
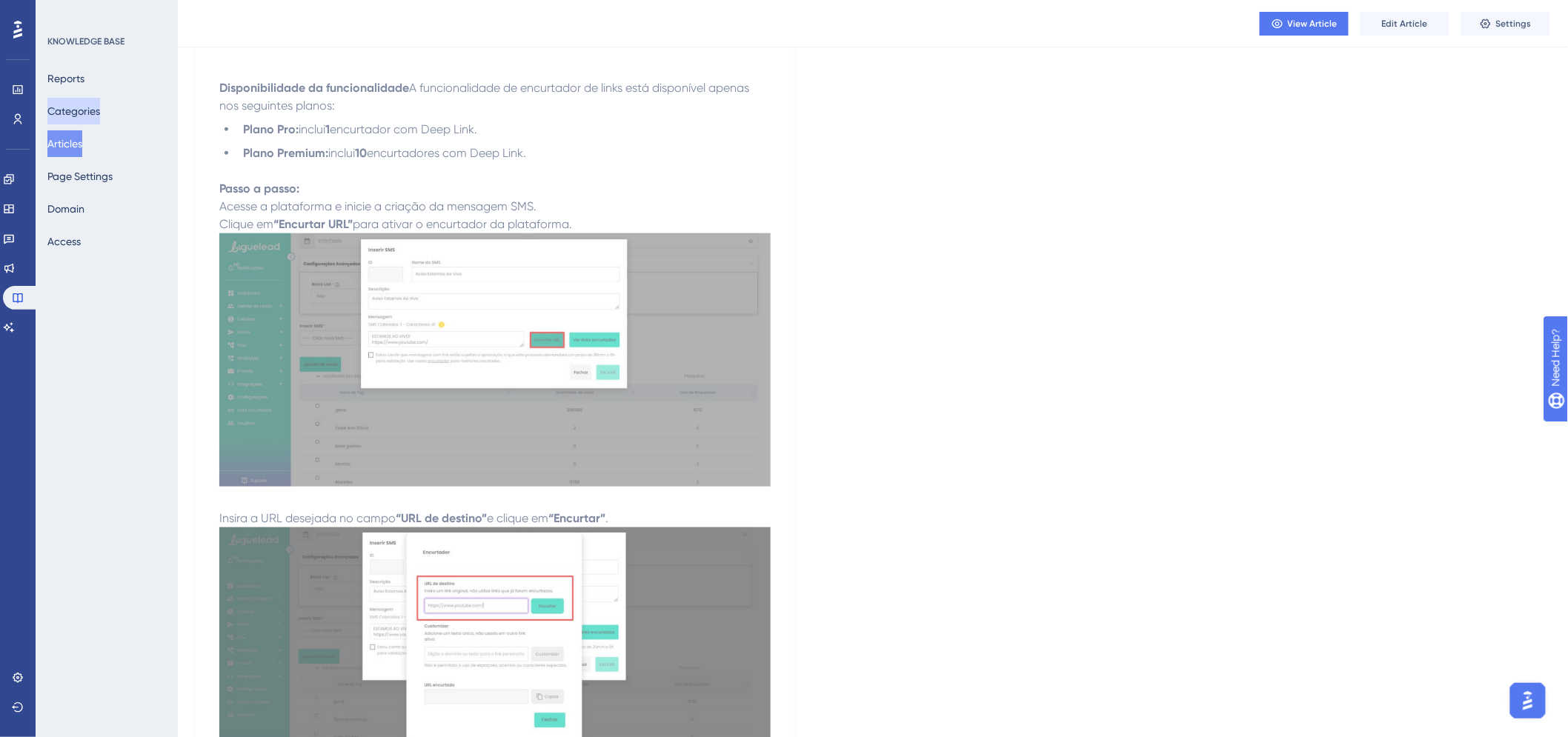
click at [78, 108] on button "Categories" at bounding box center [73, 111] width 52 height 27
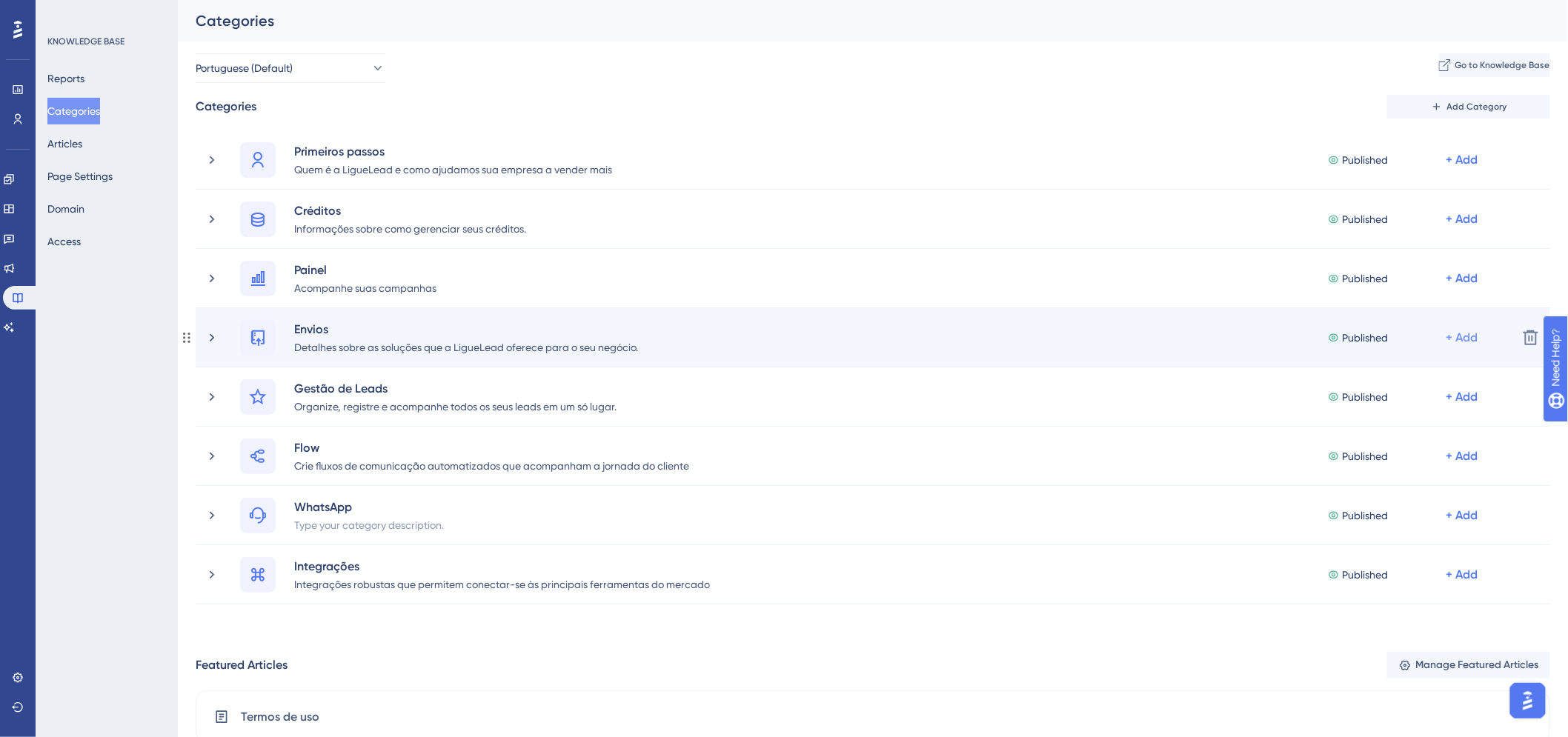
click at [1466, 341] on div "+ Add" at bounding box center [1462, 338] width 31 height 18
click at [1373, 402] on span "Add Articles" at bounding box center [1380, 407] width 57 height 18
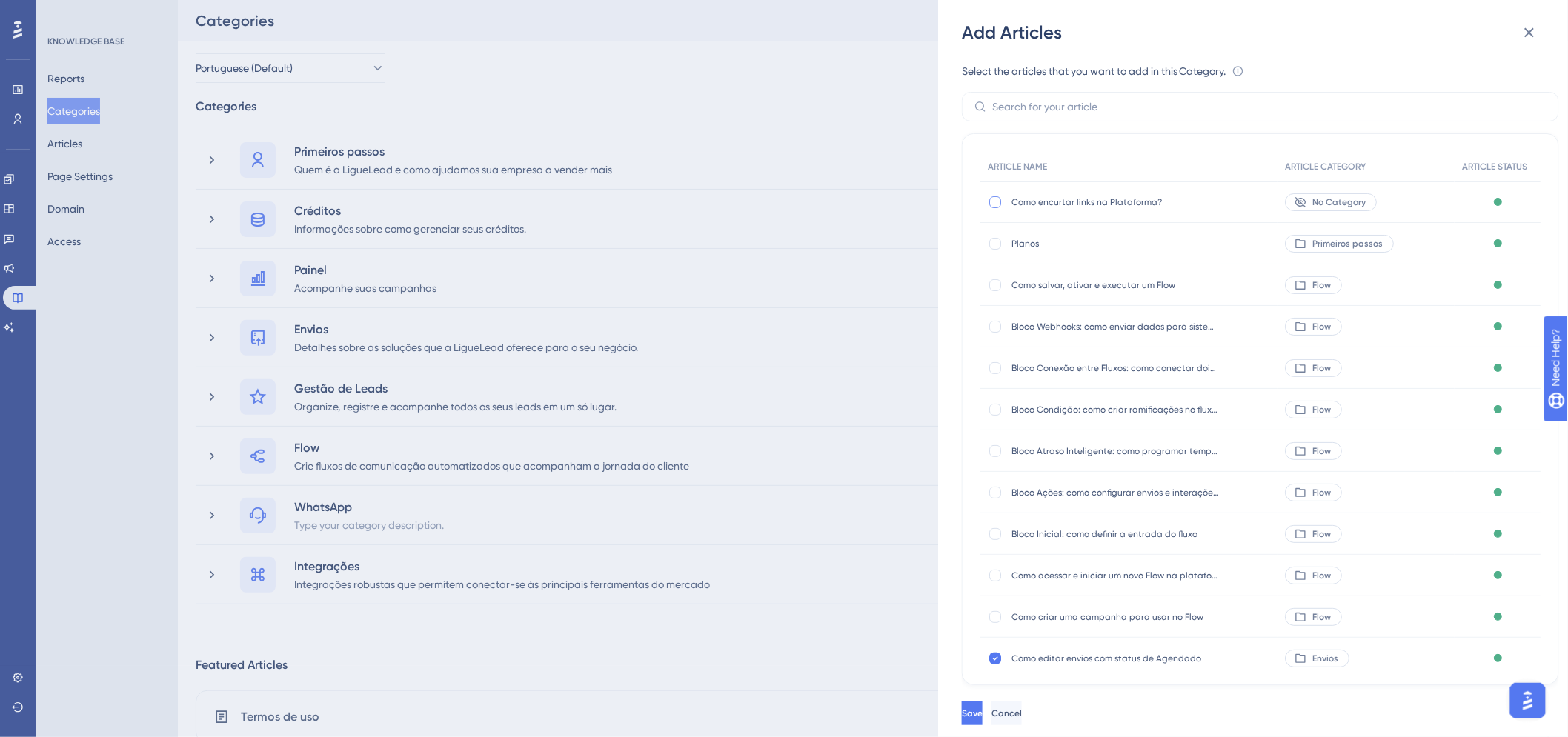
click at [998, 204] on div at bounding box center [995, 202] width 12 height 12
checkbox input "true"
click at [984, 719] on span "Save" at bounding box center [974, 714] width 21 height 12
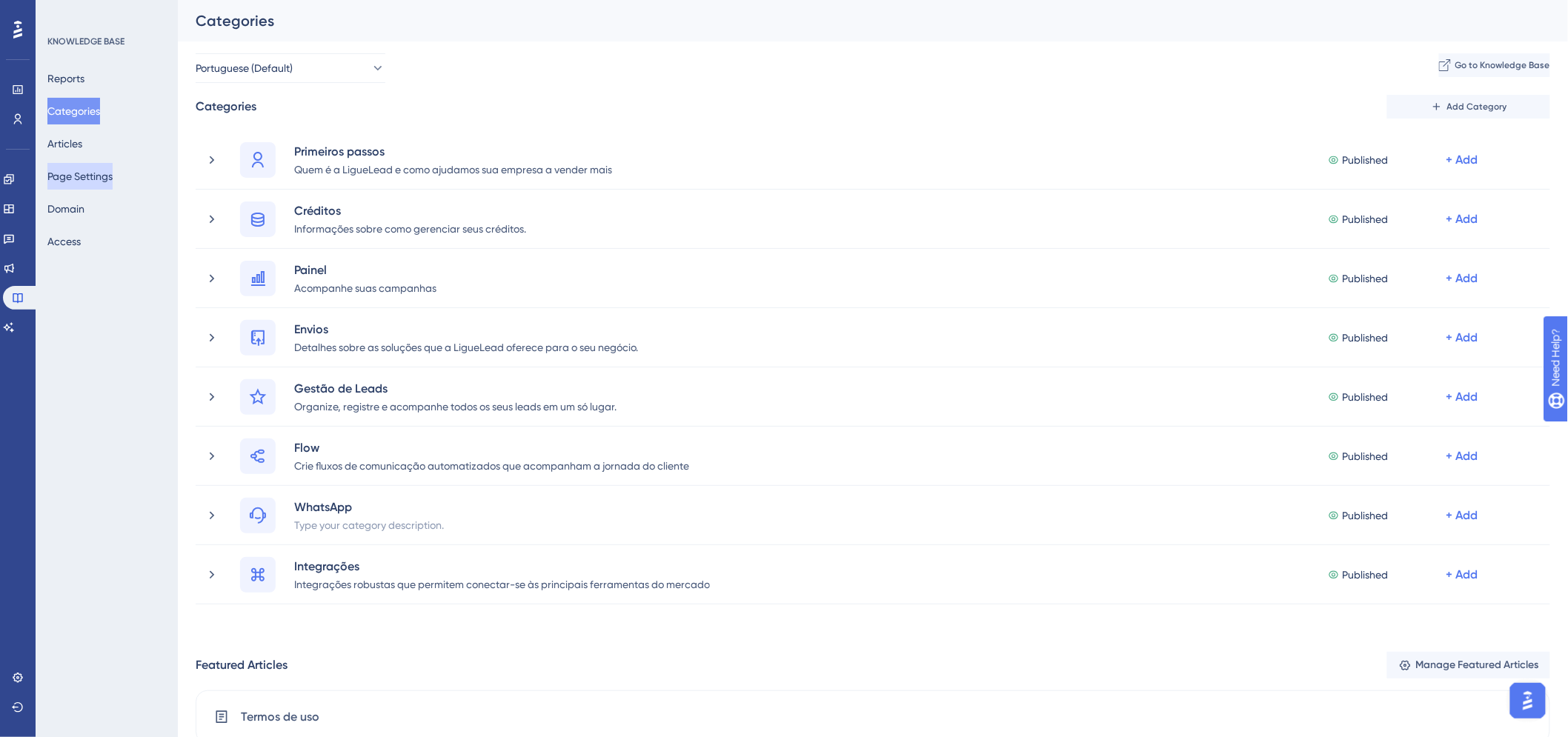
click at [94, 183] on button "Page Settings" at bounding box center [80, 176] width 65 height 27
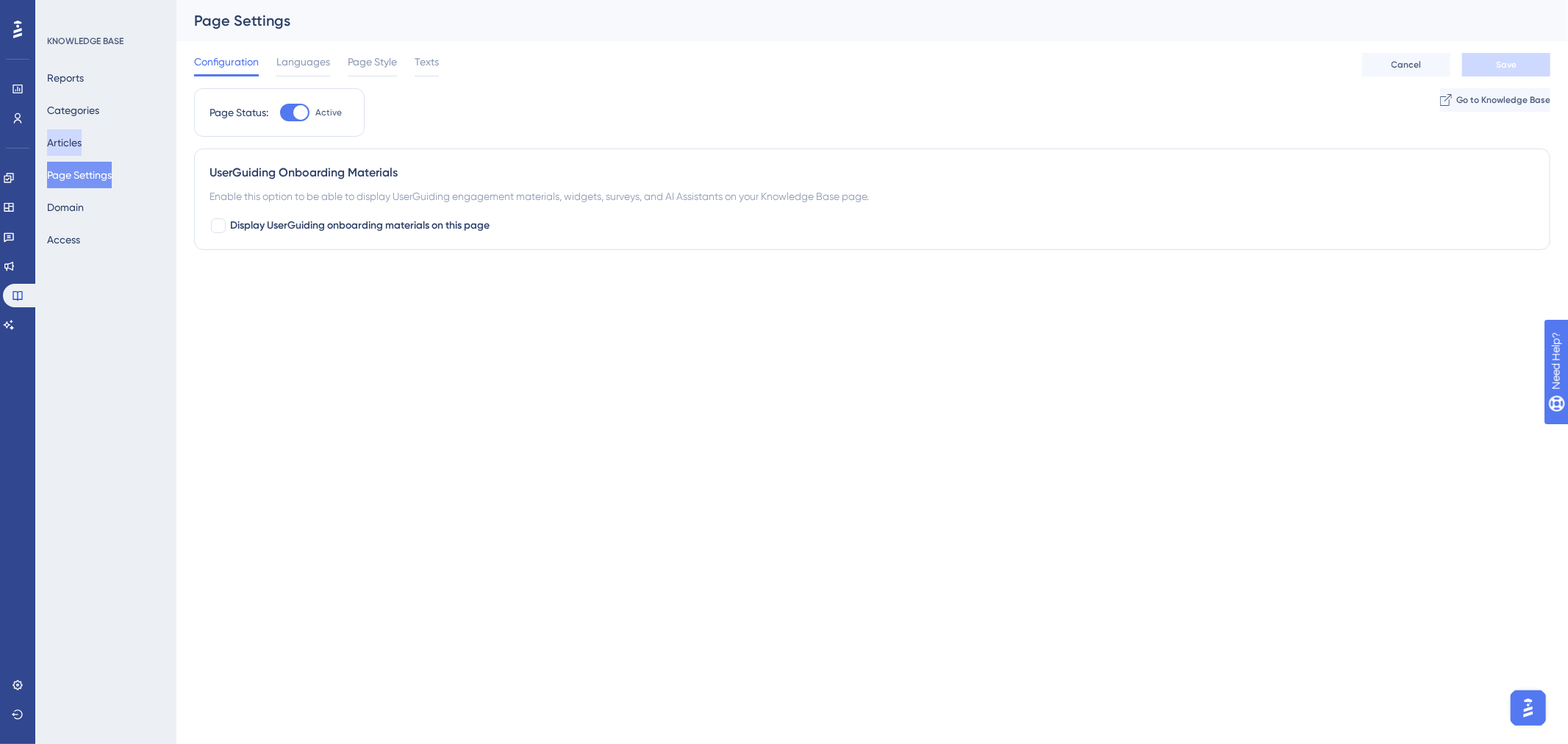
click at [82, 139] on button "Articles" at bounding box center [64, 143] width 34 height 26
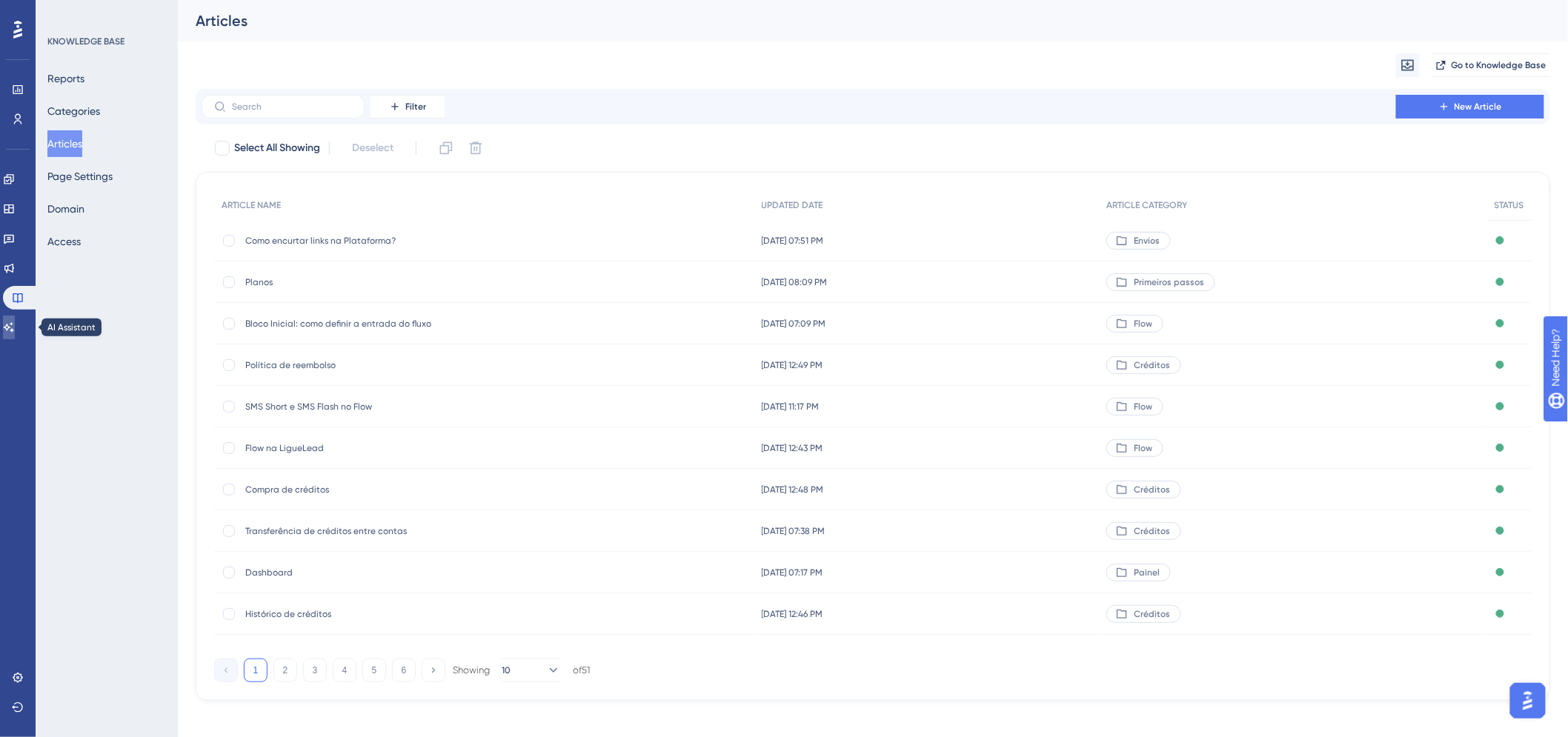
click at [14, 327] on icon at bounding box center [9, 327] width 10 height 10
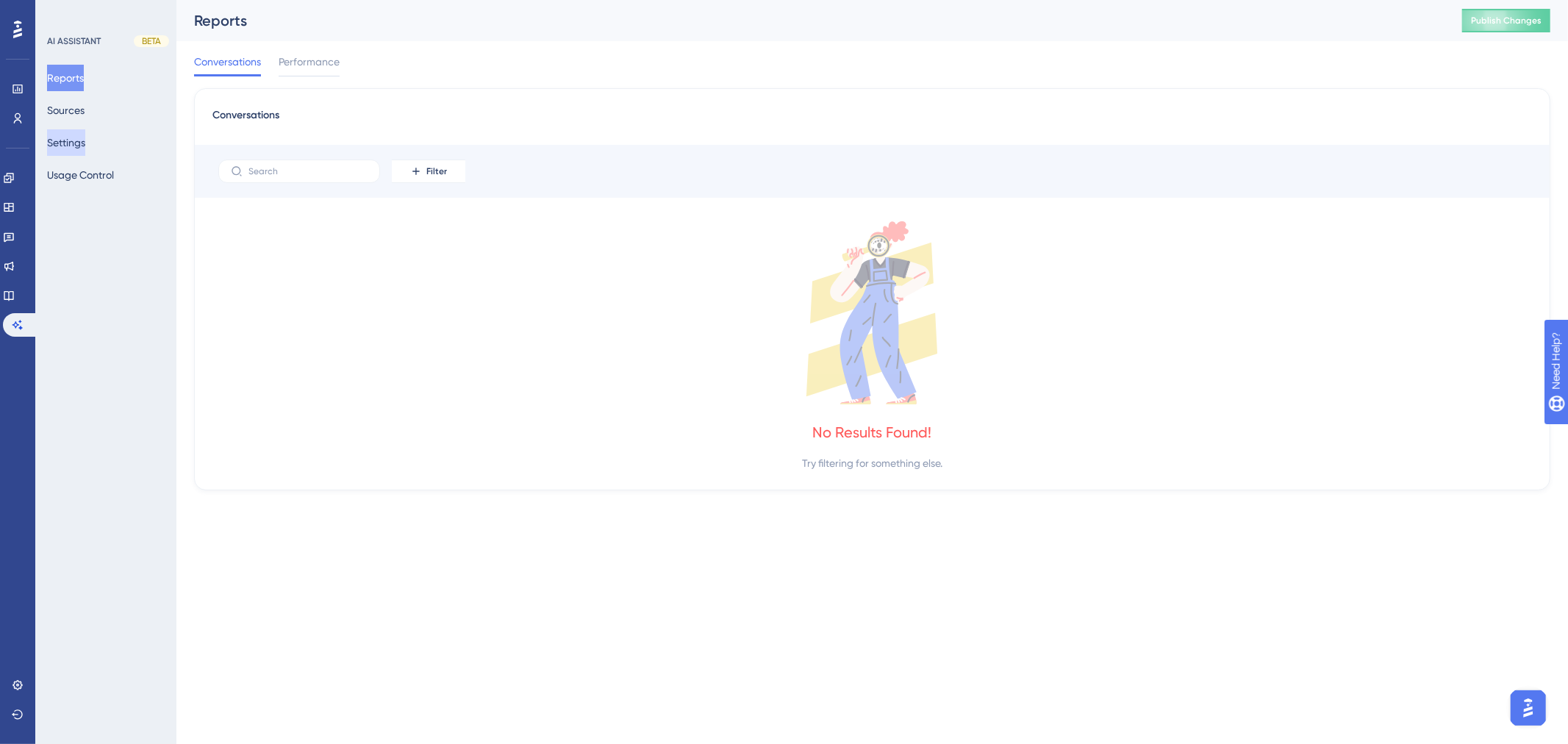
click at [79, 146] on button "Settings" at bounding box center [66, 143] width 38 height 26
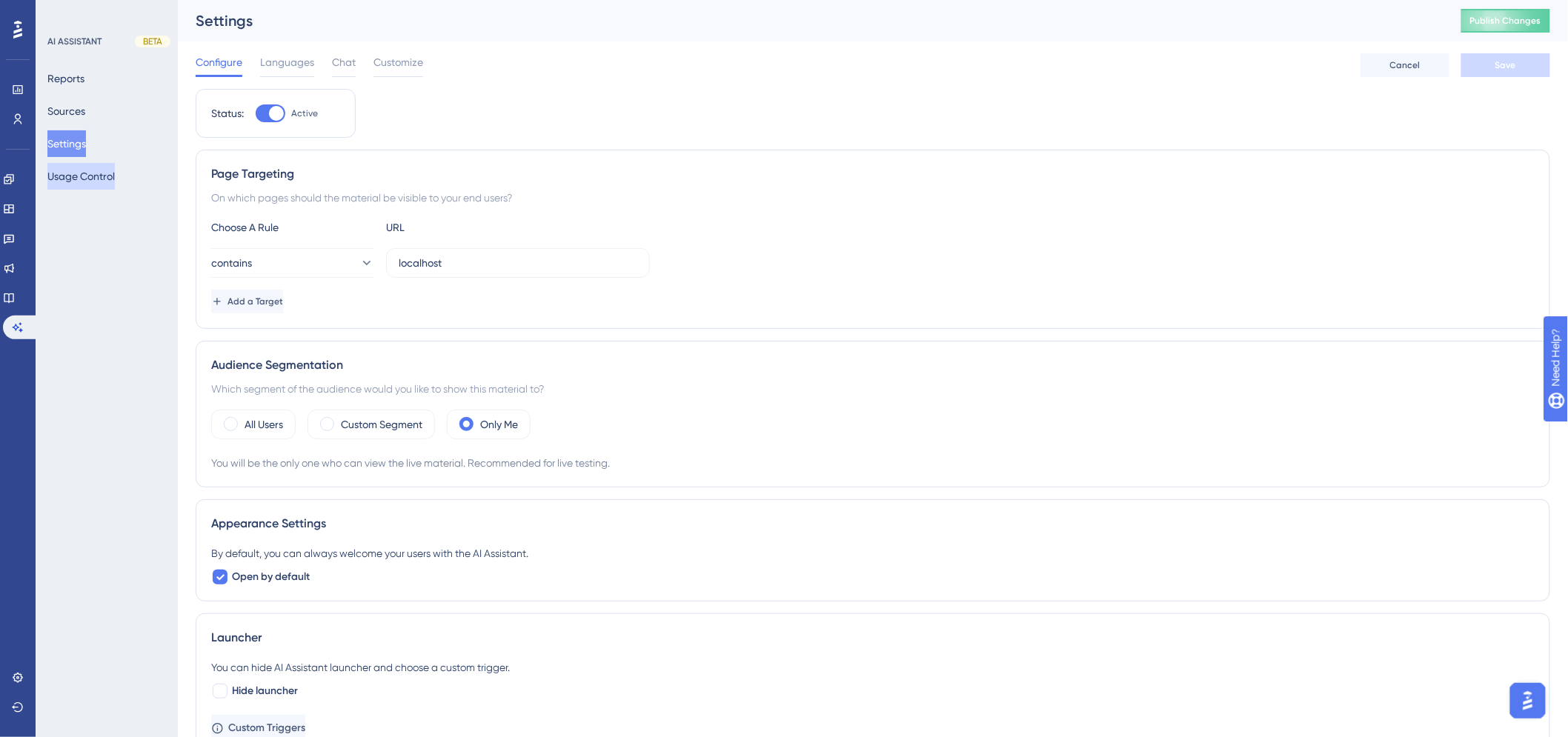
click at [94, 183] on button "Usage Control" at bounding box center [82, 176] width 68 height 27
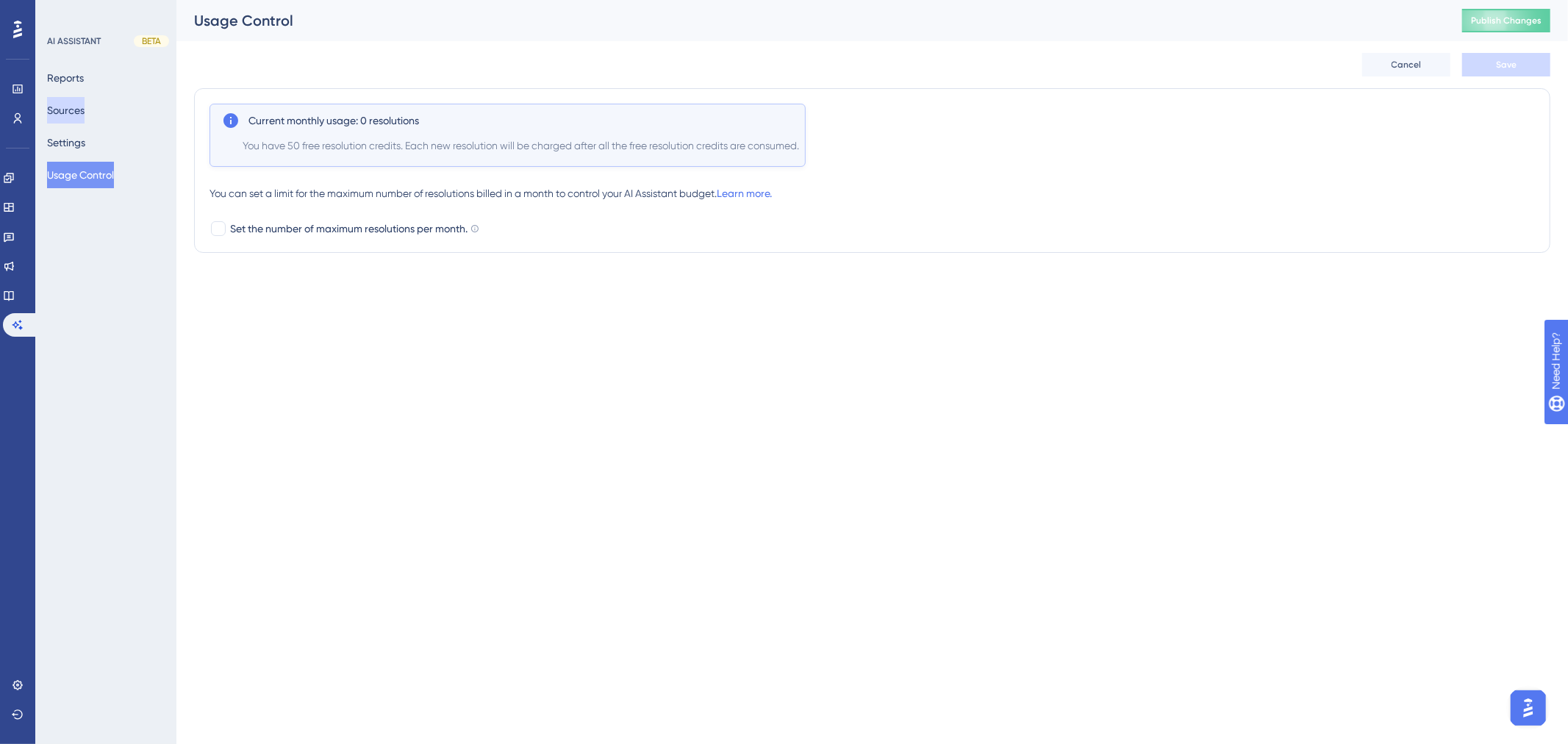
click at [75, 111] on button "Sources" at bounding box center [66, 110] width 38 height 26
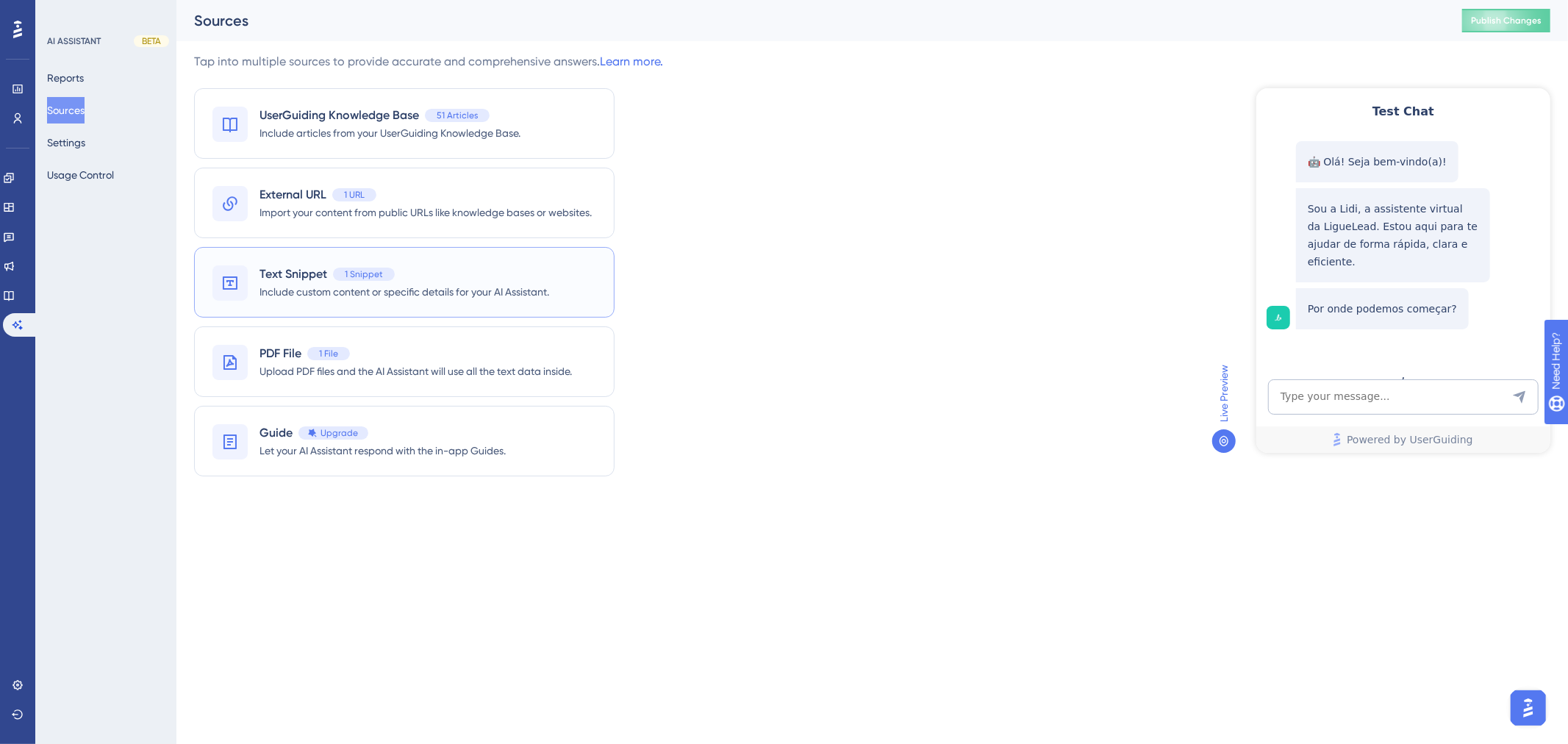
click at [408, 283] on span "Include custom content or specific details for your AI Assistant." at bounding box center [404, 292] width 290 height 18
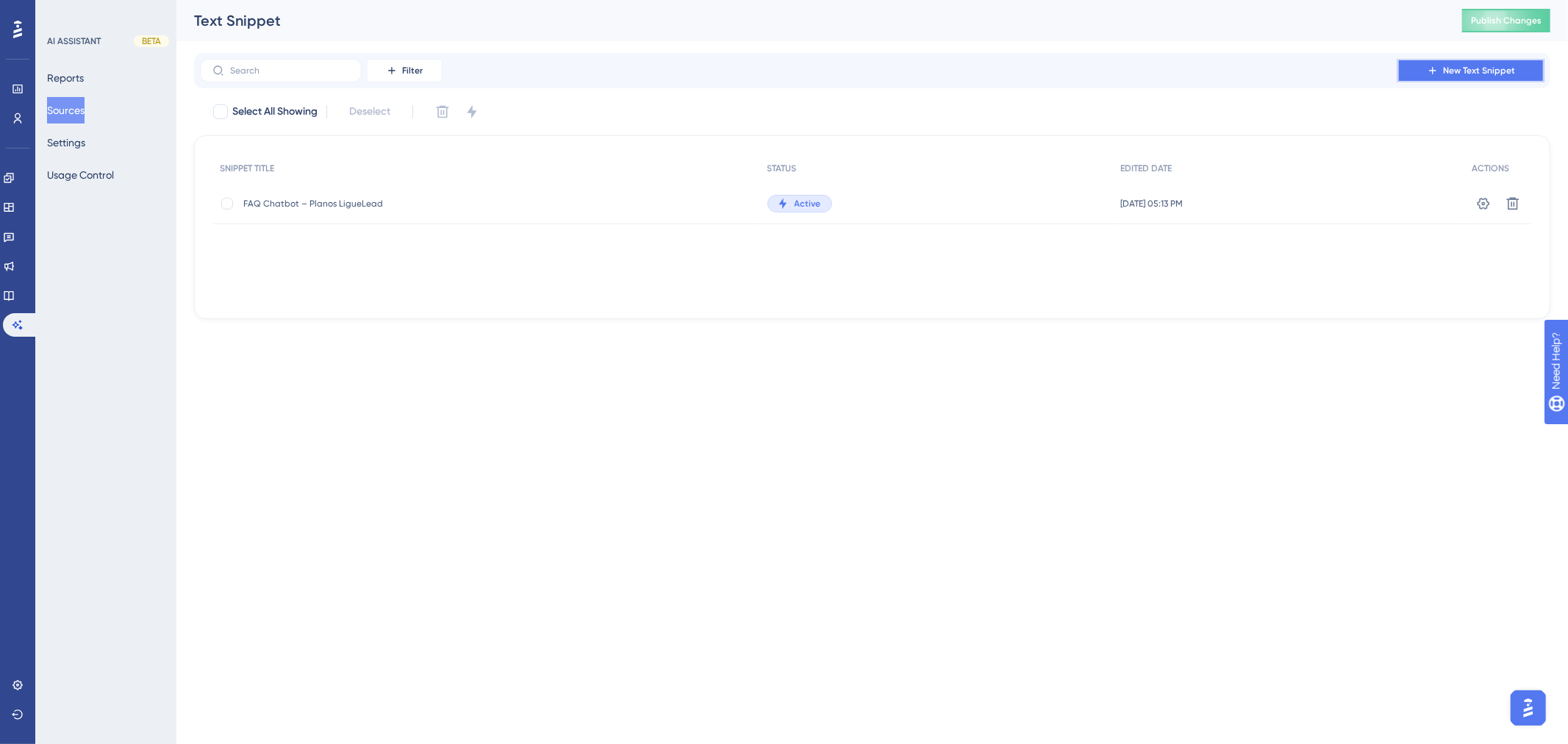
click at [1492, 76] on span "New Text Snippet" at bounding box center [1479, 70] width 72 height 12
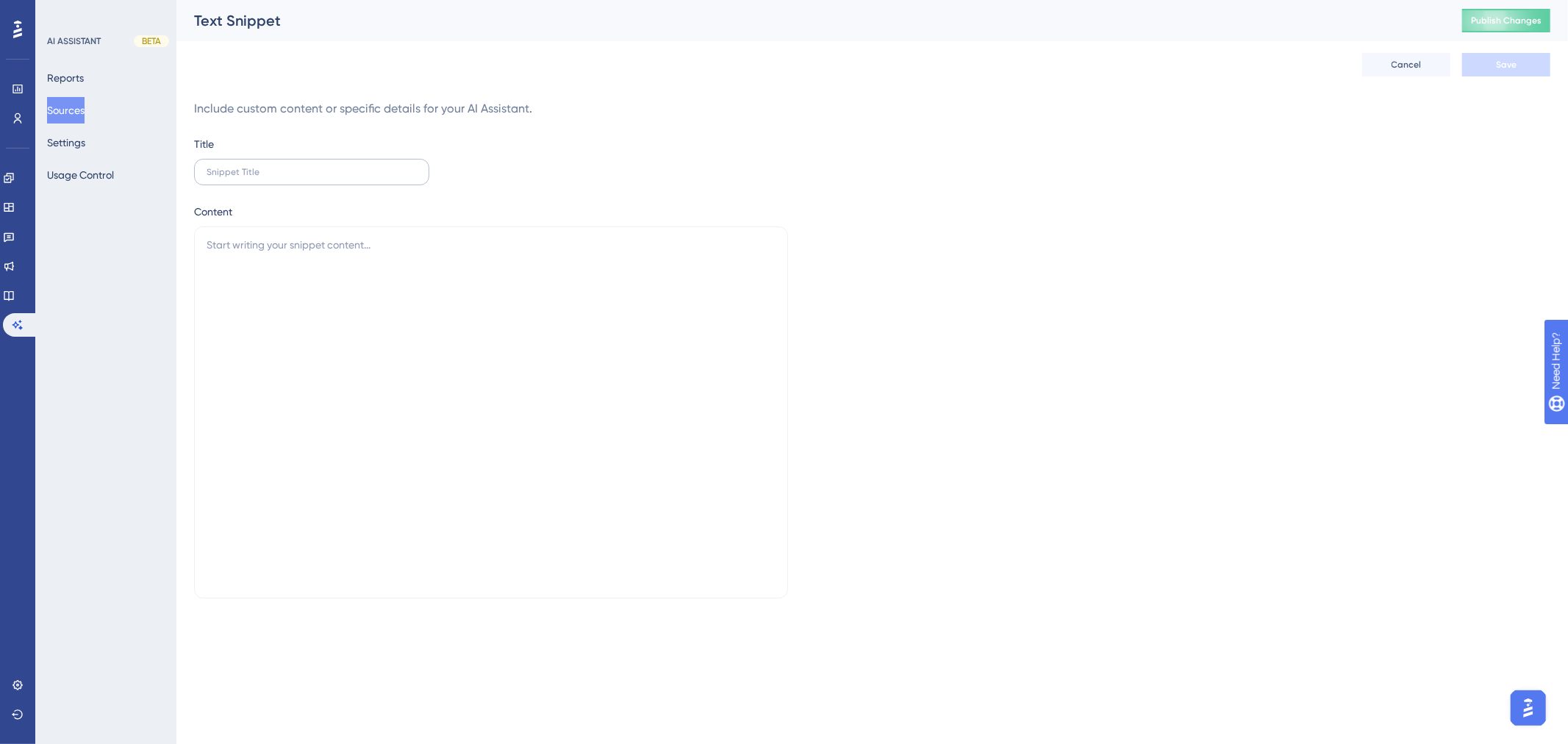
click at [306, 178] on label at bounding box center [312, 171] width 235 height 26
click at [306, 177] on input "text" at bounding box center [312, 171] width 211 height 10
paste input "Como usar link encurtado em SMS?"
type input "Como usar link encurtado em SMS?"
click at [388, 280] on textarea at bounding box center [491, 412] width 594 height 372
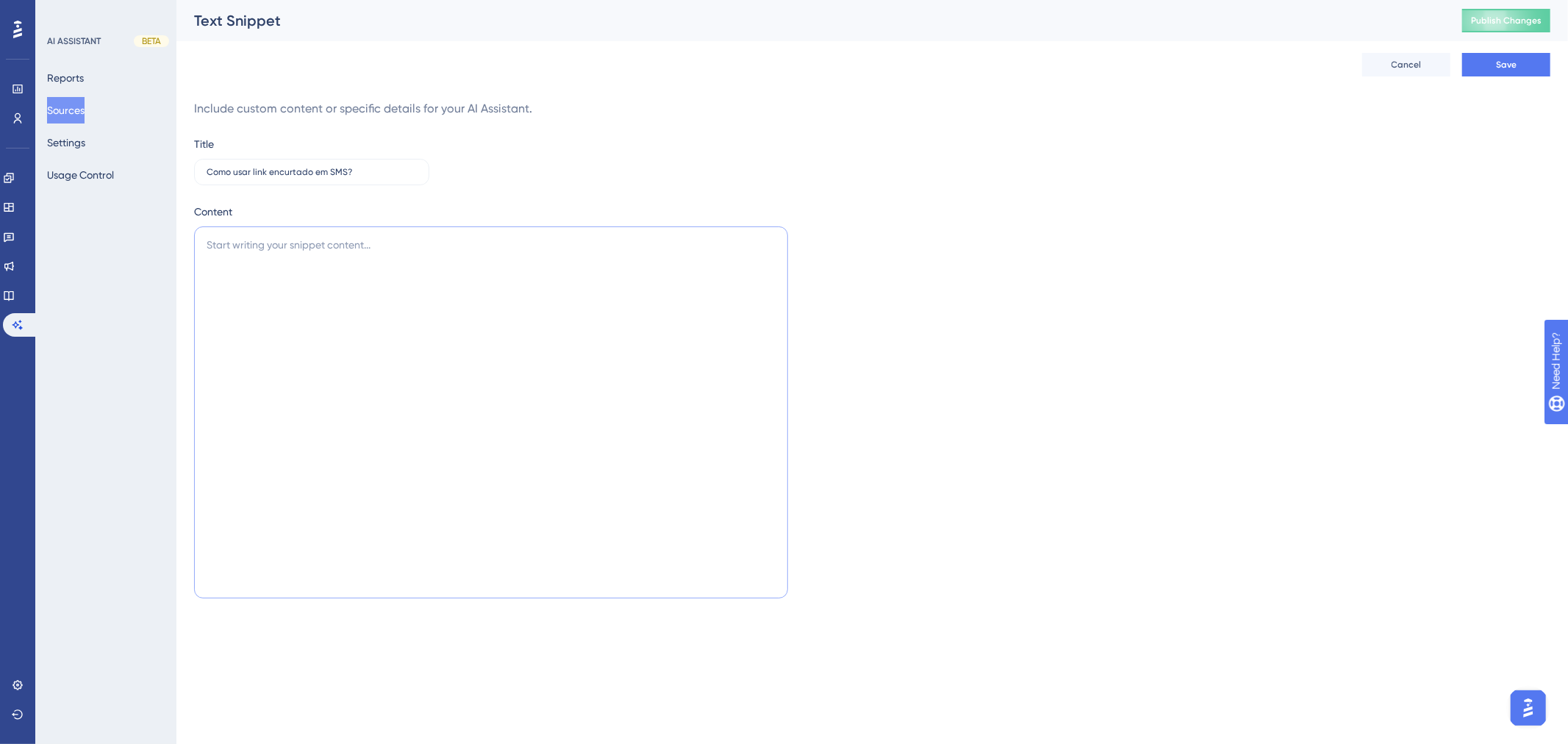
click at [356, 253] on textarea at bounding box center [491, 412] width 594 height 372
click at [270, 353] on textarea at bounding box center [491, 412] width 594 height 372
paste textarea "Para usar um link encurtado no seu SMS: Durante a criação da mensagem, clique e…"
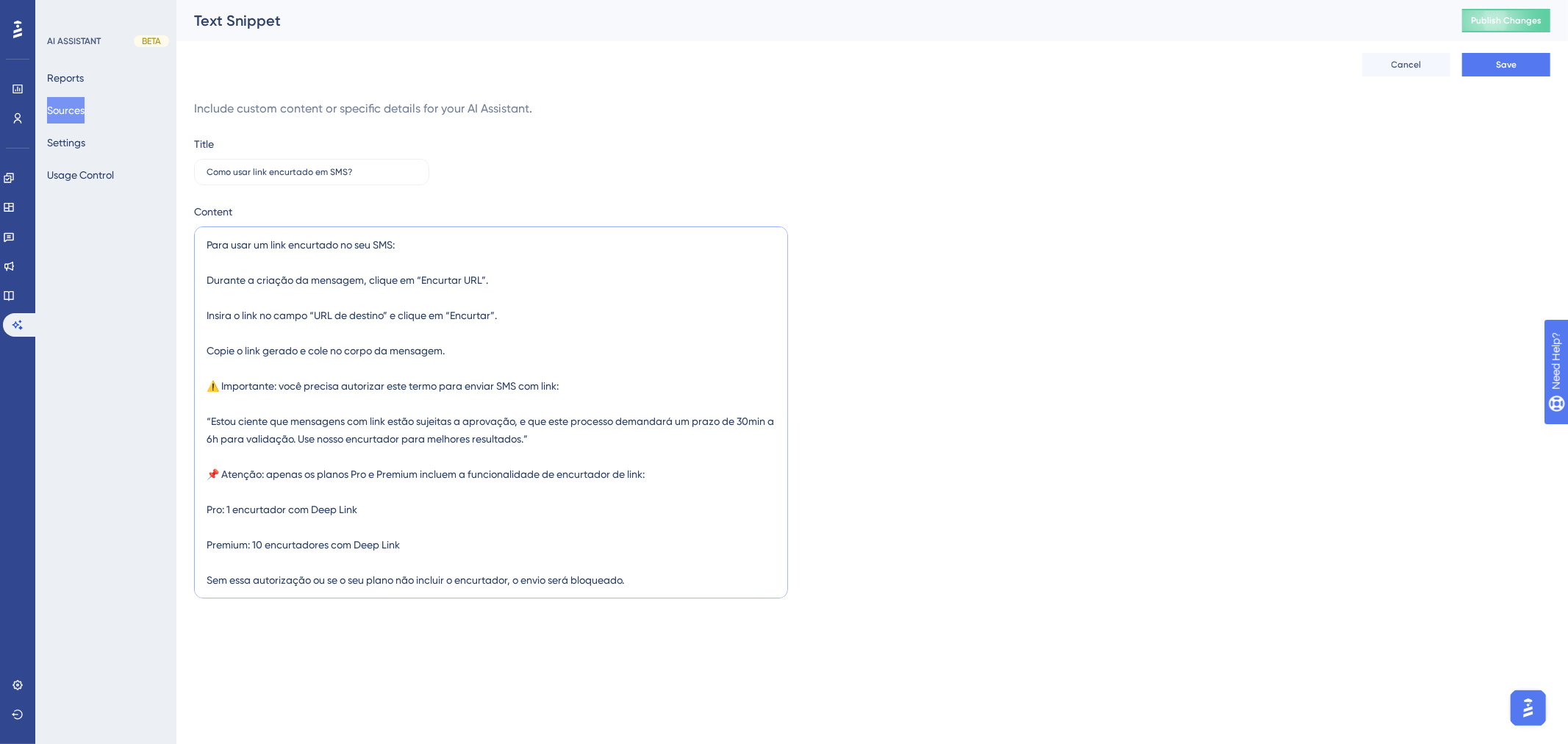
scroll to position [24, 0]
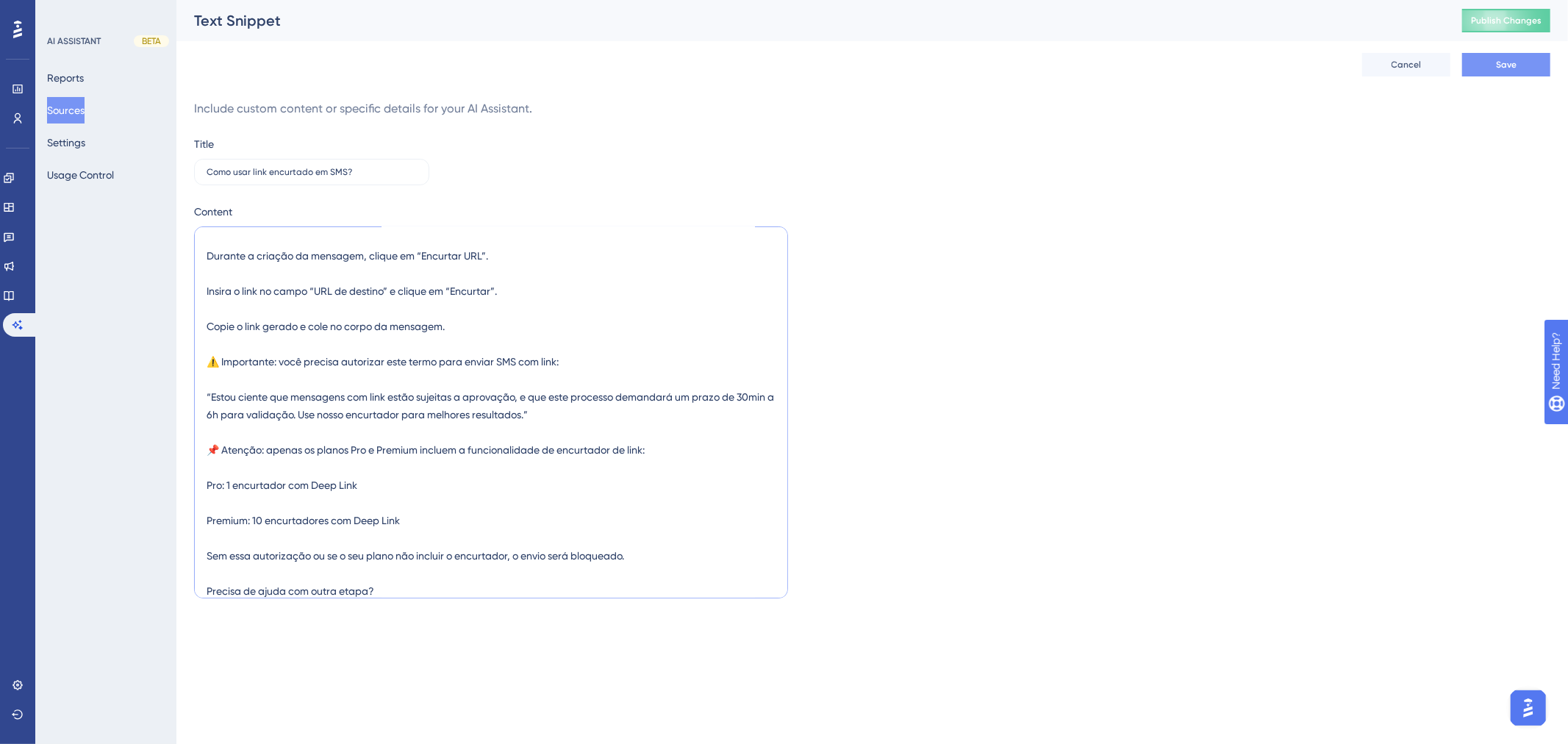
type textarea "Para usar um link encurtado no seu SMS: Durante a criação da mensagem, clique e…"
click at [1498, 61] on span "Save" at bounding box center [1506, 64] width 21 height 12
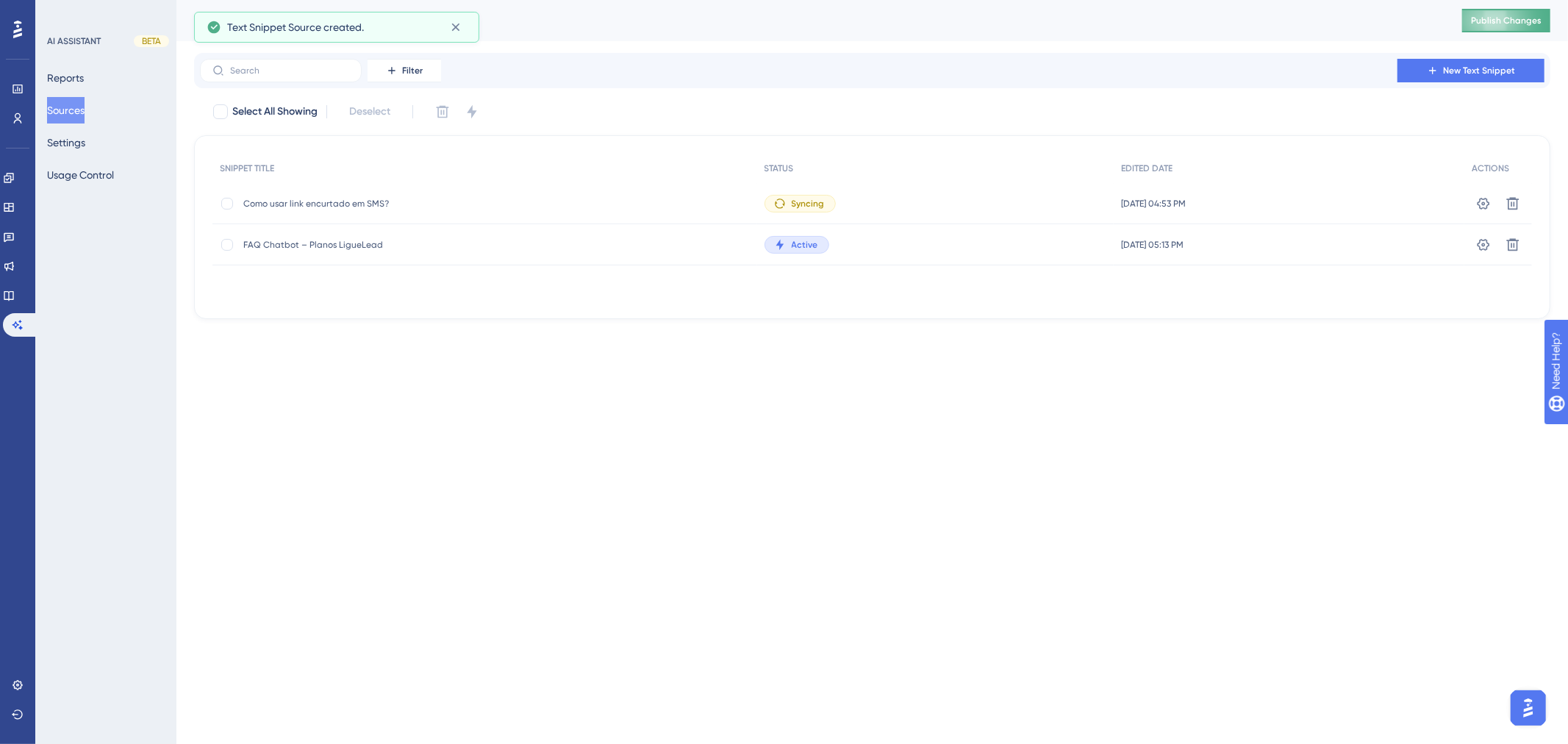
click at [1498, 26] on span "Publish Changes" at bounding box center [1506, 20] width 70 height 12
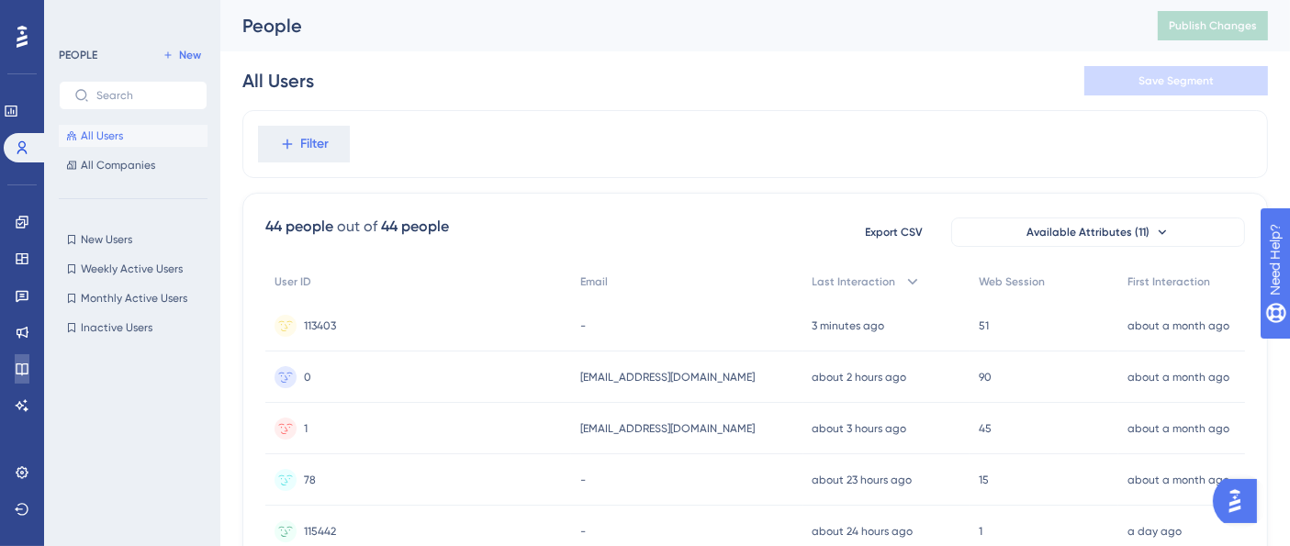
click at [29, 374] on link at bounding box center [22, 368] width 15 height 29
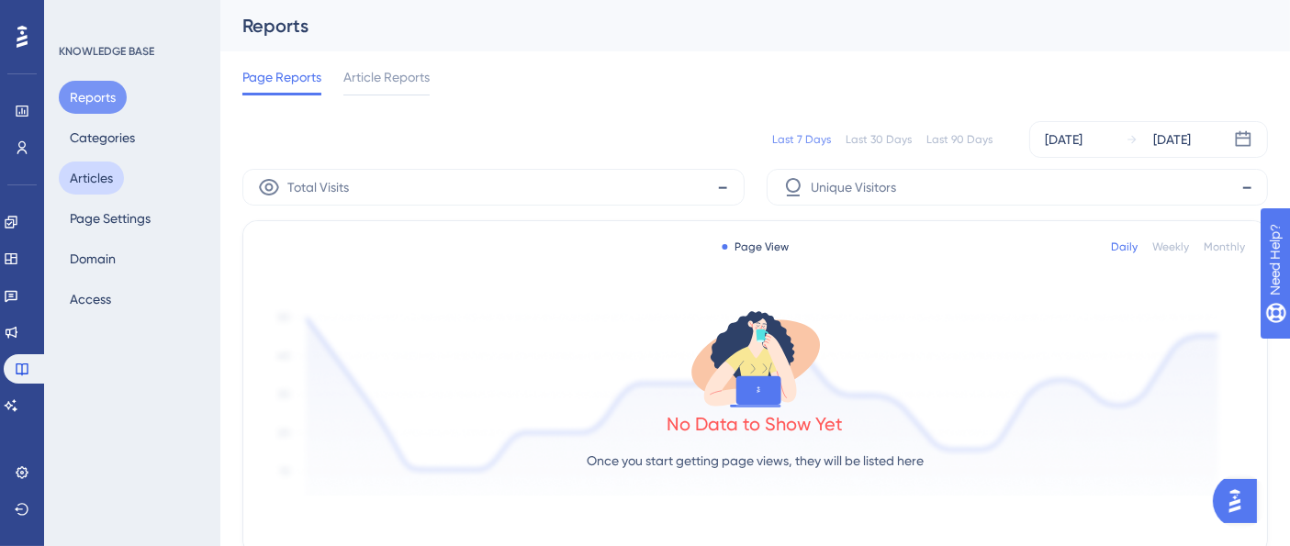
click at [81, 166] on button "Articles" at bounding box center [91, 178] width 65 height 33
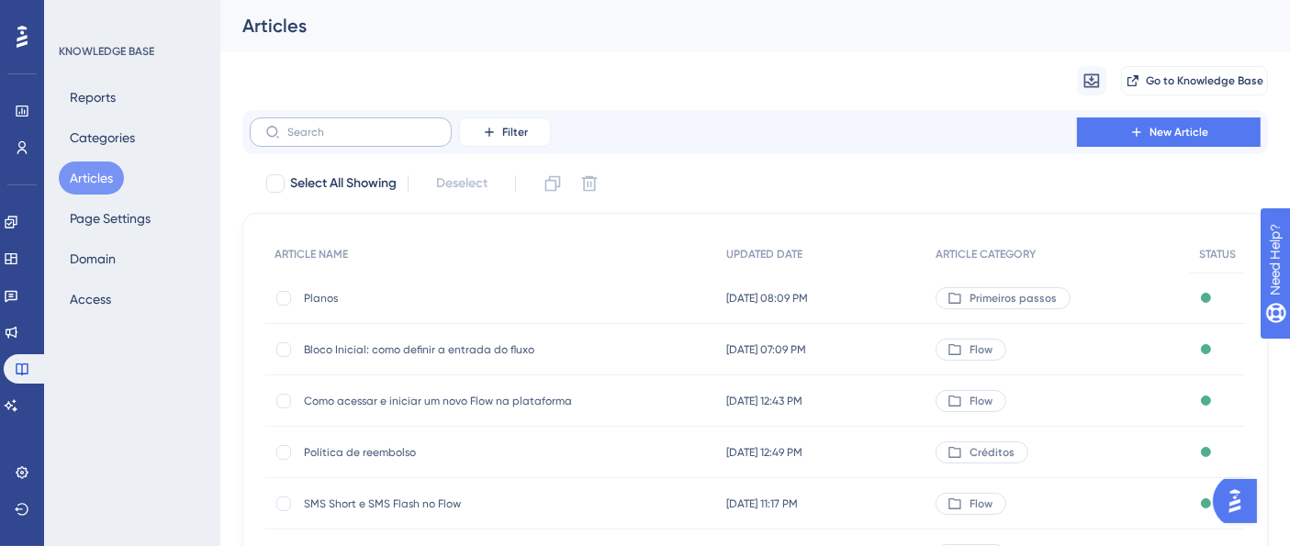
click at [353, 140] on label at bounding box center [351, 131] width 202 height 29
click at [353, 139] on input "text" at bounding box center [361, 132] width 149 height 13
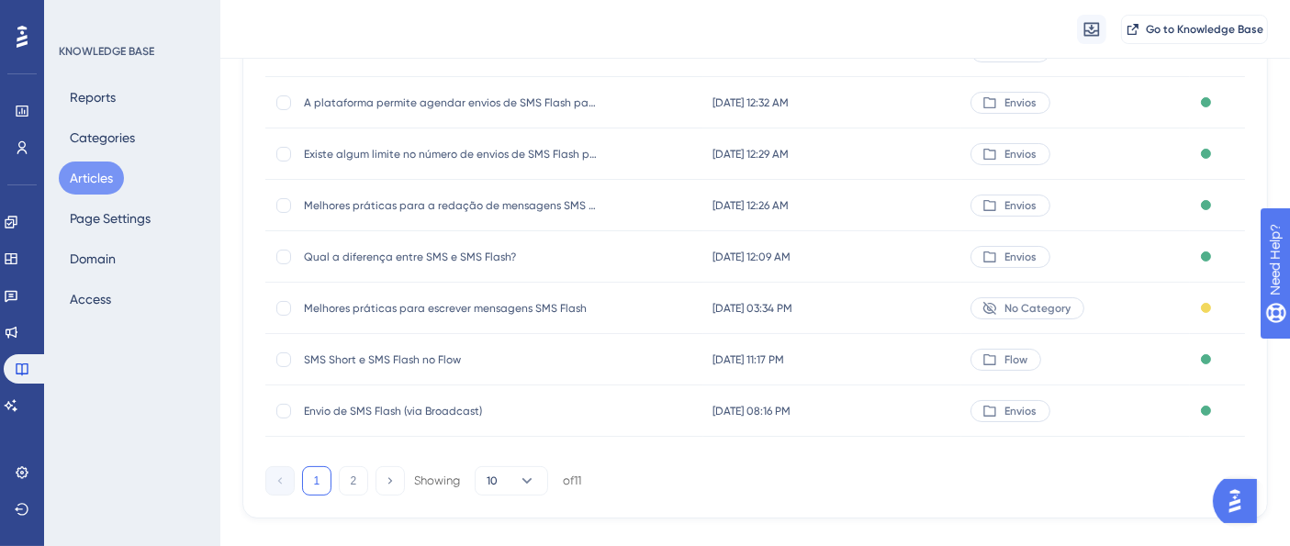
scroll to position [402, 0]
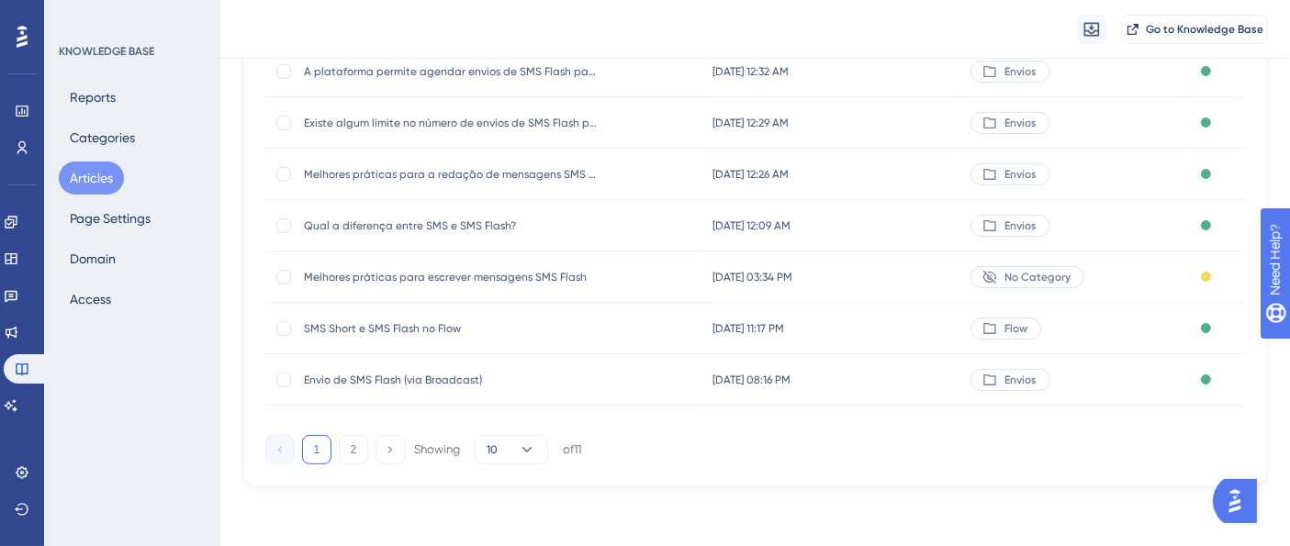
type input "sms"
click at [419, 373] on span "Envio de SMS Flash (via Broadcast)" at bounding box center [451, 380] width 294 height 15
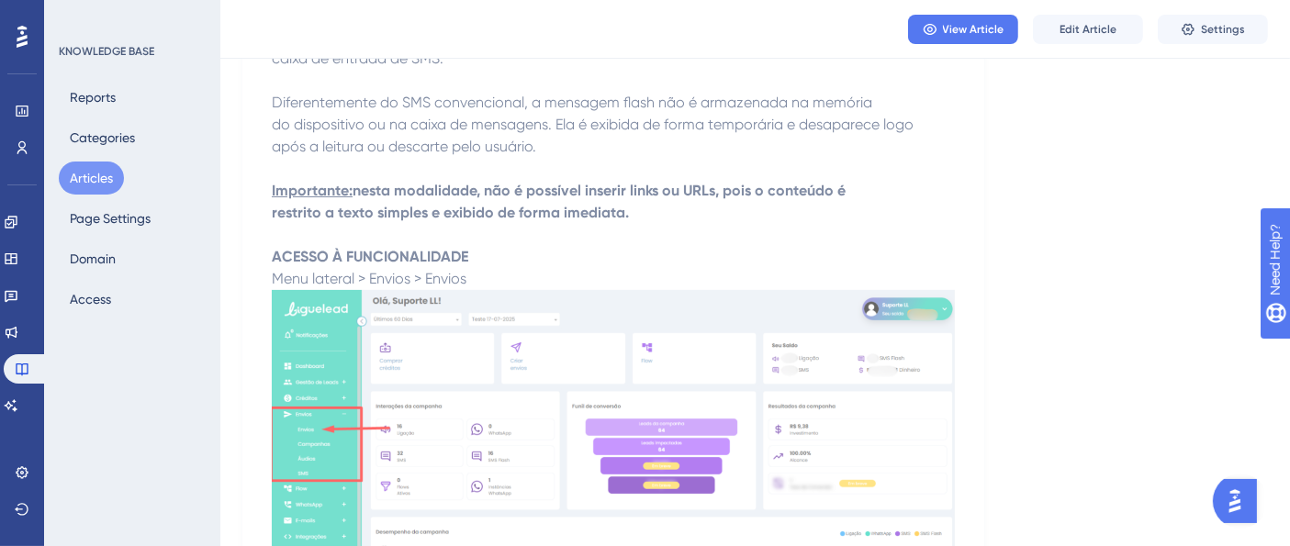
scroll to position [509, 0]
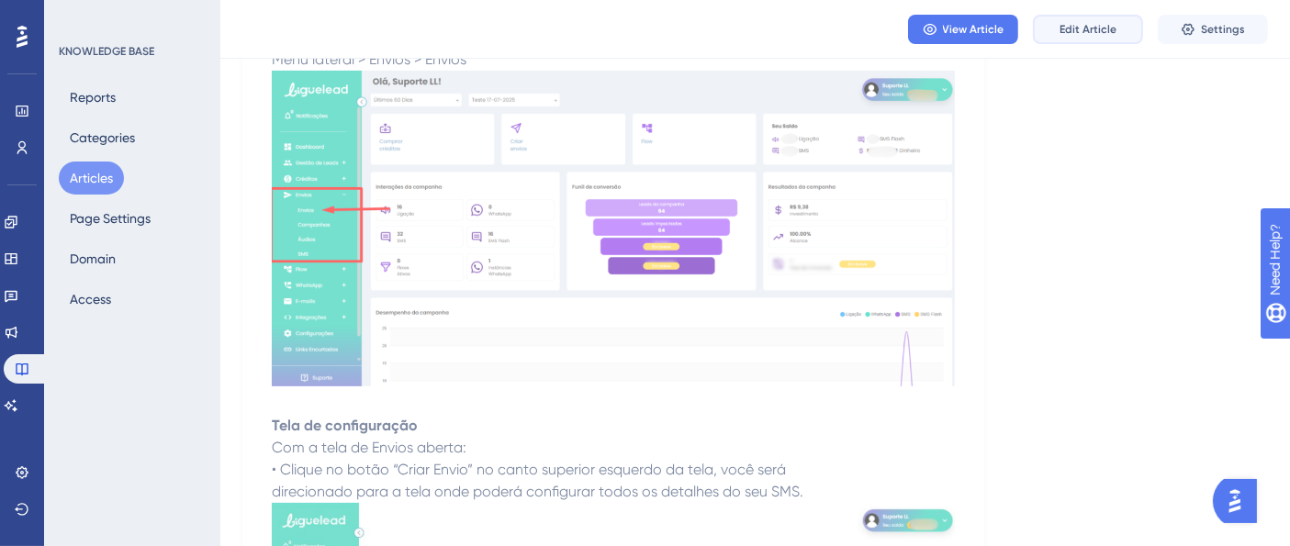
click at [1067, 34] on span "Edit Article" at bounding box center [1087, 29] width 57 height 15
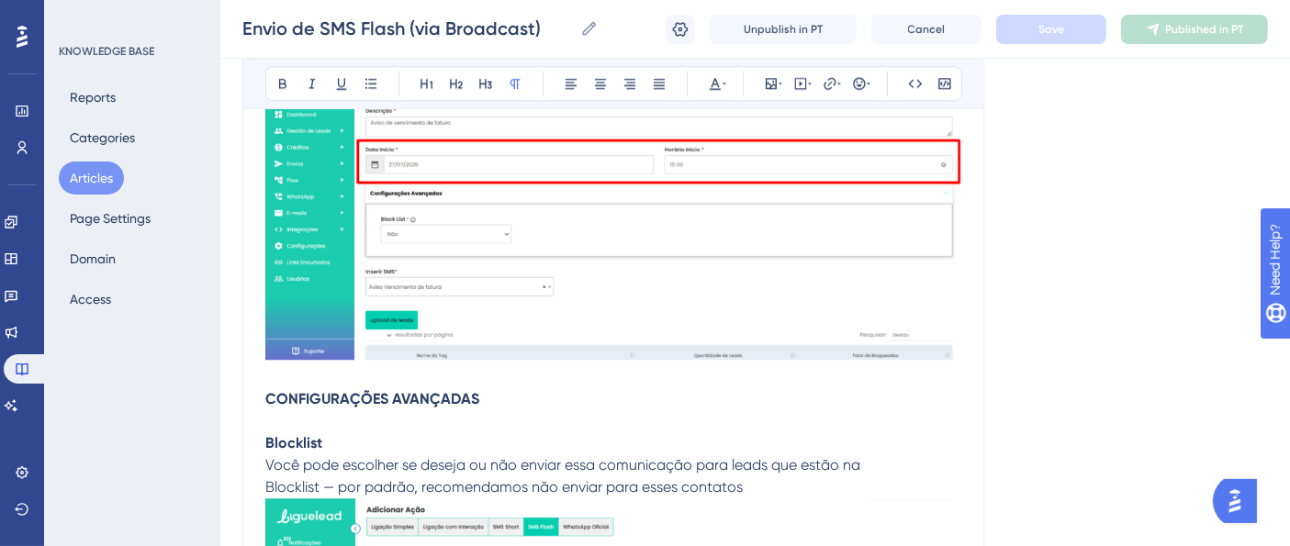
scroll to position [4416, 0]
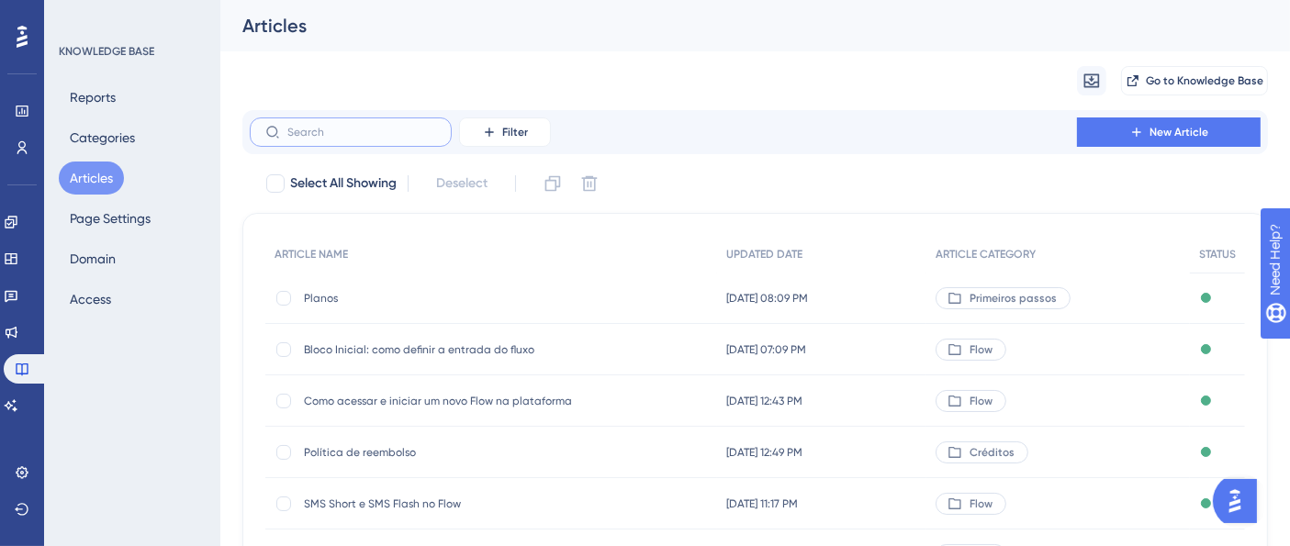
click at [375, 126] on input "text" at bounding box center [361, 132] width 149 height 13
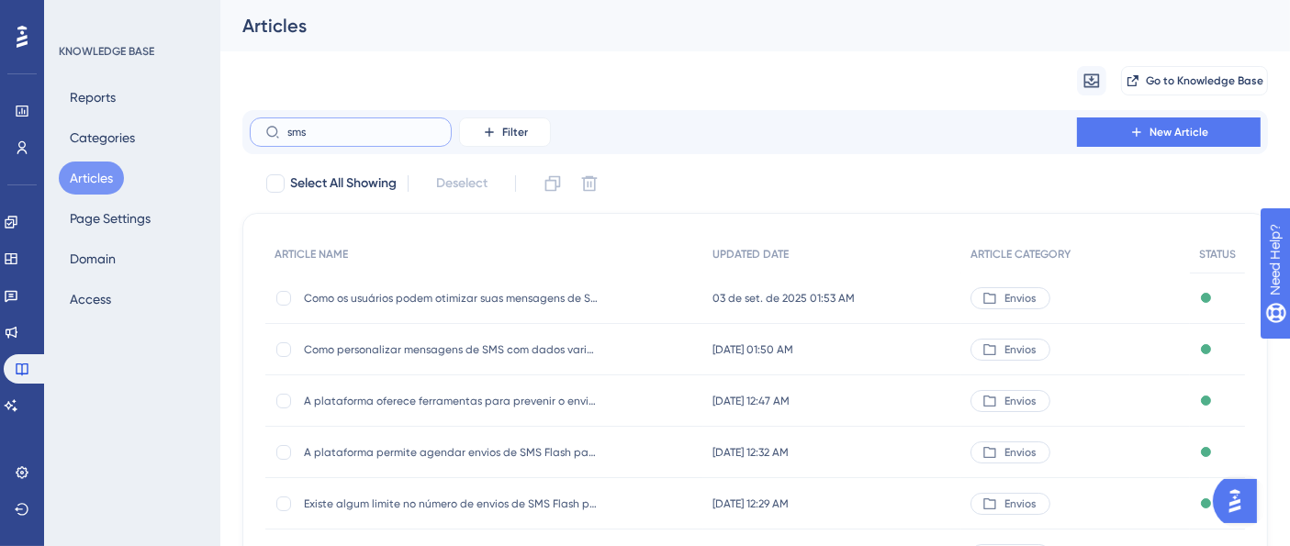
scroll to position [396, 0]
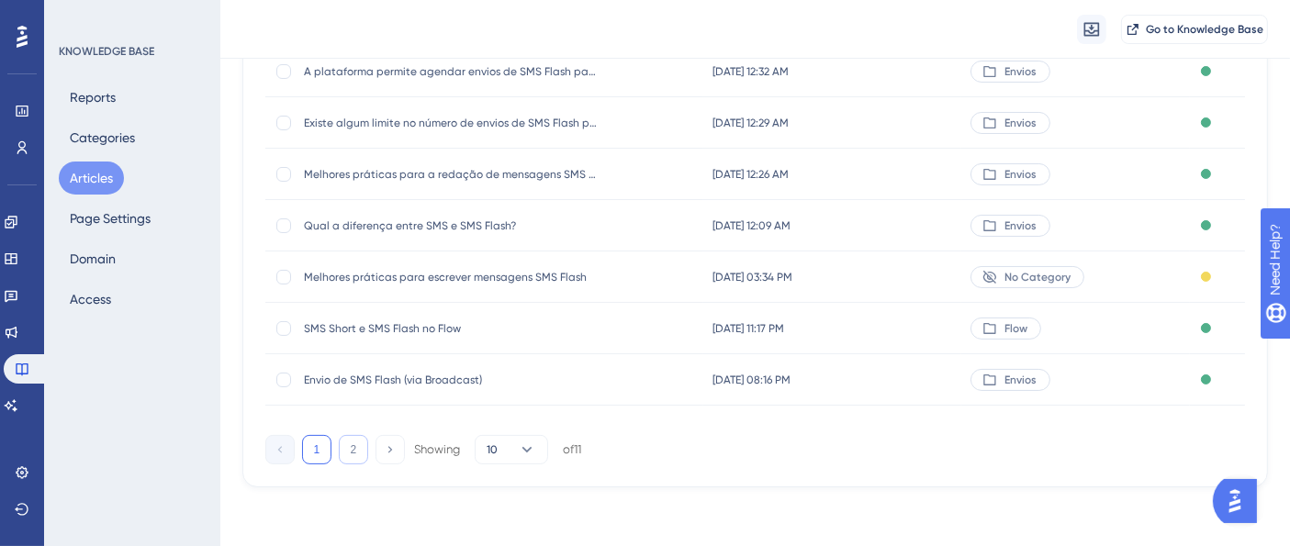
type input "sms"
click at [352, 456] on button "2" at bounding box center [353, 449] width 29 height 29
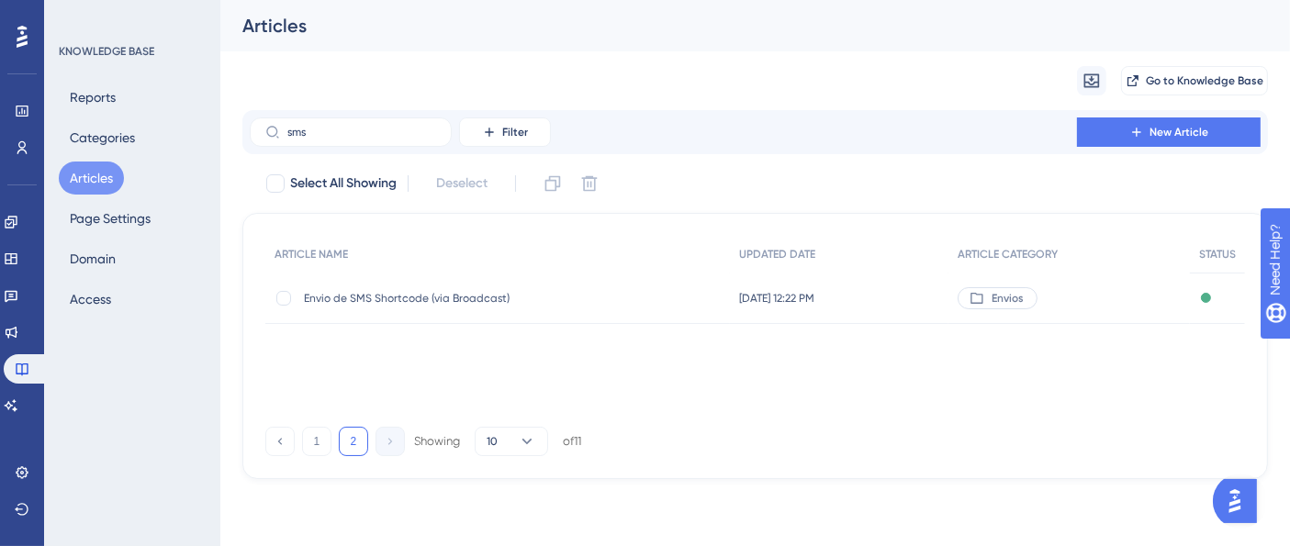
scroll to position [0, 0]
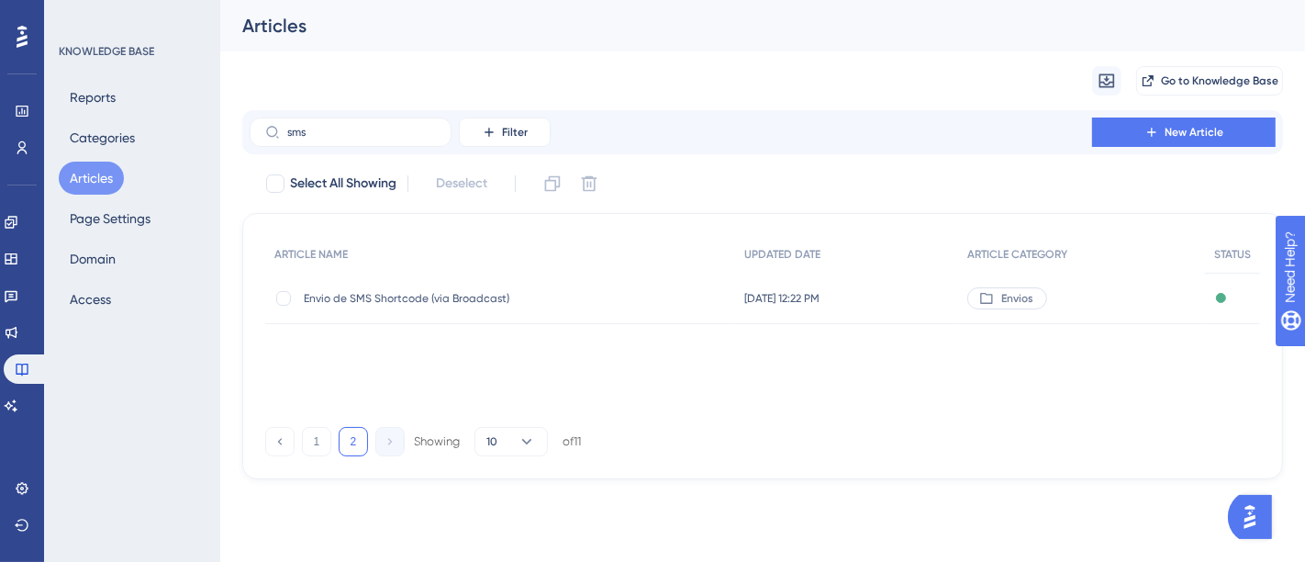
click at [441, 298] on span "Envio de SMS Shortcode (via Broadcast)" at bounding box center [451, 298] width 294 height 15
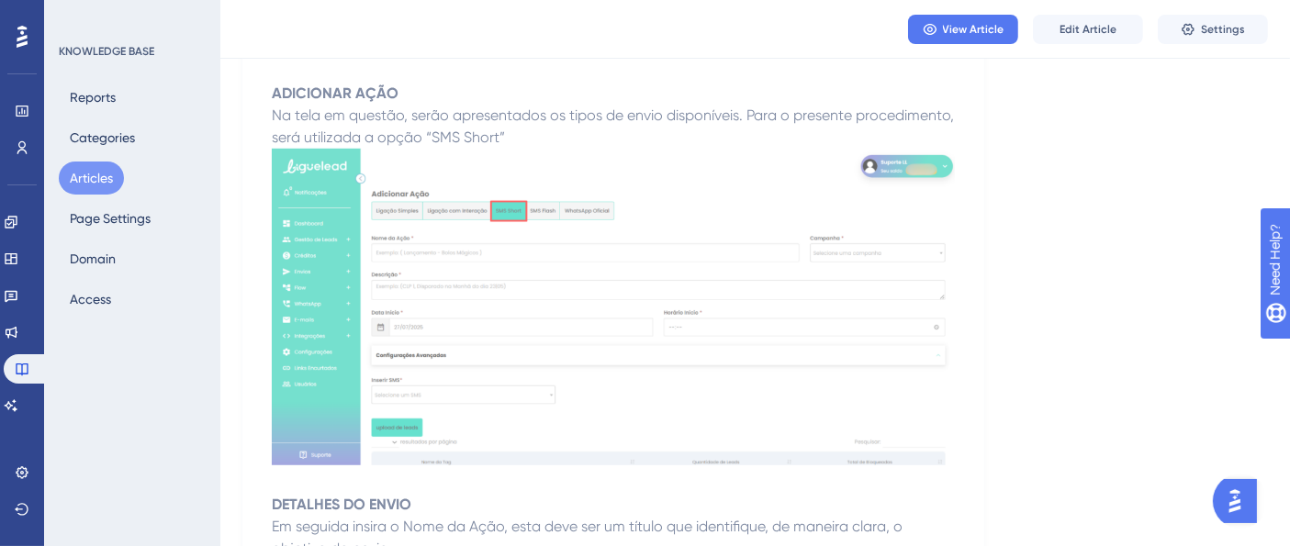
scroll to position [1325, 0]
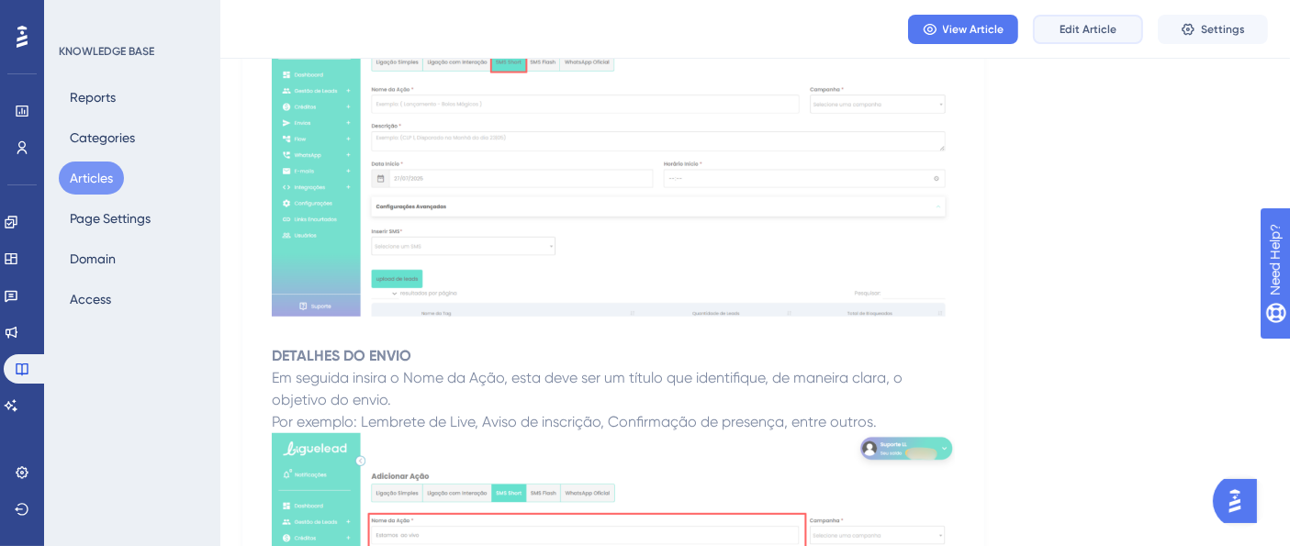
click at [1109, 40] on button "Edit Article" at bounding box center [1088, 29] width 110 height 29
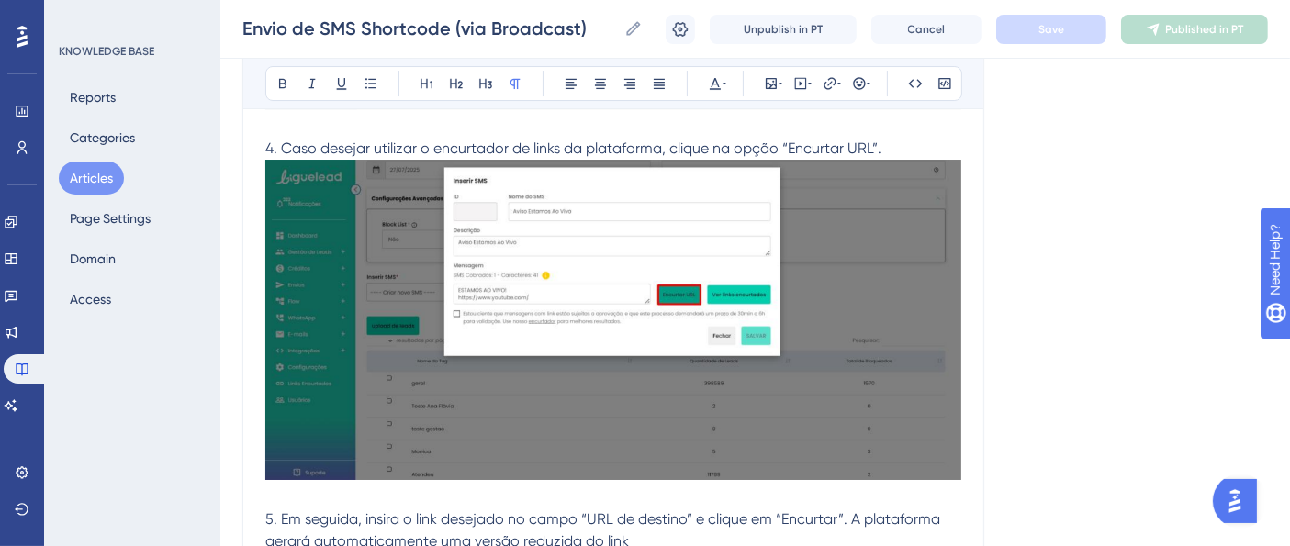
scroll to position [6651, 0]
click at [470, 310] on img at bounding box center [613, 319] width 696 height 320
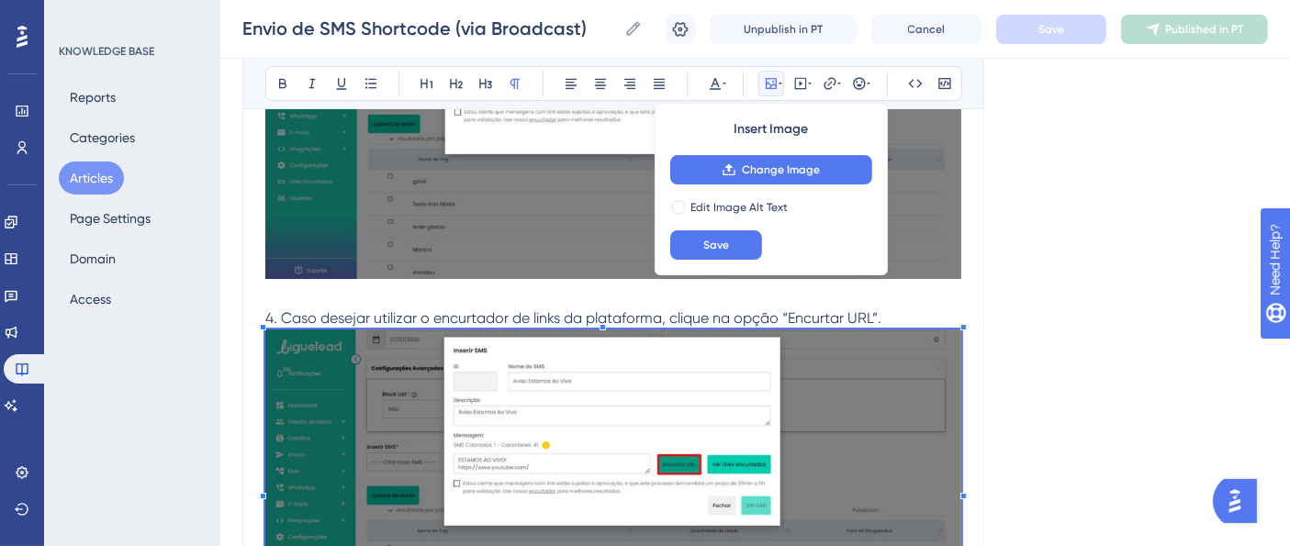
scroll to position [6346, 0]
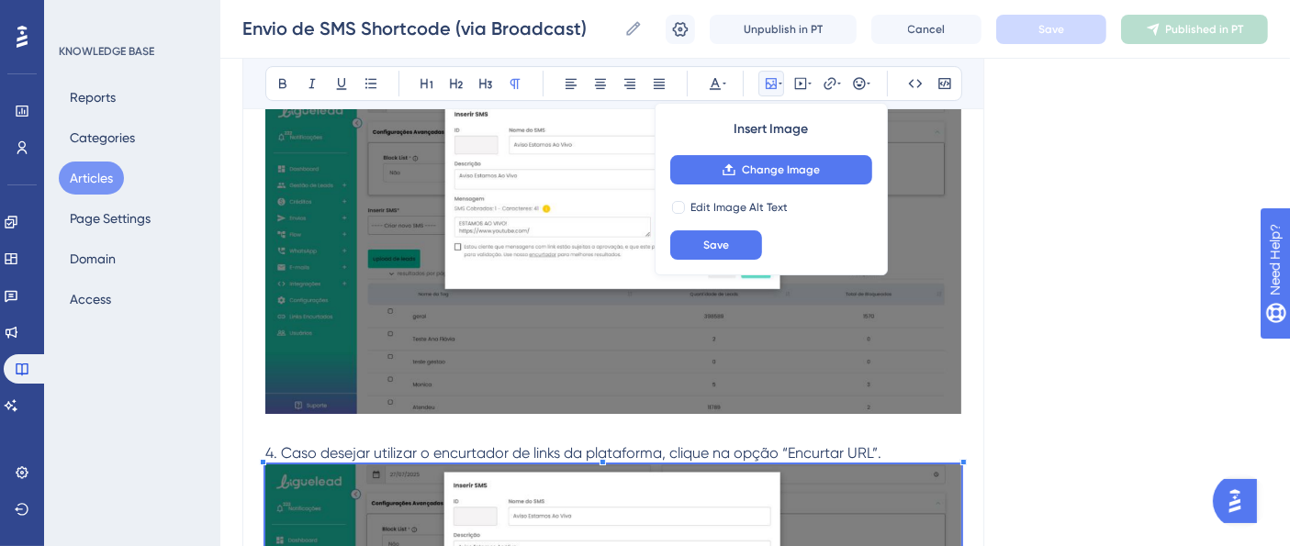
click at [408, 315] on img at bounding box center [613, 252] width 696 height 321
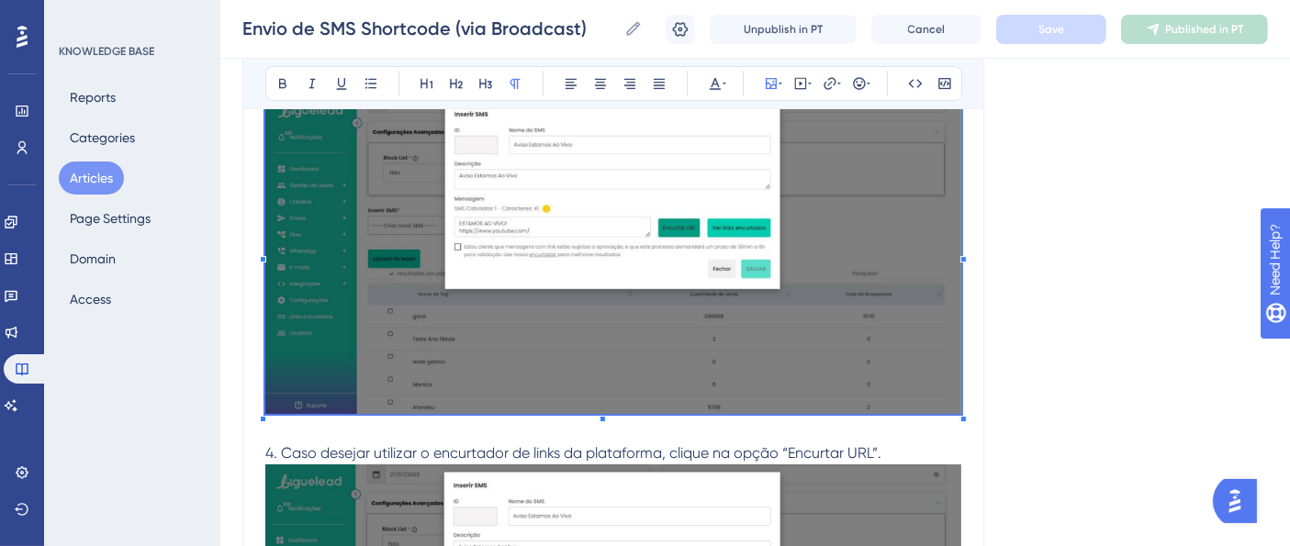
scroll to position [6651, 0]
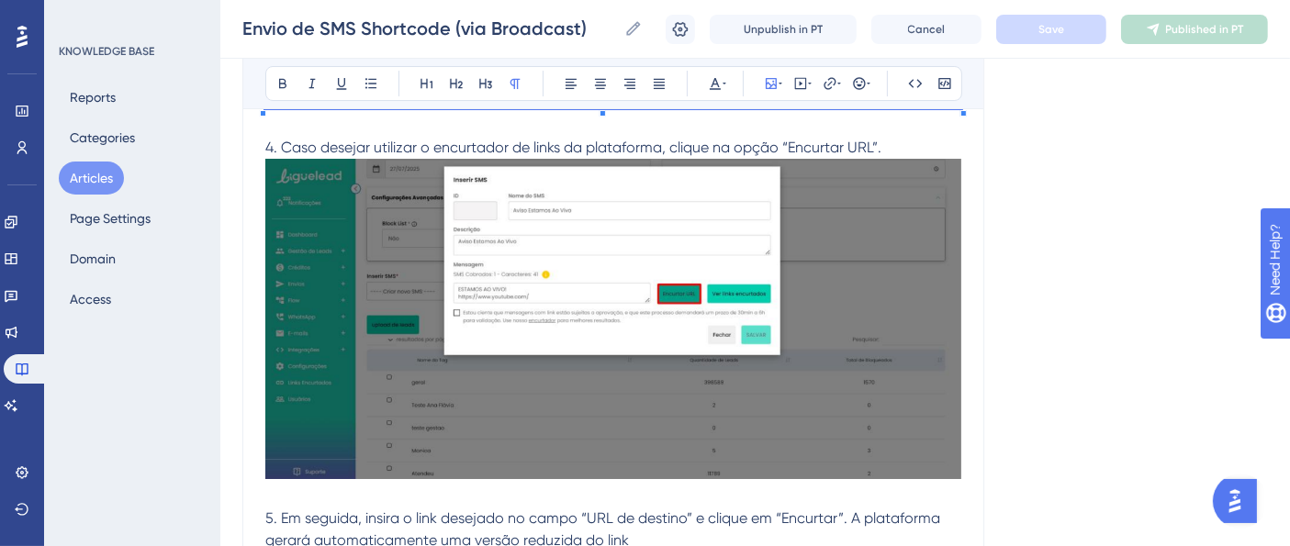
click at [399, 298] on img at bounding box center [613, 319] width 696 height 320
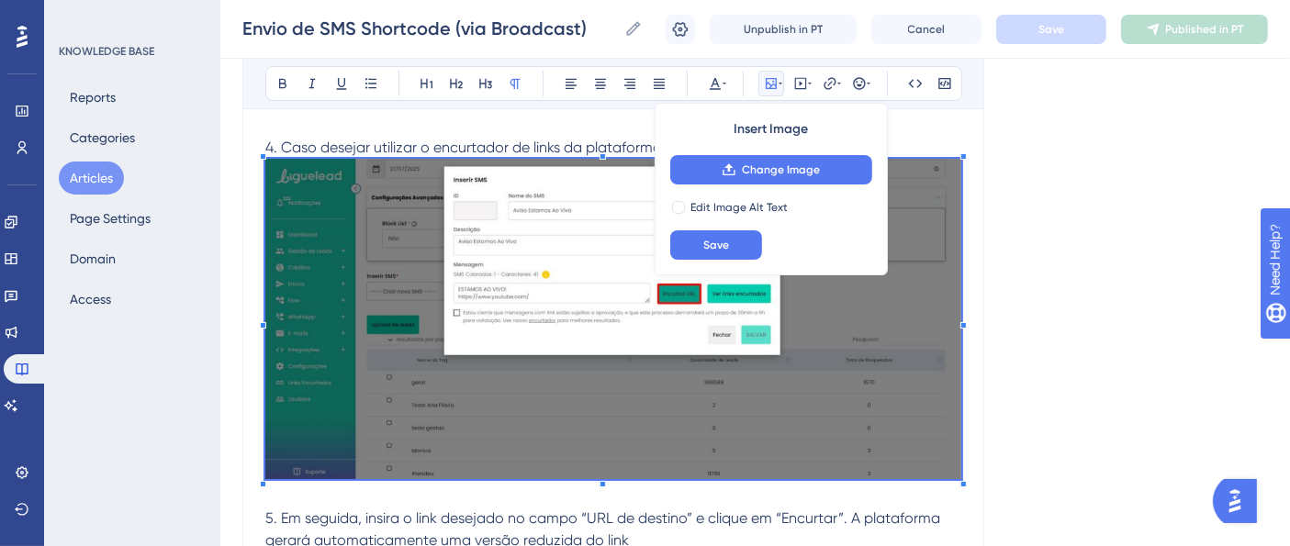
click at [438, 124] on p at bounding box center [613, 126] width 696 height 22
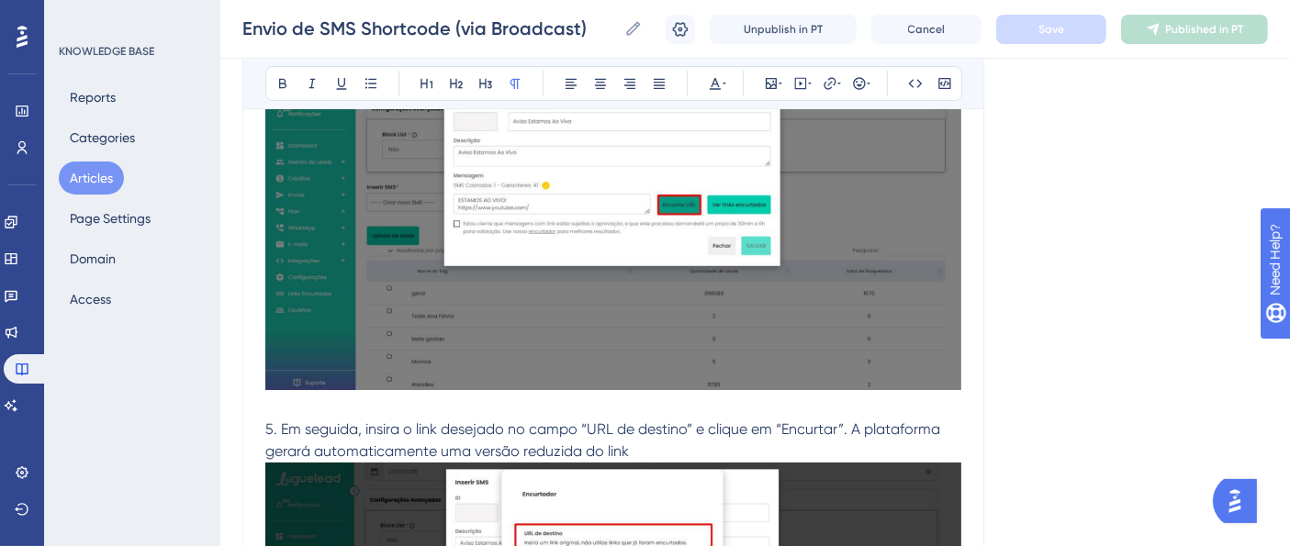
scroll to position [7060, 0]
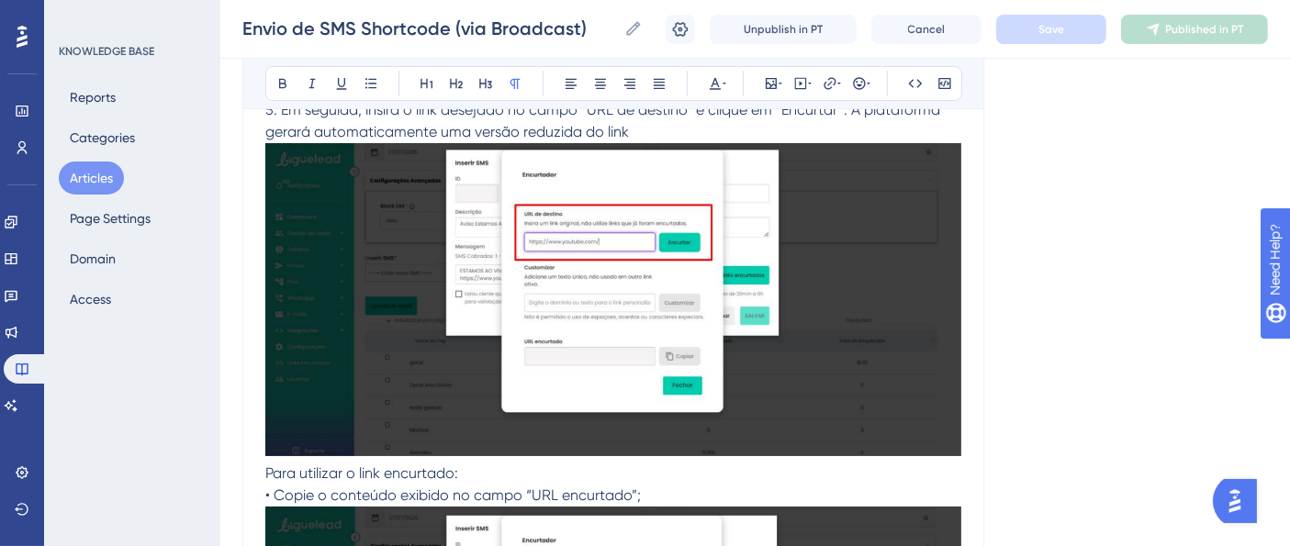
click at [430, 302] on img at bounding box center [613, 300] width 696 height 314
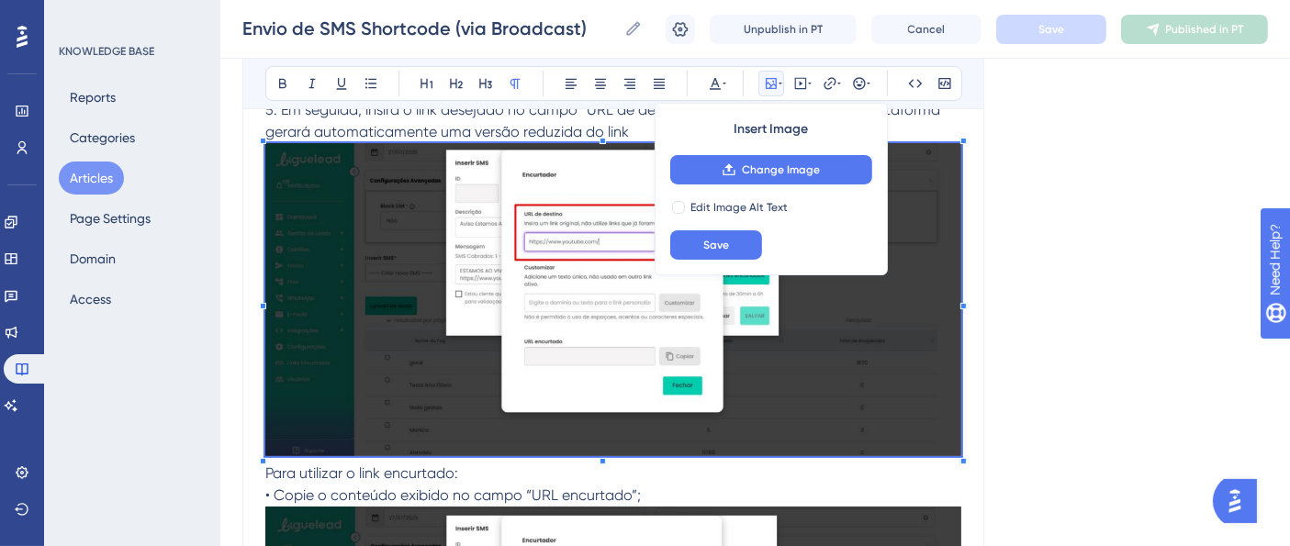
click at [493, 389] on img at bounding box center [613, 300] width 696 height 314
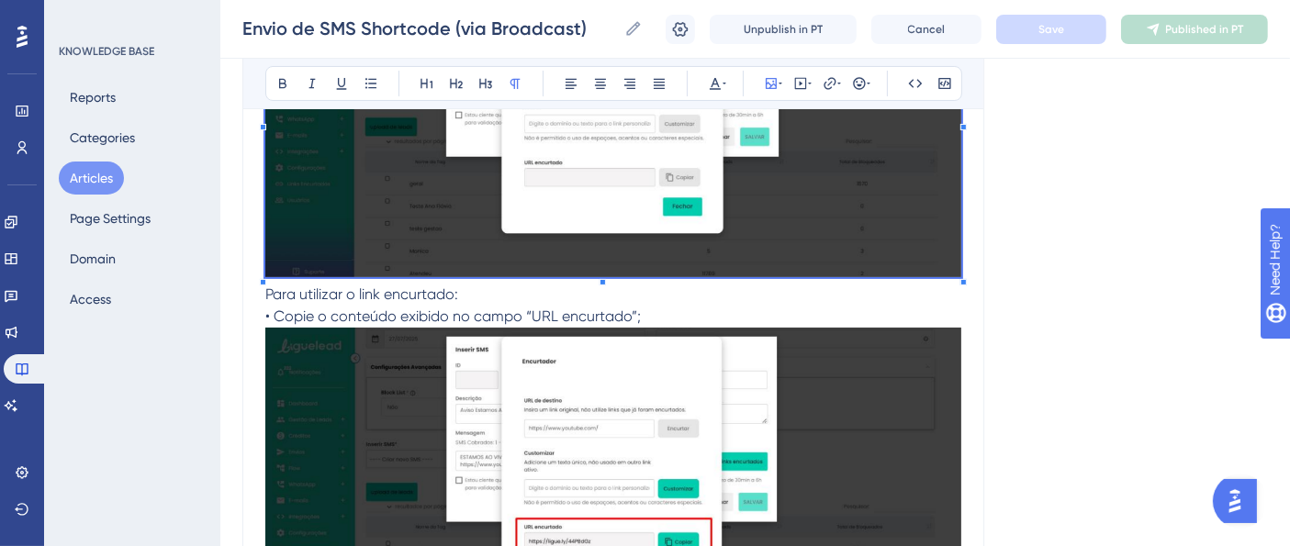
scroll to position [7569, 0]
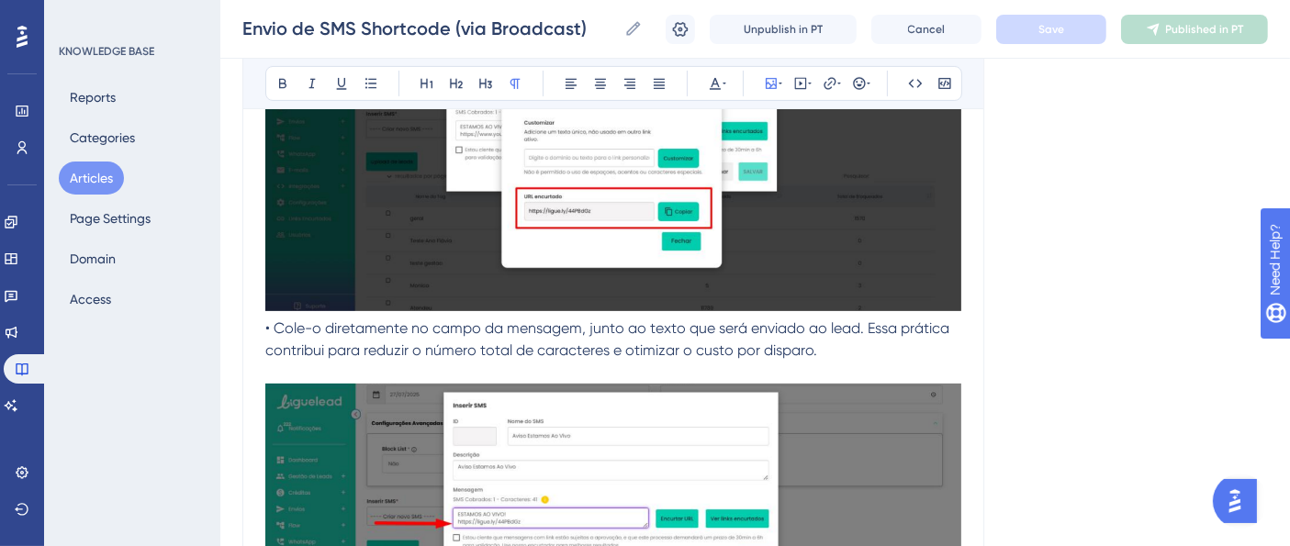
click at [670, 252] on img at bounding box center [613, 154] width 696 height 314
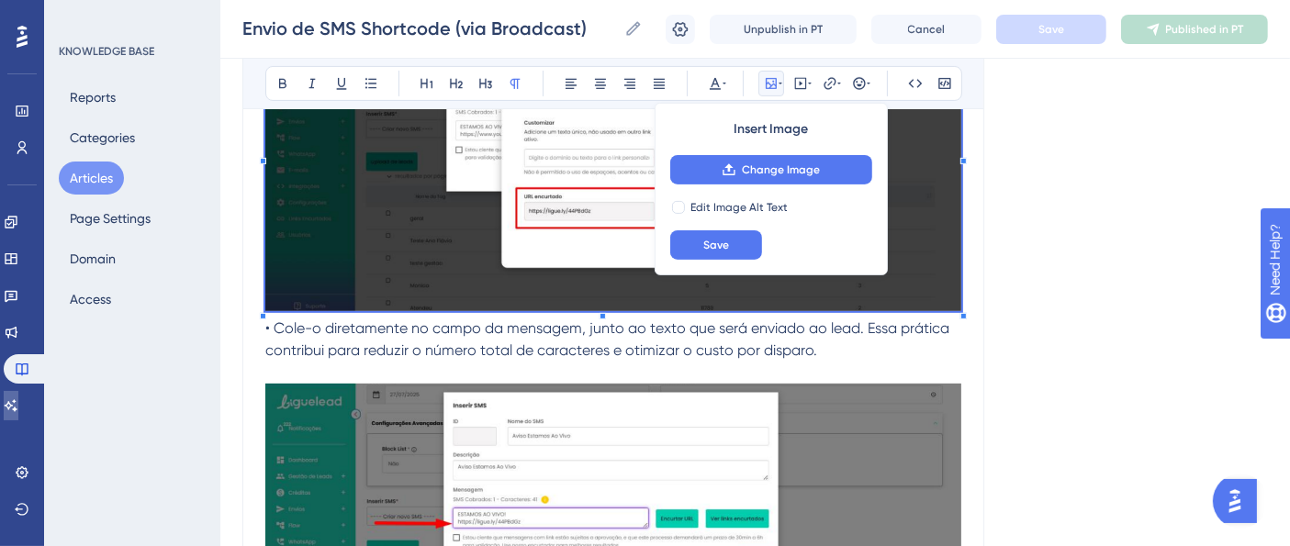
click at [18, 419] on link at bounding box center [11, 405] width 15 height 29
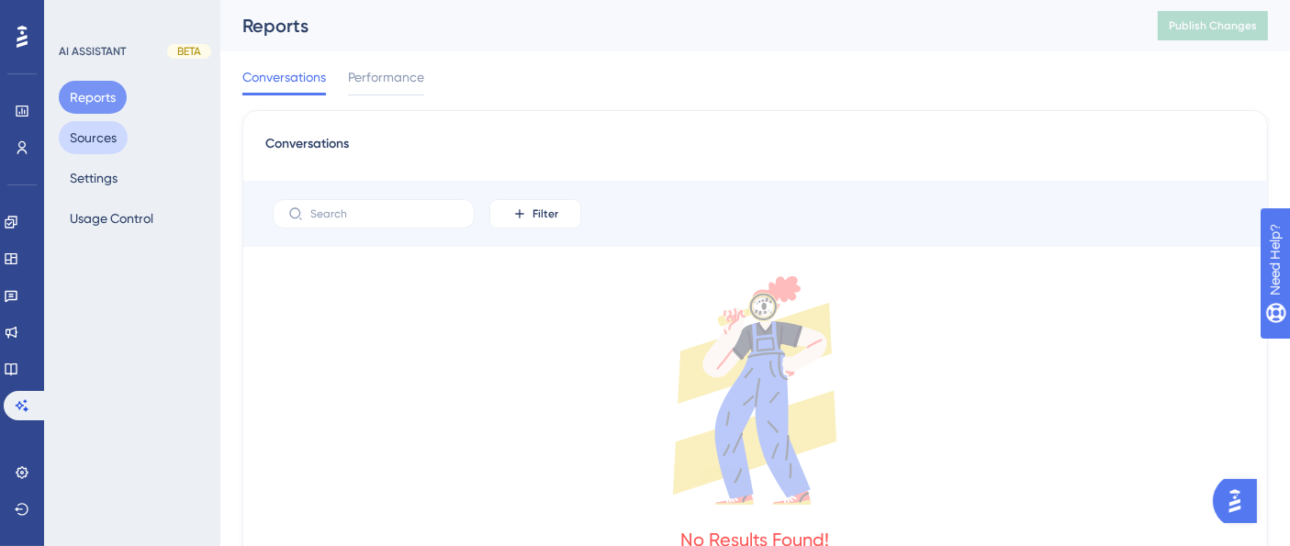
click at [103, 129] on button "Sources" at bounding box center [93, 137] width 69 height 33
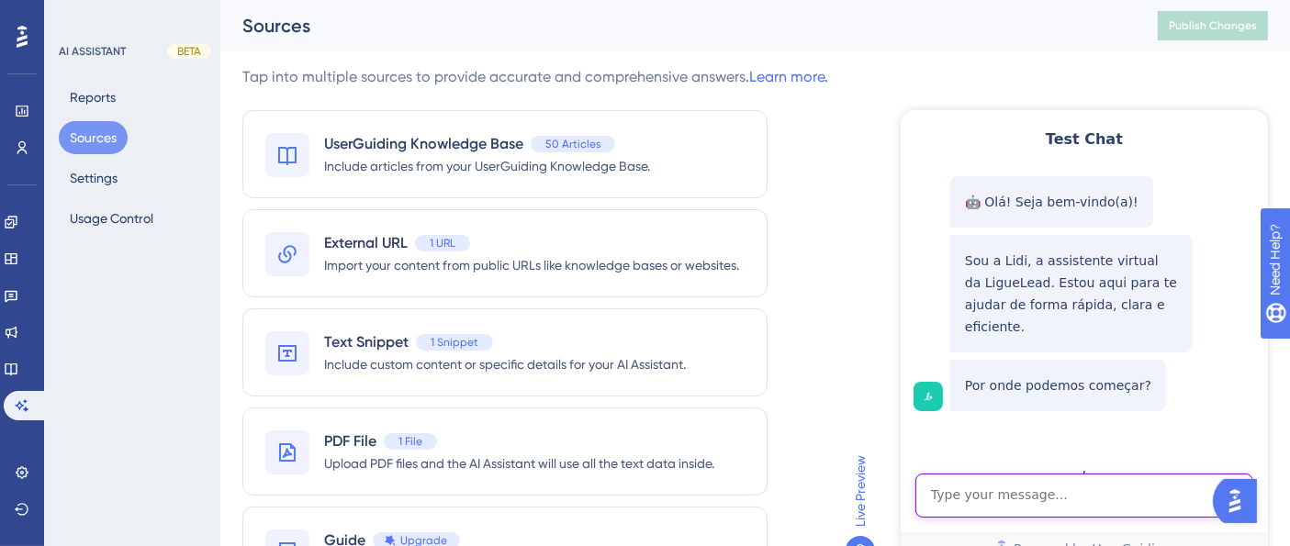
click at [1144, 511] on textarea "AI Assistant Text Input" at bounding box center [1083, 495] width 338 height 44
click at [1133, 496] on textarea "AI Assistant Text Input" at bounding box center [1083, 495] width 338 height 44
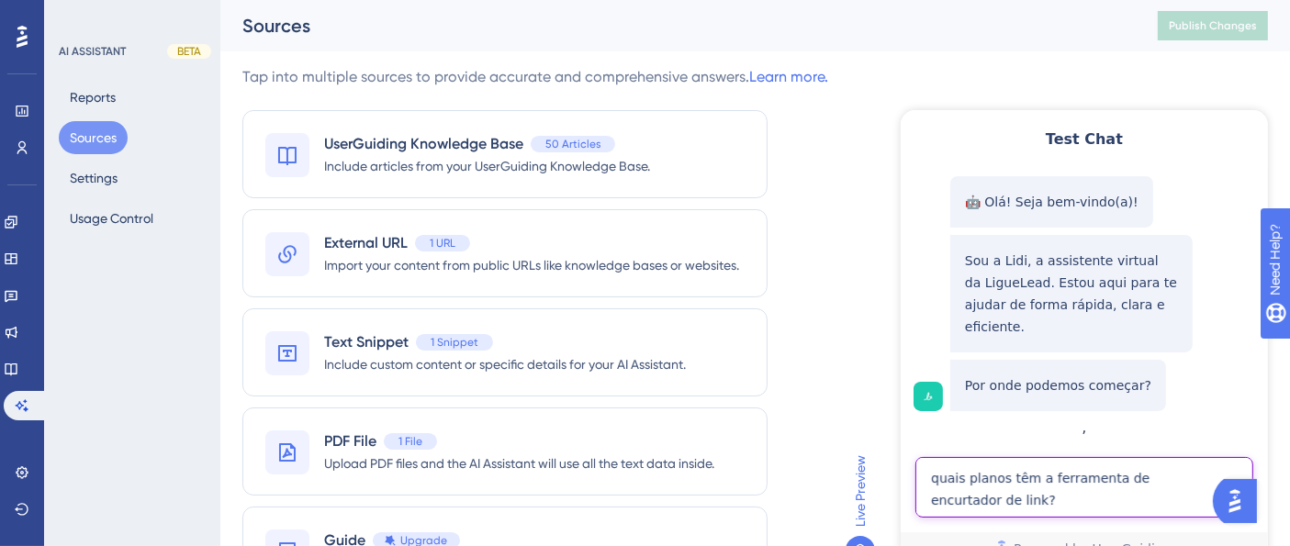
type textarea "quais planos têm a ferramenta de encurtador de link?"
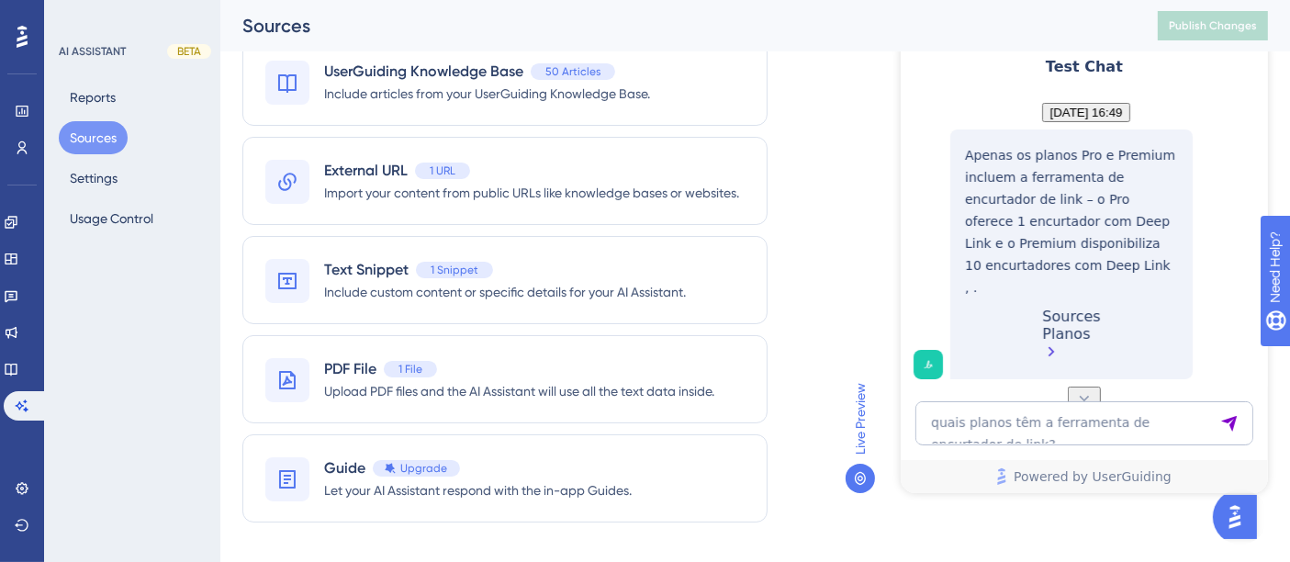
scroll to position [102, 0]
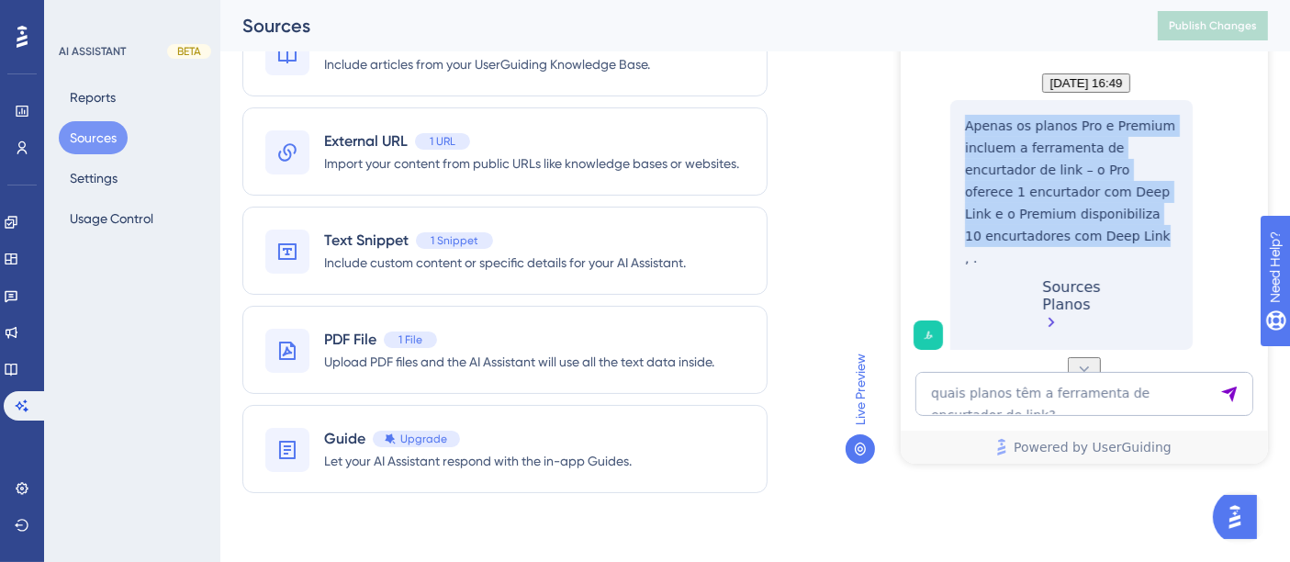
drag, startPoint x: 966, startPoint y: 154, endPoint x: 1021, endPoint y: 265, distance: 124.0
click at [1021, 265] on p "Apenas os planos Pro e Premium incluem a ferramenta de encurtador de link – o P…" at bounding box center [1070, 192] width 213 height 154
copy p "Apenas os planos Pro e Premium incluem a ferramenta de encurtador de link – o P…"
